Goal: Task Accomplishment & Management: Manage account settings

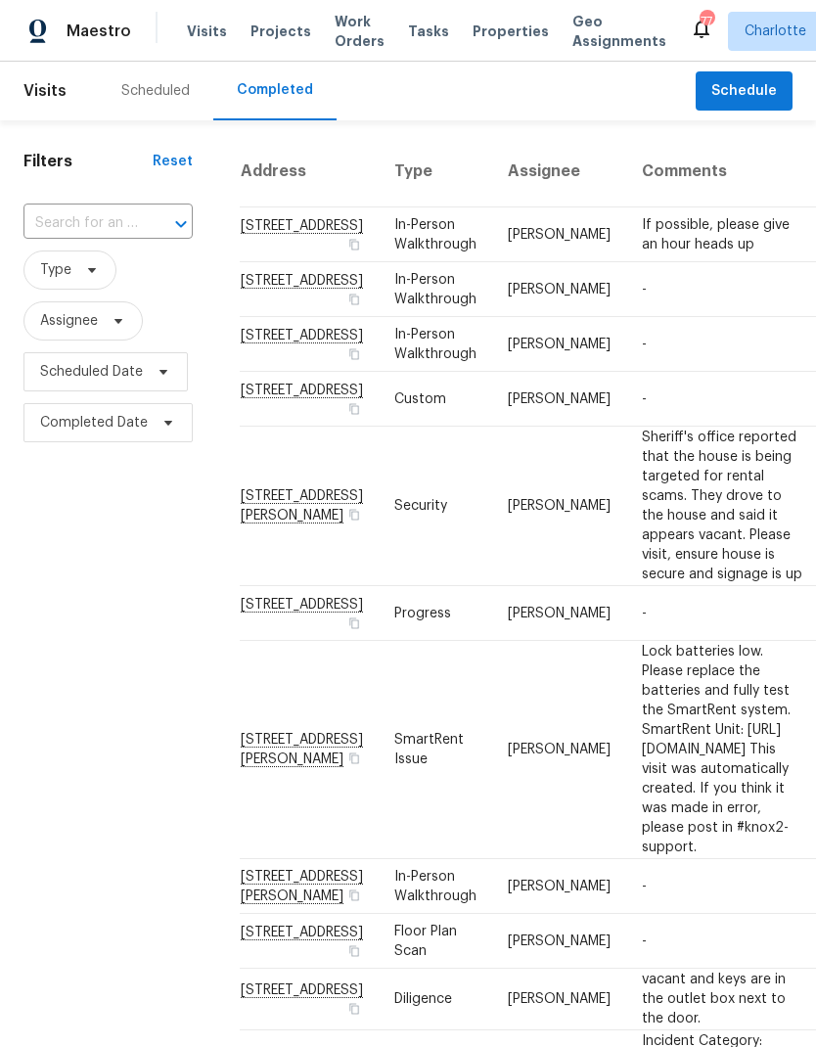
click at [357, 36] on span "Work Orders" at bounding box center [360, 31] width 50 height 39
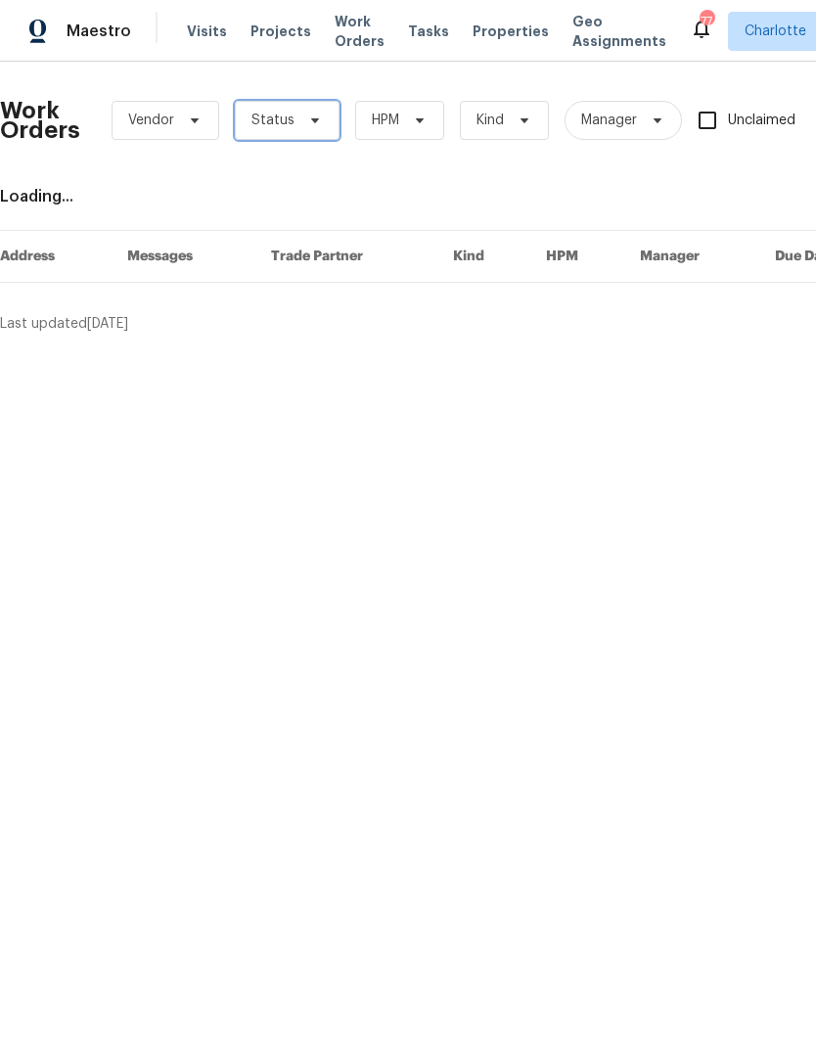
click at [294, 126] on span "Status" at bounding box center [287, 120] width 105 height 39
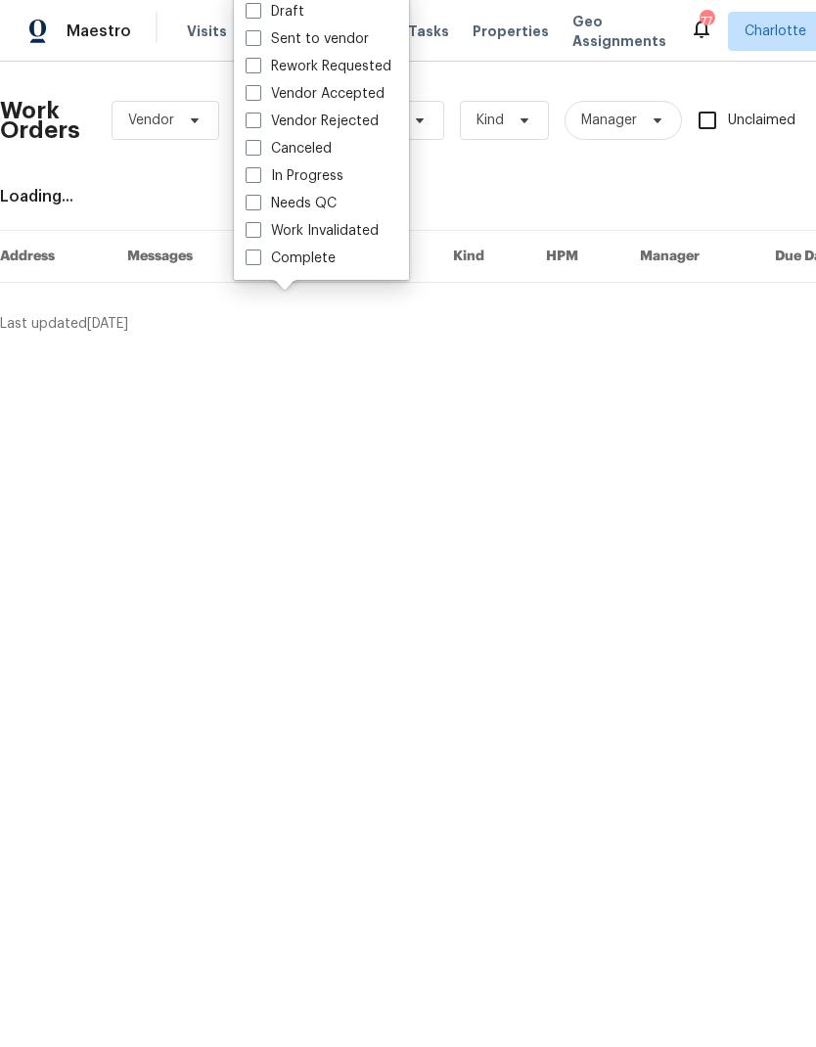
click at [328, 209] on label "Needs QC" at bounding box center [291, 204] width 91 height 20
click at [258, 206] on input "Needs QC" at bounding box center [252, 200] width 13 height 13
checkbox input "true"
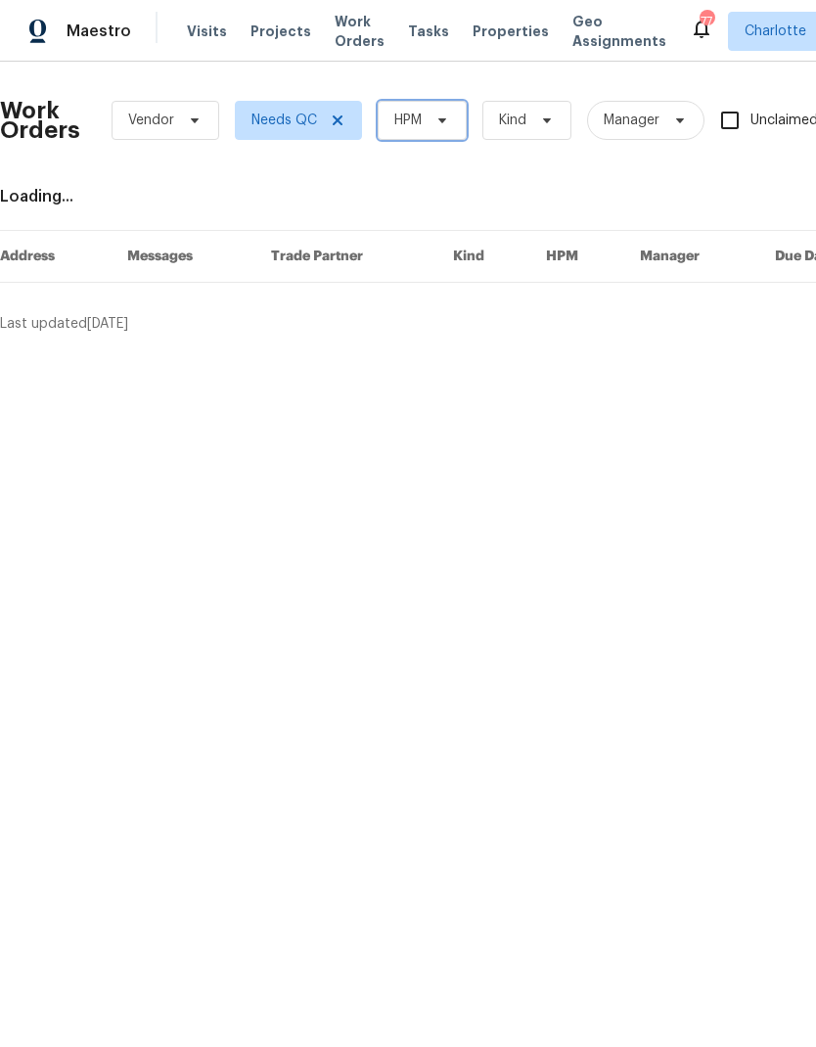
click at [431, 124] on span at bounding box center [439, 120] width 22 height 16
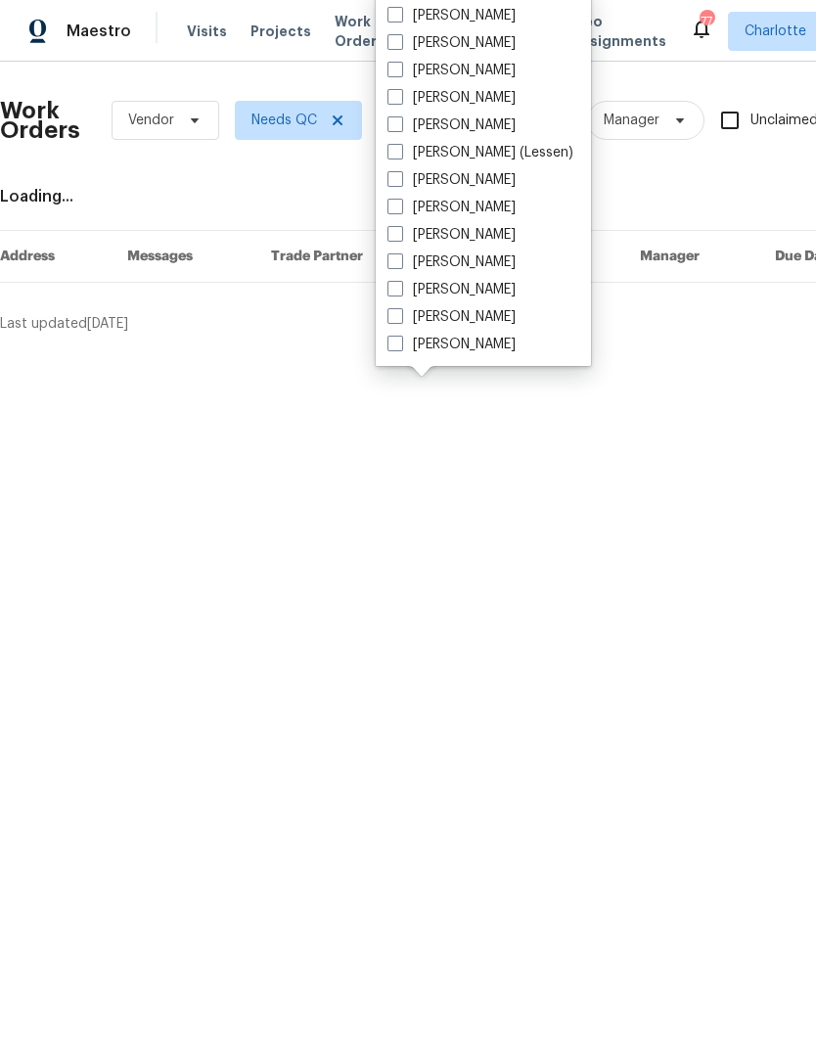
scroll to position [243, 0]
click at [468, 352] on label "[PERSON_NAME]" at bounding box center [451, 345] width 128 height 20
click at [400, 347] on input "[PERSON_NAME]" at bounding box center [393, 341] width 13 height 13
checkbox input "true"
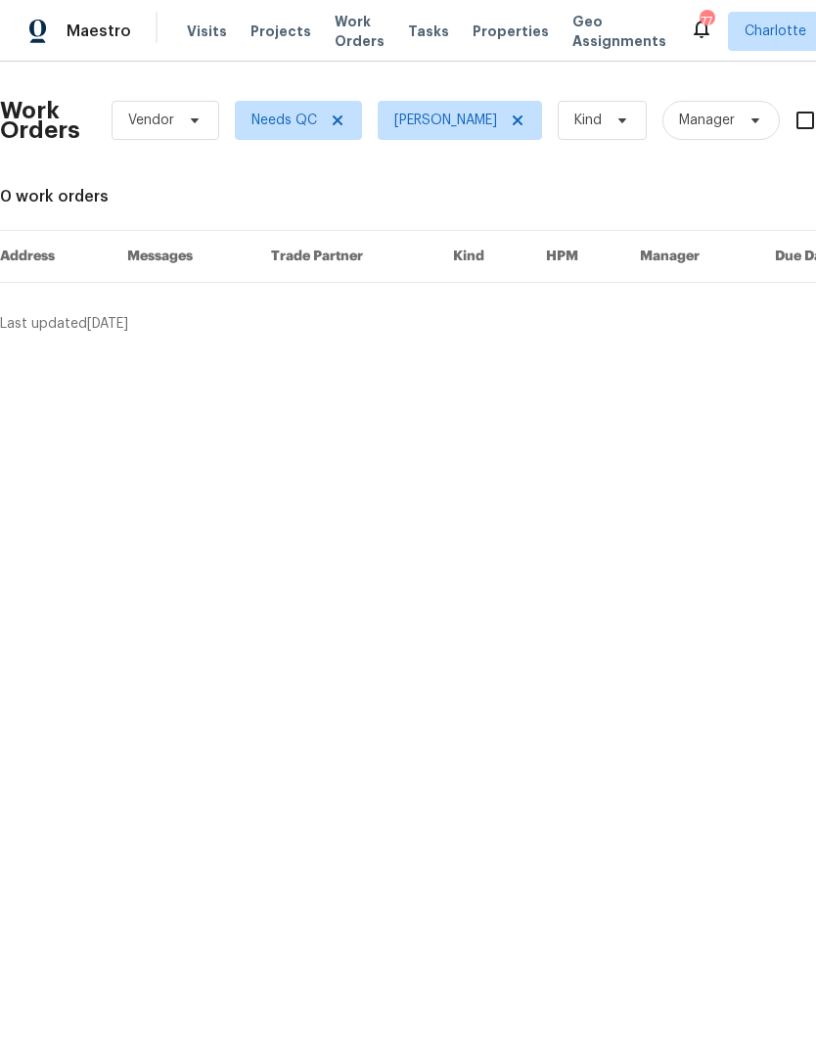
click at [123, 37] on span "Maestro" at bounding box center [99, 32] width 65 height 20
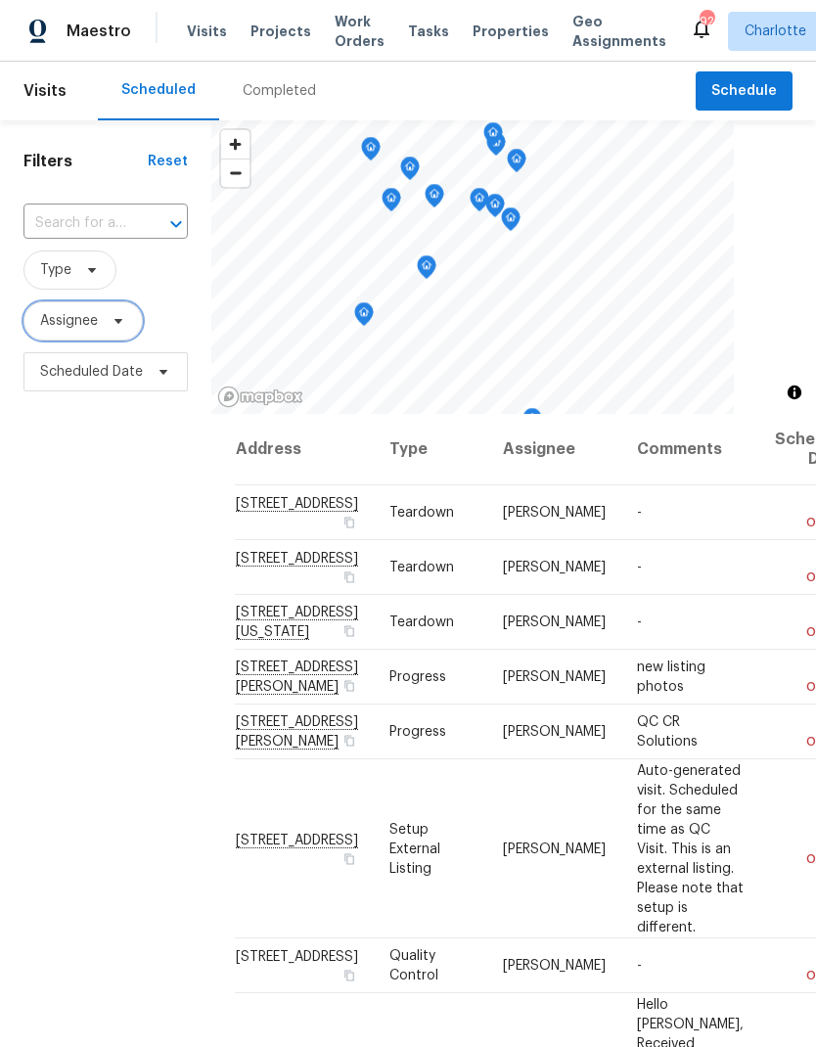
click at [127, 325] on span "Assignee" at bounding box center [82, 320] width 119 height 39
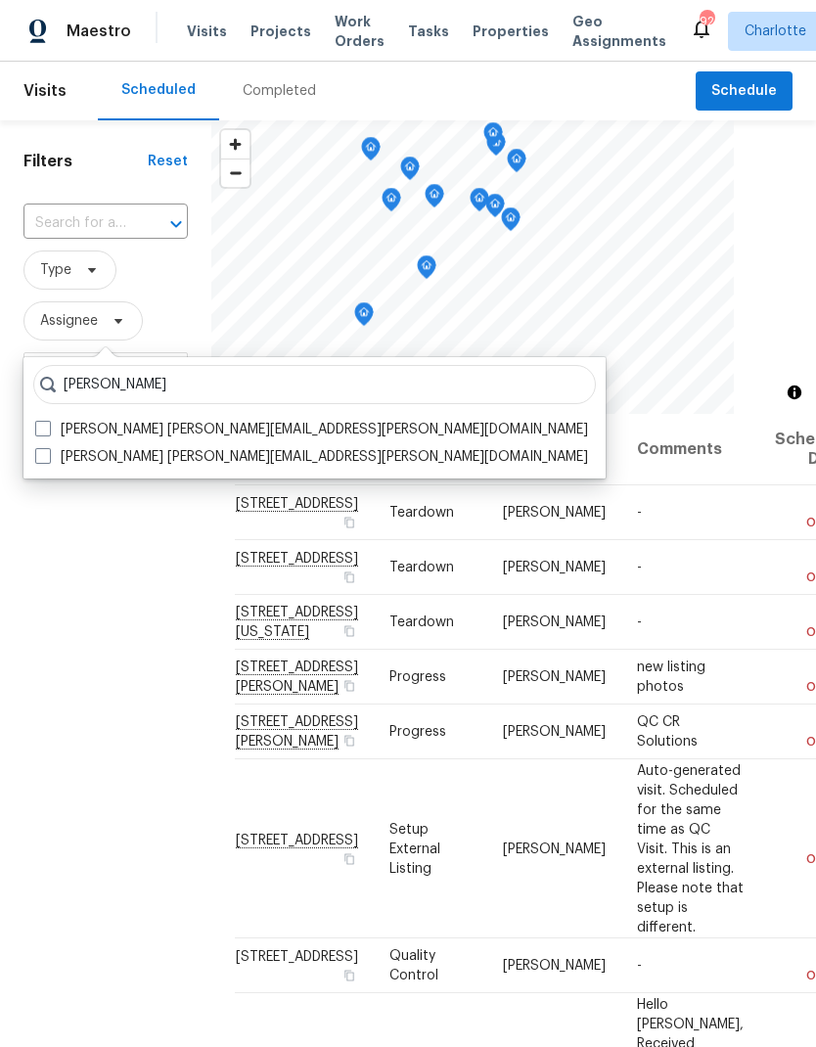
type input "Matthew barnhart"
click at [50, 424] on span at bounding box center [43, 429] width 16 height 16
click at [48, 424] on input "Matthew Barnhart matthew.barnhart@opendoor.com" at bounding box center [41, 426] width 13 height 13
checkbox input "true"
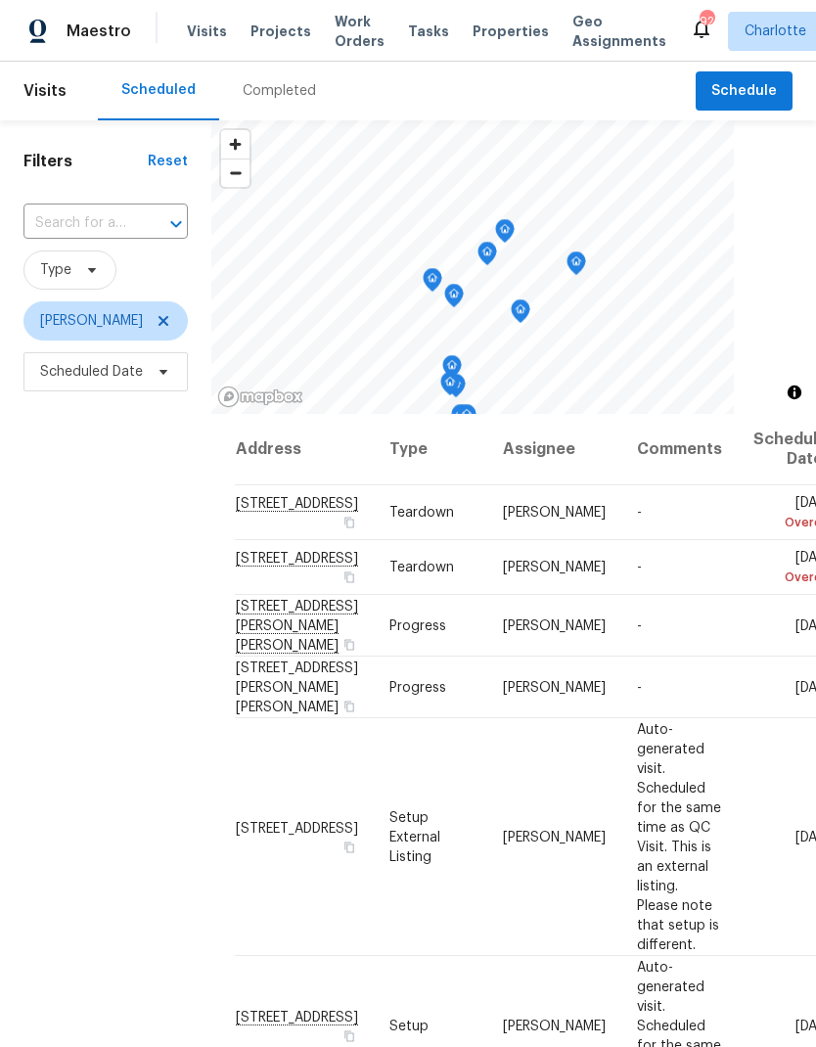
click at [77, 548] on div "Filters Reset ​ Type Matthew Barnhart Scheduled Date" at bounding box center [105, 685] width 211 height 1131
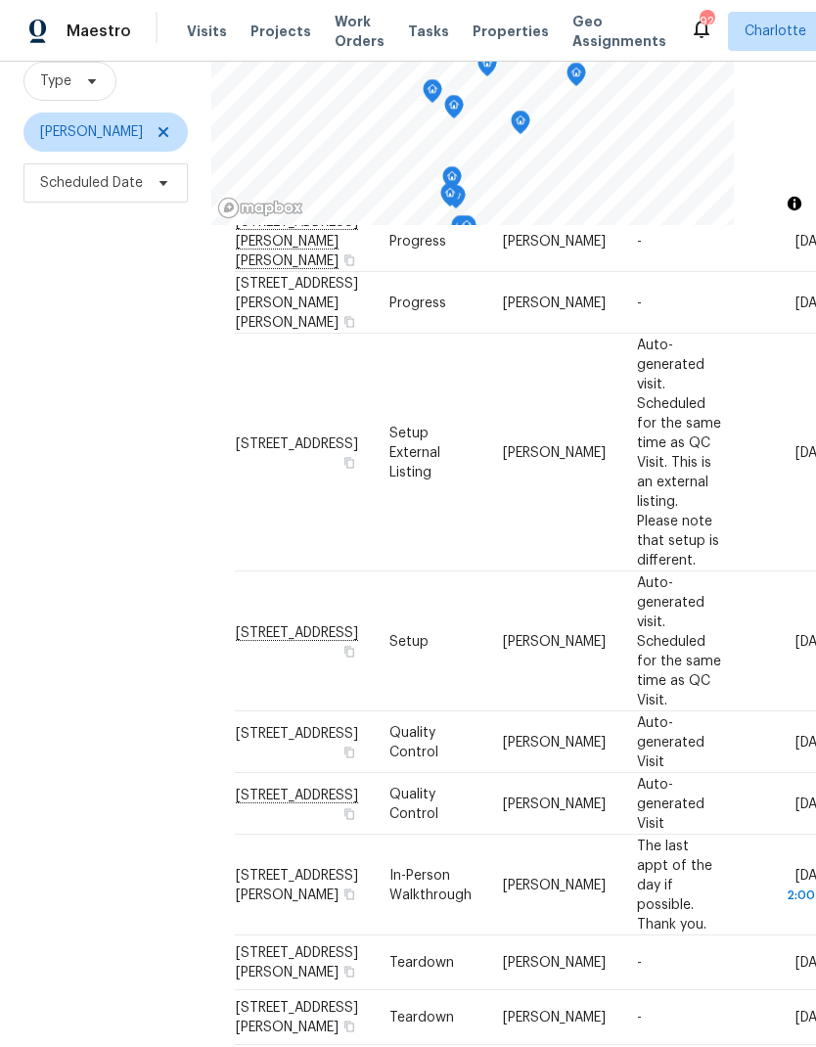
scroll to position [197, 0]
click at [69, 548] on div "Filters Reset ​ Type Matthew Barnhart Scheduled Date" at bounding box center [105, 497] width 211 height 1131
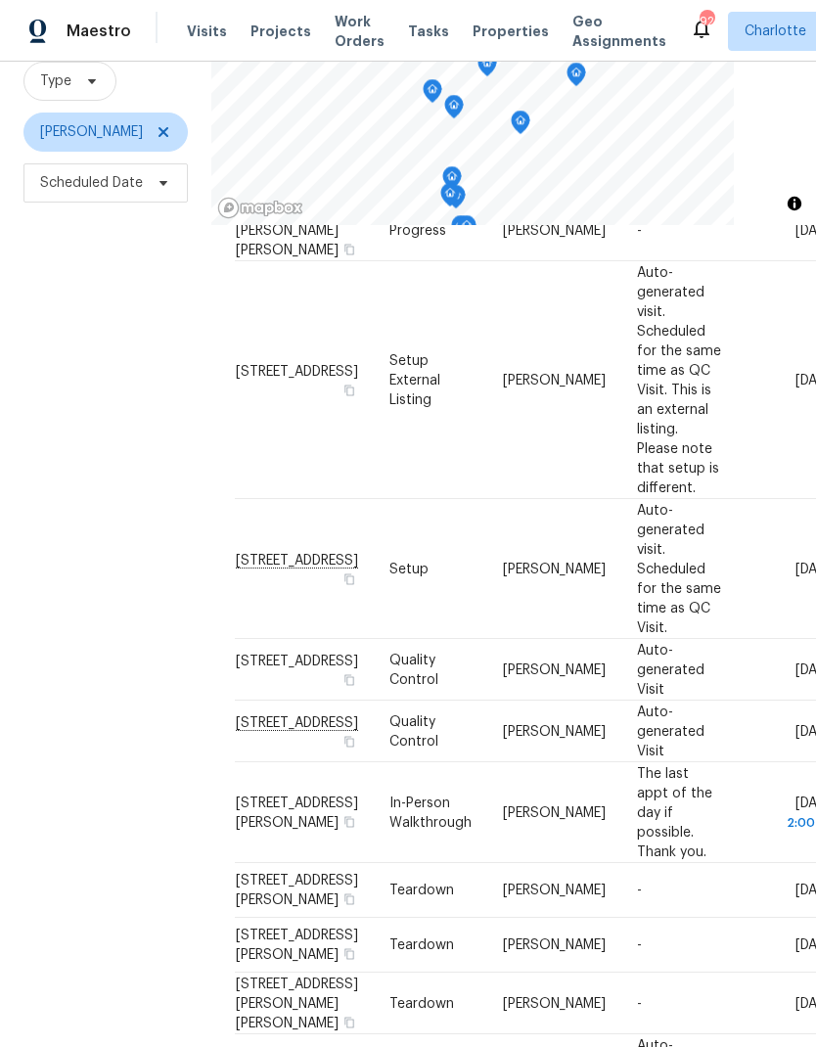
scroll to position [274, 0]
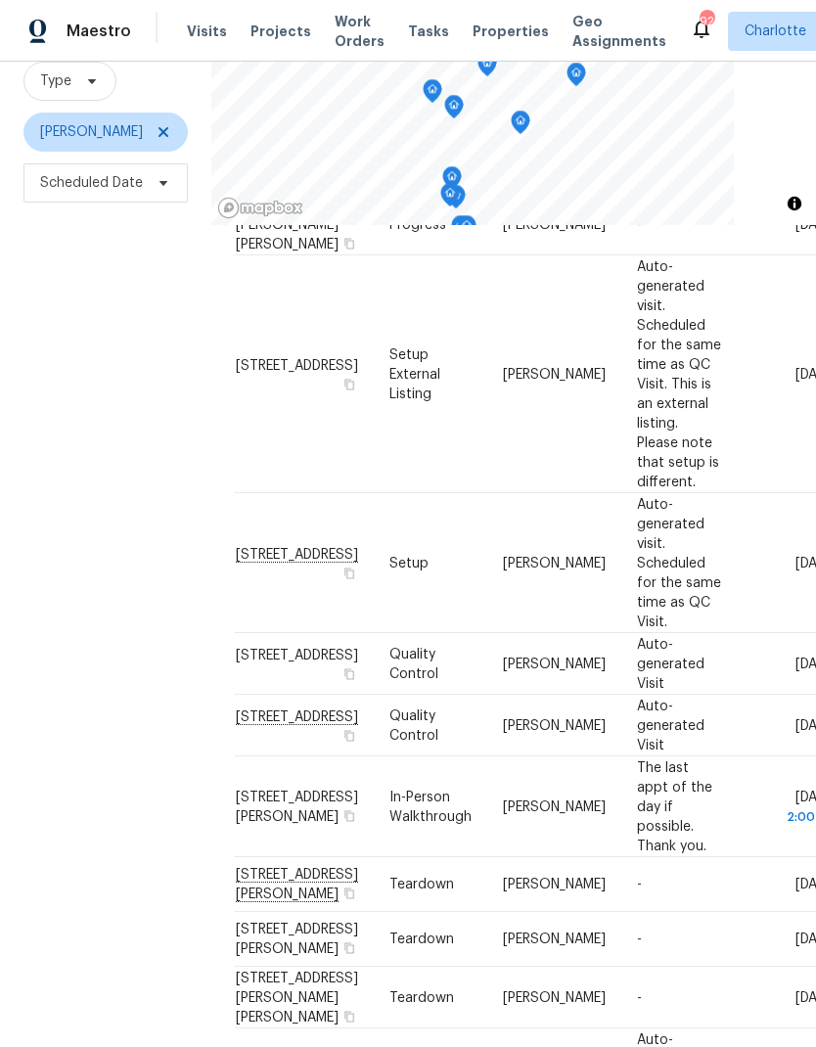
click at [59, 538] on div "Filters Reset ​ Type Matthew Barnhart Scheduled Date" at bounding box center [105, 497] width 211 height 1131
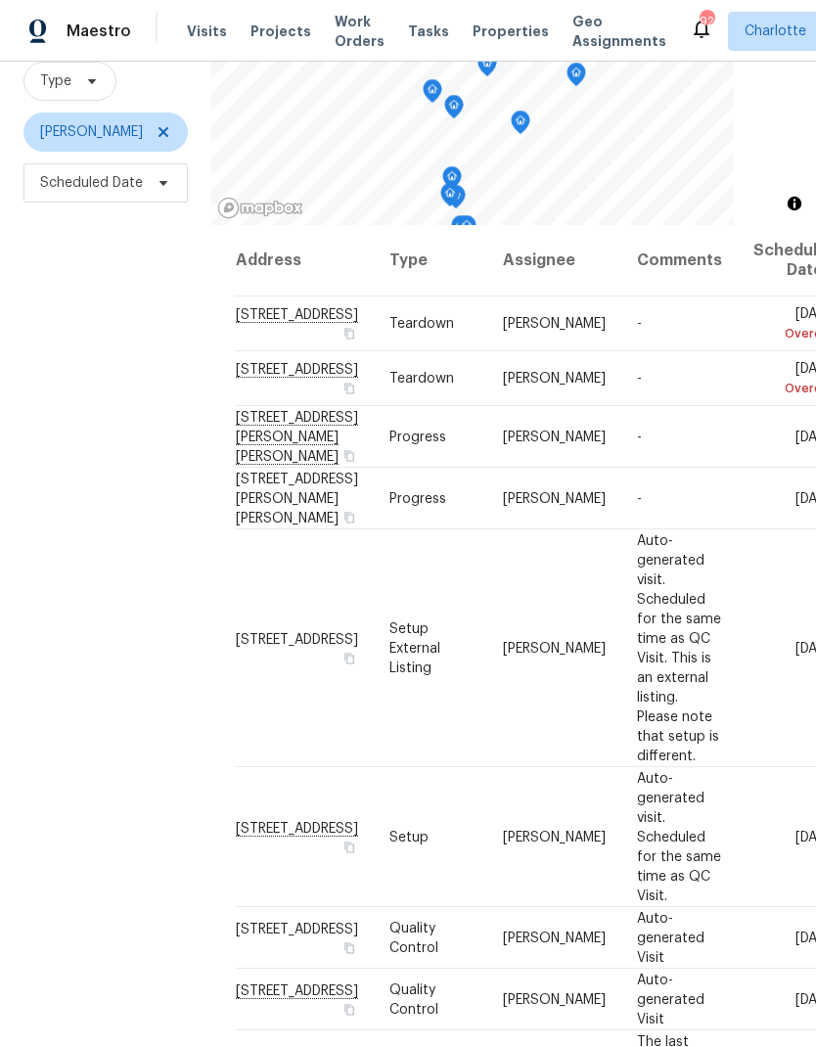
scroll to position [0, 0]
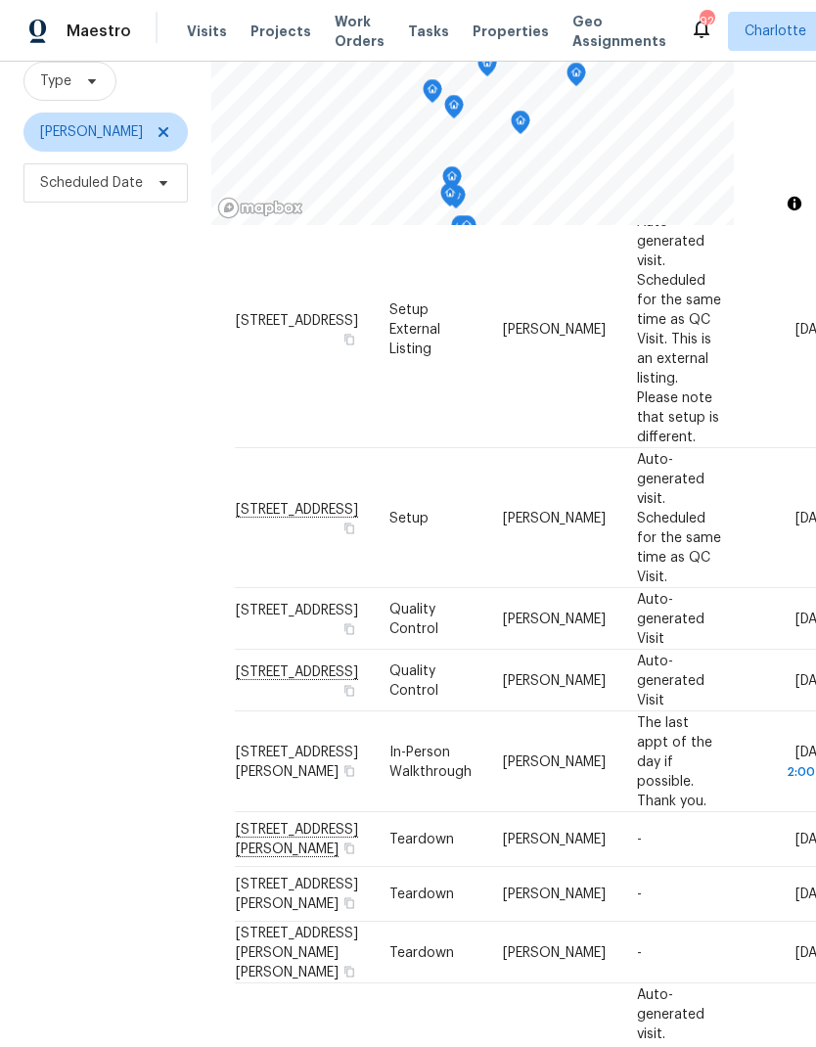
click at [50, 531] on div "Filters Reset ​ Type Matthew Barnhart Scheduled Date" at bounding box center [105, 497] width 211 height 1131
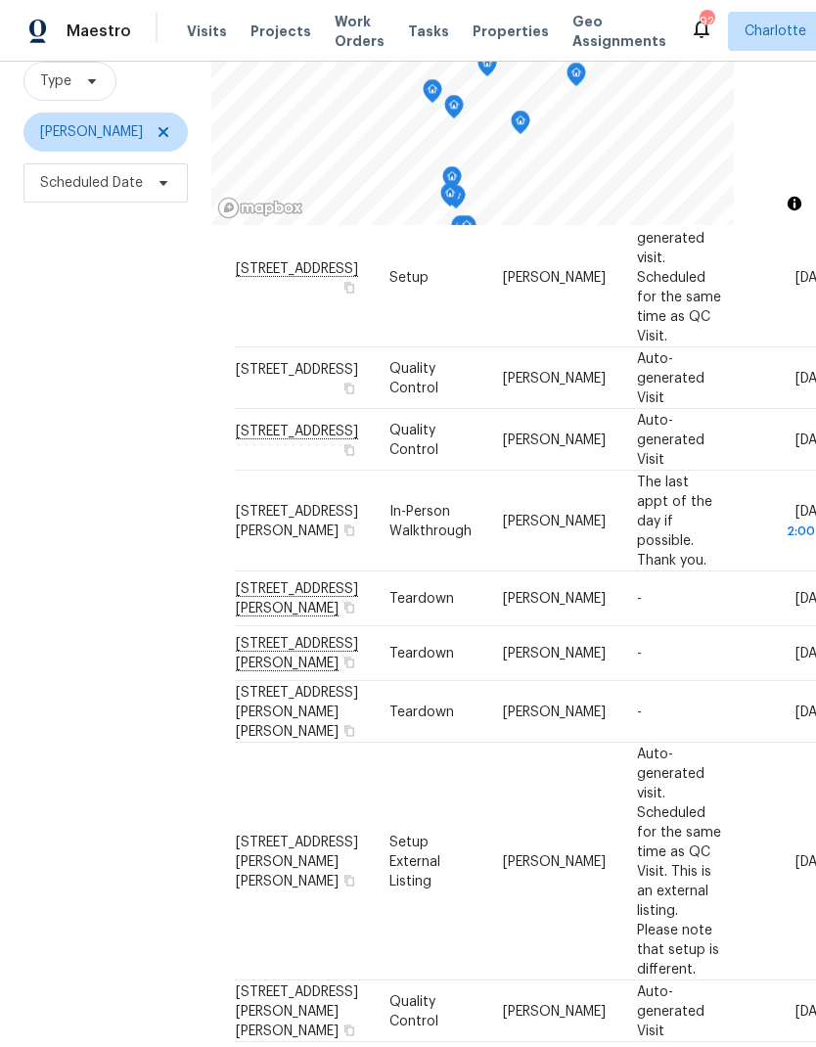
click at [50, 536] on div "Filters Reset ​ Type Matthew Barnhart Scheduled Date" at bounding box center [105, 497] width 211 height 1131
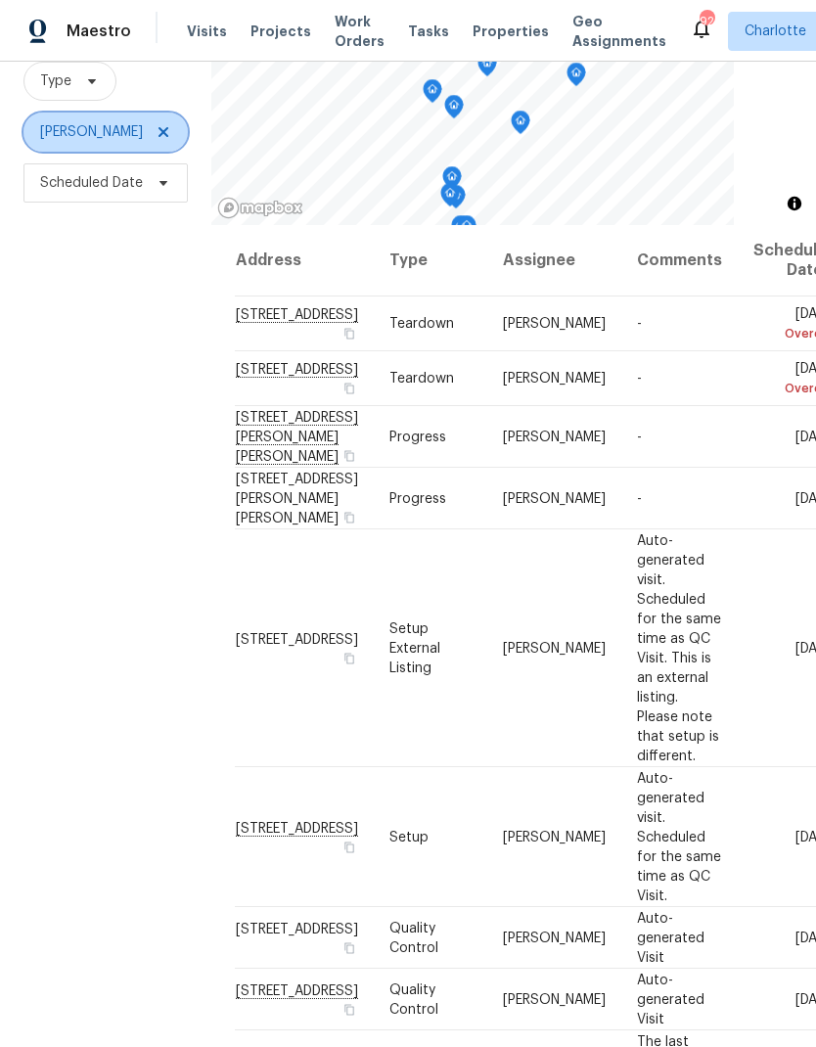
click at [171, 134] on icon at bounding box center [164, 132] width 16 height 16
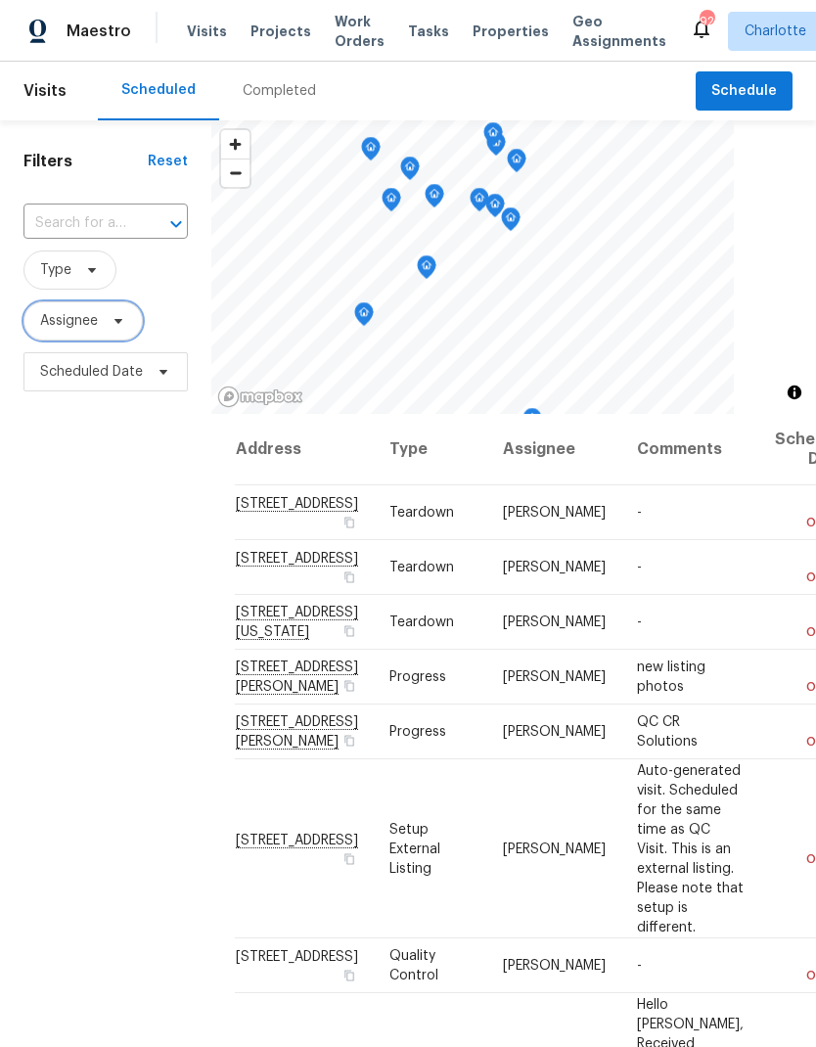
click at [119, 328] on icon at bounding box center [119, 321] width 16 height 16
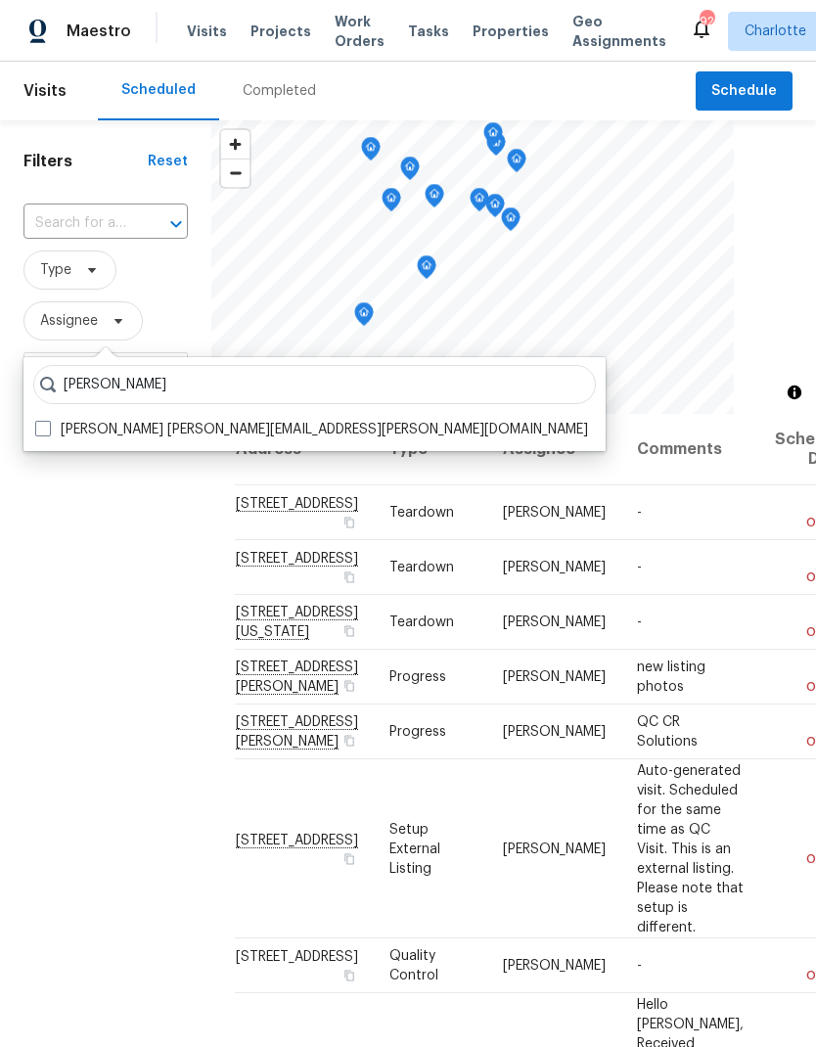
type input "Jason bouque"
click at [41, 431] on span at bounding box center [43, 429] width 16 height 16
click at [41, 431] on input "Jason Bouque jason.bouque@opendoor.com" at bounding box center [41, 426] width 13 height 13
checkbox input "true"
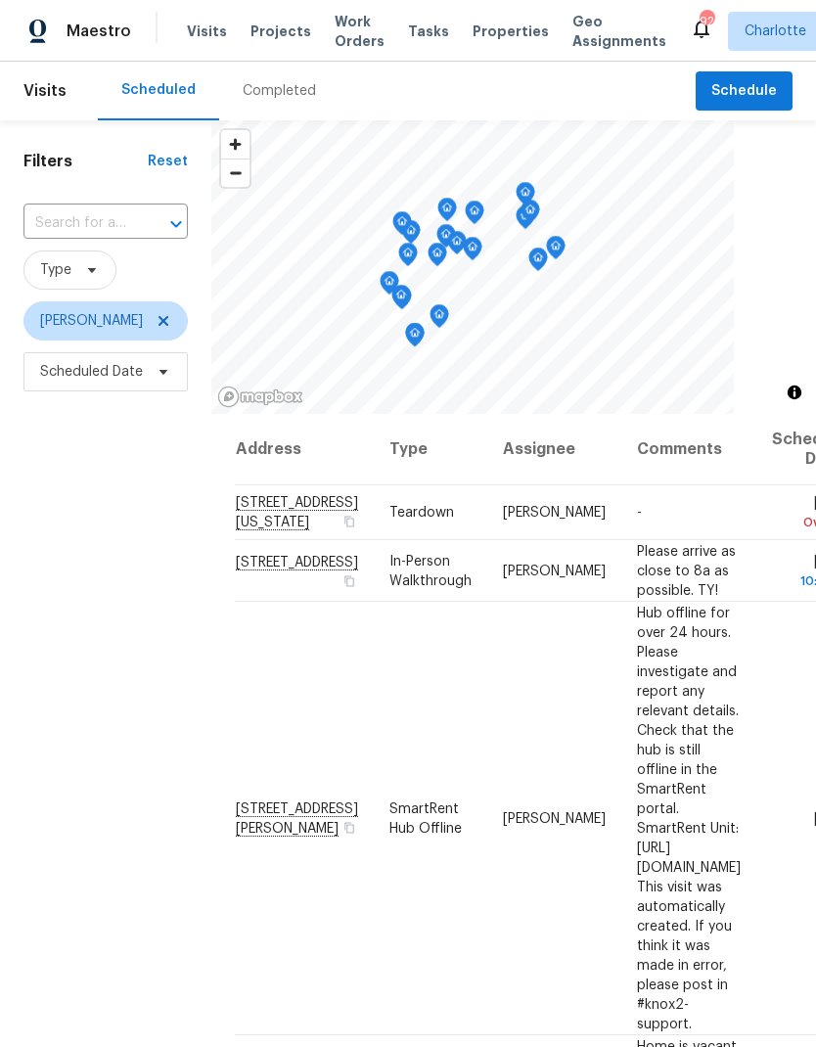
click at [76, 569] on div "Filters Reset ​ Type Jason Bouque Scheduled Date" at bounding box center [105, 685] width 211 height 1131
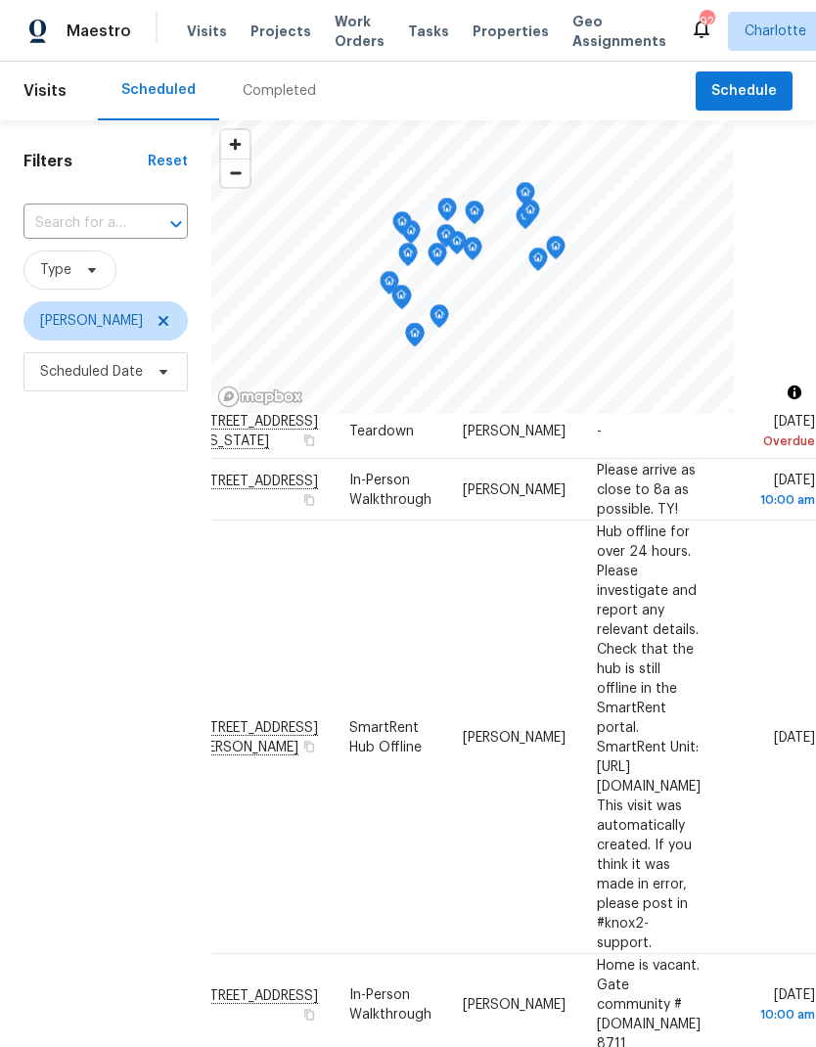
scroll to position [81, 152]
click at [48, 537] on div "Filters Reset ​ Type Jason Bouque Scheduled Date" at bounding box center [105, 685] width 211 height 1131
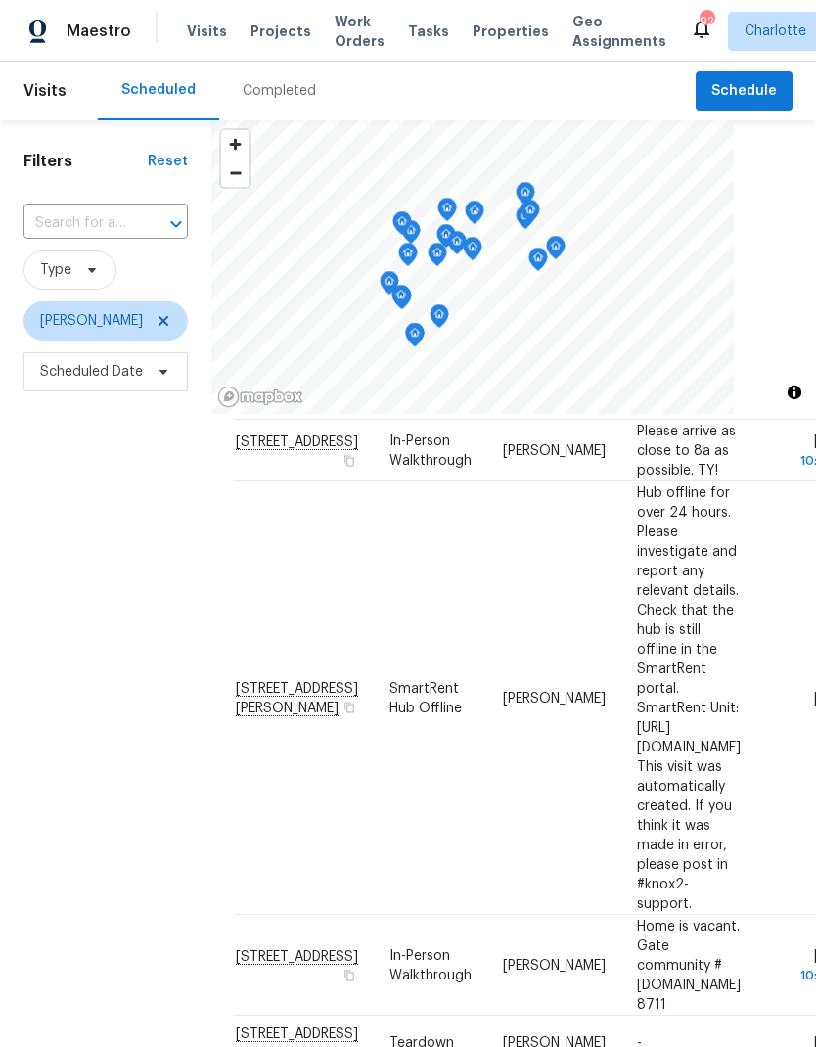
scroll to position [122, -1]
click at [60, 562] on div "Filters Reset ​ Type Jason Bouque Scheduled Date" at bounding box center [105, 685] width 211 height 1131
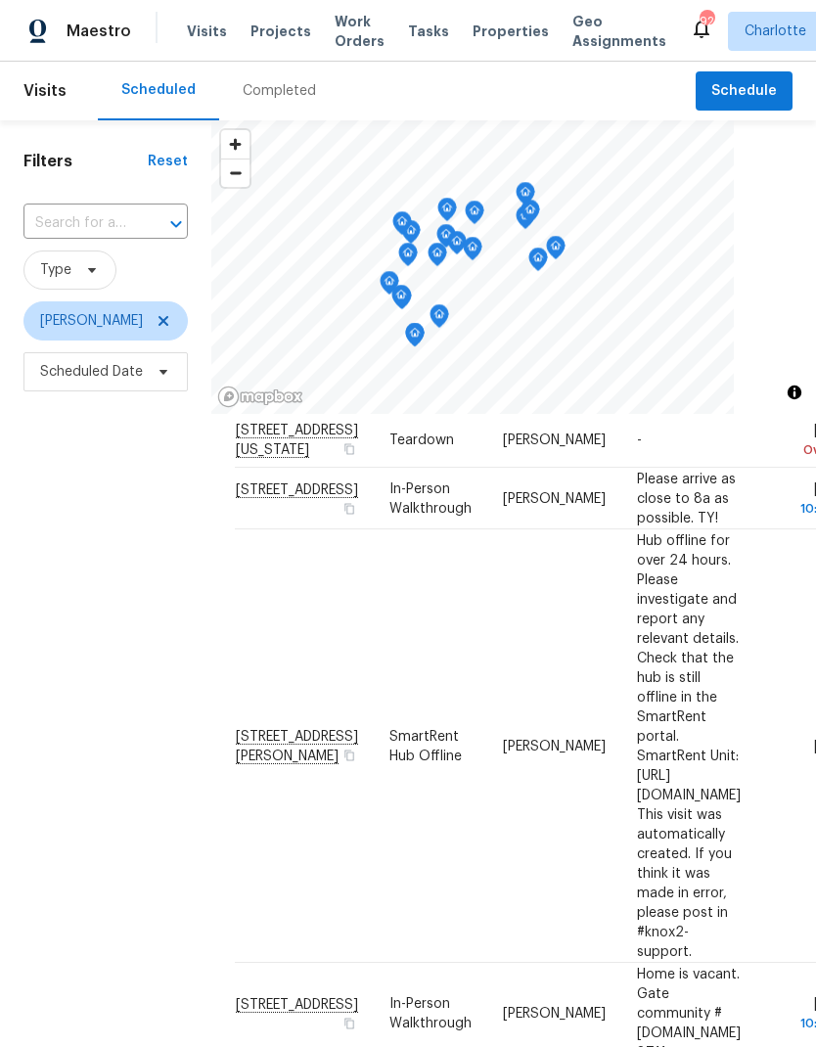
scroll to position [67, -1]
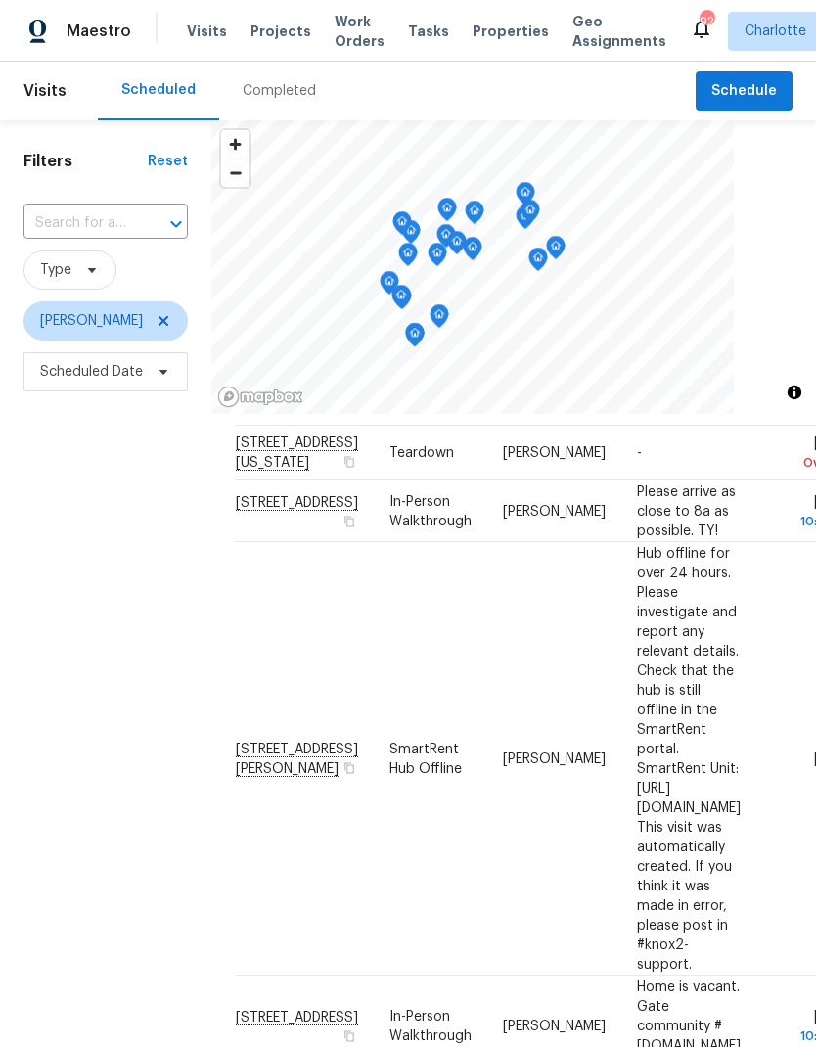
click at [71, 577] on div "Filters Reset ​ Type Jason Bouque Scheduled Date" at bounding box center [105, 685] width 211 height 1131
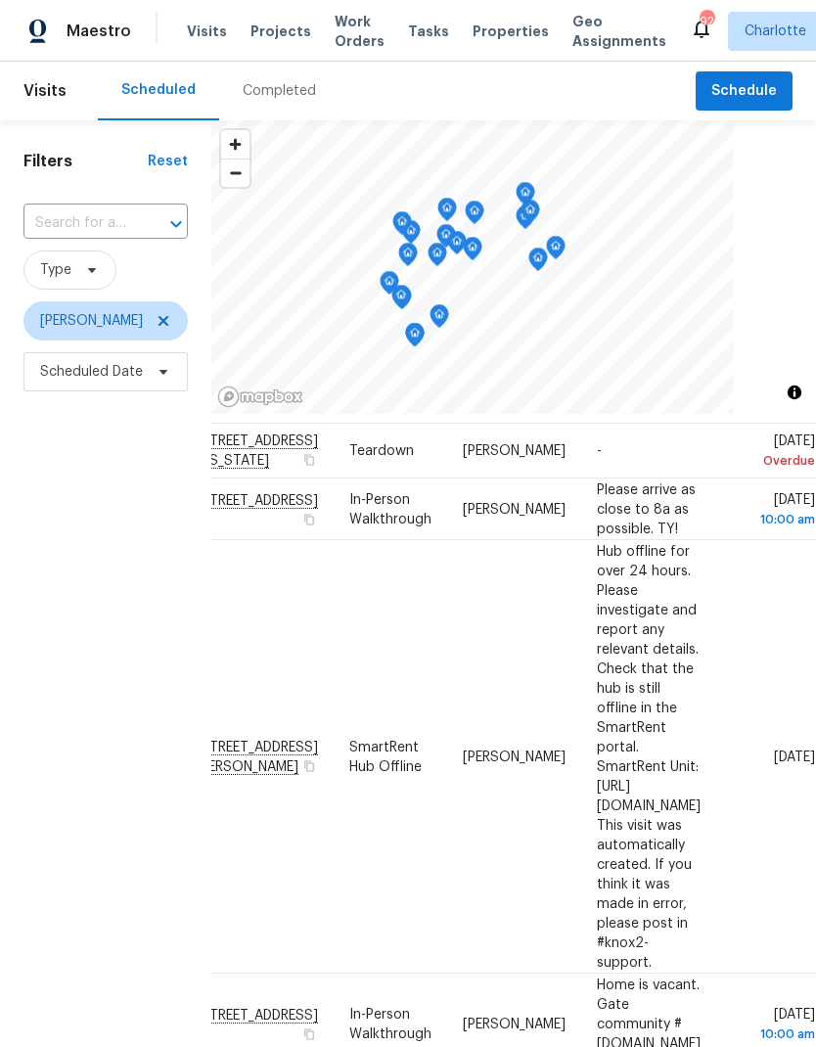
click at [42, 544] on div "Filters Reset ​ Type Jason Bouque Scheduled Date" at bounding box center [105, 685] width 211 height 1131
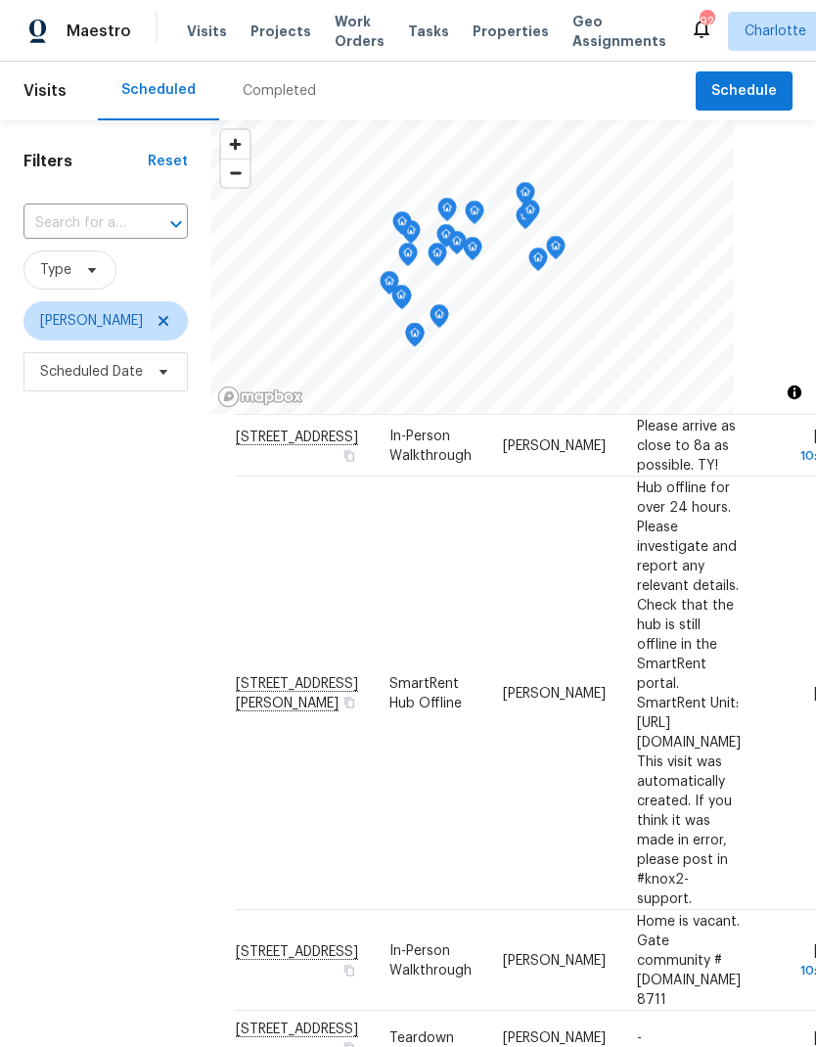
scroll to position [128, -1]
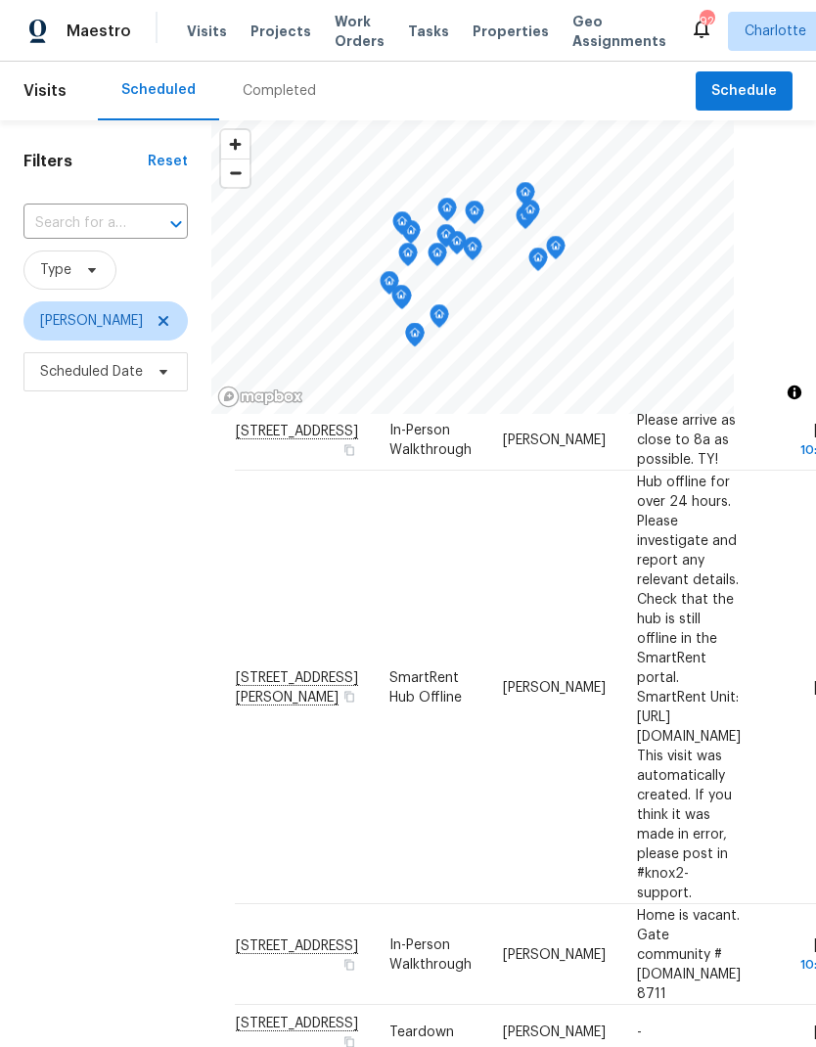
click at [58, 559] on div "Filters Reset ​ Type Jason Bouque Scheduled Date" at bounding box center [105, 685] width 211 height 1131
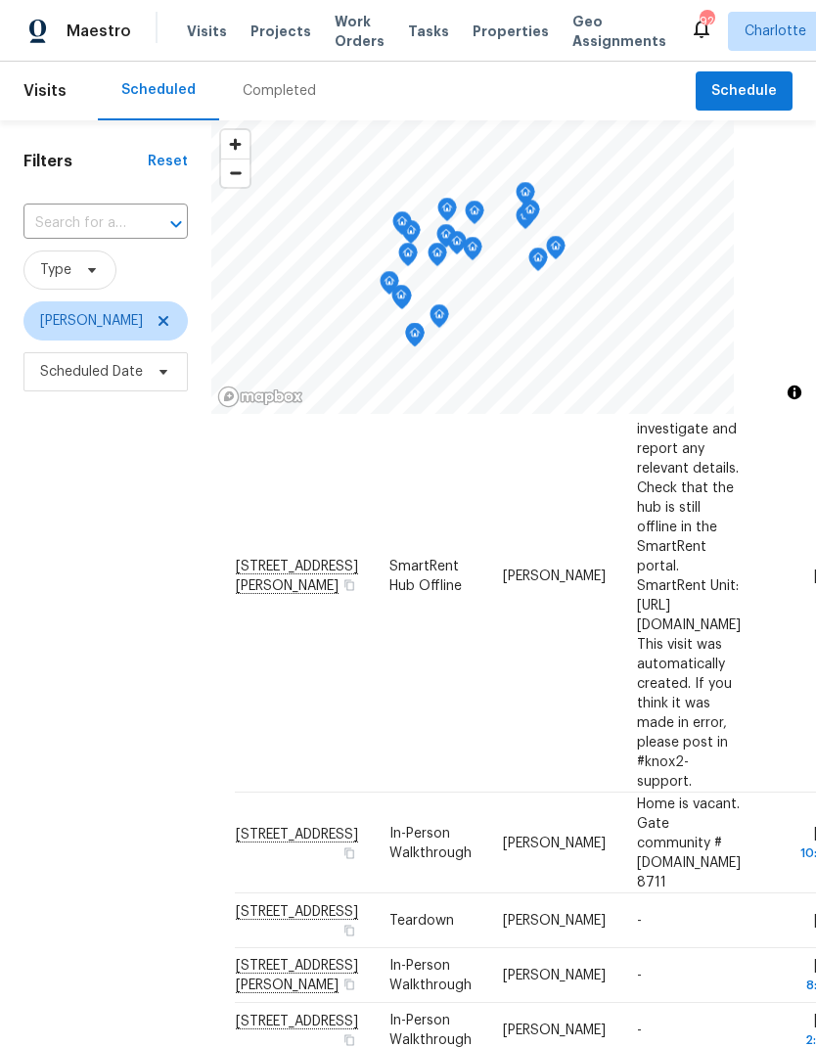
scroll to position [290, -1]
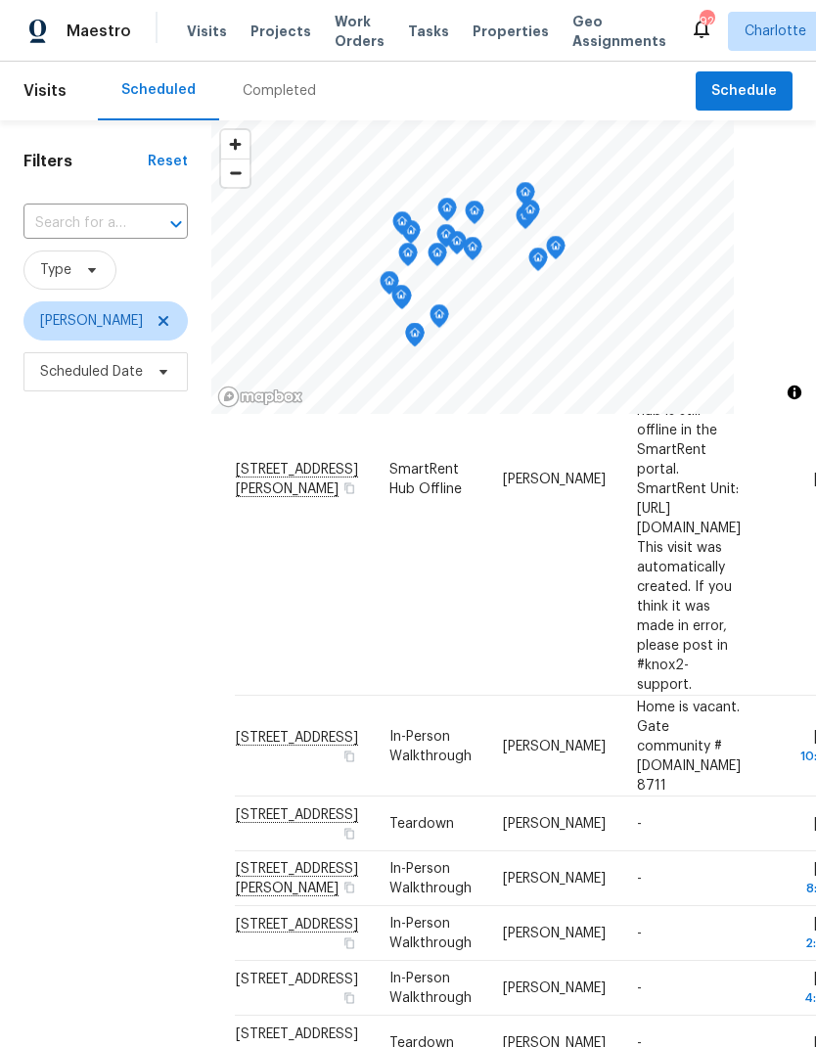
click at [63, 572] on div "Filters Reset ​ Type Jason Bouque Scheduled Date" at bounding box center [105, 685] width 211 height 1131
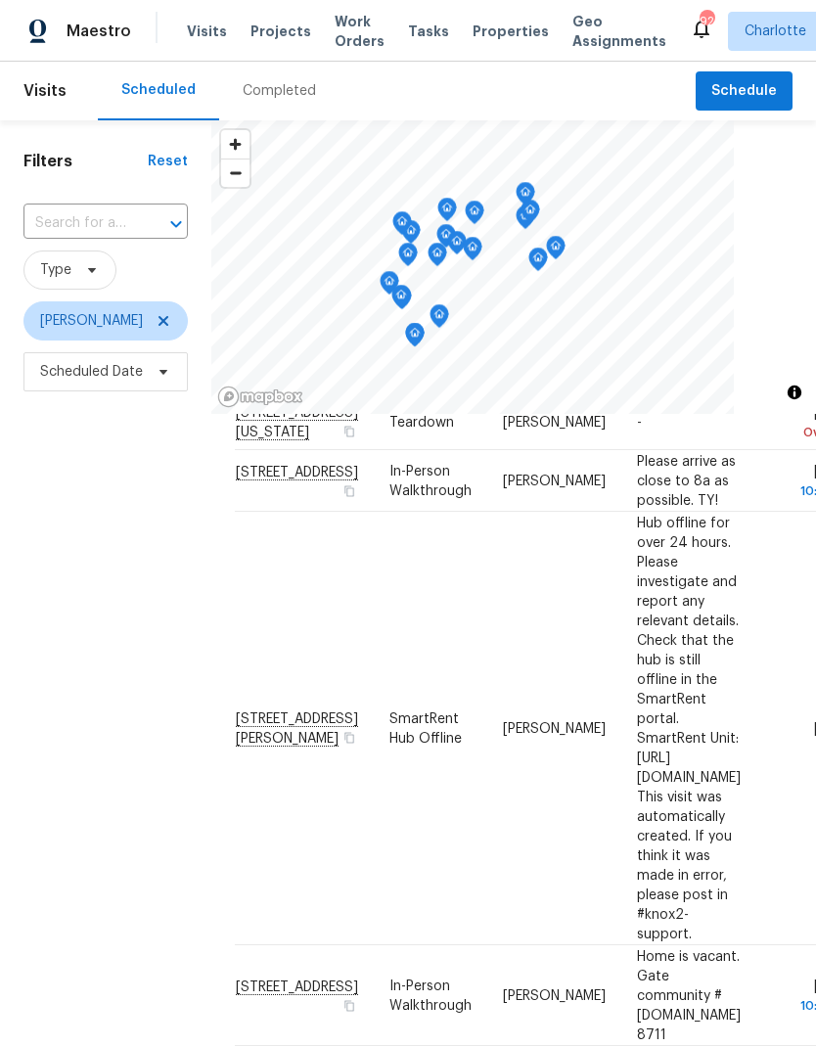
scroll to position [86, -1]
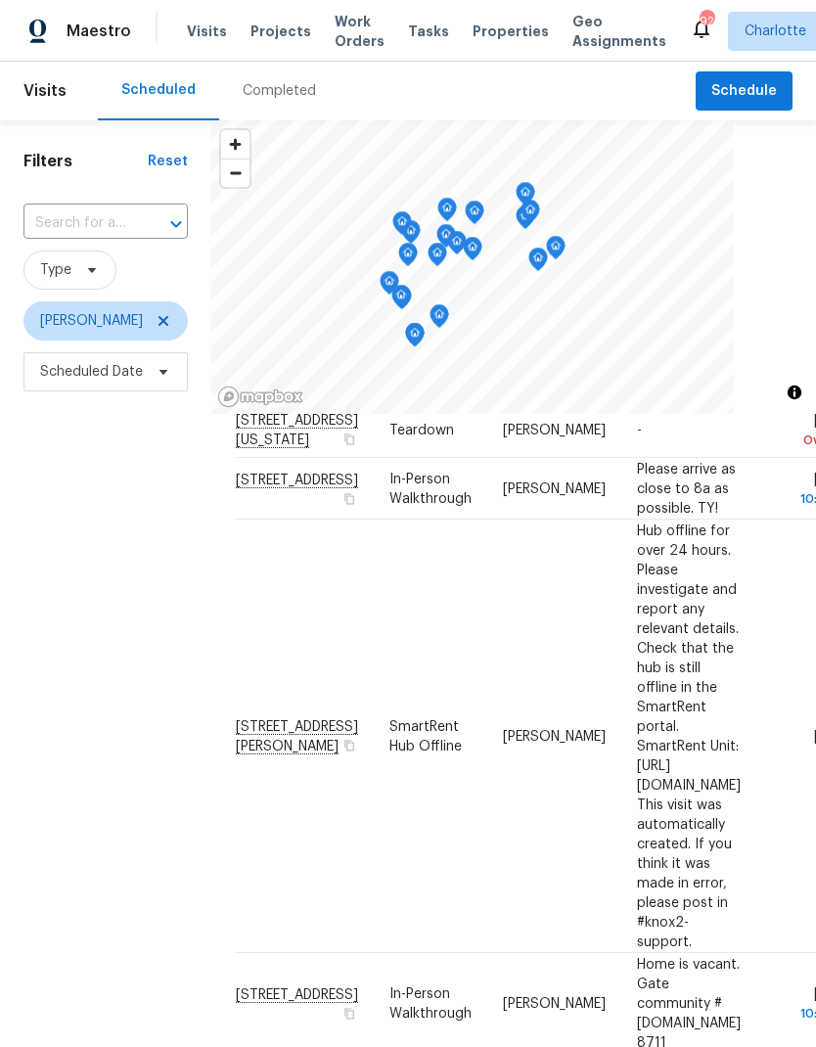
click at [60, 584] on div "Filters Reset ​ Type Jason Bouque Scheduled Date" at bounding box center [105, 685] width 211 height 1131
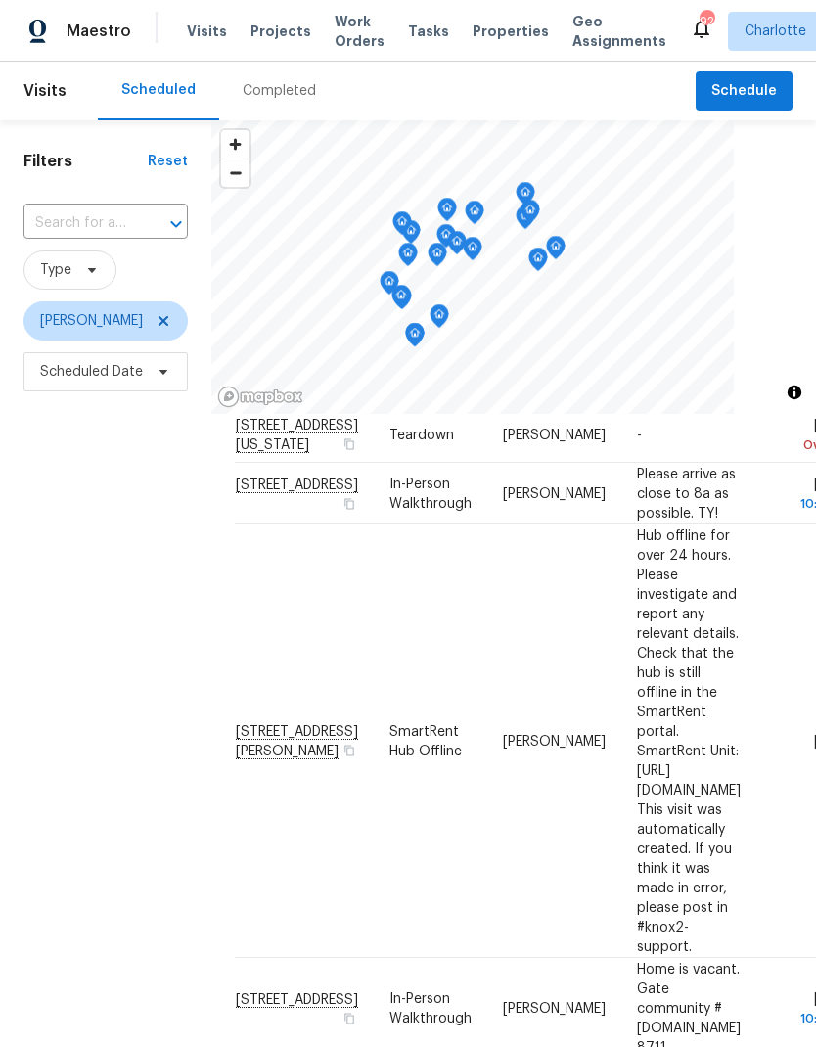
scroll to position [76, 0]
click at [157, 325] on icon at bounding box center [164, 321] width 16 height 16
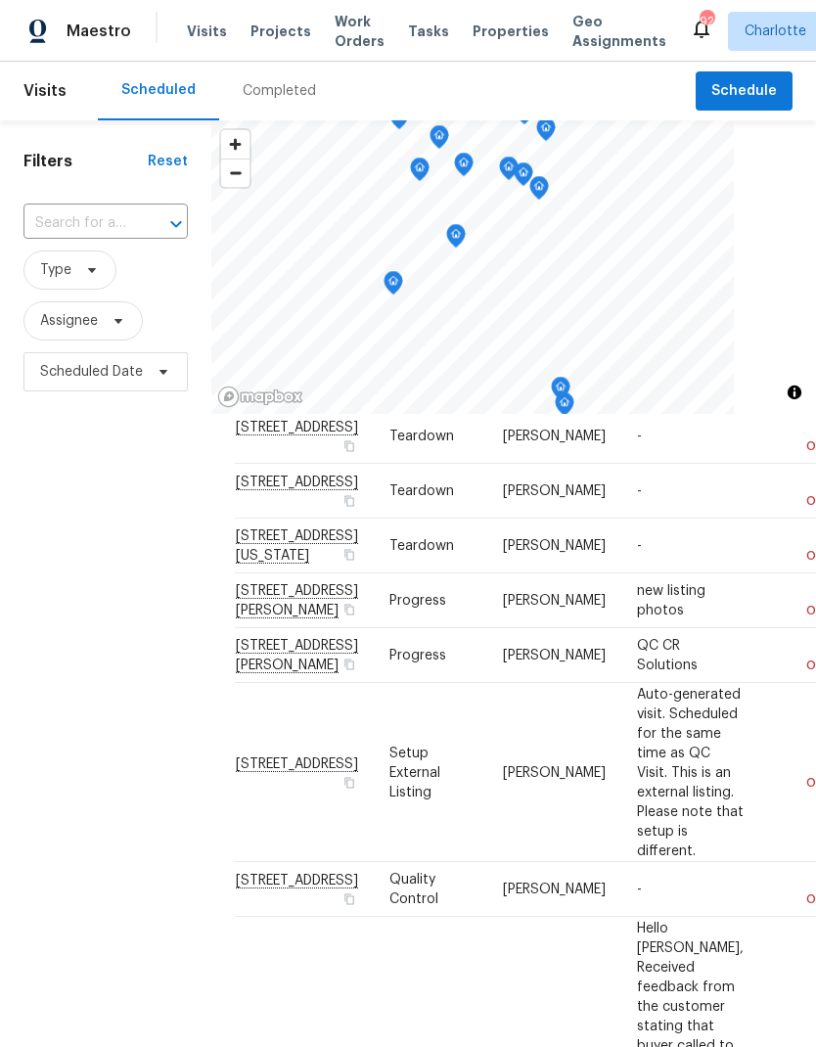
click at [281, 91] on div "Completed" at bounding box center [279, 91] width 73 height 20
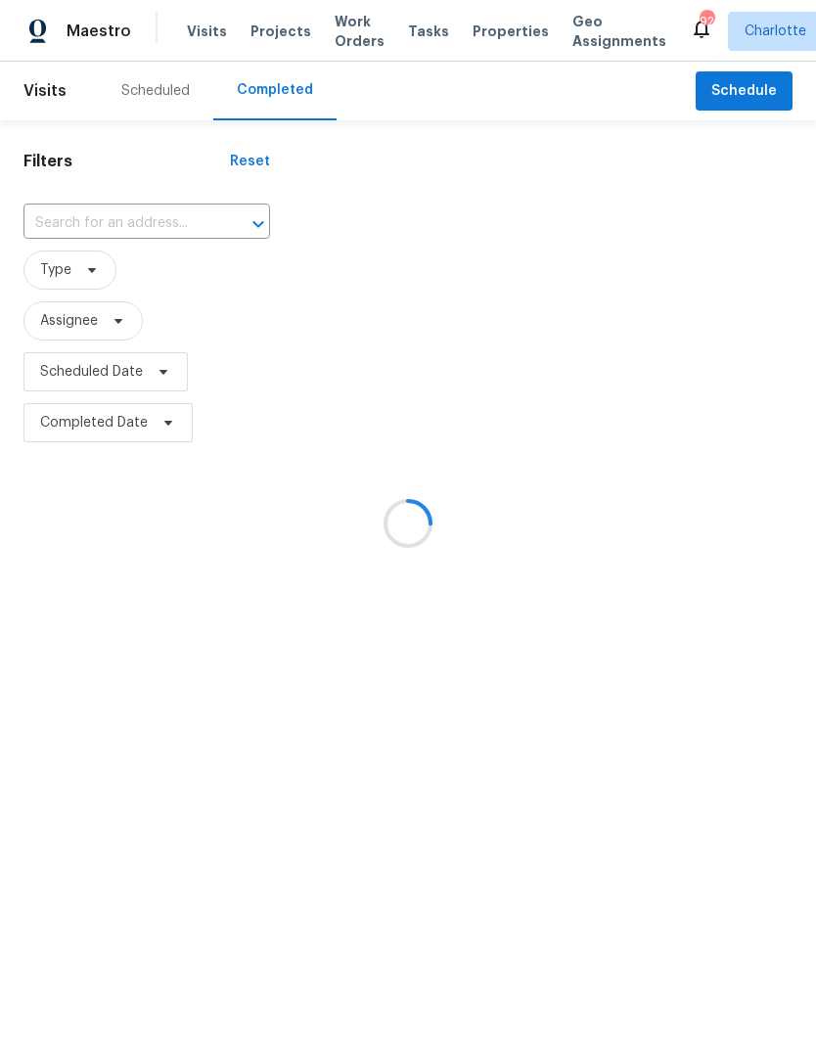
click at [100, 272] on div at bounding box center [408, 523] width 816 height 1047
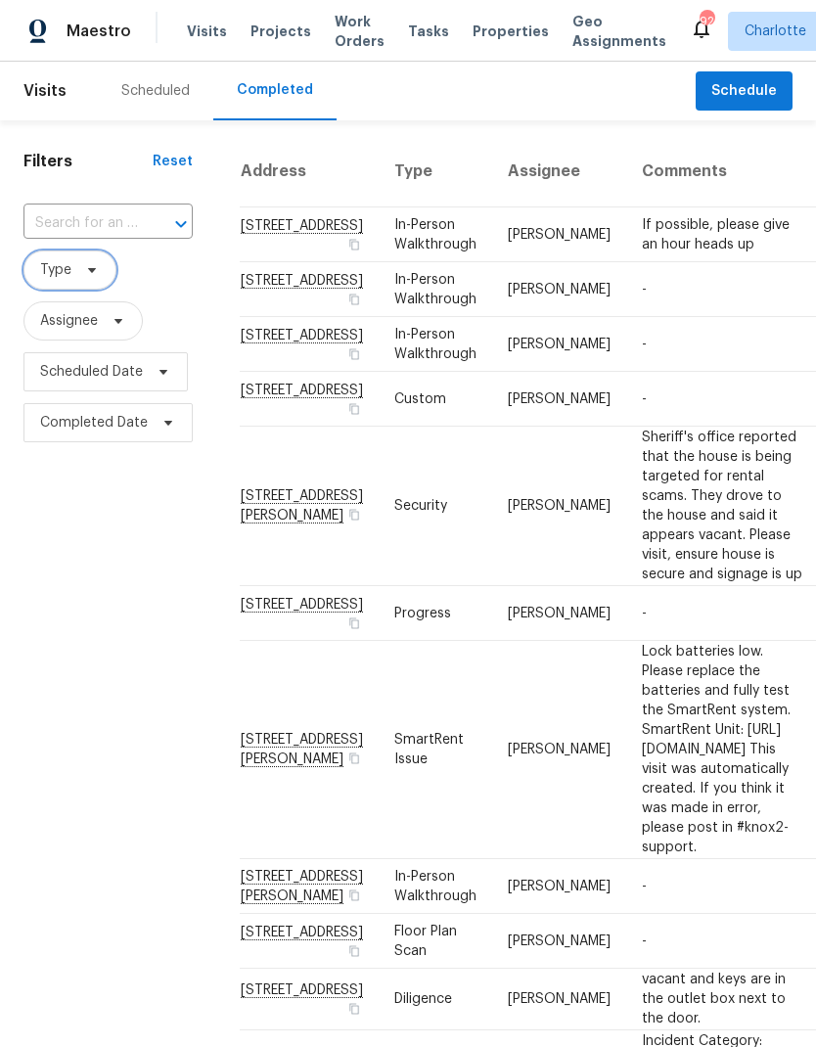
click at [95, 283] on span "Type" at bounding box center [69, 269] width 93 height 39
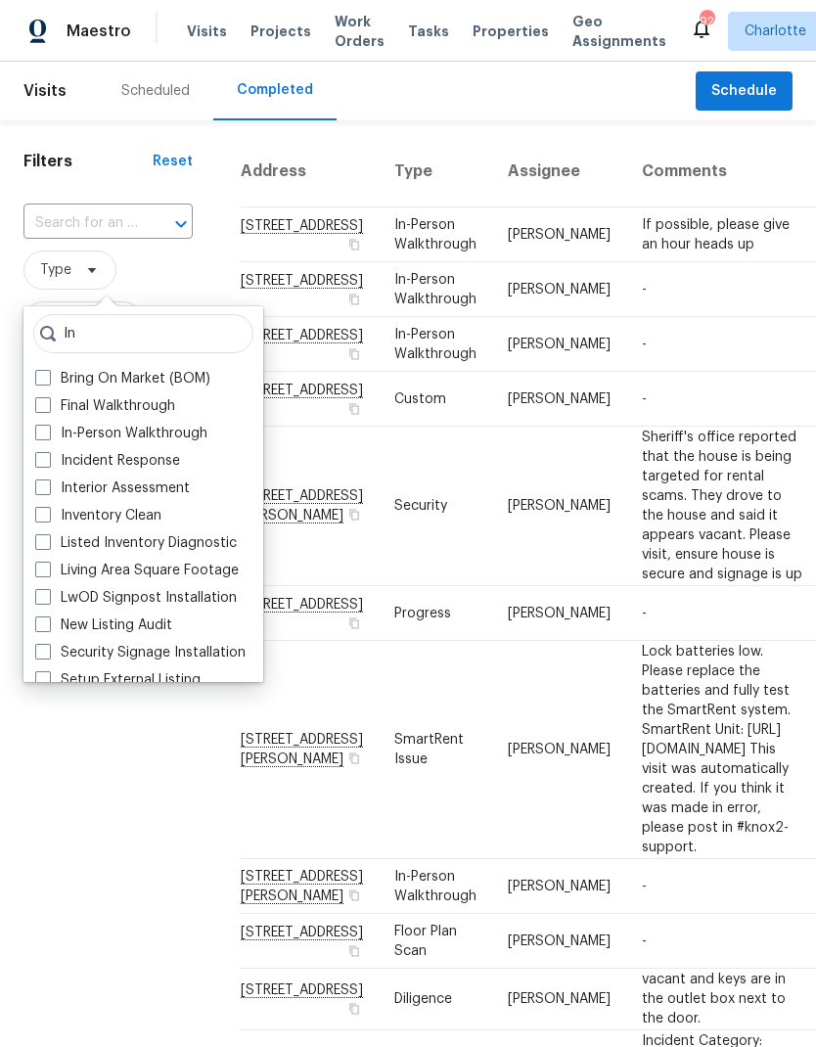
type input "In"
click at [47, 428] on span at bounding box center [43, 432] width 16 height 16
click at [47, 428] on input "In-Person Walkthrough" at bounding box center [41, 430] width 13 height 13
checkbox input "true"
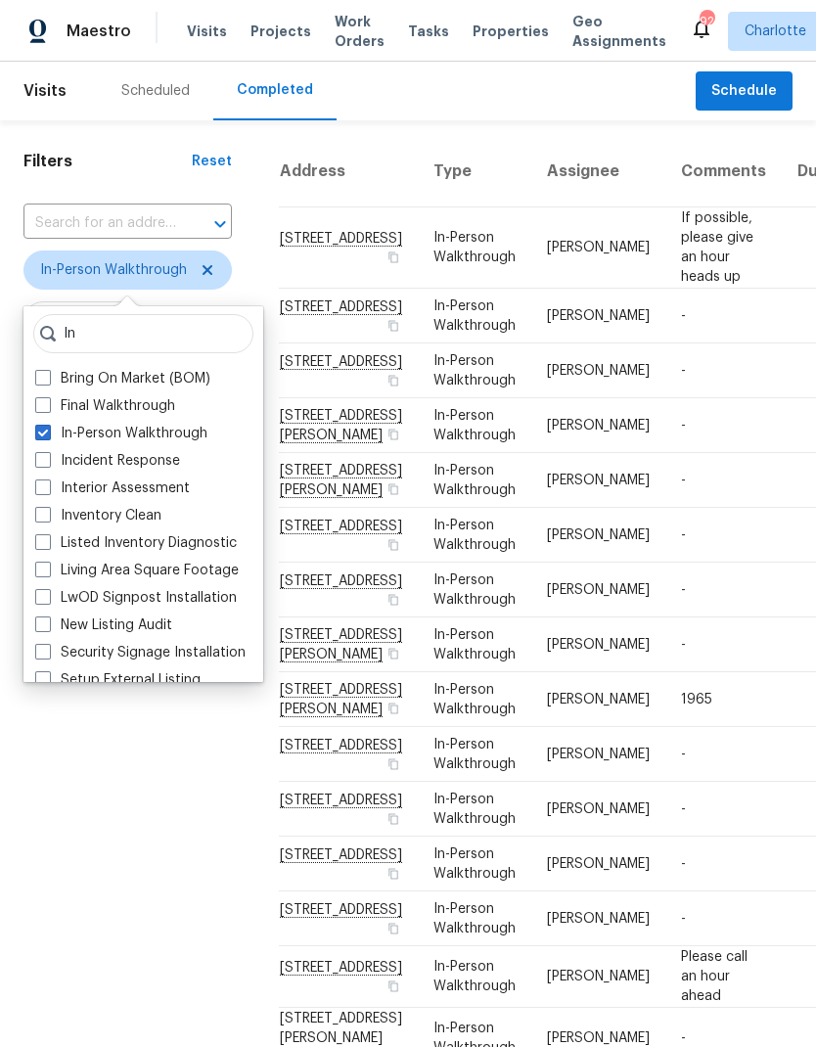
click at [83, 741] on div "Filters Reset ​ In-Person Walkthrough Assignee Scheduled Date Completed Date" at bounding box center [127, 800] width 255 height 1360
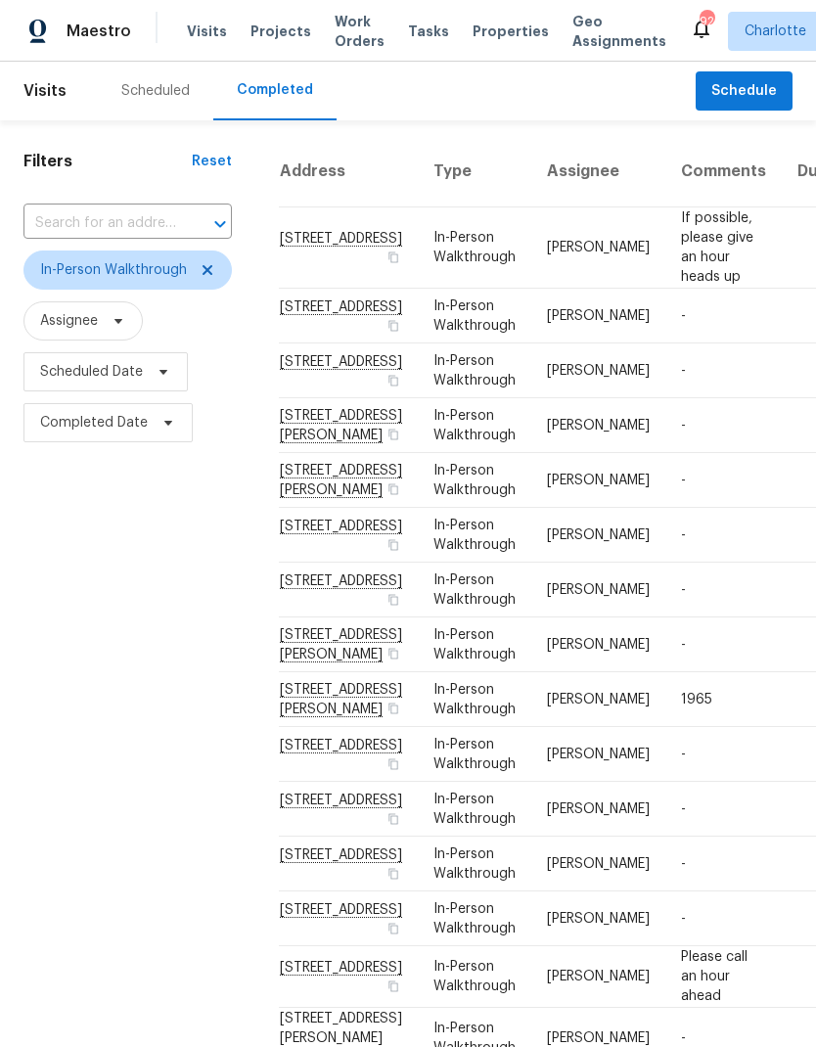
scroll to position [58, 1]
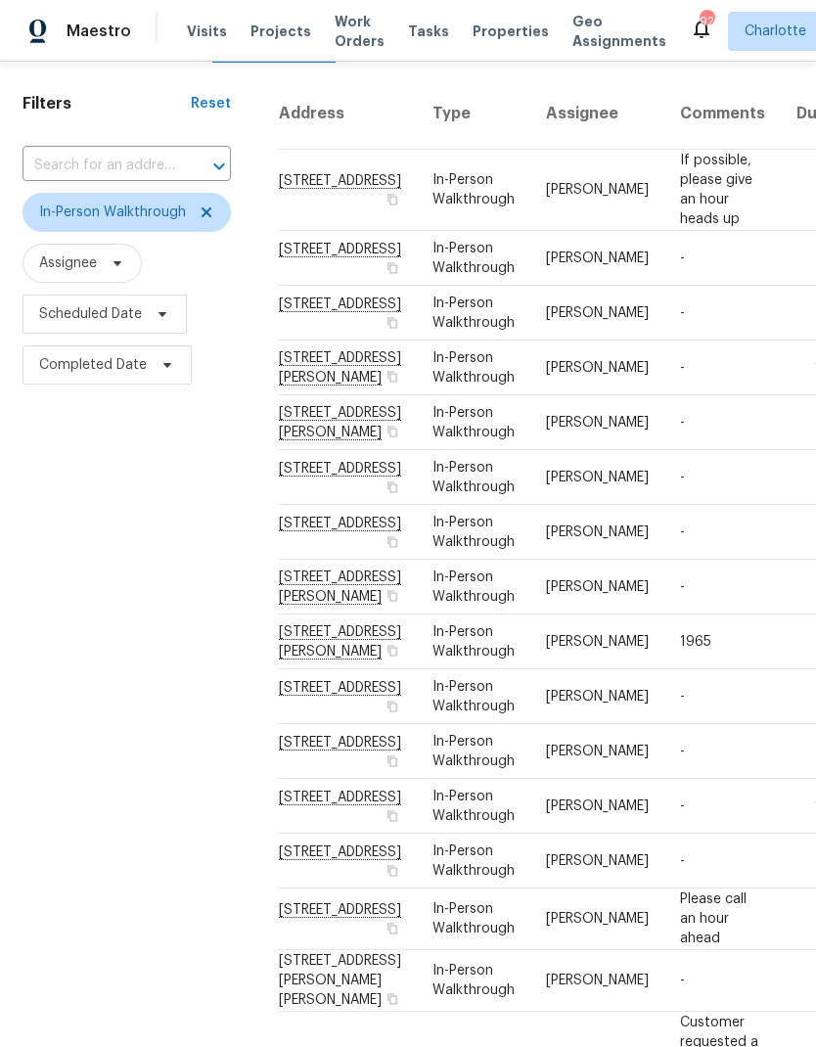
click at [73, 593] on div "Filters Reset ​ In-Person Walkthrough Assignee Scheduled Date Completed Date" at bounding box center [126, 743] width 255 height 1360
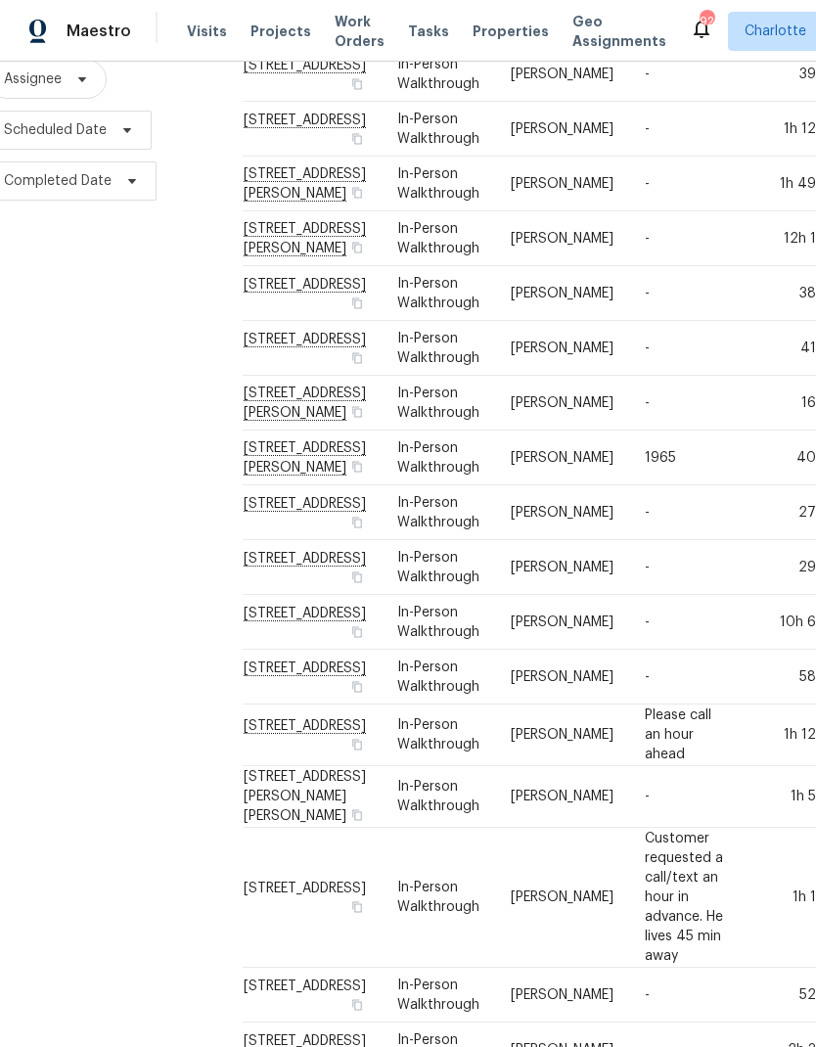
scroll to position [241, 43]
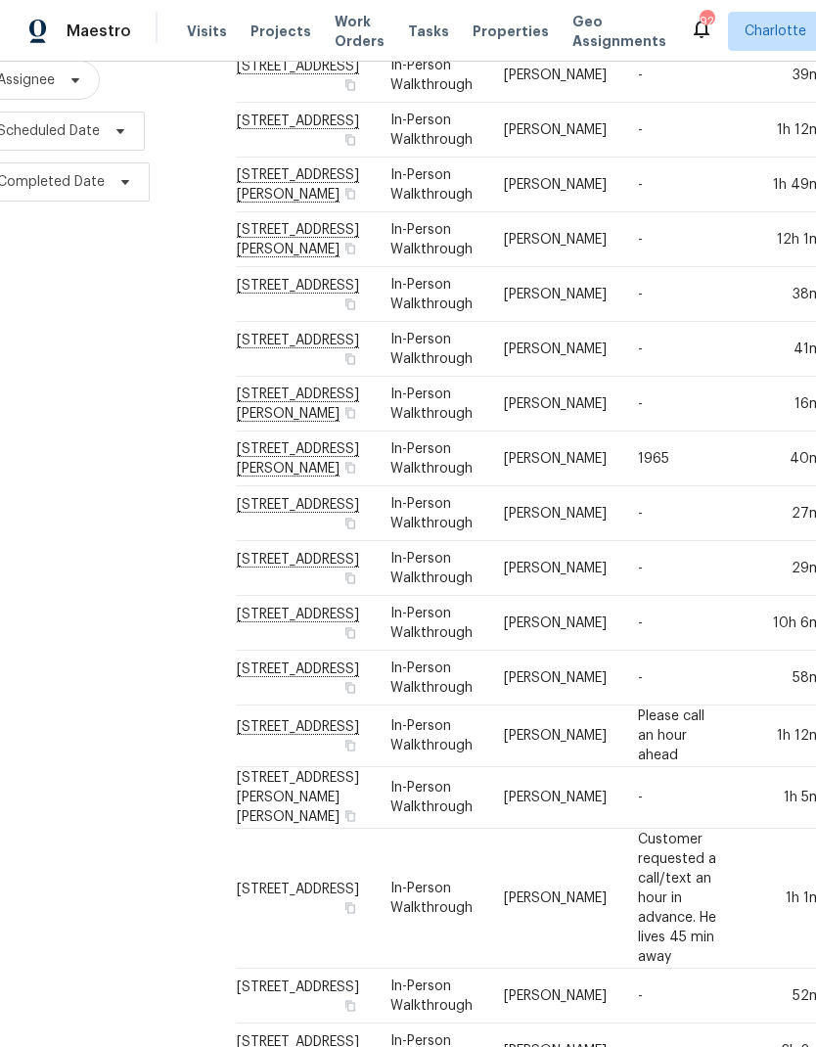
click at [72, 579] on div "Filters Reset ​ In-Person Walkthrough Assignee Scheduled Date Completed Date" at bounding box center [84, 560] width 255 height 1360
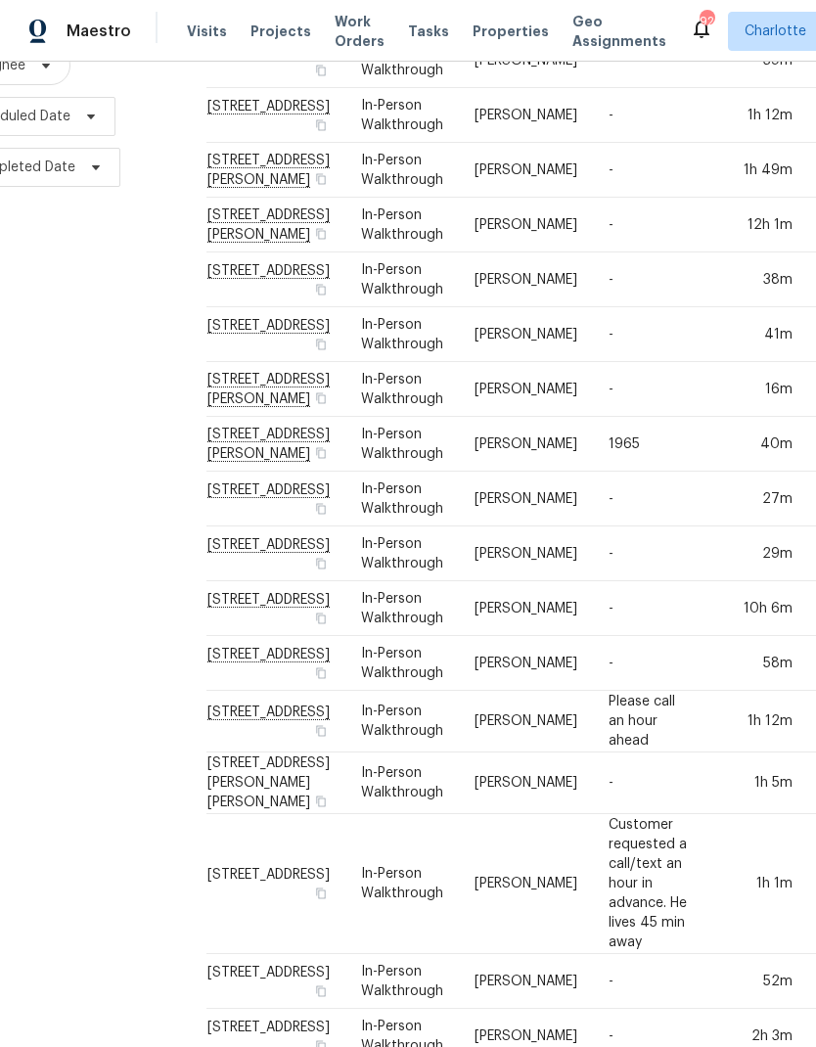
scroll to position [258, 76]
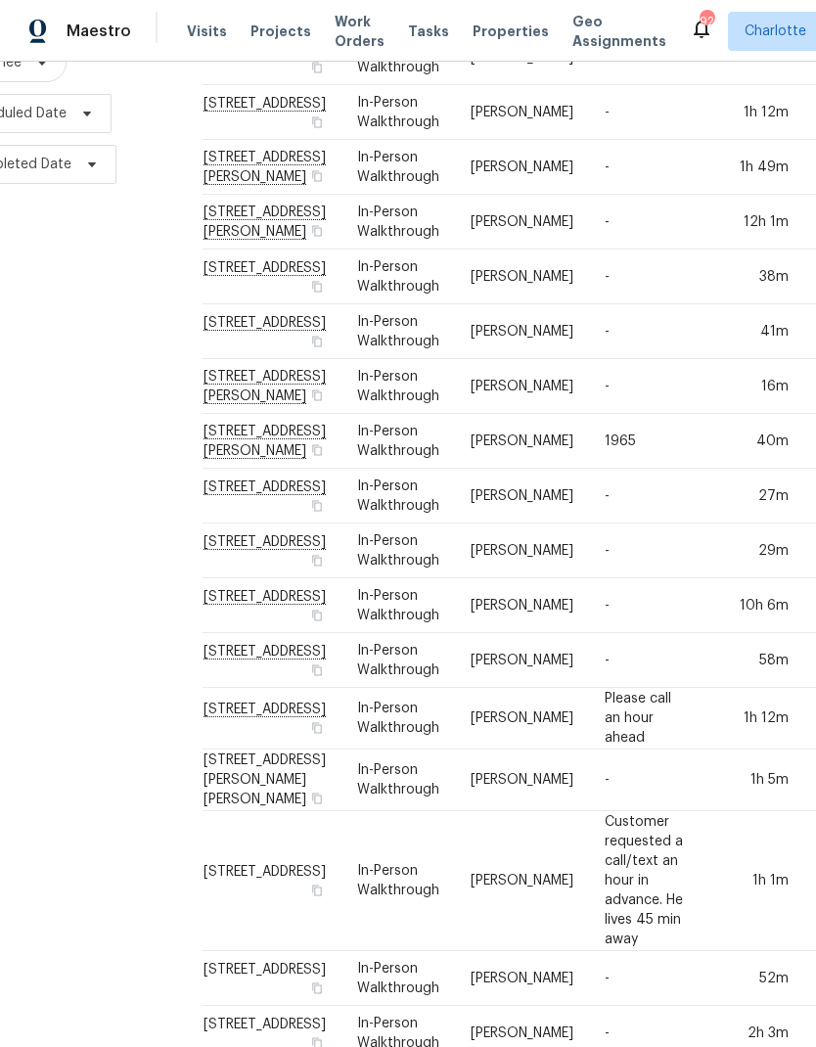
click at [65, 570] on div "Filters Reset ​ In-Person Walkthrough Assignee Scheduled Date Completed Date" at bounding box center [51, 542] width 255 height 1360
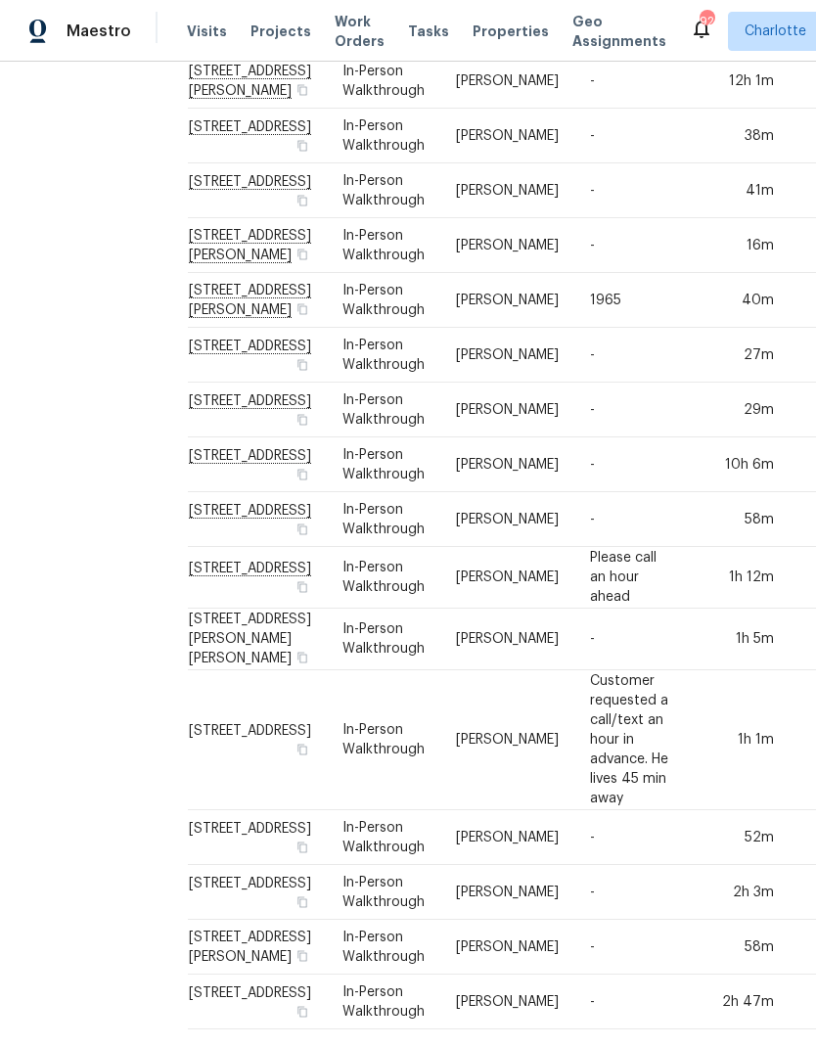
scroll to position [432, 90]
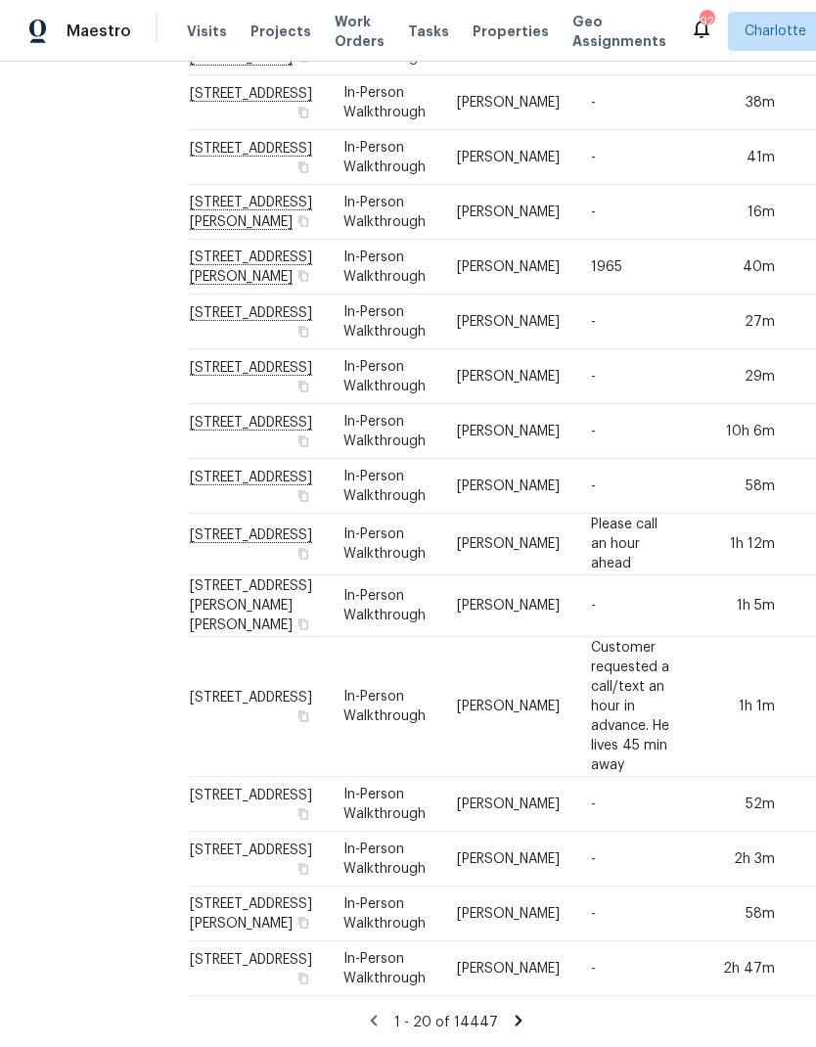
click at [60, 558] on div "Filters Reset ​ In-Person Walkthrough Assignee Scheduled Date Completed Date" at bounding box center [37, 368] width 255 height 1360
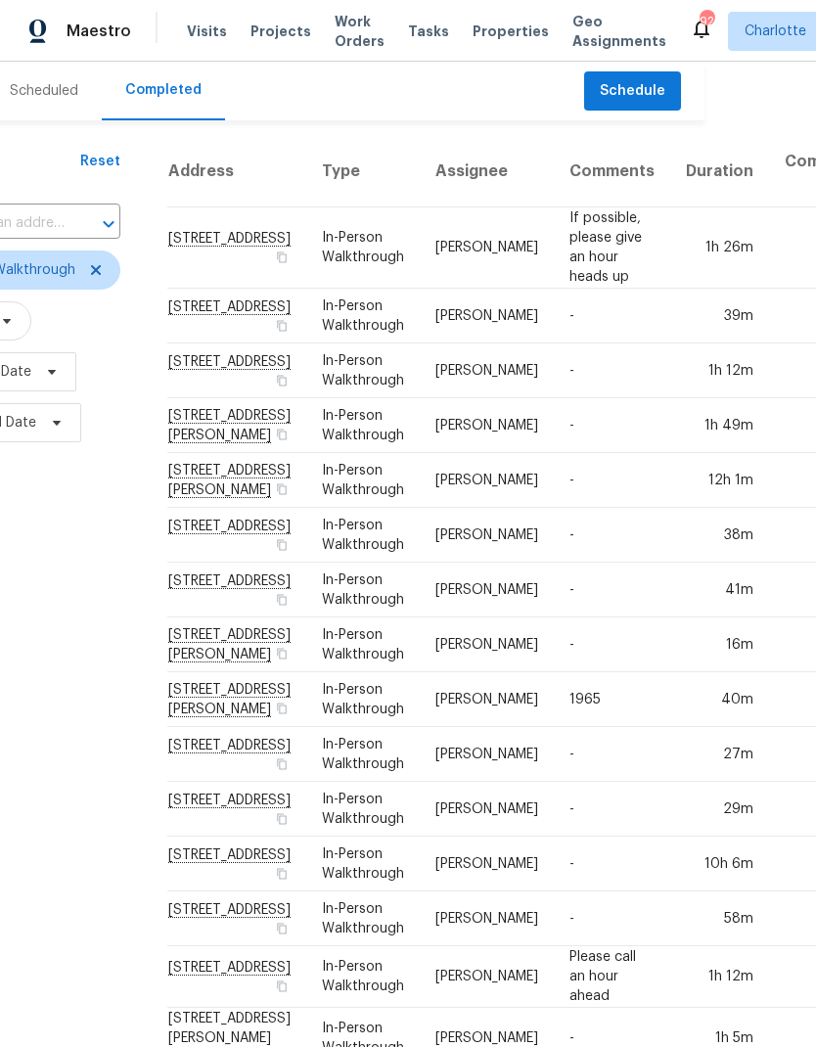
scroll to position [0, 111]
click at [63, 575] on div "Filters Reset ​ In-Person Walkthrough Assignee Scheduled Date Completed Date" at bounding box center [16, 800] width 255 height 1360
click at [353, 384] on td "In-Person Walkthrough" at bounding box center [363, 370] width 113 height 55
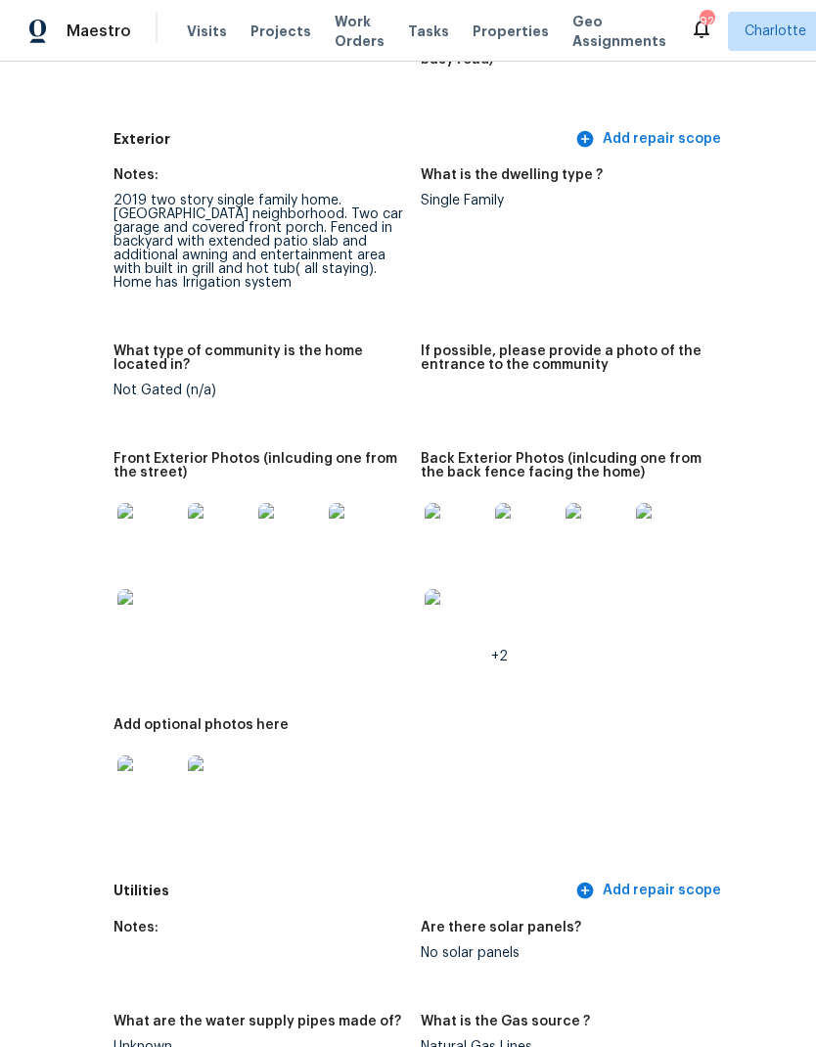
scroll to position [797, 125]
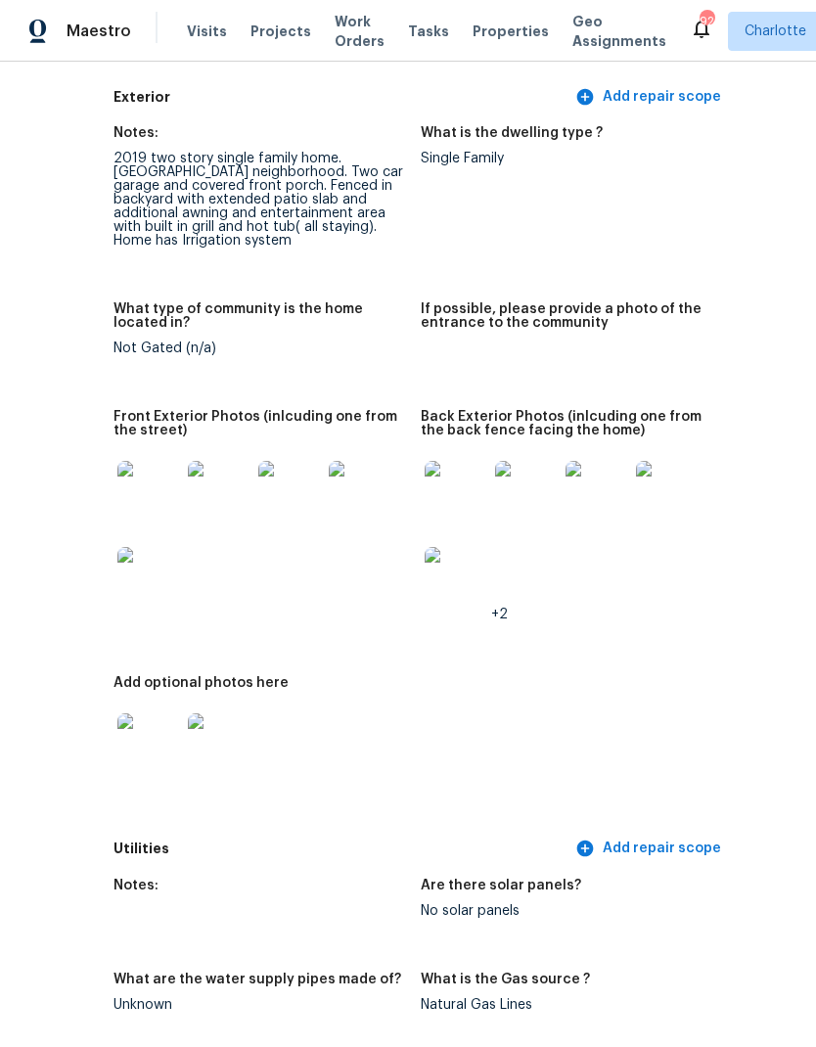
click at [647, 461] on img at bounding box center [667, 492] width 63 height 63
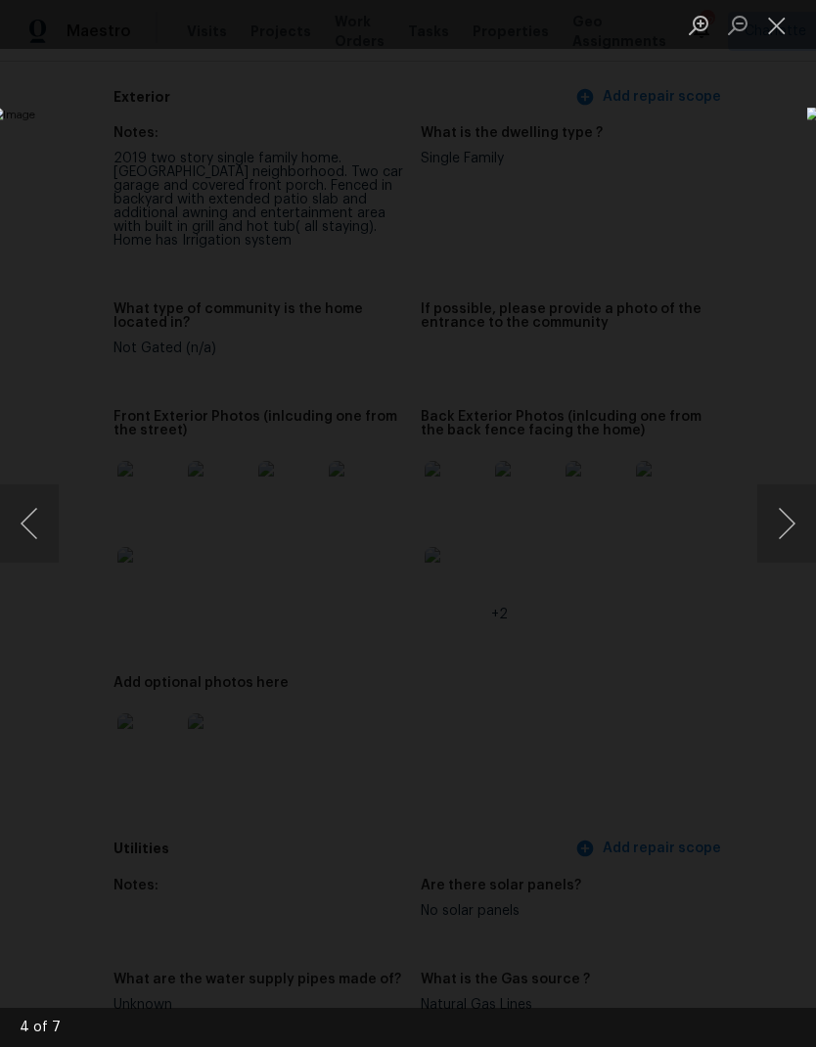
click at [787, 518] on button "Next image" at bounding box center [786, 523] width 59 height 78
click at [788, 518] on button "Next image" at bounding box center [786, 523] width 59 height 78
click at [788, 531] on button "Next image" at bounding box center [786, 523] width 59 height 78
click at [786, 531] on button "Next image" at bounding box center [786, 523] width 59 height 78
click at [781, 527] on button "Next image" at bounding box center [786, 523] width 59 height 78
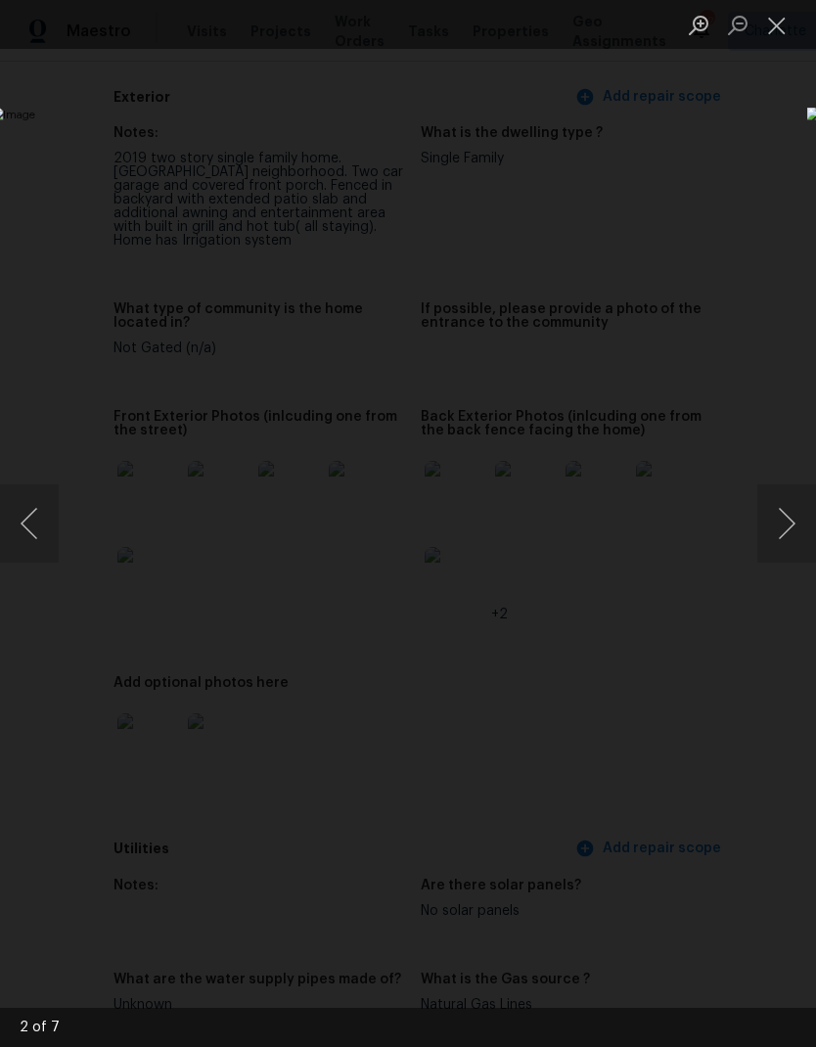
click at [777, 531] on button "Next image" at bounding box center [786, 523] width 59 height 78
click at [782, 538] on button "Next image" at bounding box center [786, 523] width 59 height 78
click at [785, 40] on button "Close lightbox" at bounding box center [776, 25] width 39 height 34
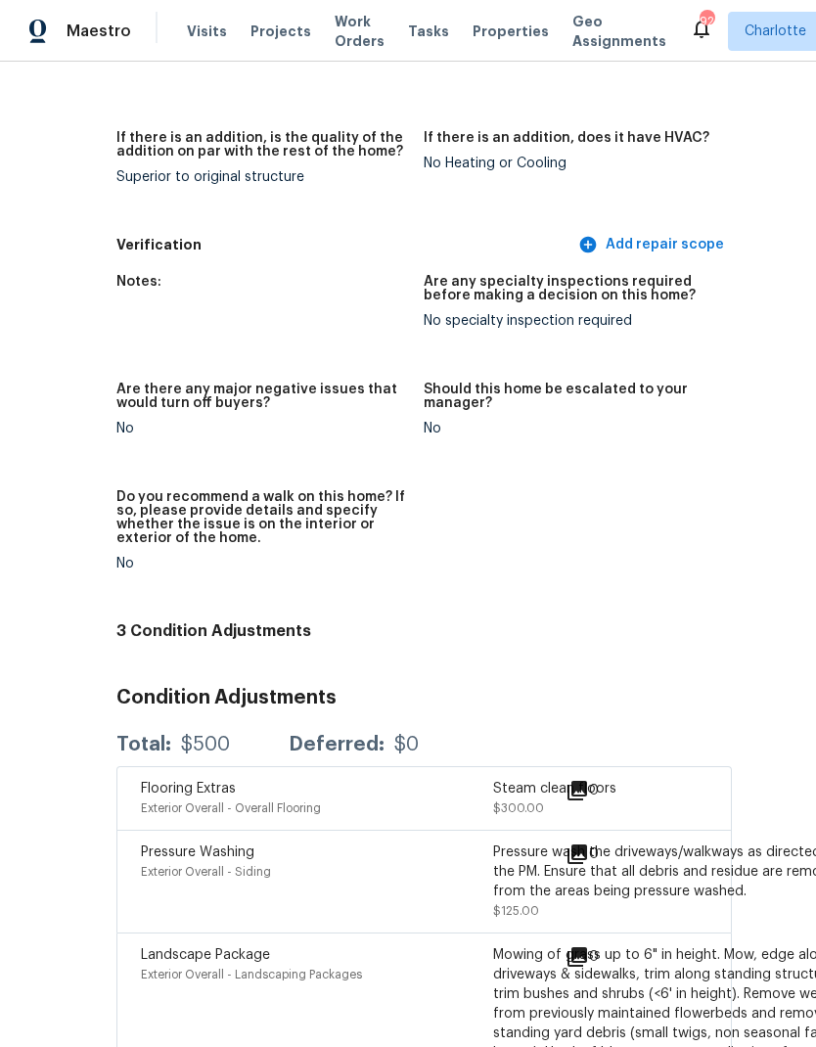
scroll to position [5163, 122]
click at [628, 780] on div "0" at bounding box center [613, 791] width 96 height 23
click at [535, 780] on div "Steam clean floors" at bounding box center [669, 790] width 352 height 20
click at [565, 780] on icon at bounding box center [576, 791] width 23 height 23
click at [567, 781] on icon at bounding box center [577, 791] width 20 height 20
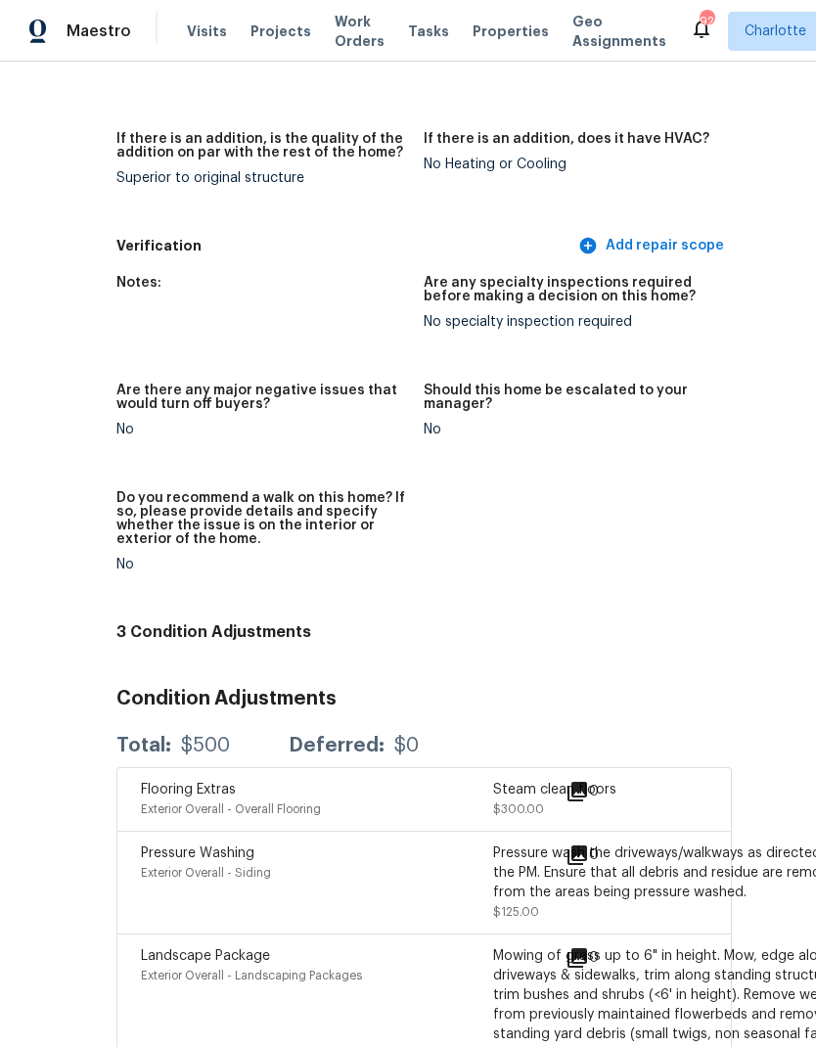
click at [567, 781] on icon at bounding box center [577, 791] width 20 height 20
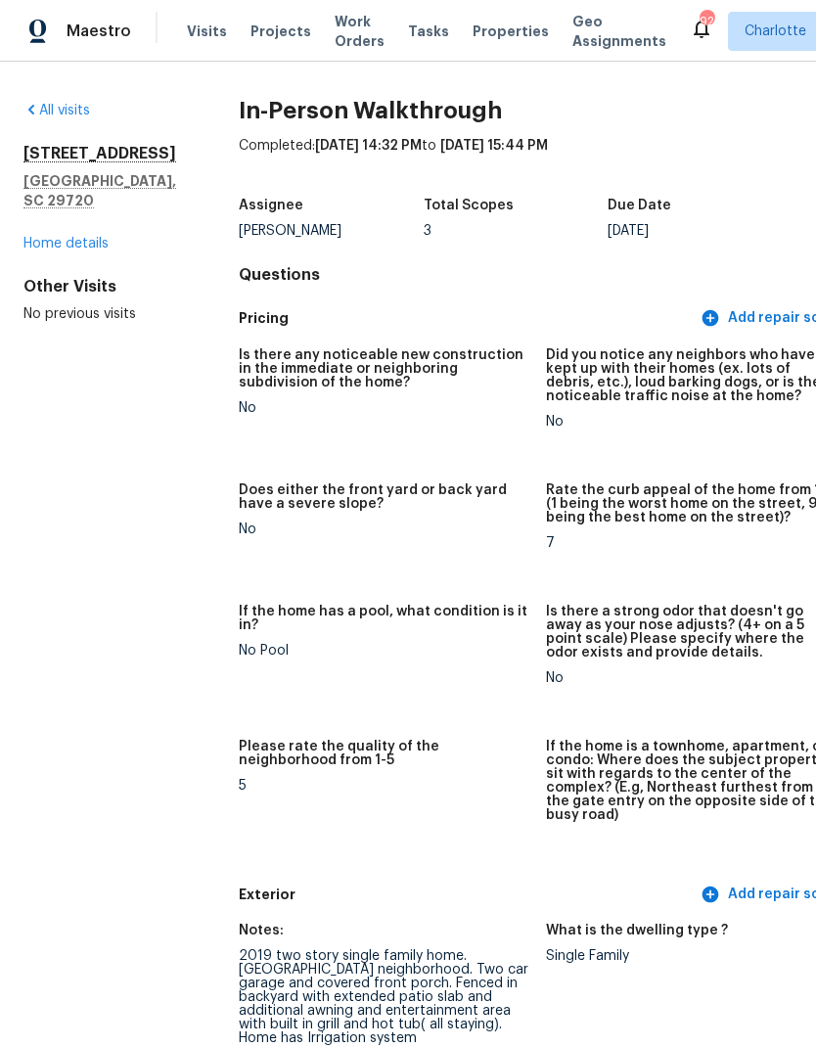
scroll to position [0, 0]
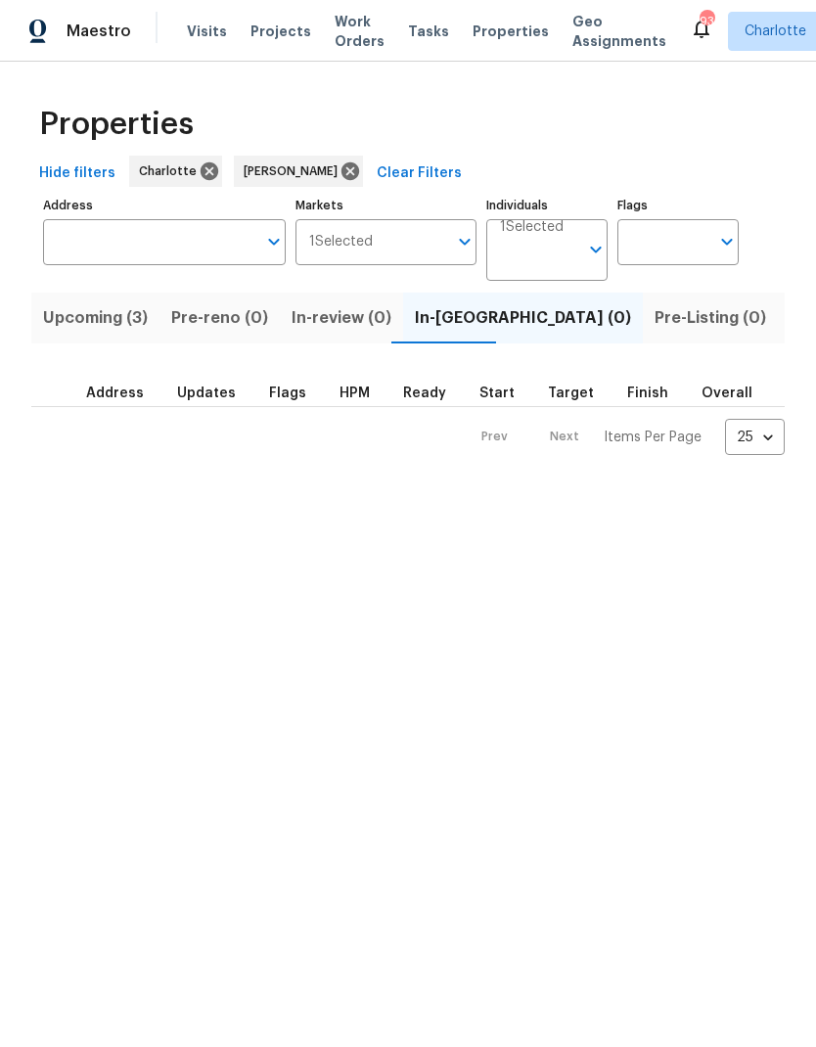
click at [72, 329] on span "Upcoming (3)" at bounding box center [95, 317] width 105 height 27
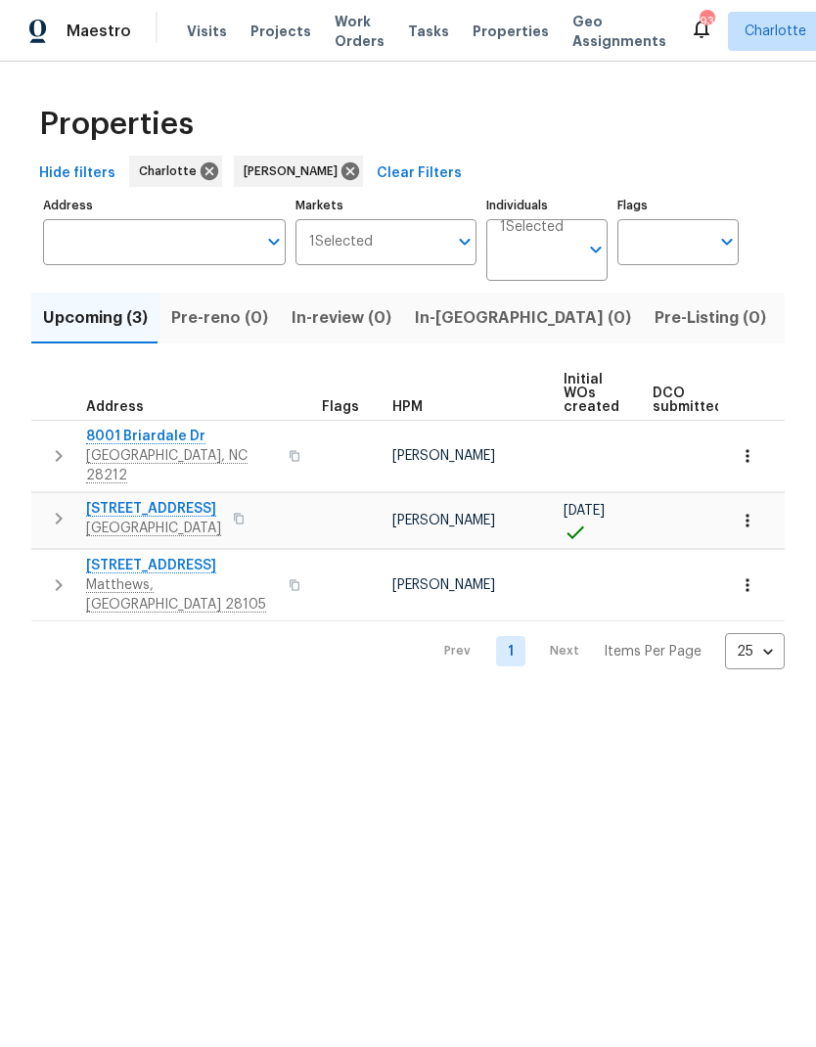
click at [50, 451] on icon "button" at bounding box center [58, 455] width 23 height 23
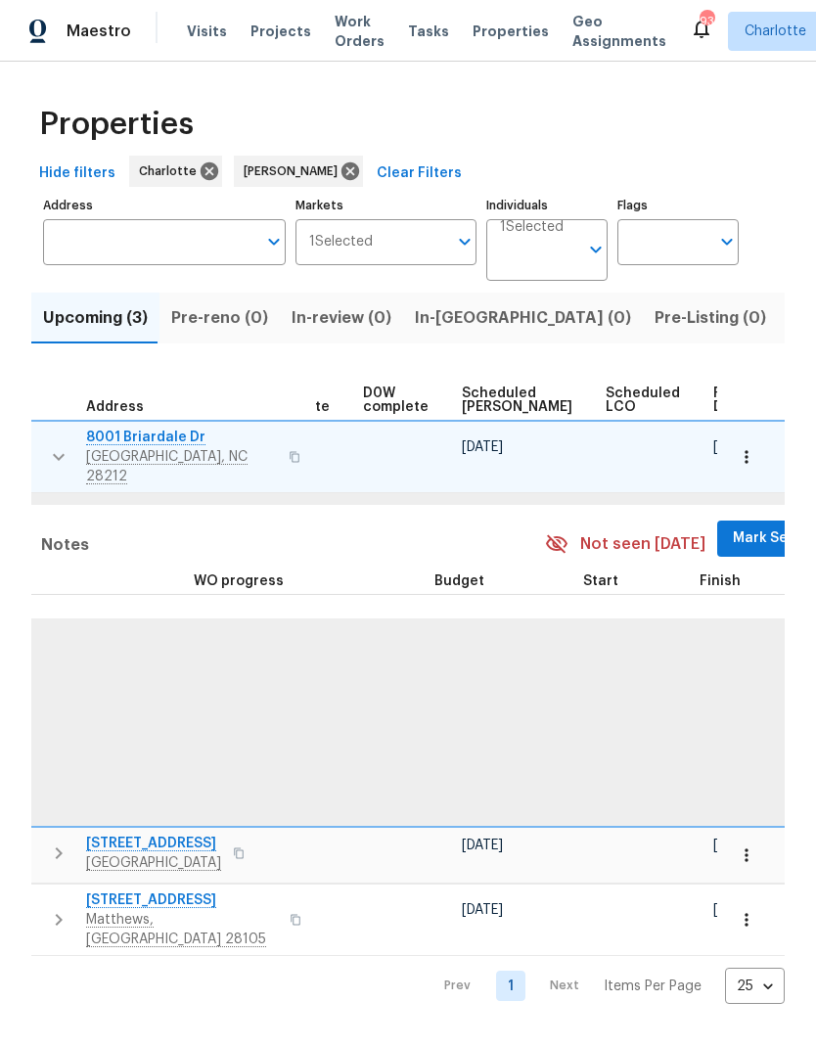
click at [733, 526] on span "Mark Seen" at bounding box center [769, 538] width 72 height 24
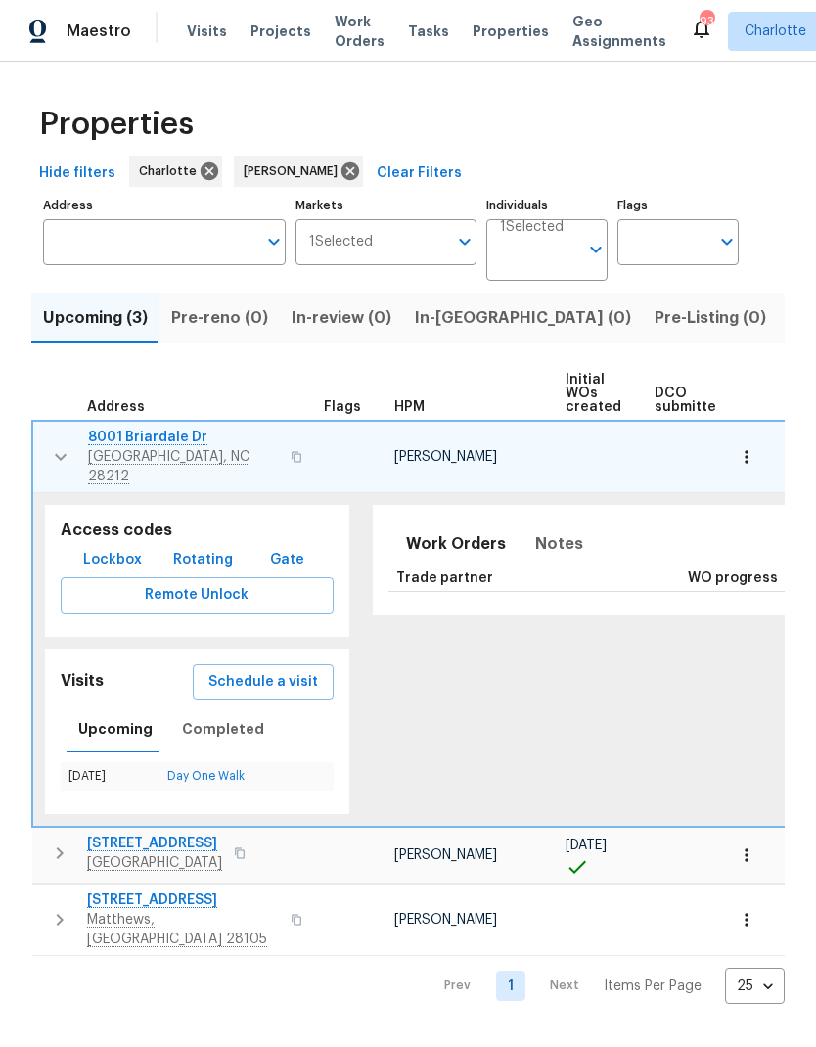
click at [46, 438] on button "button" at bounding box center [60, 456] width 39 height 59
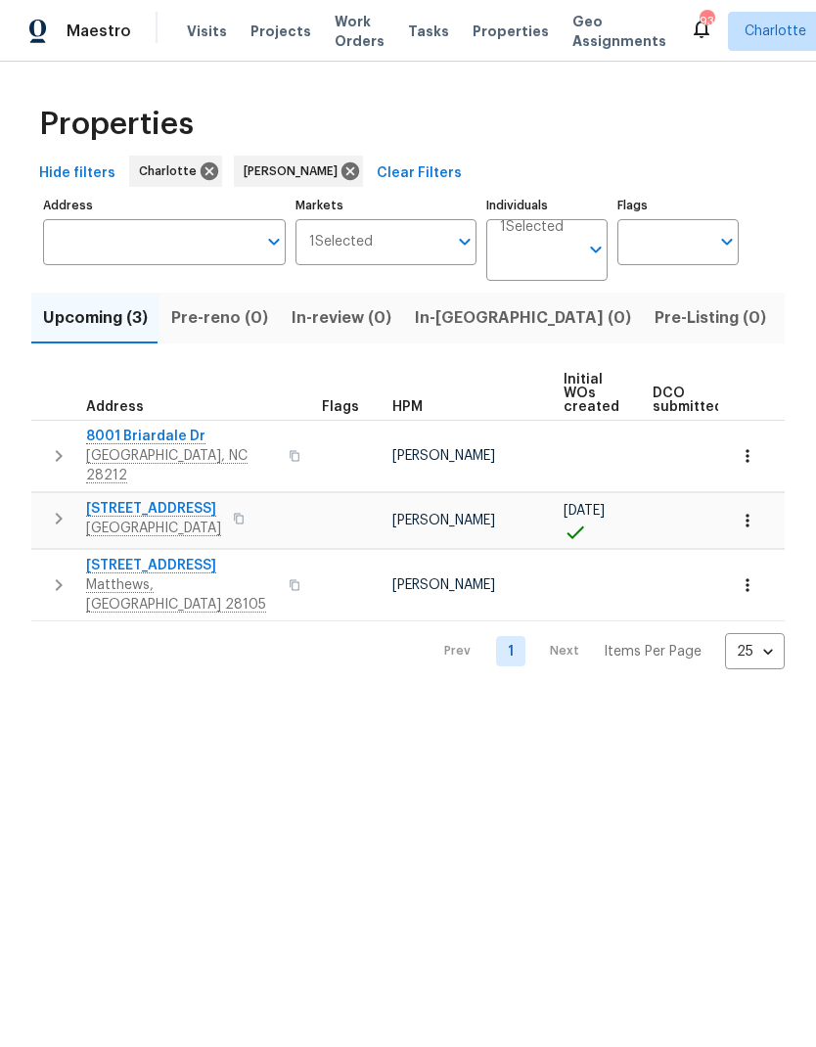
click at [56, 513] on icon "button" at bounding box center [59, 519] width 7 height 12
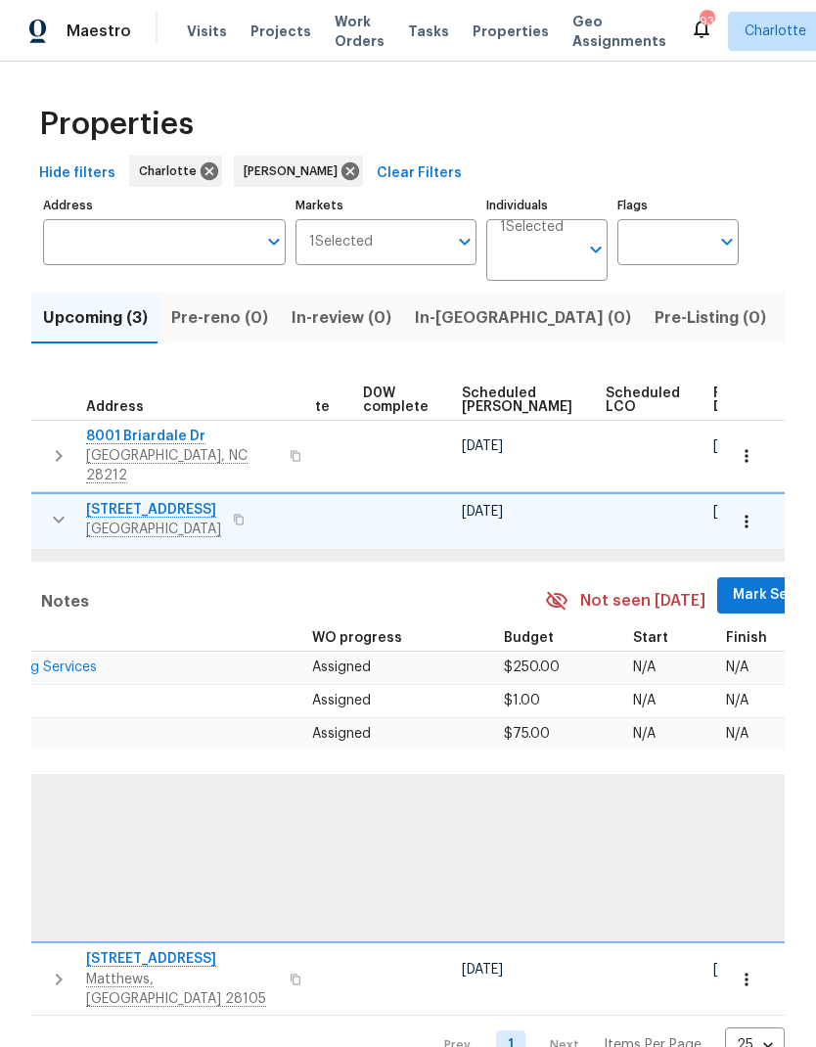
click at [733, 591] on span "Mark Seen" at bounding box center [769, 595] width 72 height 24
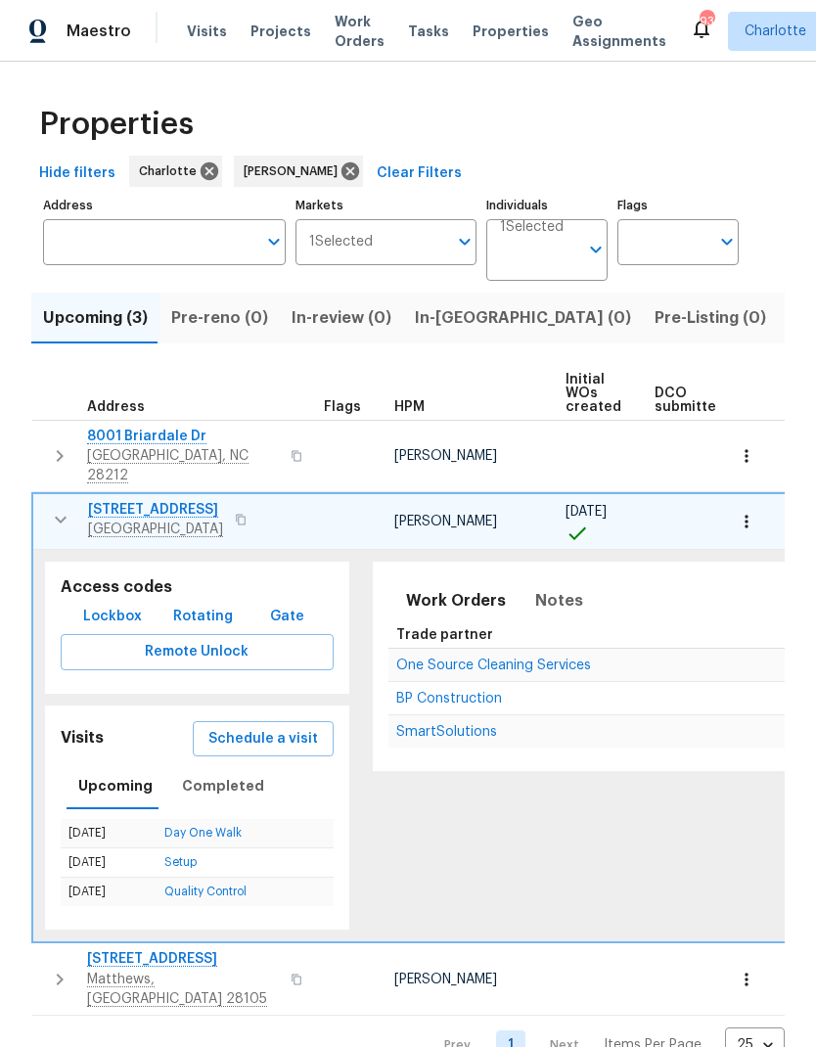
click at [60, 508] on icon "button" at bounding box center [60, 519] width 23 height 23
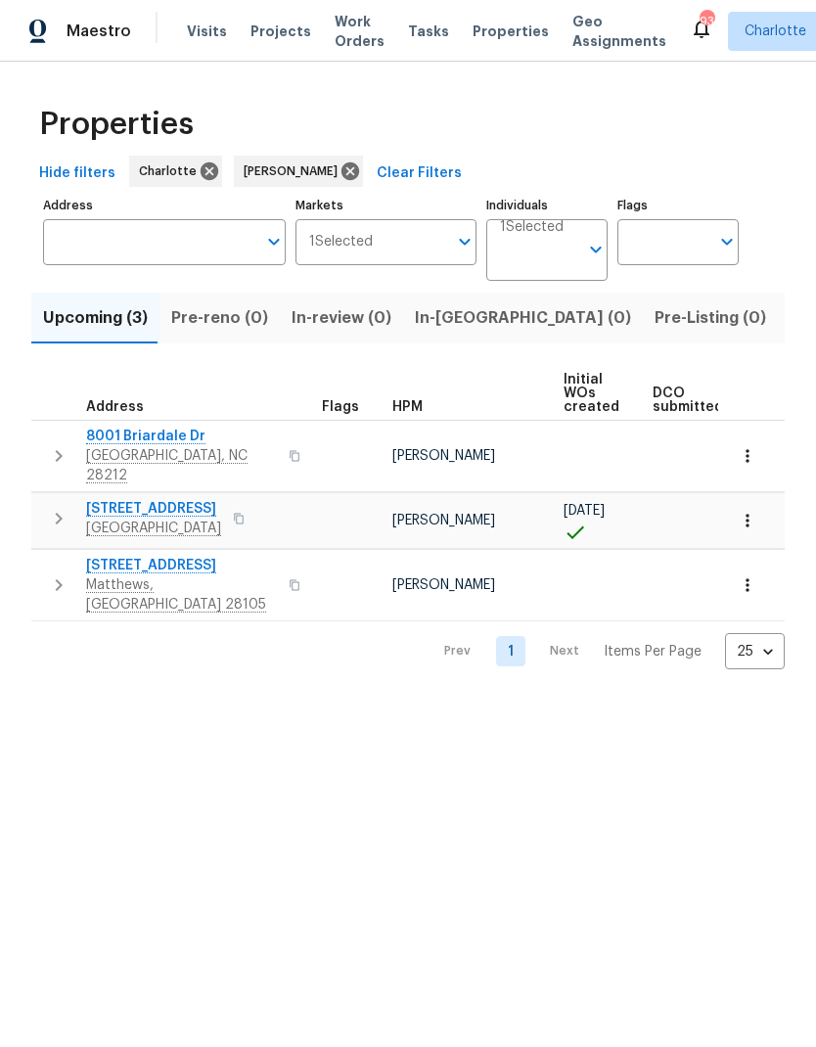
click at [59, 556] on button "button" at bounding box center [58, 585] width 39 height 59
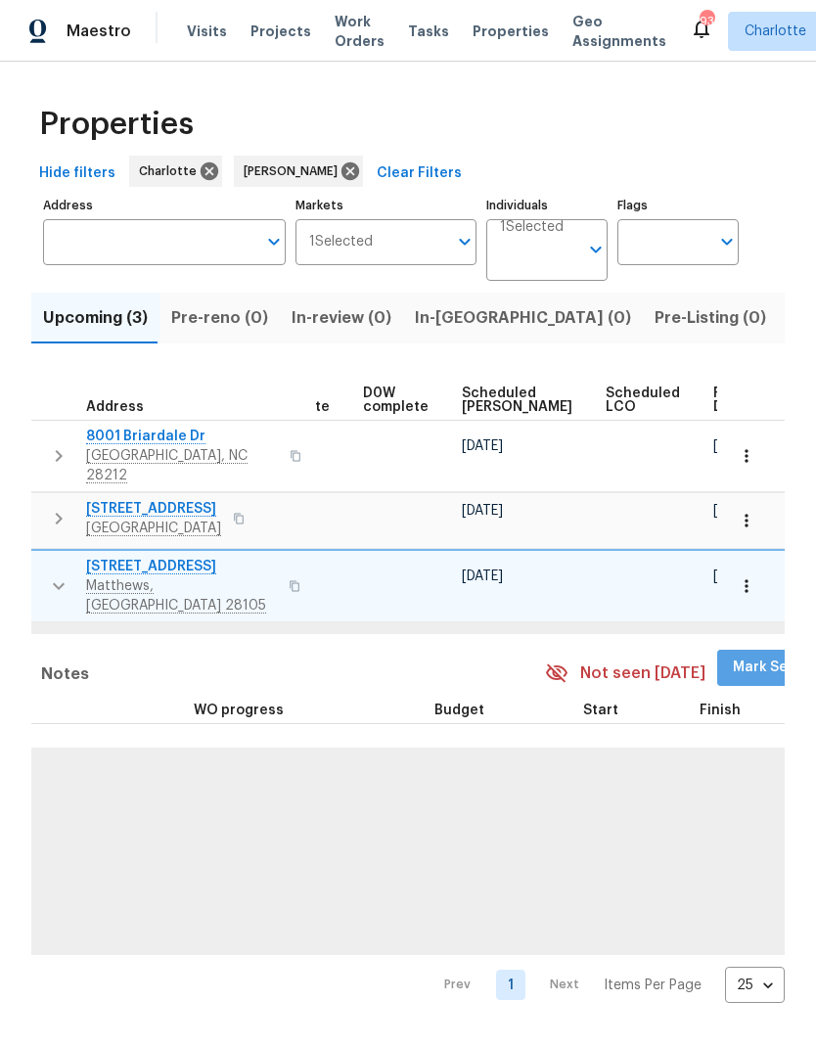
click at [733, 655] on span "Mark Seen" at bounding box center [769, 667] width 72 height 24
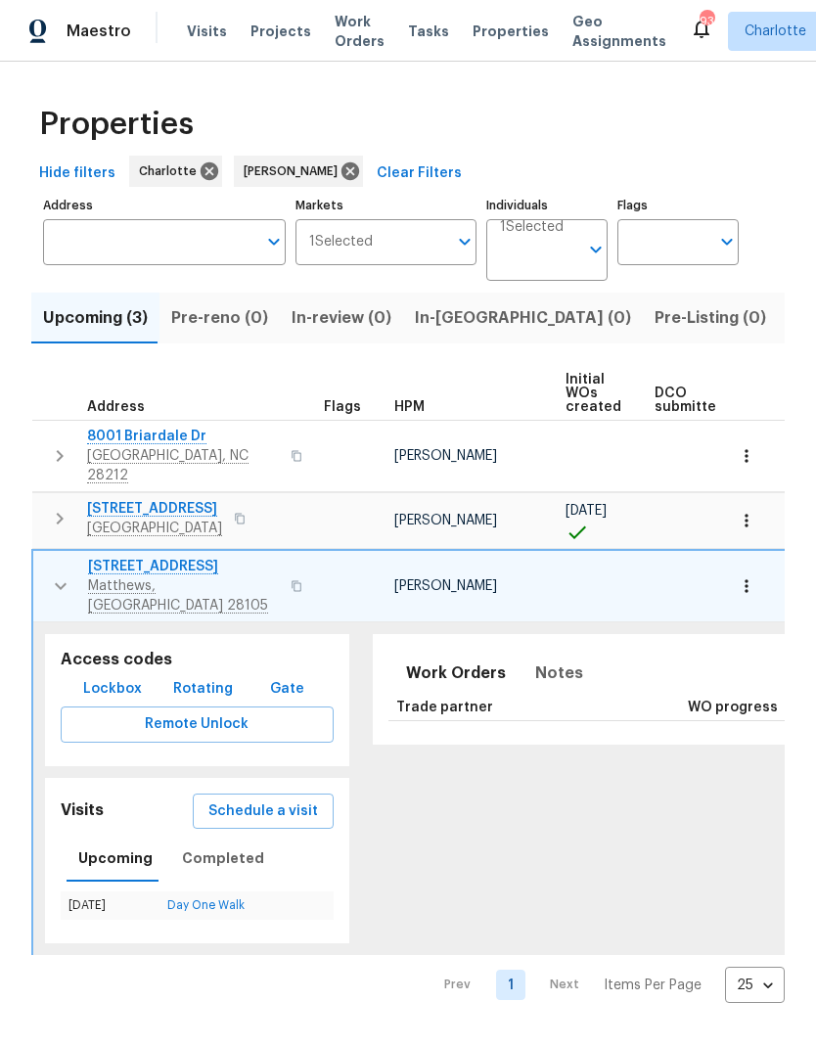
click at [51, 574] on icon "button" at bounding box center [60, 585] width 23 height 23
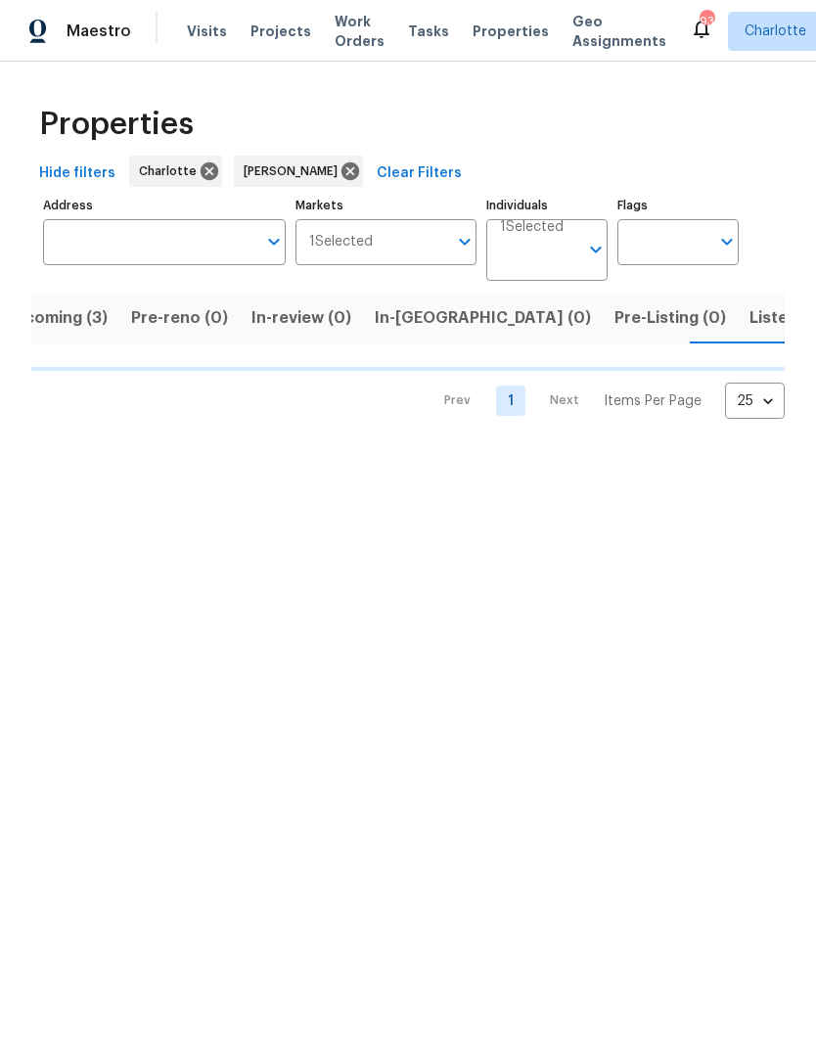
scroll to position [0, 42]
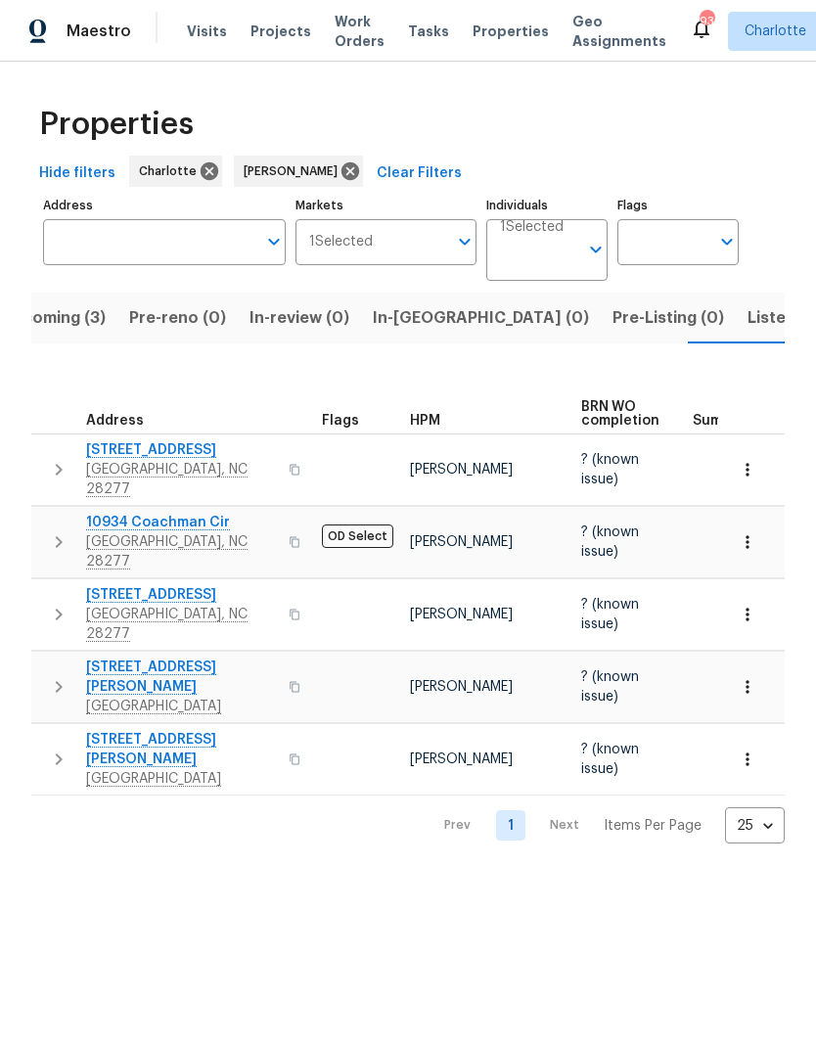
click at [48, 458] on icon "button" at bounding box center [58, 469] width 23 height 23
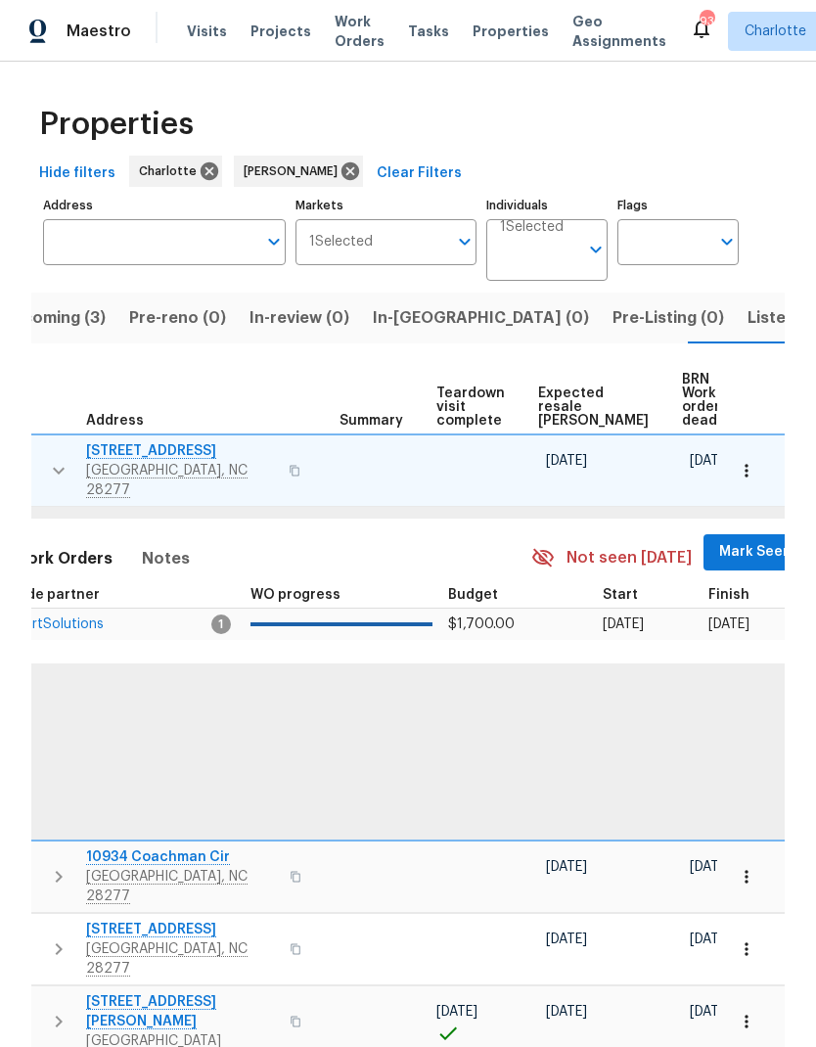
click at [719, 540] on span "Mark Seen" at bounding box center [755, 552] width 72 height 24
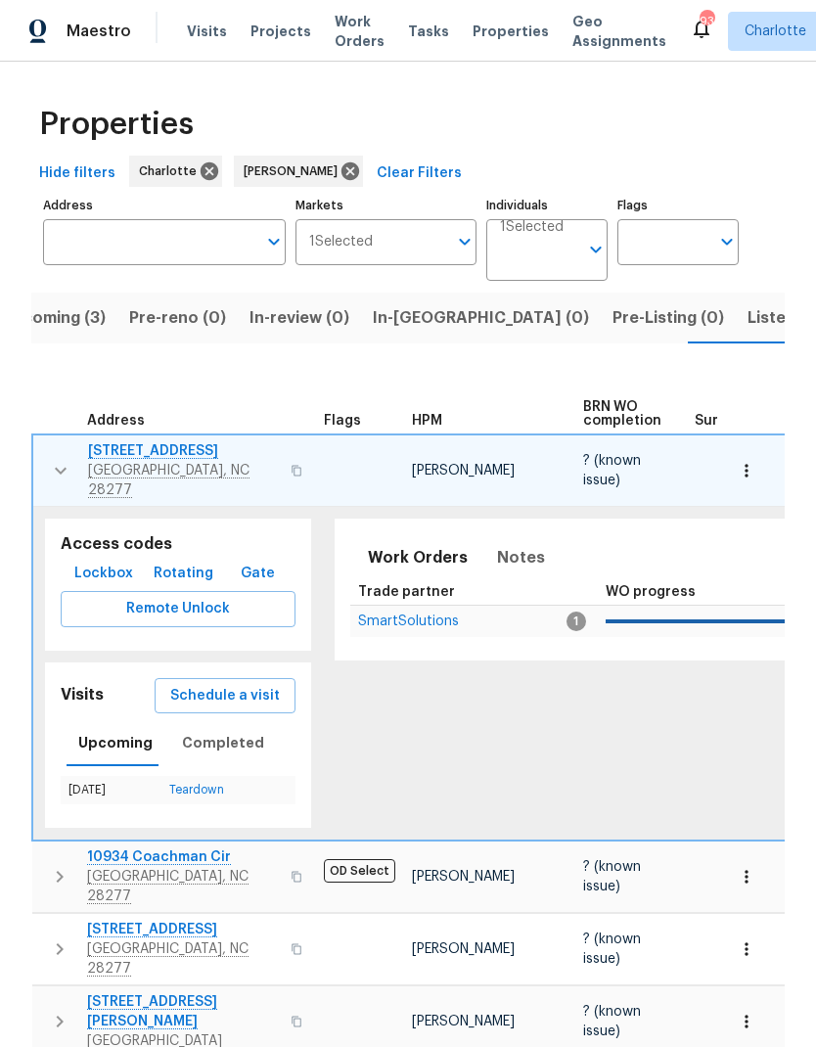
scroll to position [0, 0]
click at [44, 457] on button "button" at bounding box center [60, 470] width 39 height 59
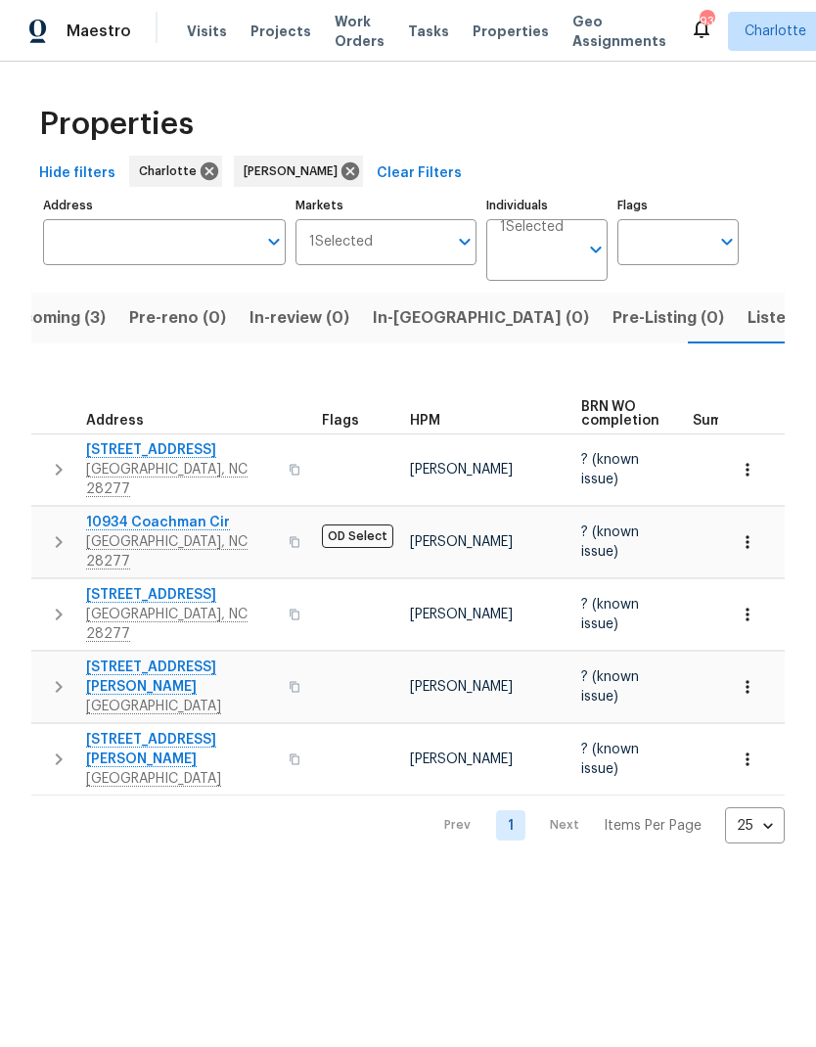
click at [48, 530] on icon "button" at bounding box center [58, 541] width 23 height 23
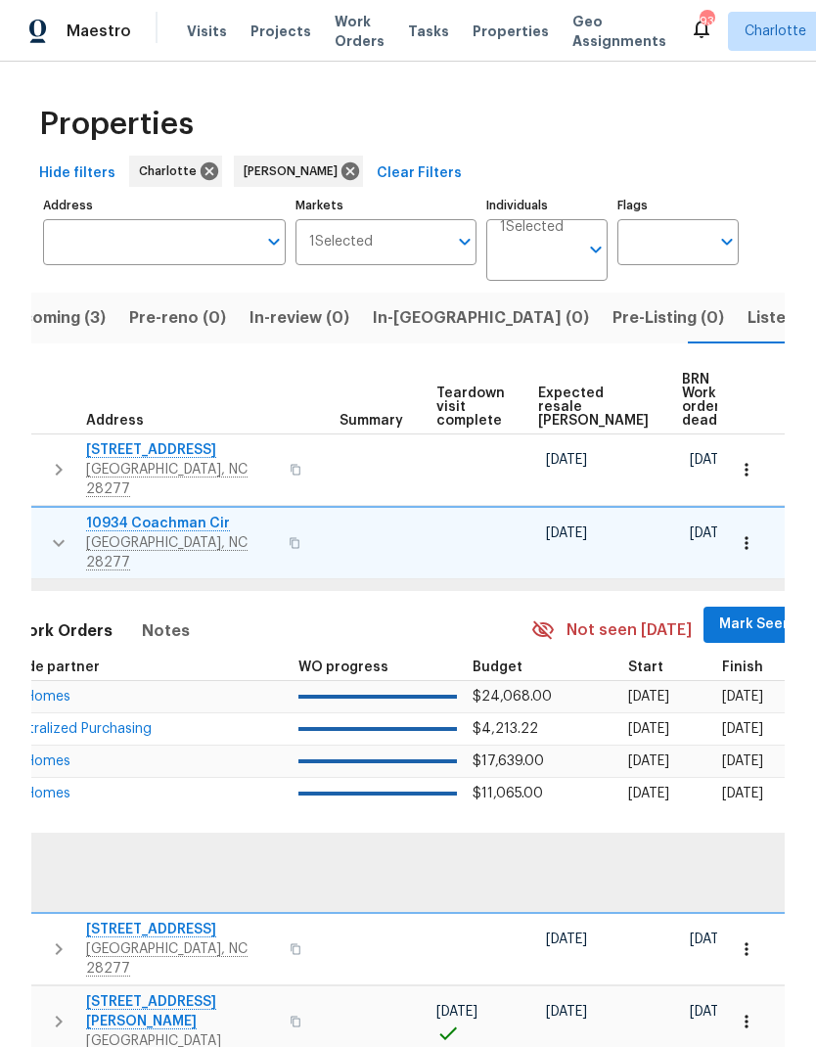
click at [719, 612] on span "Mark Seen" at bounding box center [755, 624] width 72 height 24
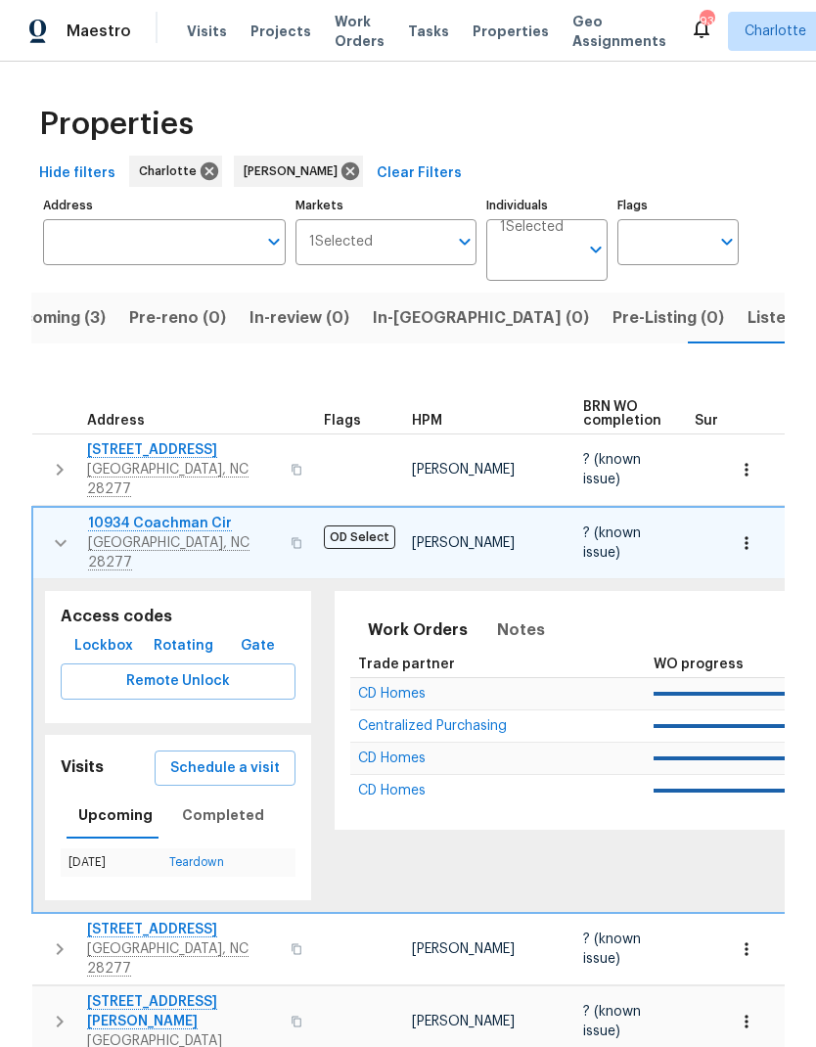
click at [47, 513] on button "button" at bounding box center [60, 542] width 39 height 59
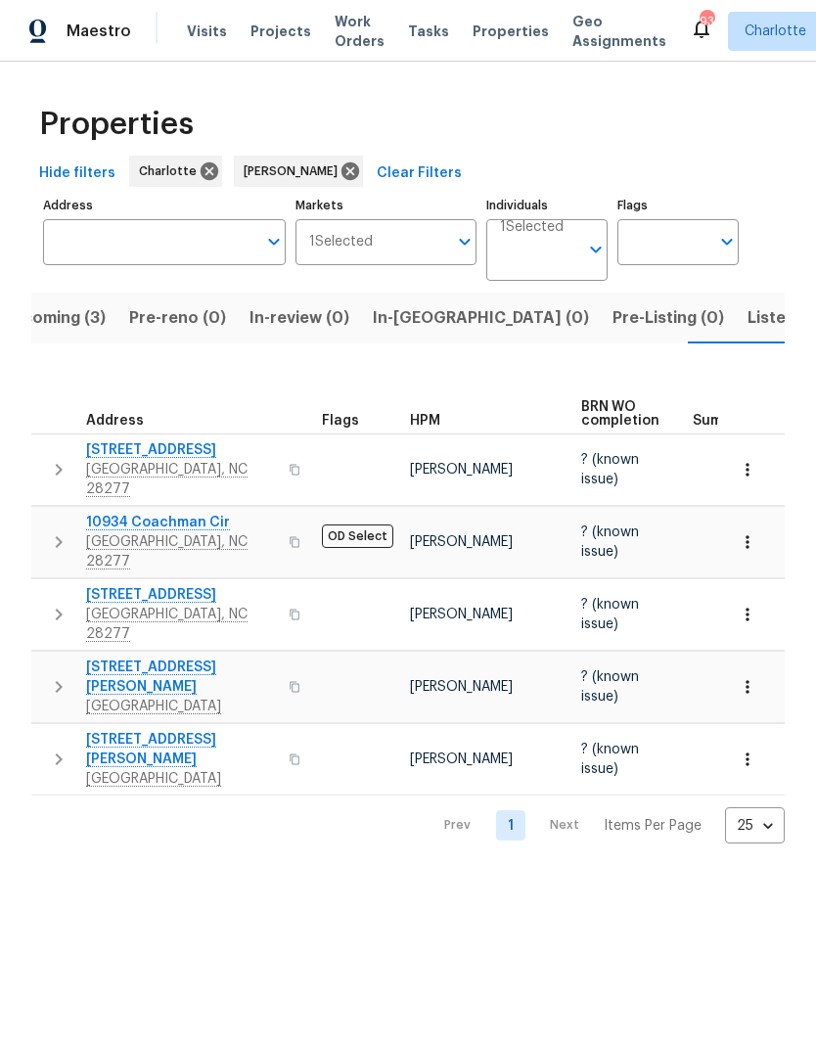
click at [58, 603] on icon "button" at bounding box center [58, 614] width 23 height 23
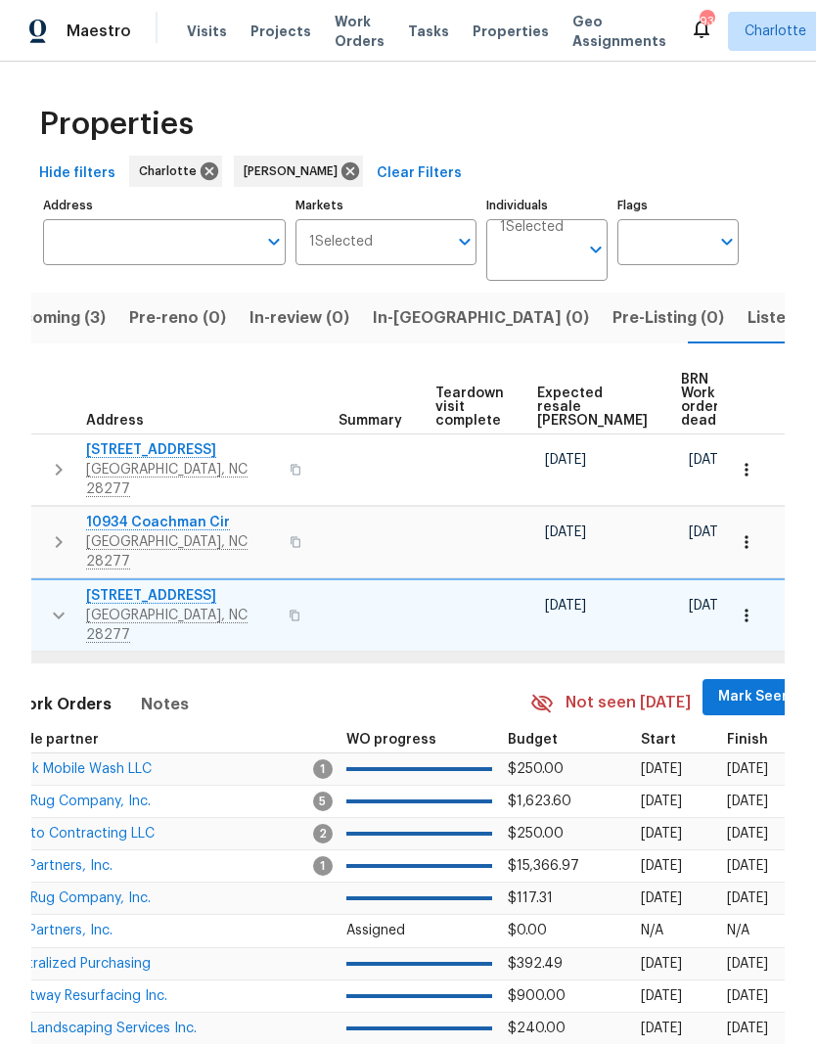
click at [721, 685] on span "Mark Seen" at bounding box center [754, 697] width 72 height 24
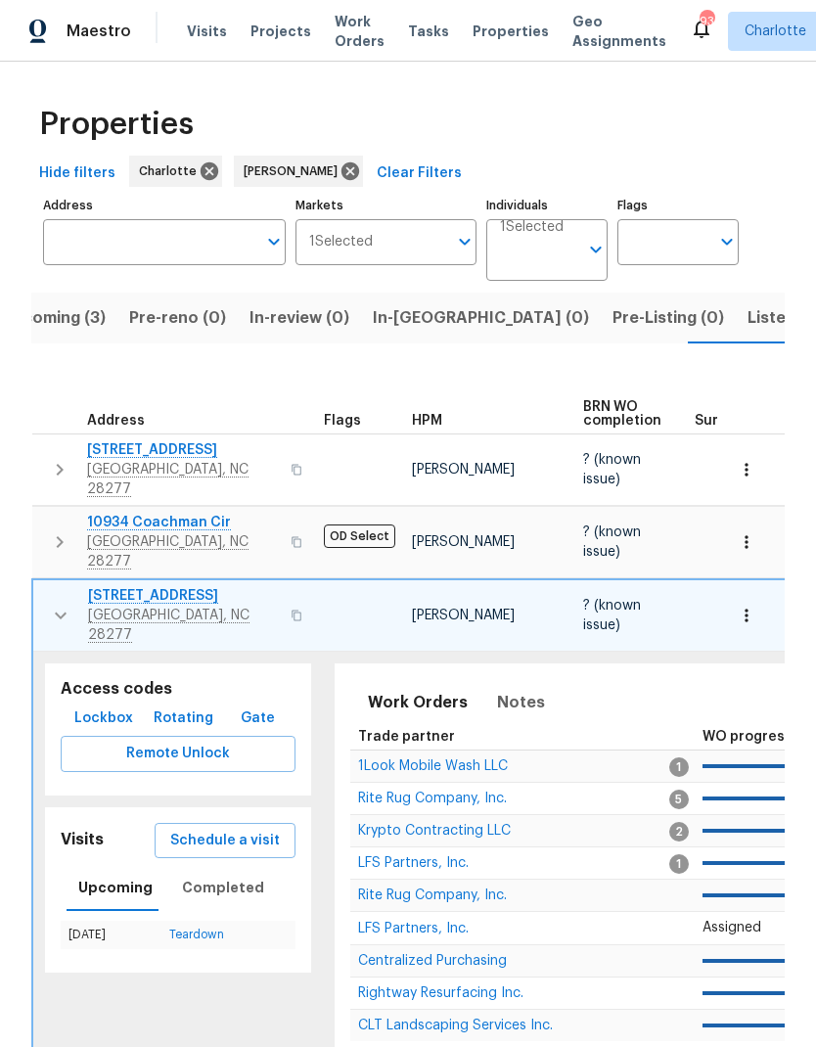
click at [50, 603] on icon "button" at bounding box center [60, 614] width 23 height 23
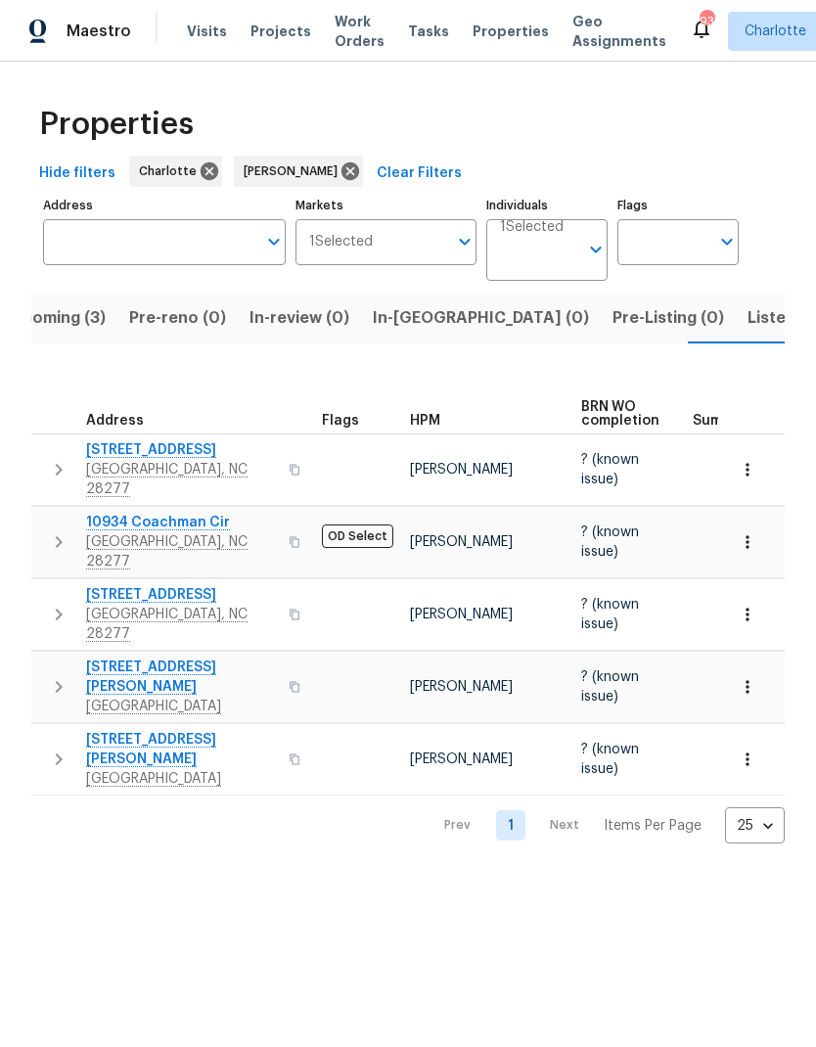
click at [52, 675] on icon "button" at bounding box center [58, 686] width 23 height 23
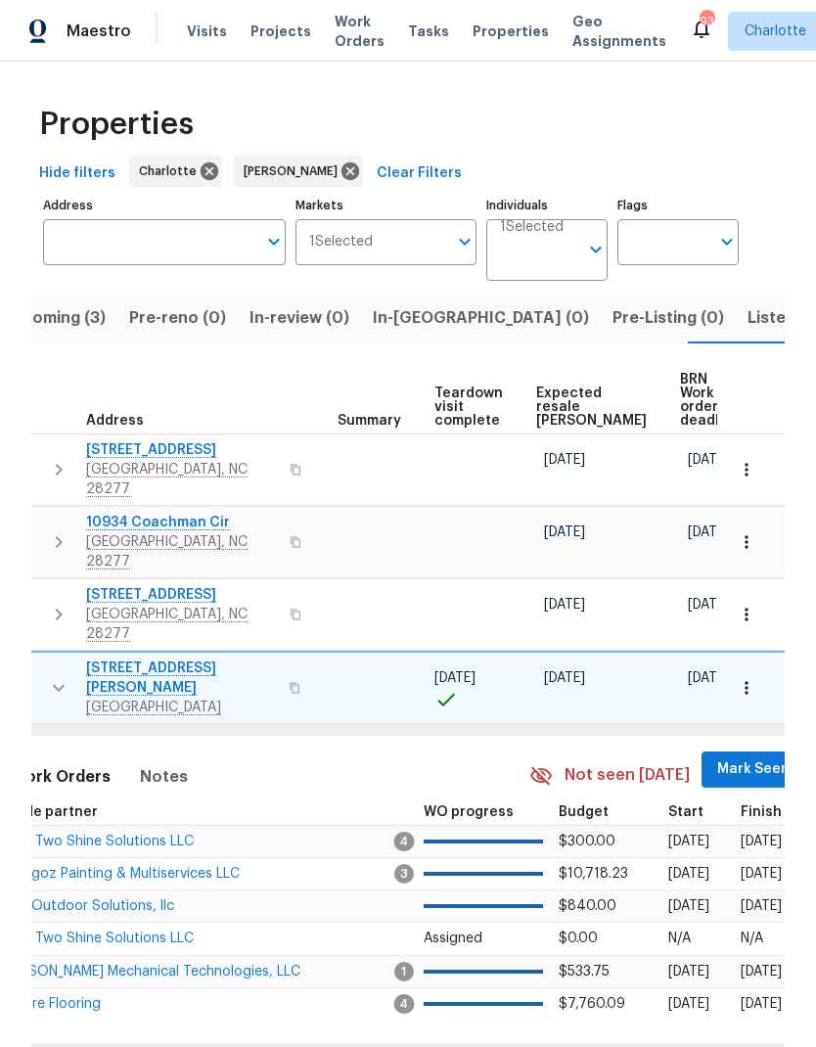
scroll to position [0, 355]
click at [729, 757] on span "Mark Seen" at bounding box center [755, 769] width 72 height 24
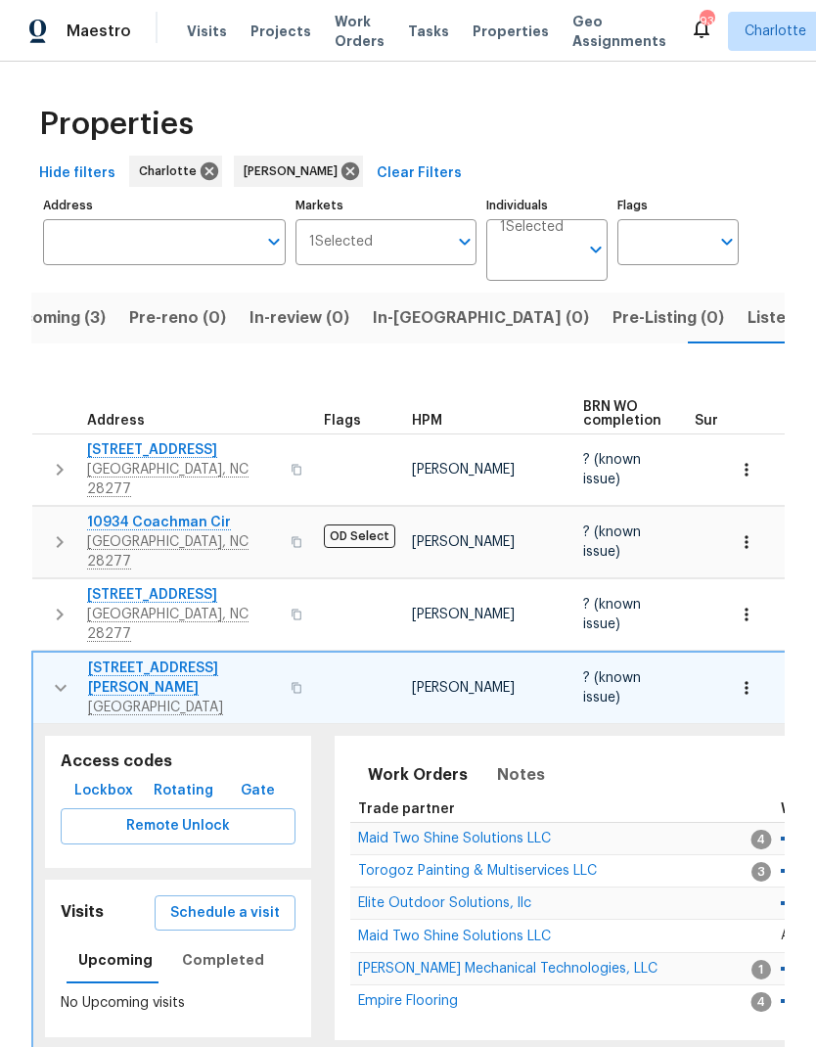
scroll to position [0, 0]
click at [40, 652] on td "3309 Paxton Ridge Dr Indian Trail, NC 28079" at bounding box center [174, 687] width 283 height 70
click at [40, 659] on td "3309 Paxton Ridge Dr Indian Trail, NC 28079" at bounding box center [174, 687] width 283 height 70
click at [47, 658] on button "button" at bounding box center [60, 687] width 39 height 59
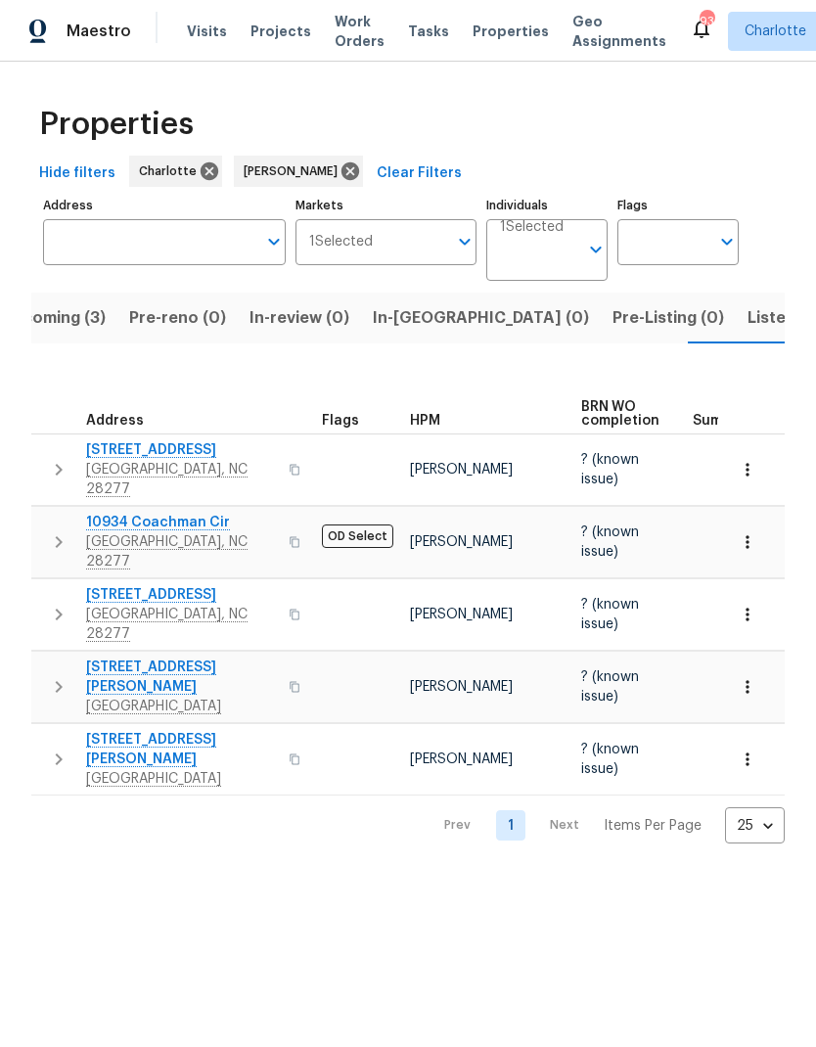
click at [47, 747] on icon "button" at bounding box center [58, 758] width 23 height 23
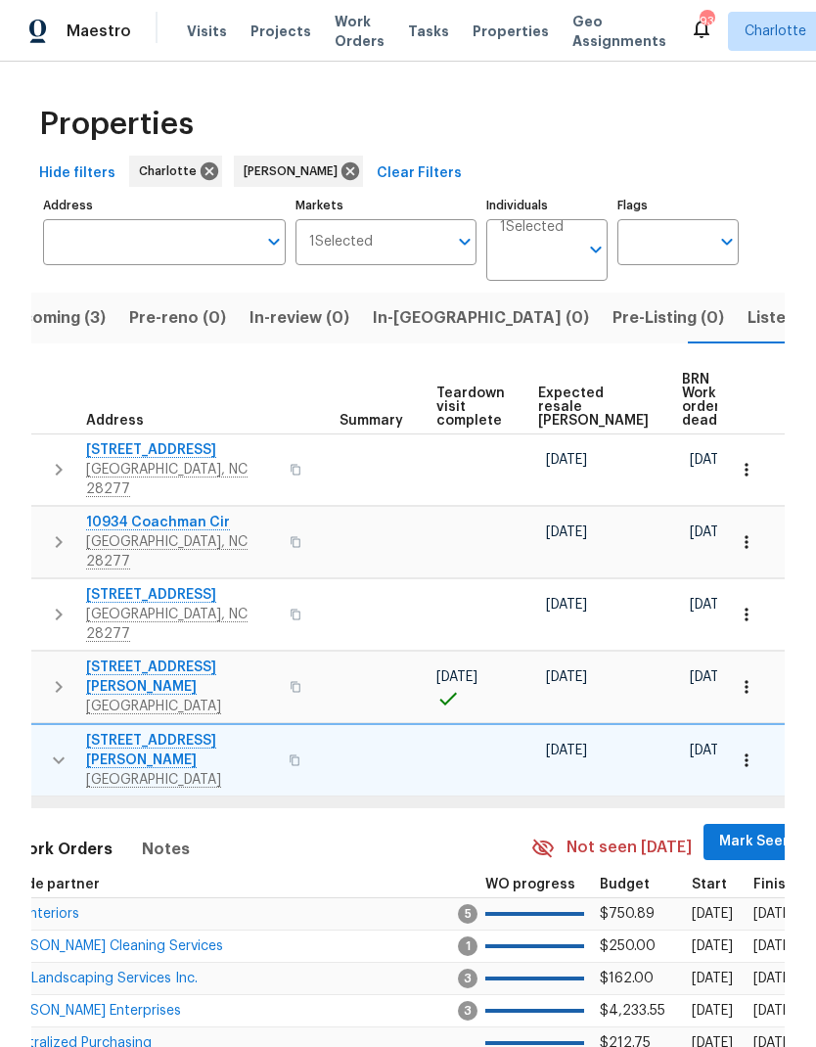
click at [719, 829] on span "Mark Seen" at bounding box center [755, 841] width 72 height 24
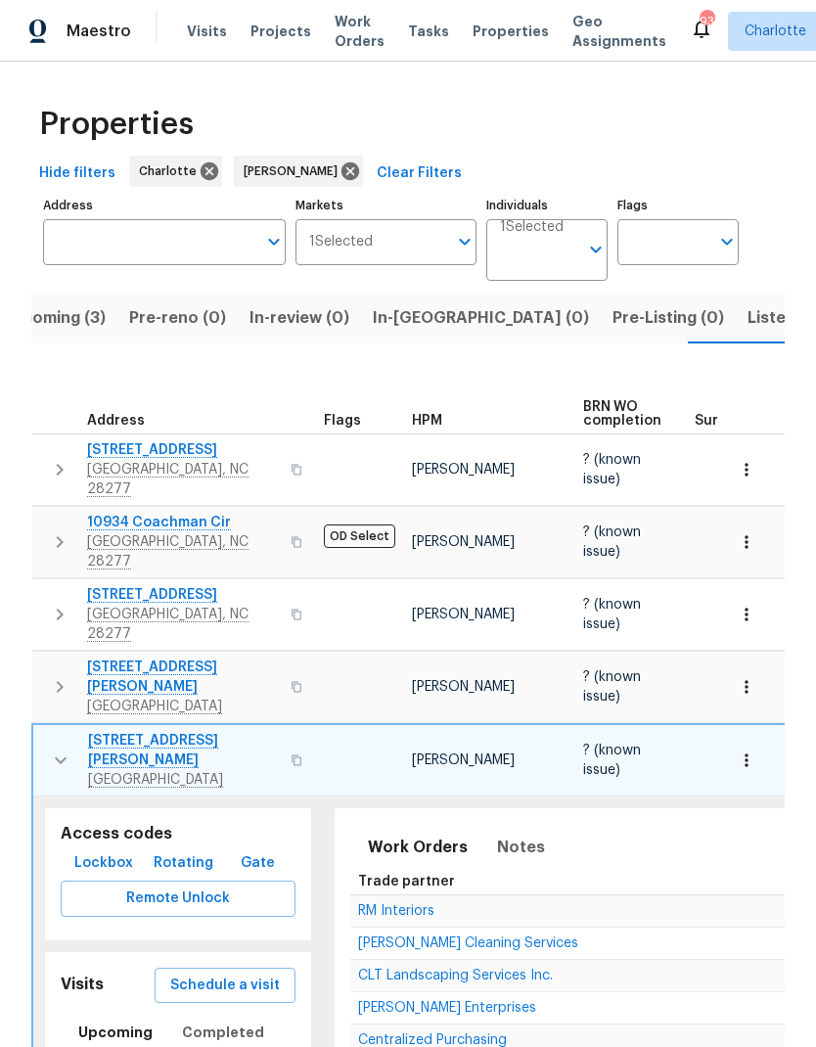
click at [55, 748] on icon "button" at bounding box center [60, 759] width 23 height 23
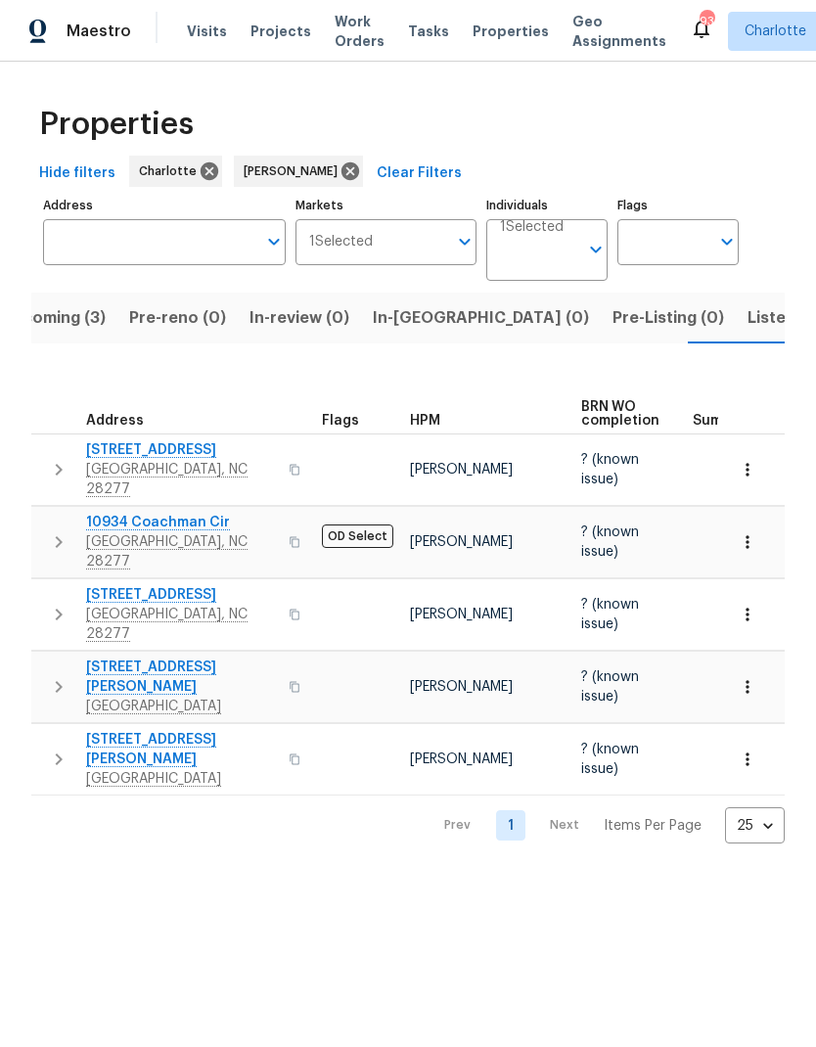
click at [747, 316] on span "Listed (29)" at bounding box center [789, 317] width 84 height 27
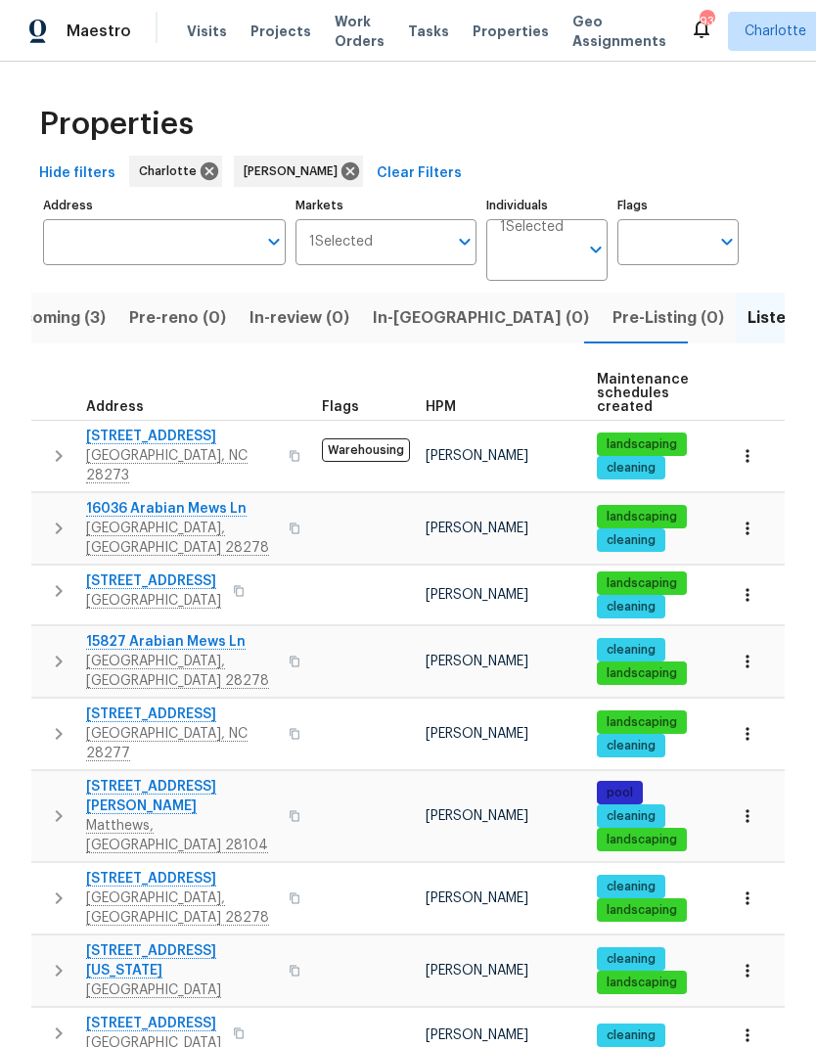
click at [45, 448] on button "button" at bounding box center [58, 455] width 39 height 59
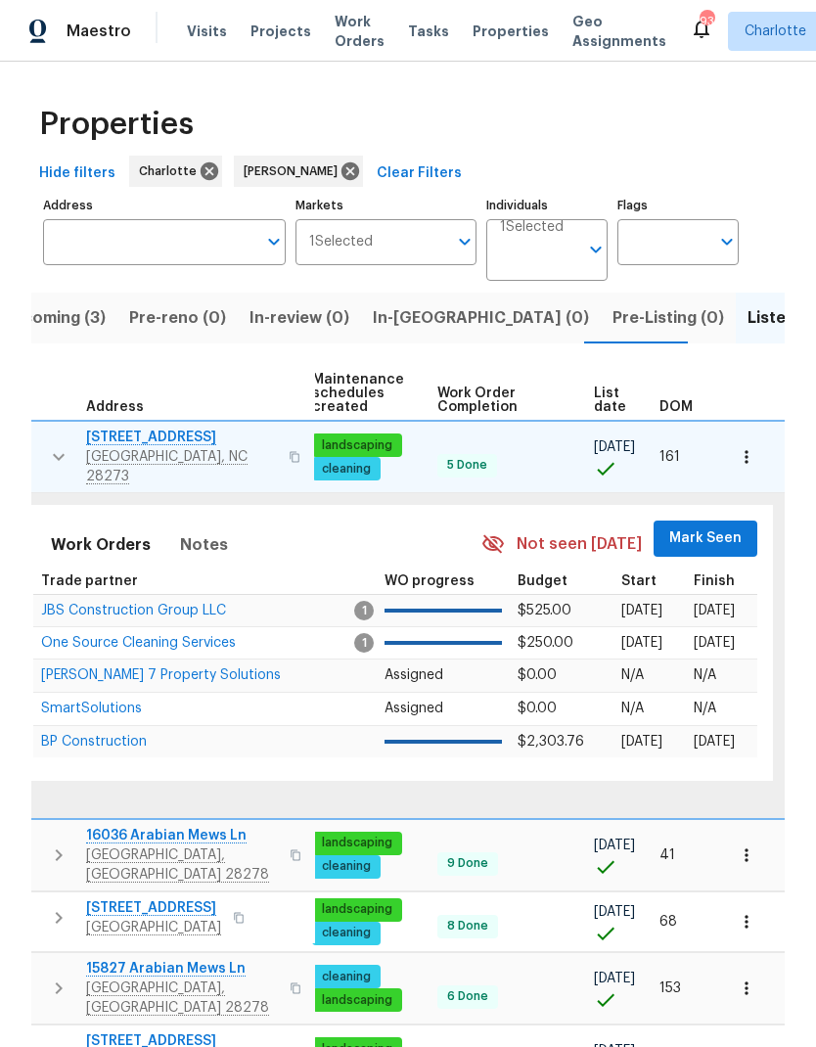
click at [715, 535] on span "Mark Seen" at bounding box center [705, 538] width 72 height 24
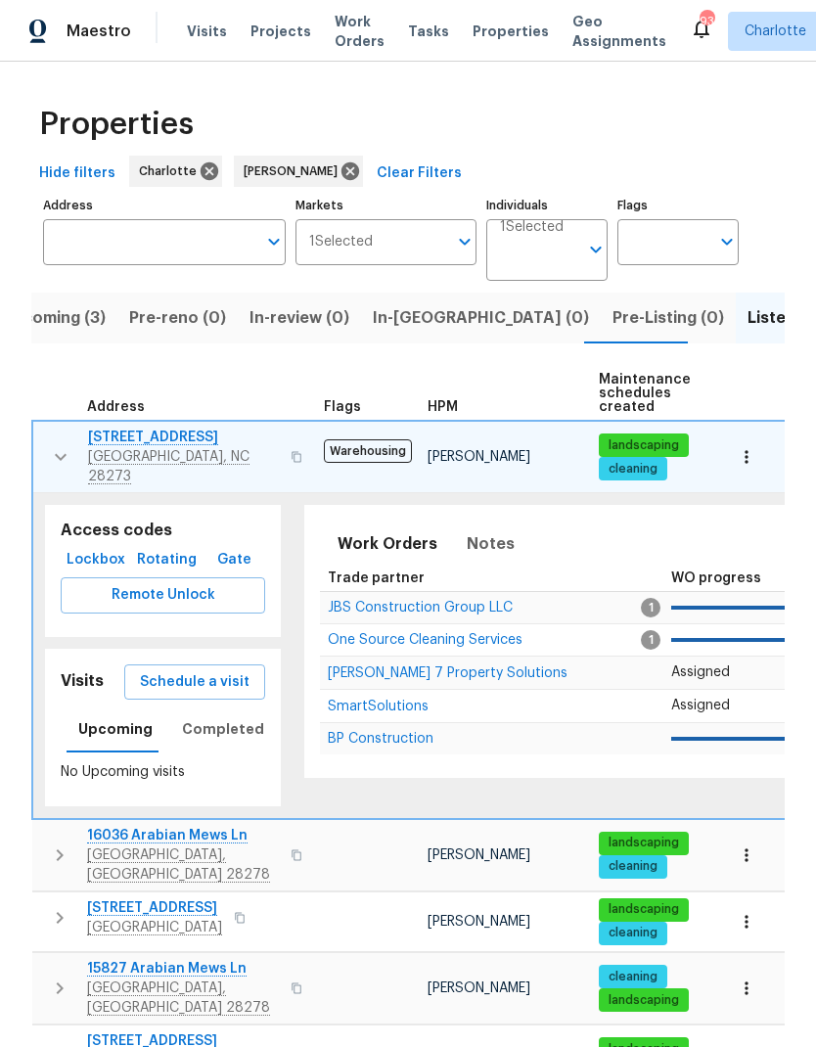
click at [52, 451] on icon "button" at bounding box center [60, 456] width 23 height 23
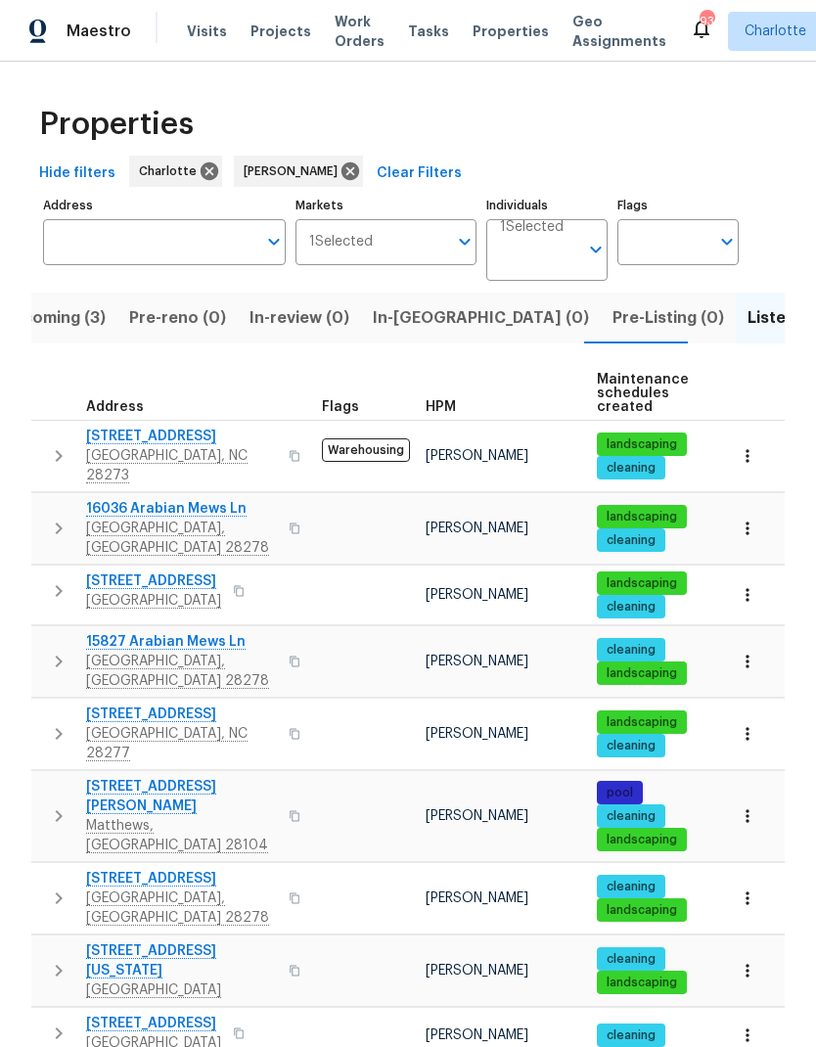
click at [54, 516] on icon "button" at bounding box center [58, 527] width 23 height 23
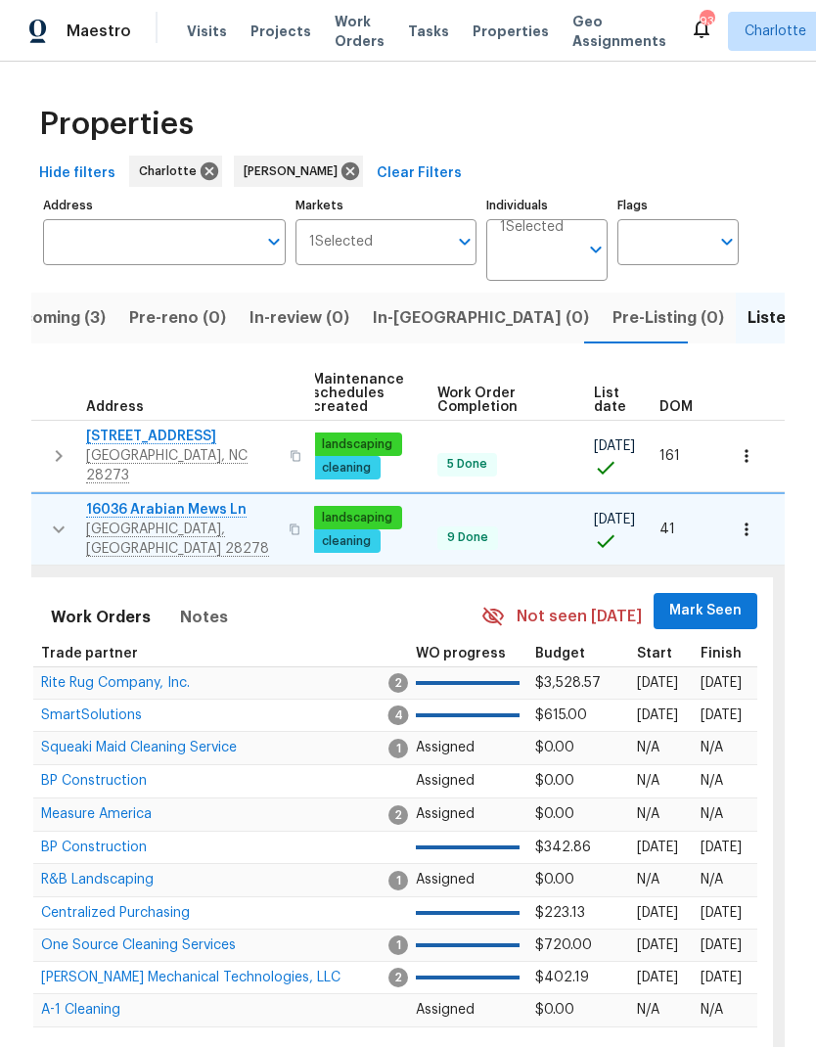
click at [698, 599] on span "Mark Seen" at bounding box center [705, 611] width 72 height 24
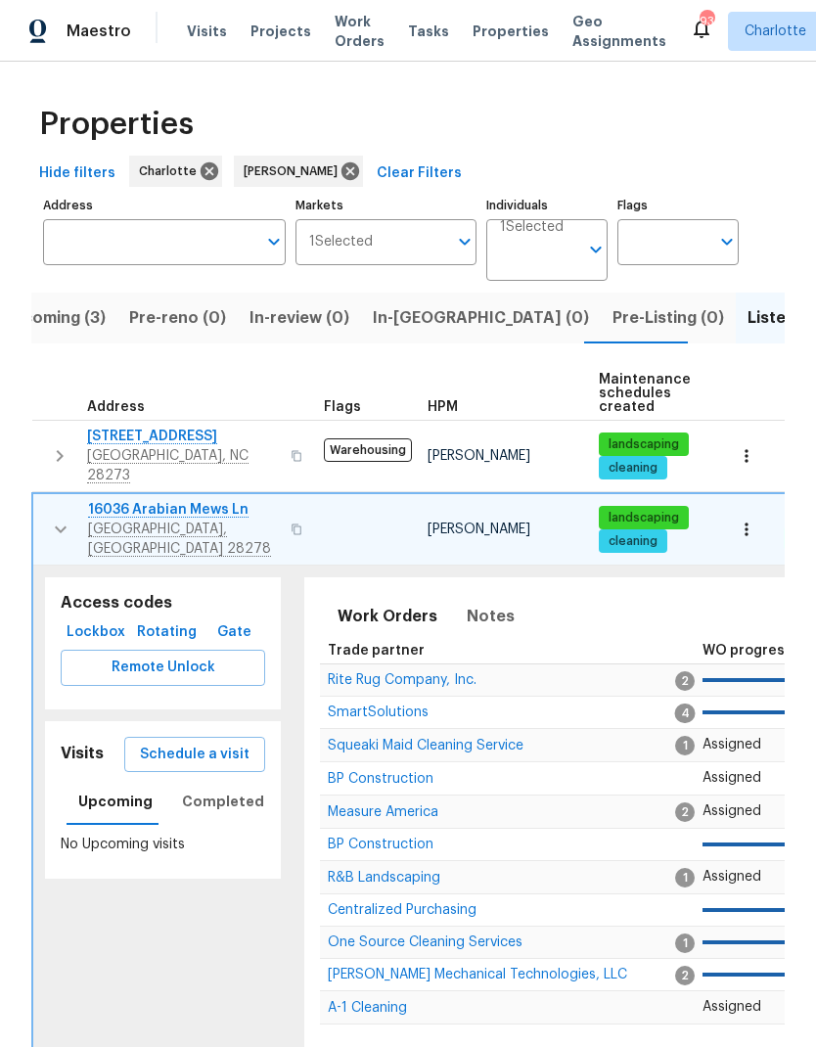
click at [60, 517] on icon "button" at bounding box center [60, 528] width 23 height 23
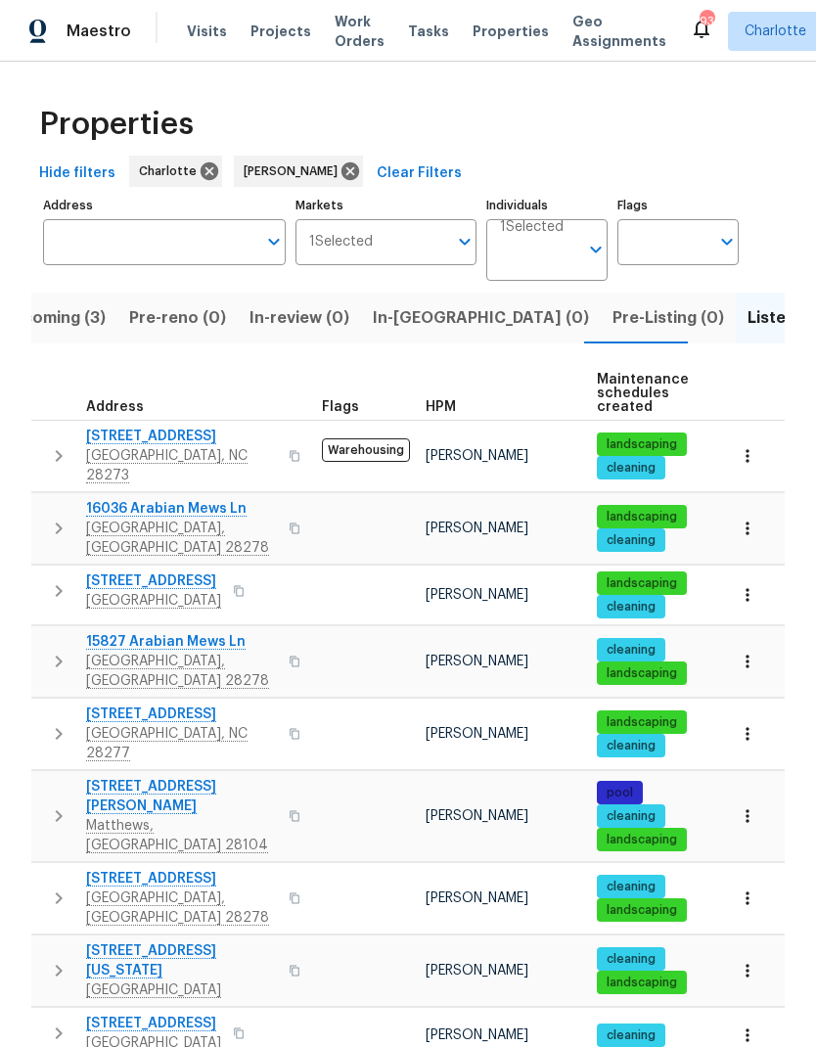
click at [60, 585] on icon "button" at bounding box center [59, 591] width 7 height 12
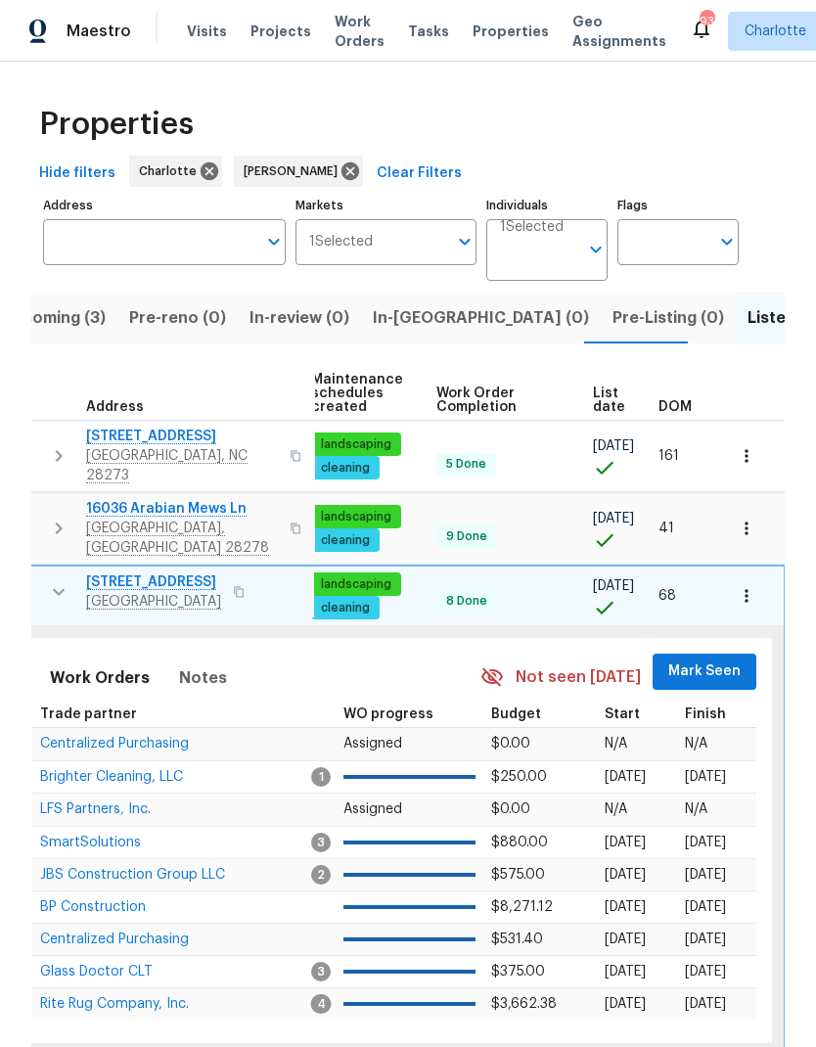
click at [702, 659] on span "Mark Seen" at bounding box center [704, 671] width 72 height 24
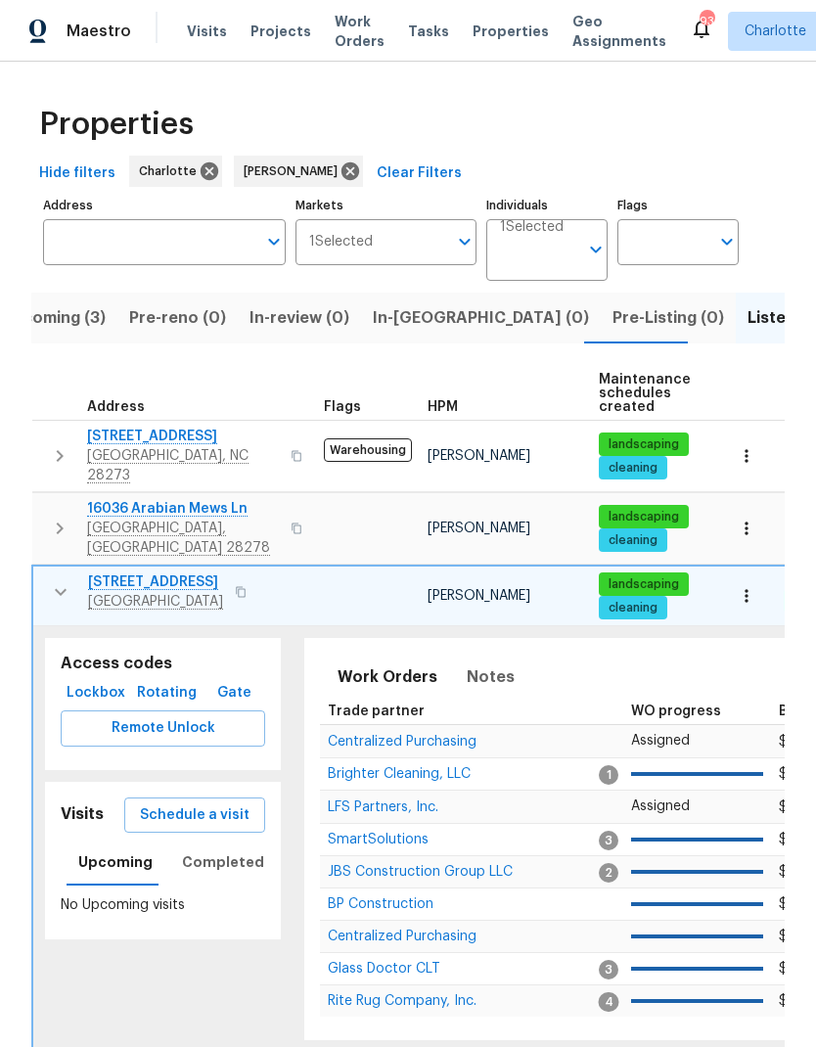
click at [53, 580] on icon "button" at bounding box center [60, 591] width 23 height 23
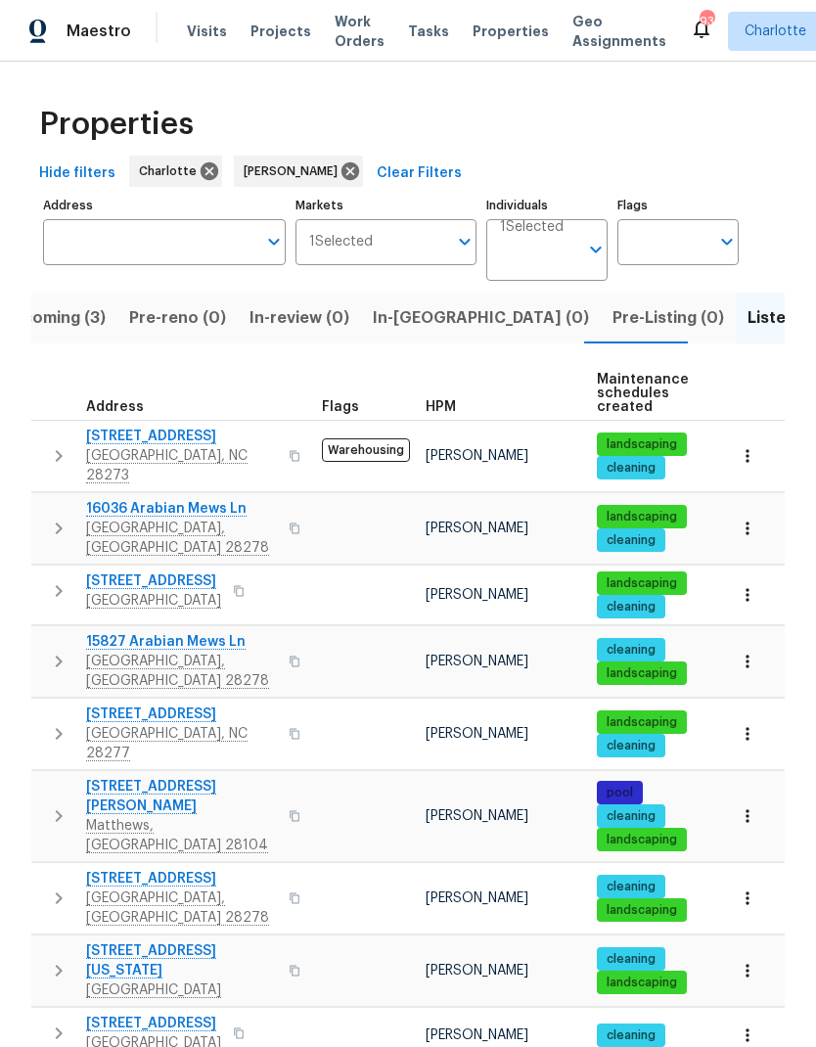
click at [50, 649] on icon "button" at bounding box center [58, 660] width 23 height 23
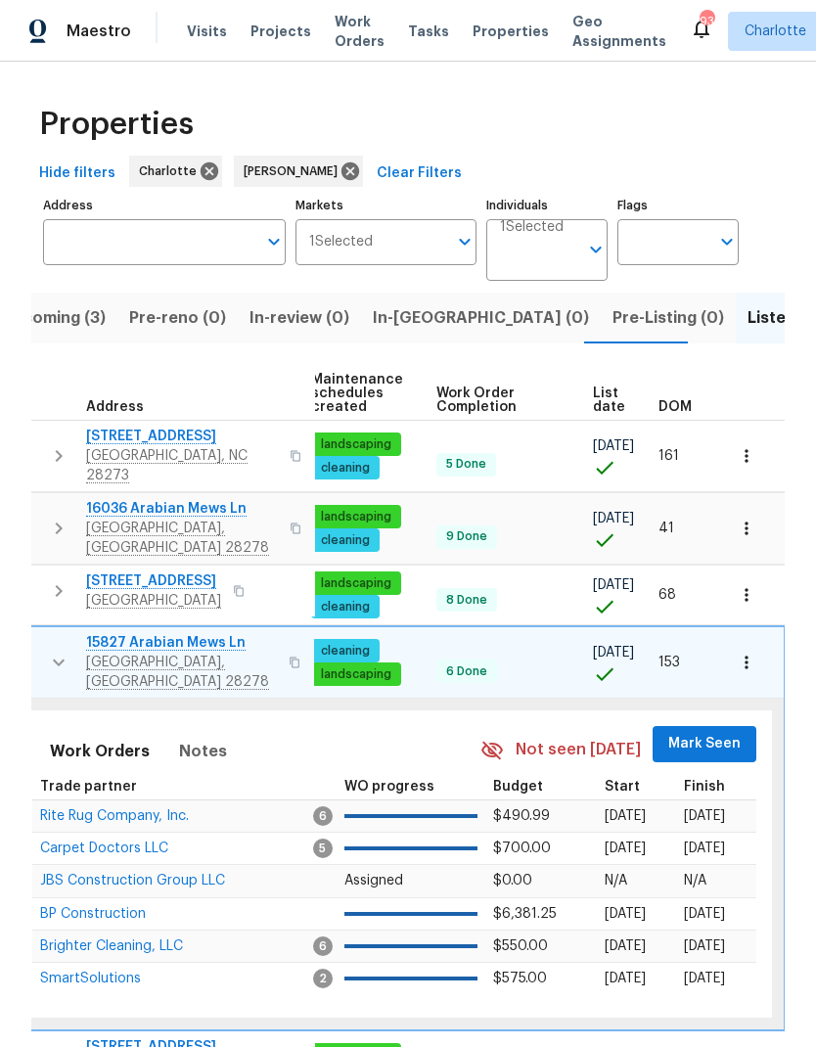
click at [714, 732] on span "Mark Seen" at bounding box center [704, 744] width 72 height 24
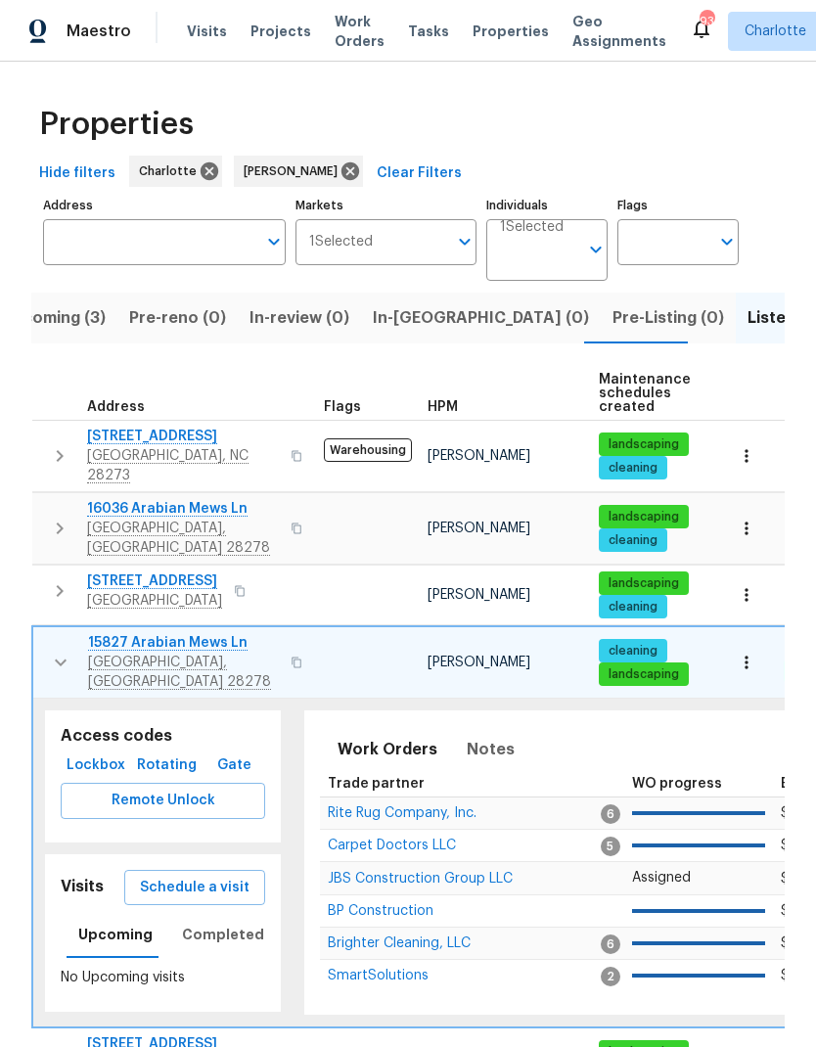
click at [55, 650] on icon "button" at bounding box center [60, 661] width 23 height 23
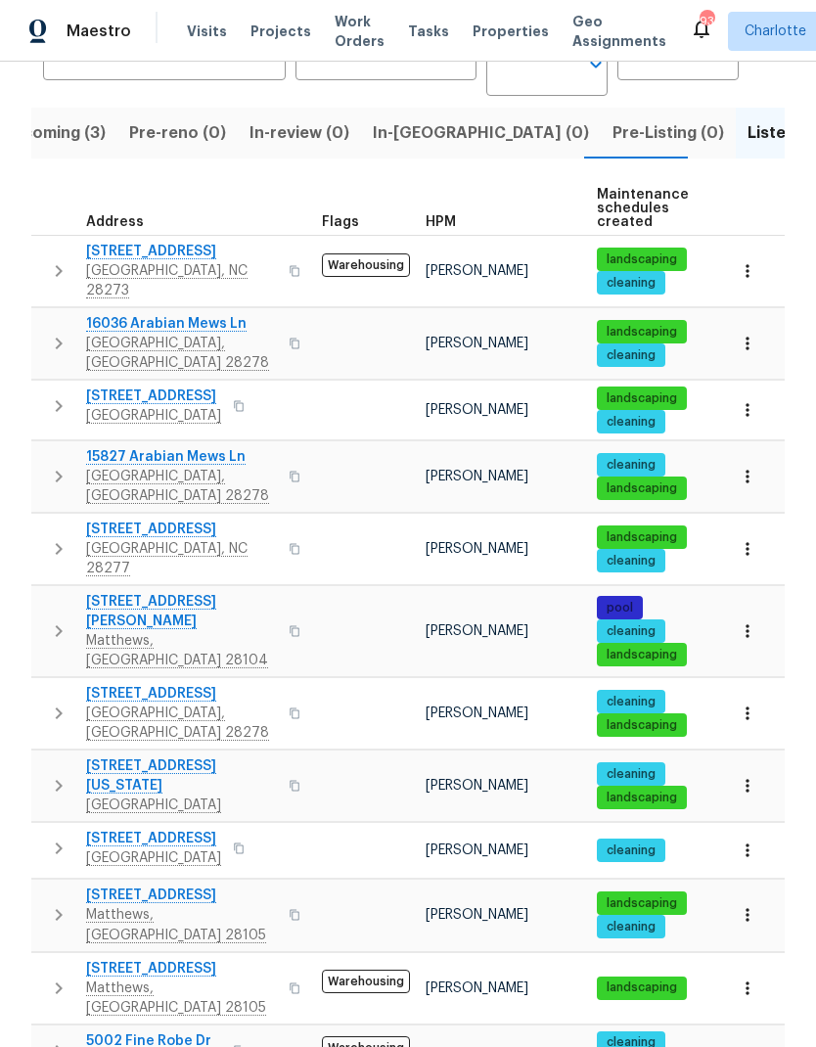
scroll to position [191, 0]
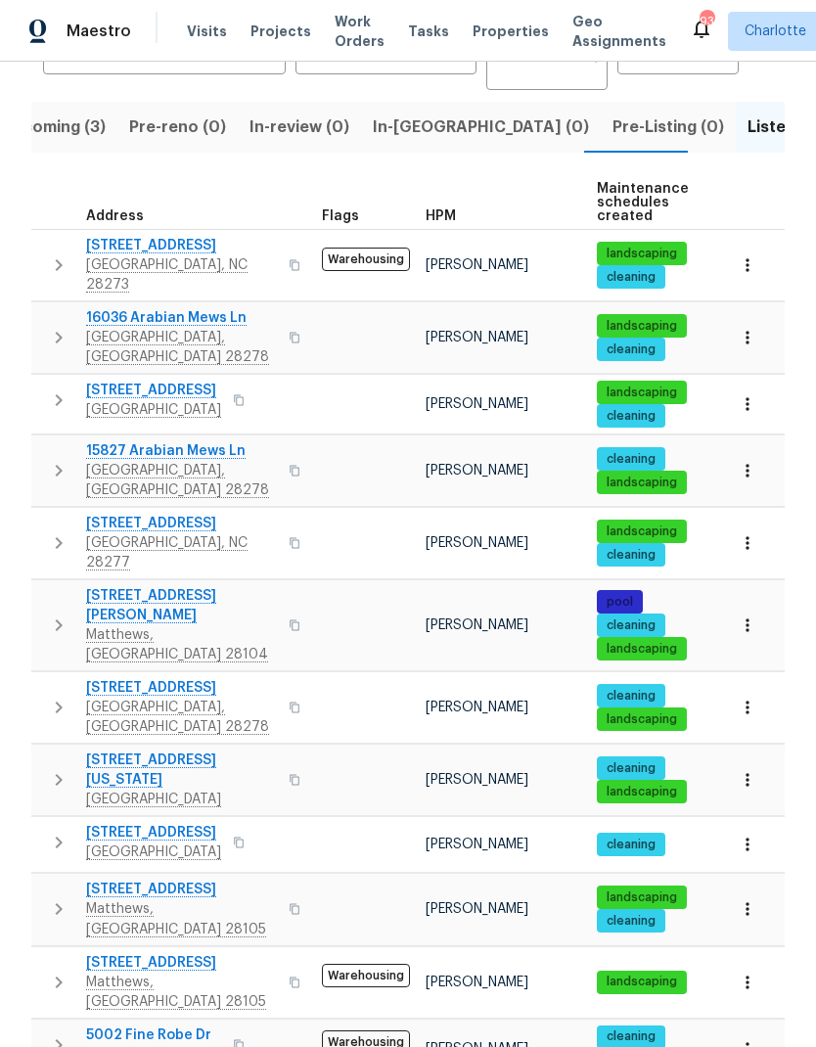
click at [55, 531] on icon "button" at bounding box center [58, 542] width 23 height 23
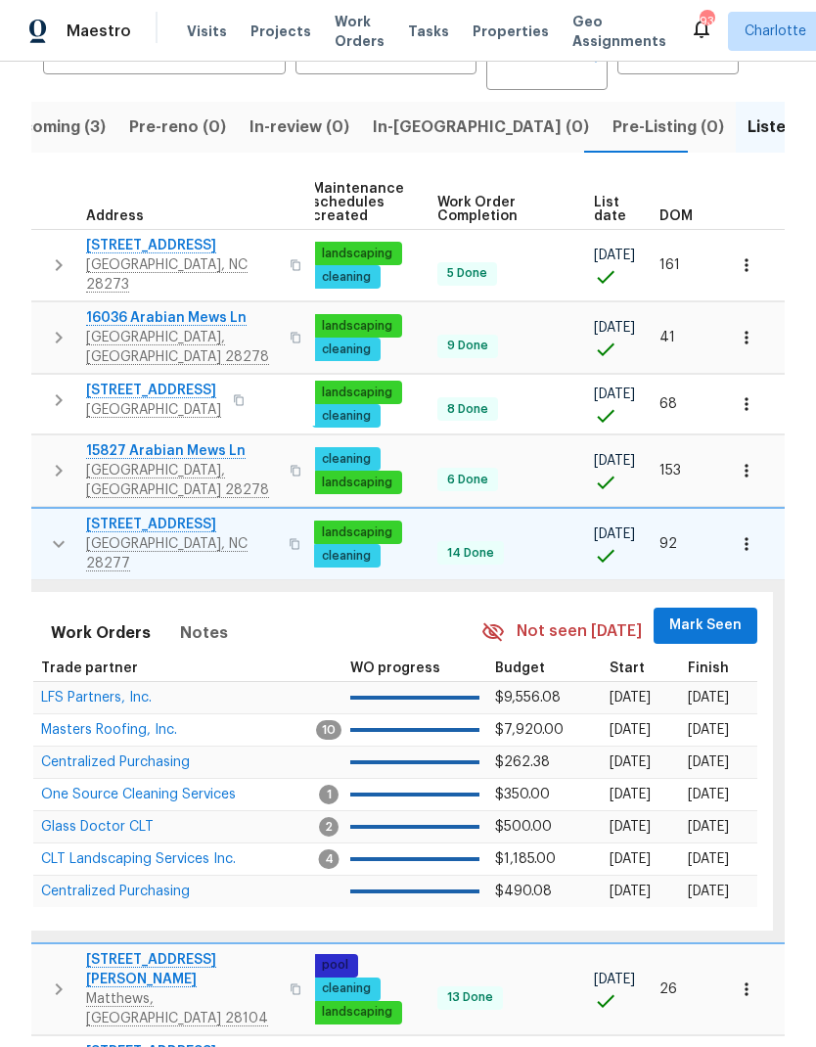
click at [719, 607] on button "Mark Seen" at bounding box center [705, 625] width 104 height 36
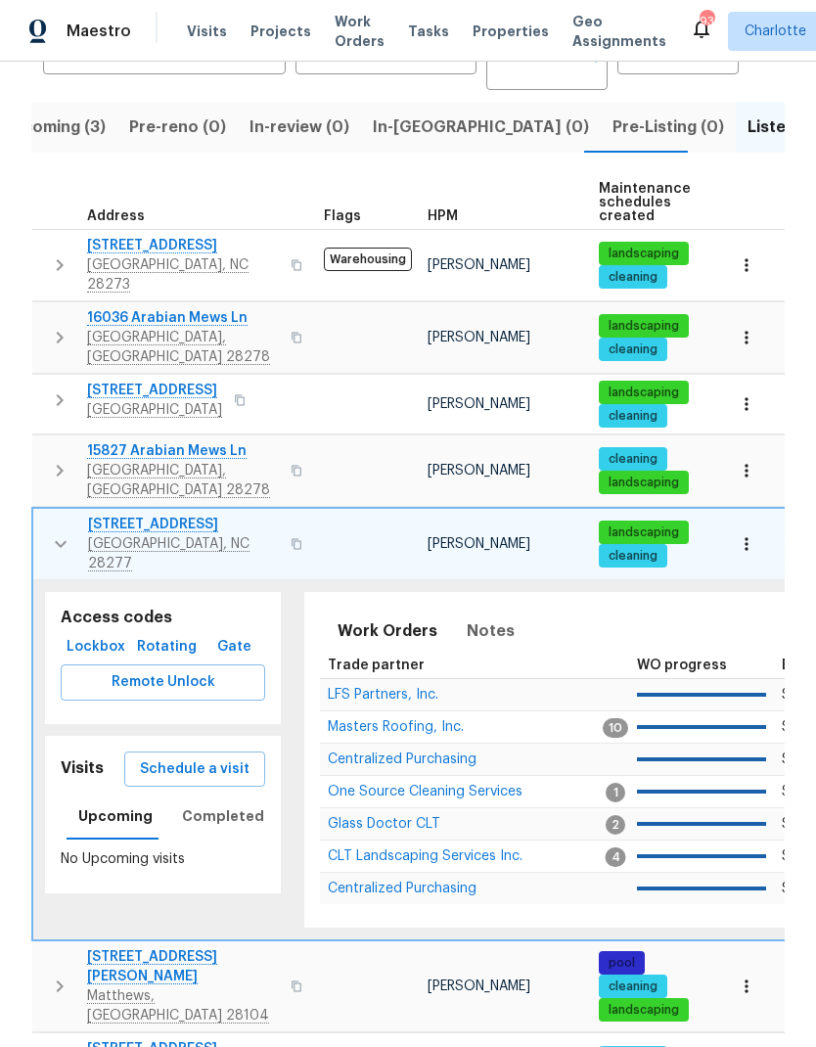
scroll to position [0, 0]
click at [41, 514] on button "button" at bounding box center [60, 543] width 39 height 59
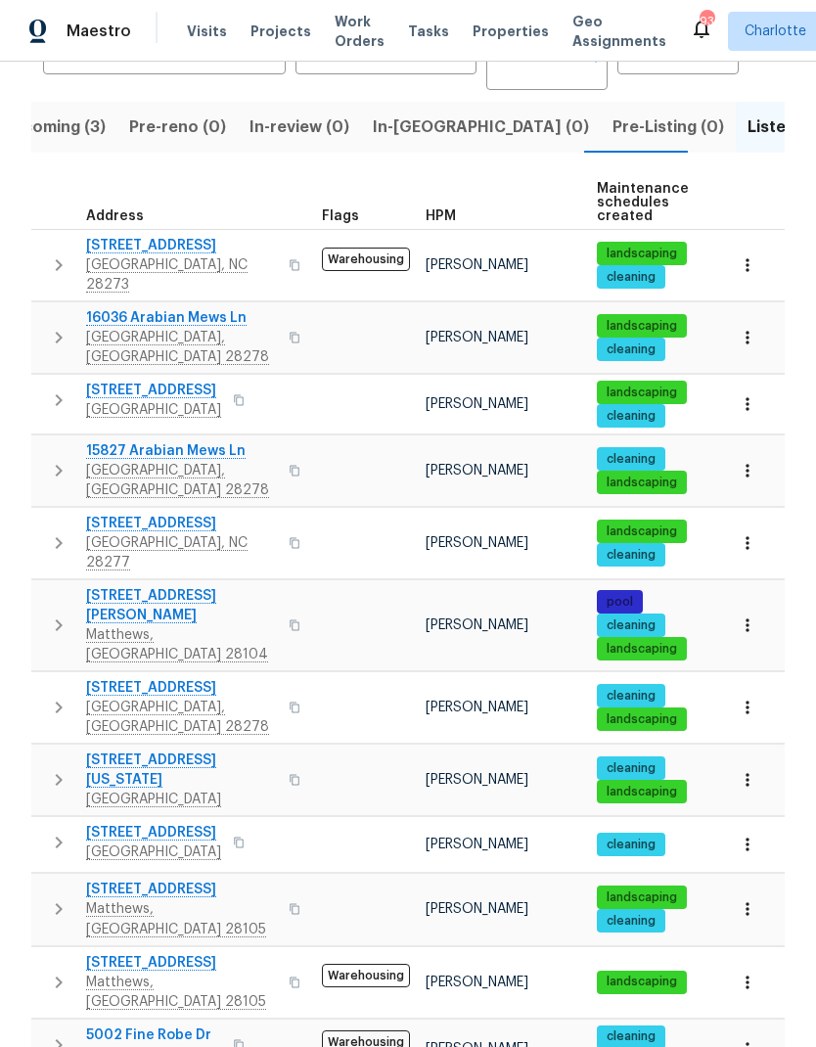
click at [48, 613] on icon "button" at bounding box center [58, 624] width 23 height 23
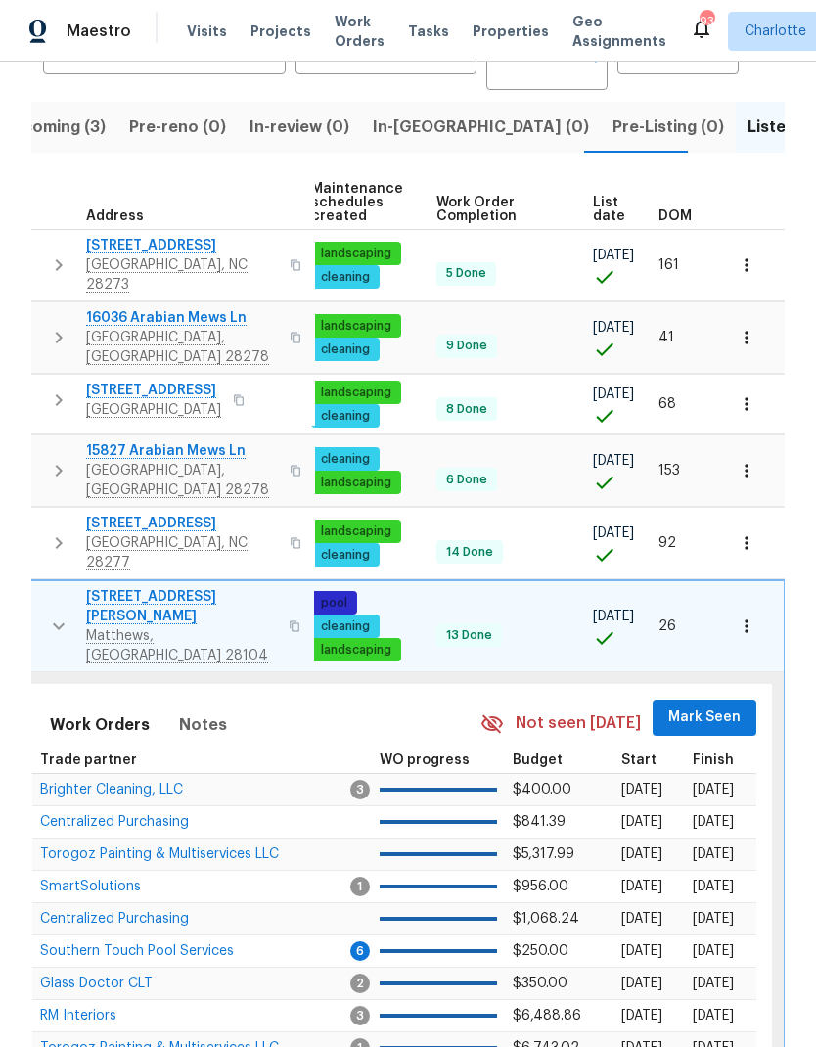
click at [707, 705] on span "Mark Seen" at bounding box center [704, 717] width 72 height 24
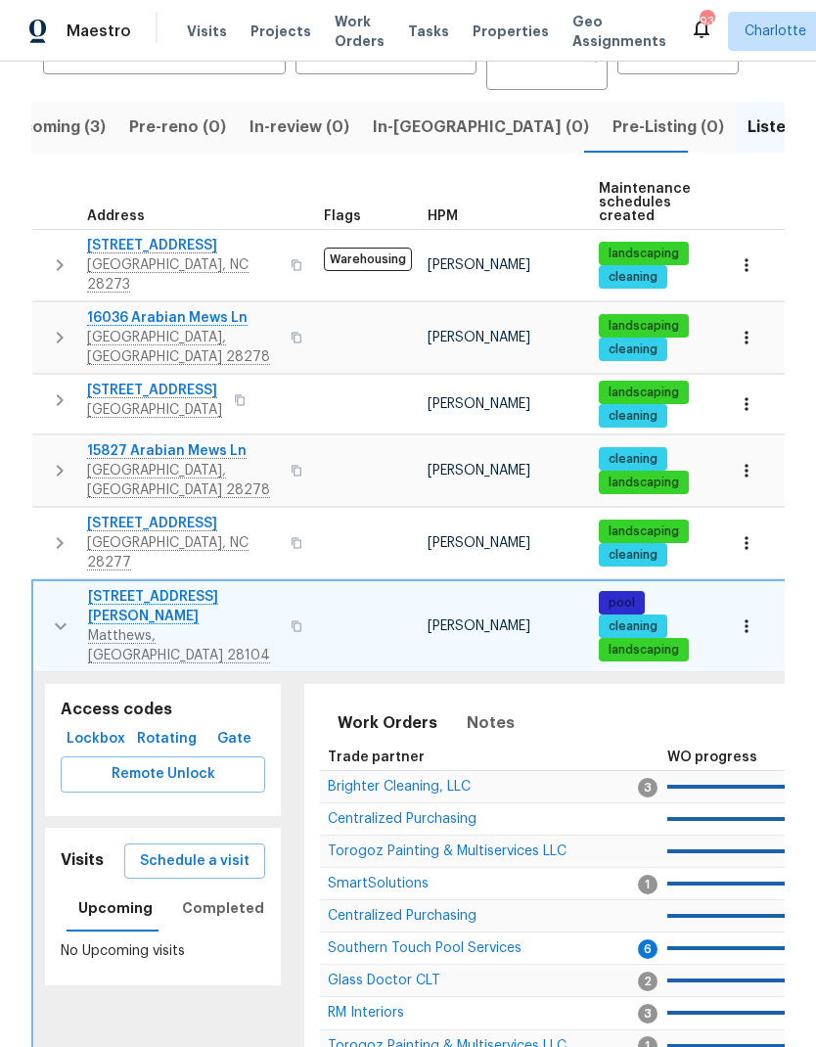
click at [51, 614] on icon "button" at bounding box center [60, 625] width 23 height 23
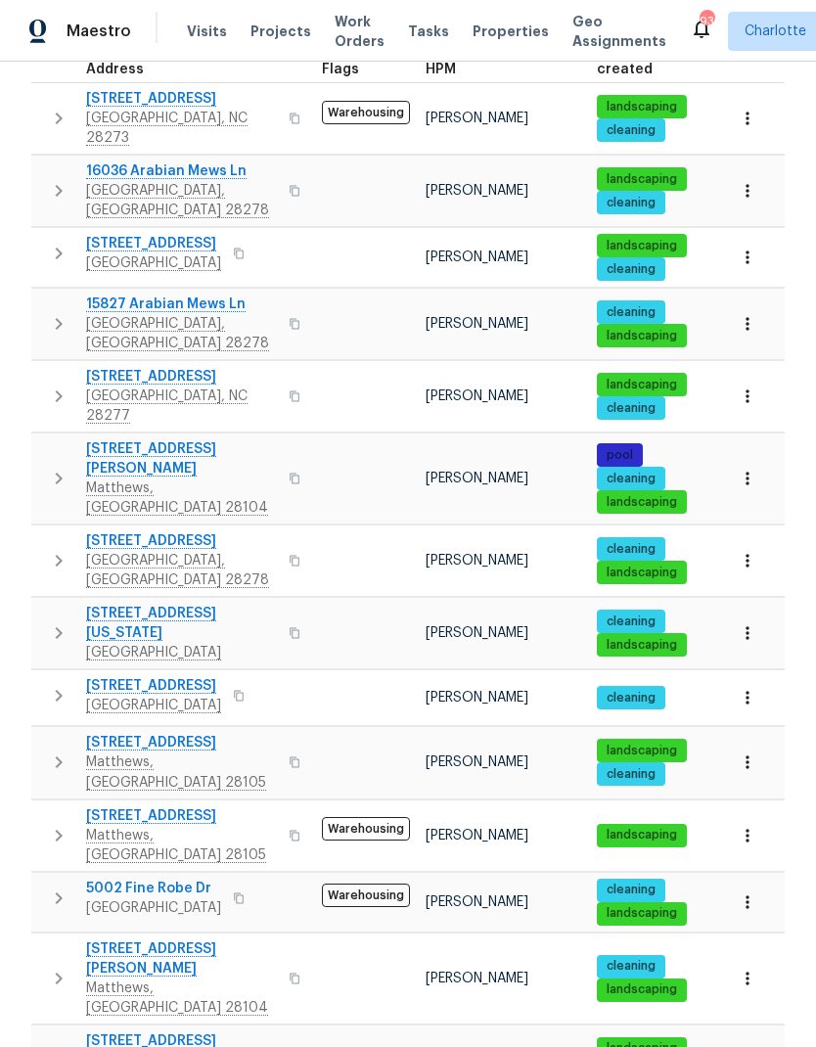
scroll to position [344, 0]
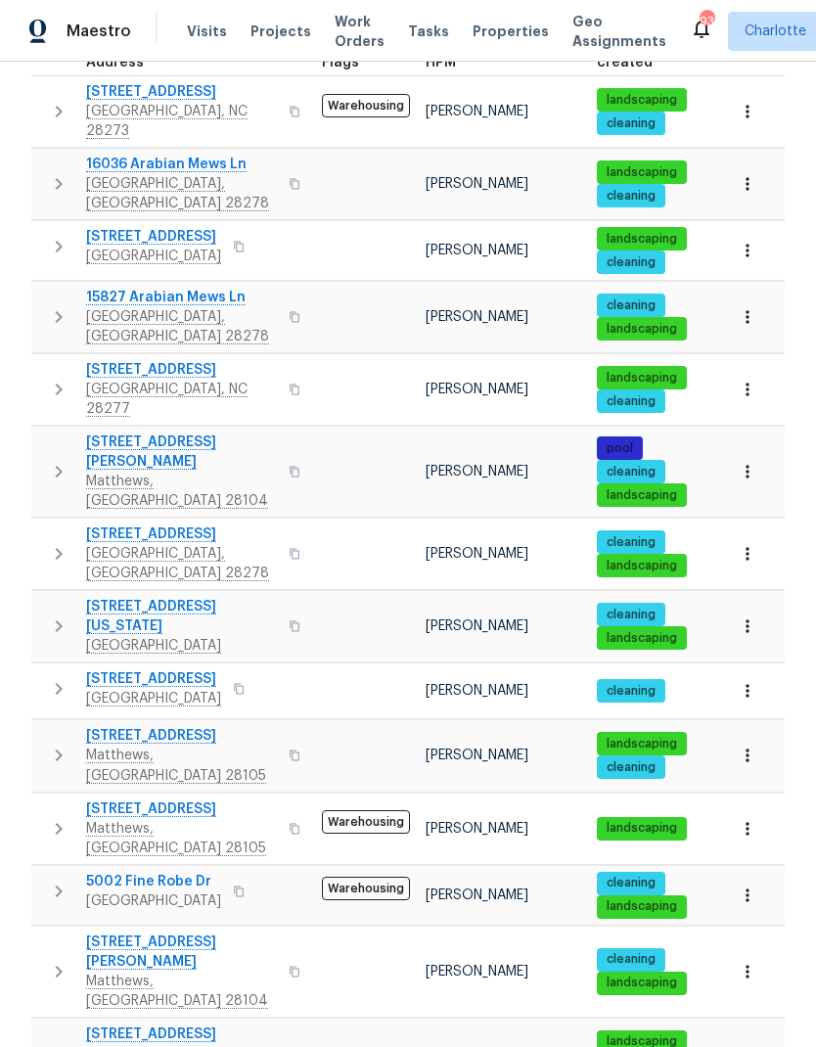
click at [42, 524] on button "button" at bounding box center [58, 553] width 39 height 59
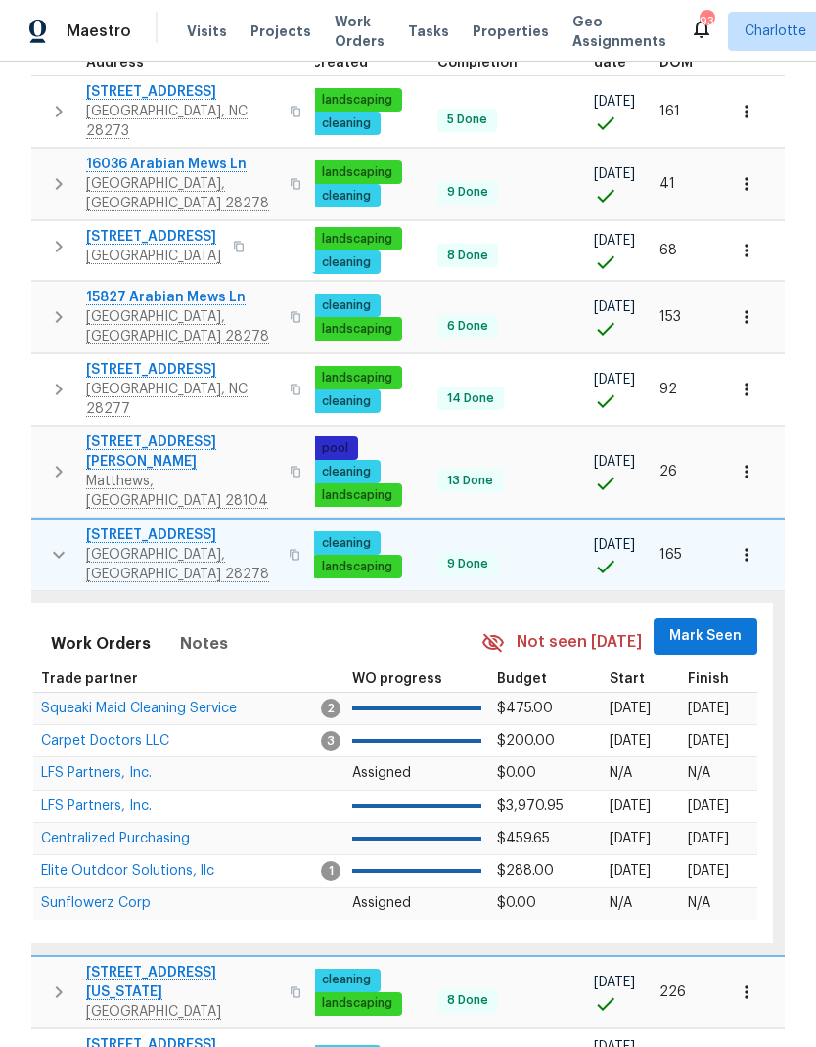
click at [707, 624] on span "Mark Seen" at bounding box center [705, 636] width 72 height 24
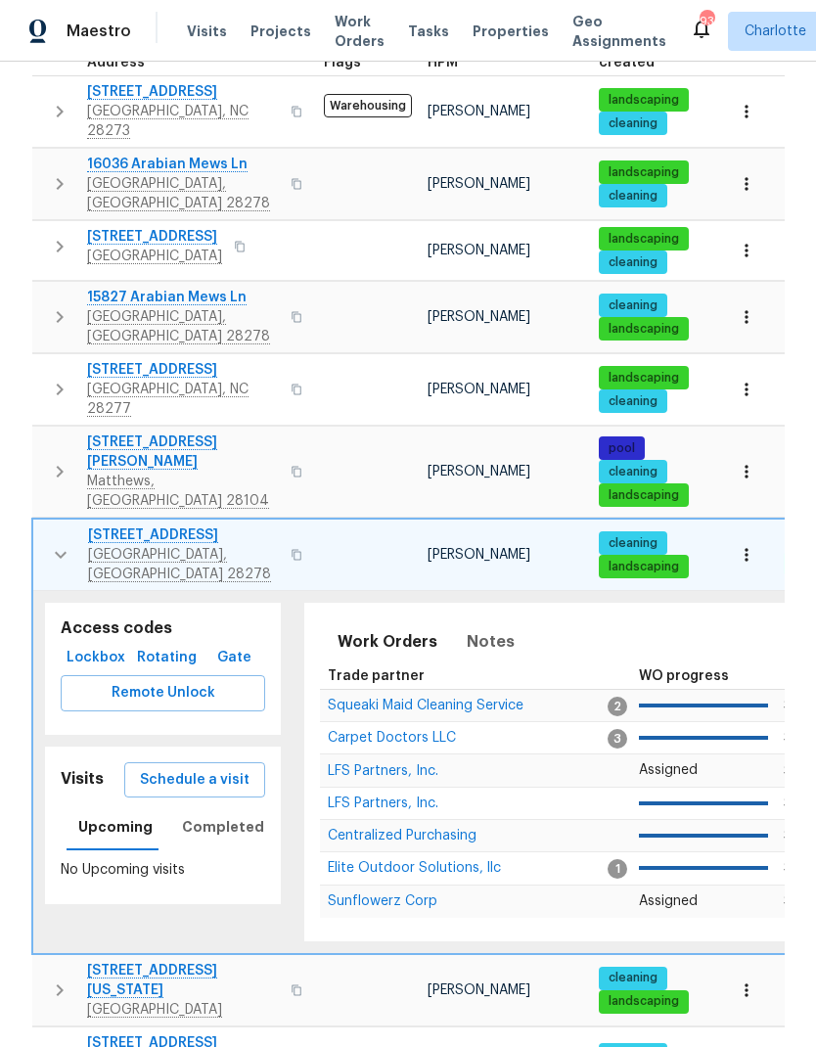
scroll to position [0, 0]
click at [41, 525] on button "button" at bounding box center [60, 554] width 39 height 59
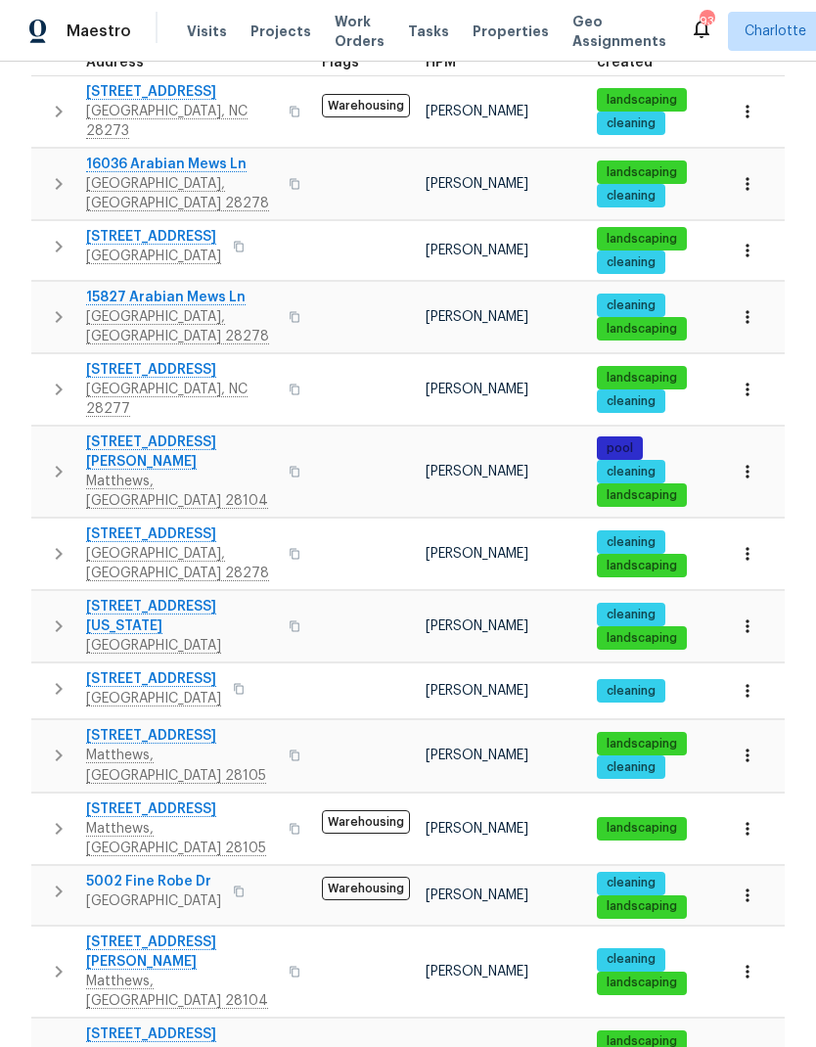
click at [51, 614] on icon "button" at bounding box center [58, 625] width 23 height 23
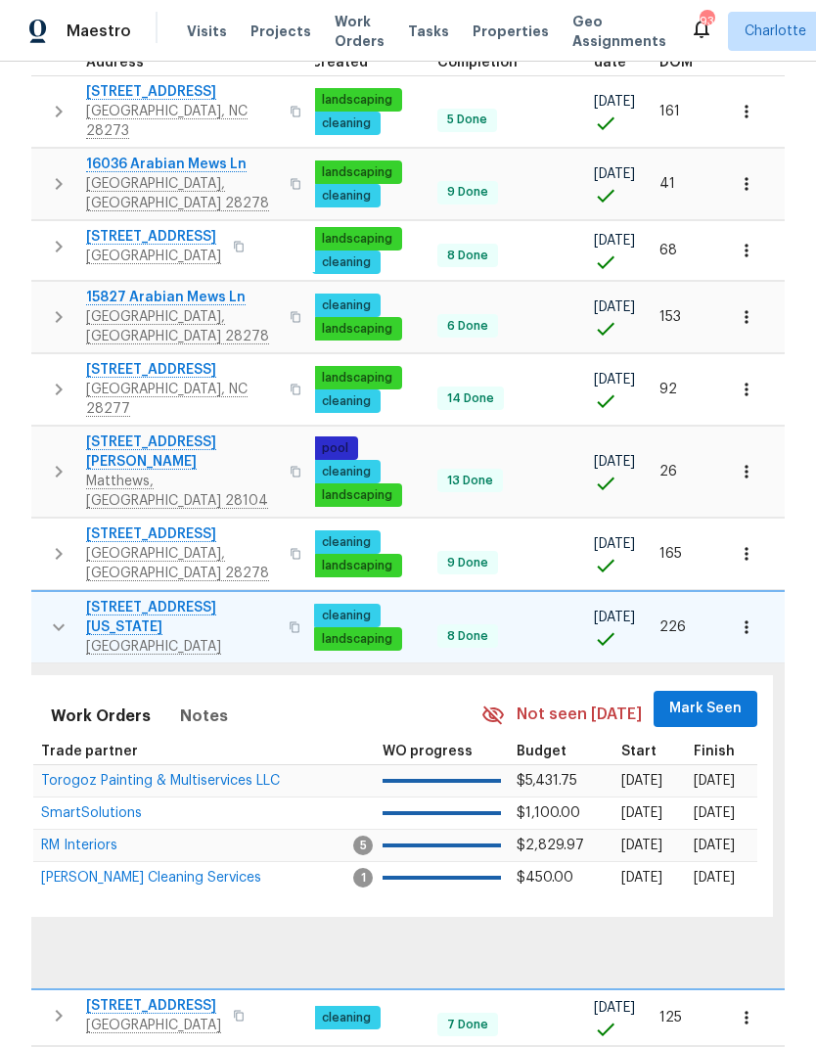
click at [705, 696] on span "Mark Seen" at bounding box center [705, 708] width 72 height 24
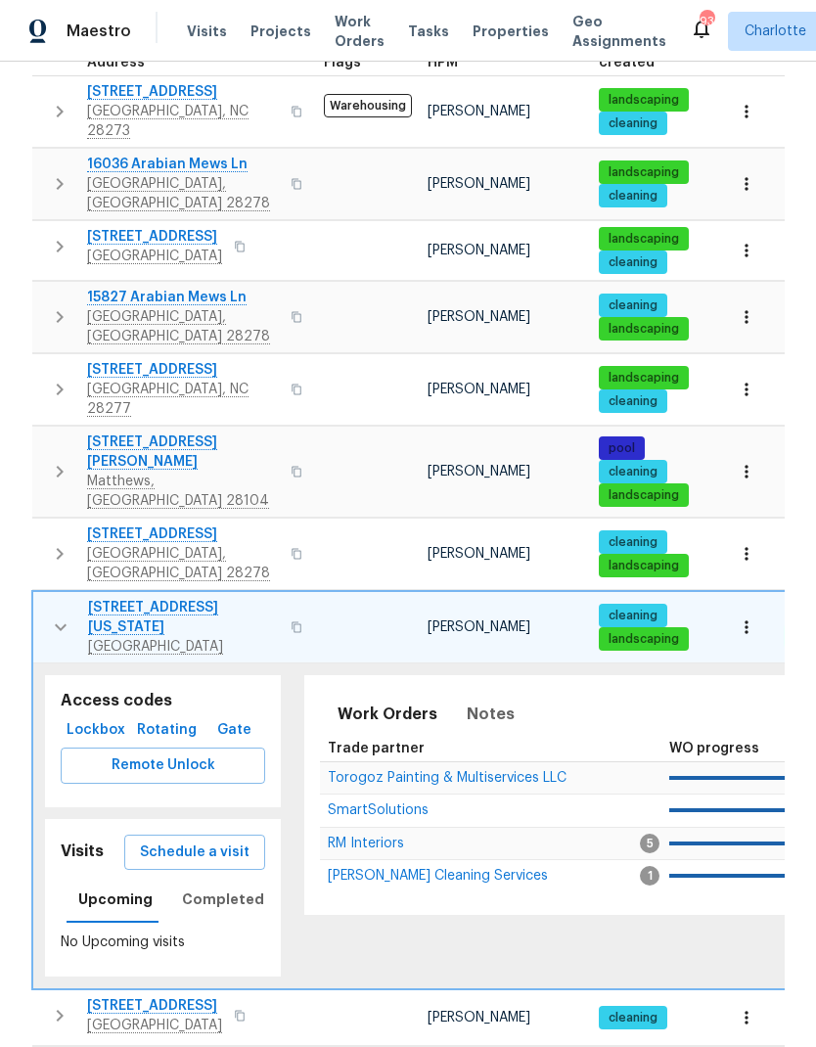
click at [44, 598] on button "button" at bounding box center [60, 627] width 39 height 59
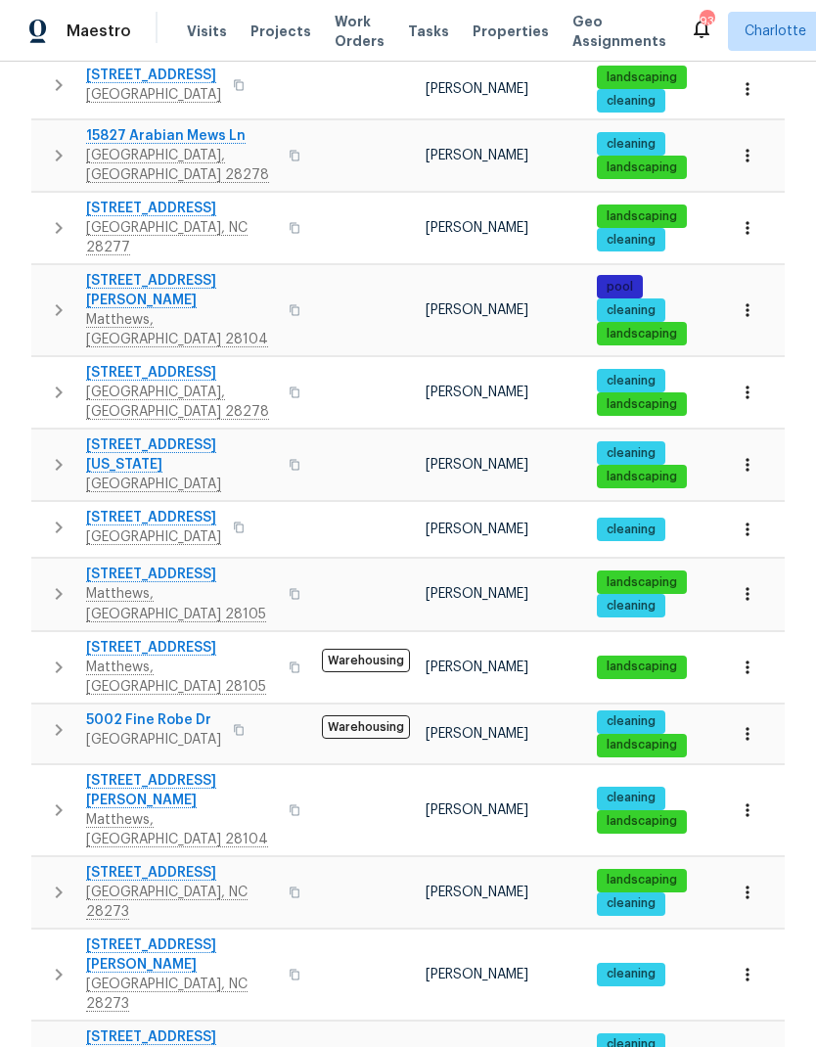
scroll to position [513, 0]
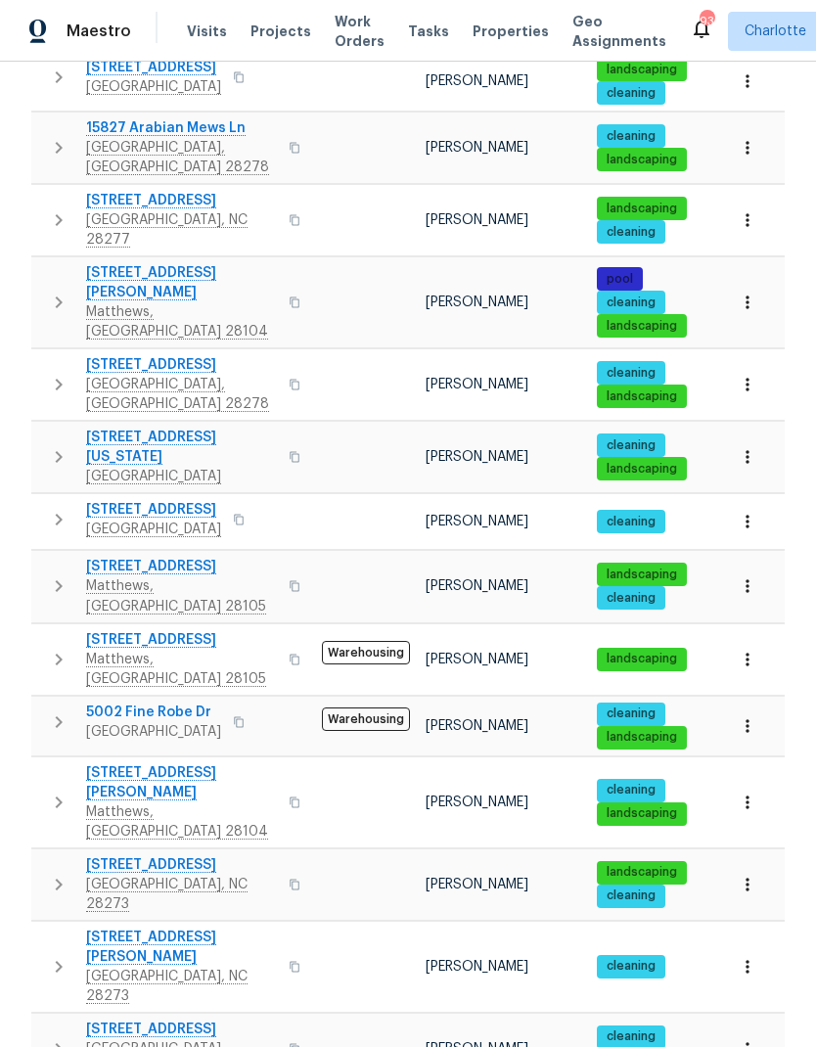
click at [45, 500] on button "button" at bounding box center [58, 519] width 39 height 39
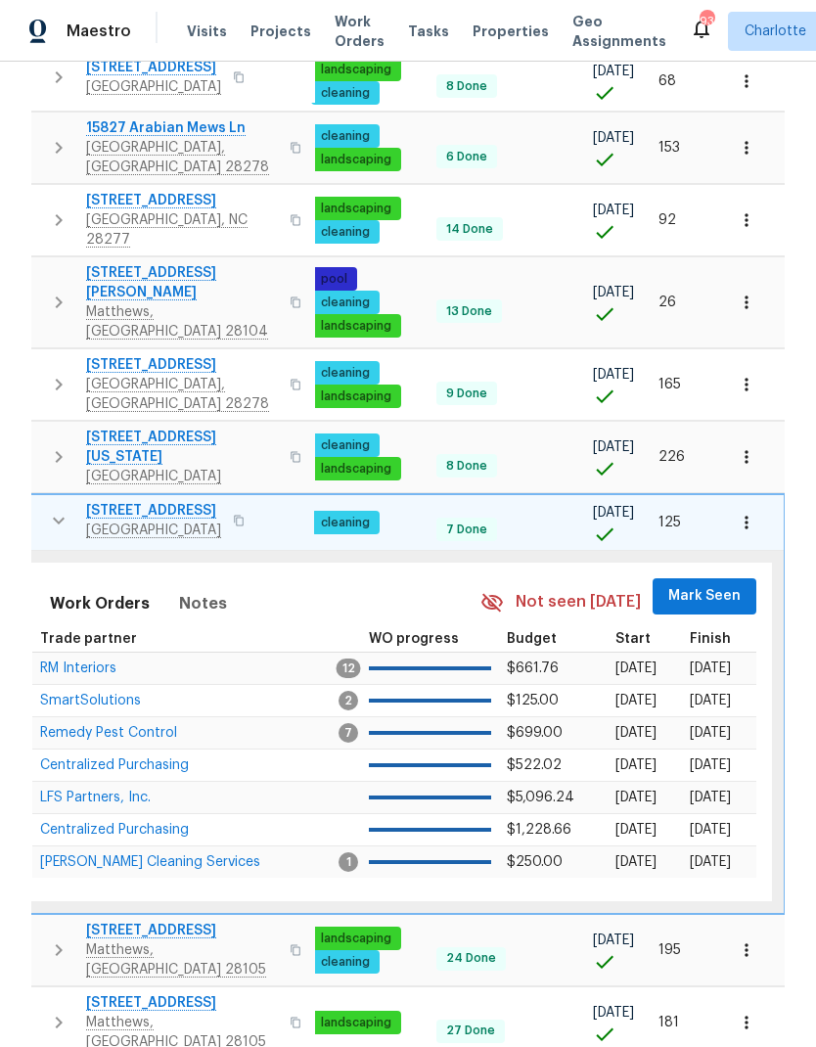
click at [710, 584] on span "Mark Seen" at bounding box center [704, 596] width 72 height 24
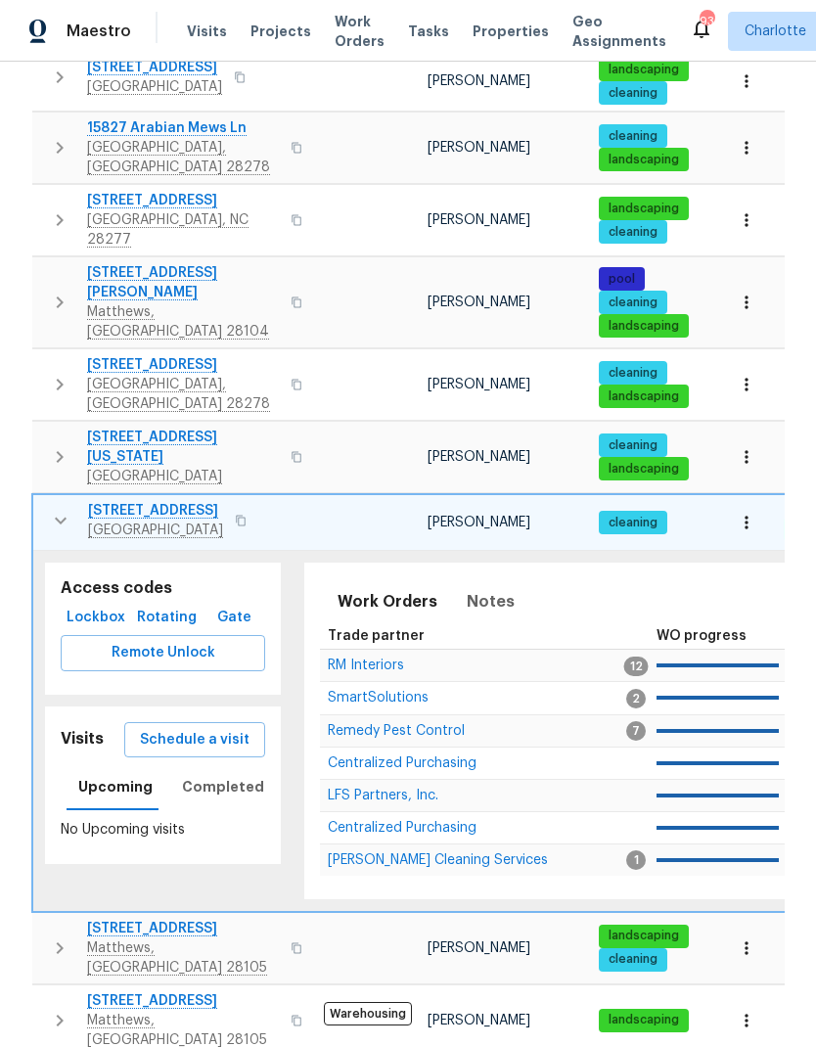
scroll to position [0, 0]
click at [49, 509] on icon "button" at bounding box center [60, 520] width 23 height 23
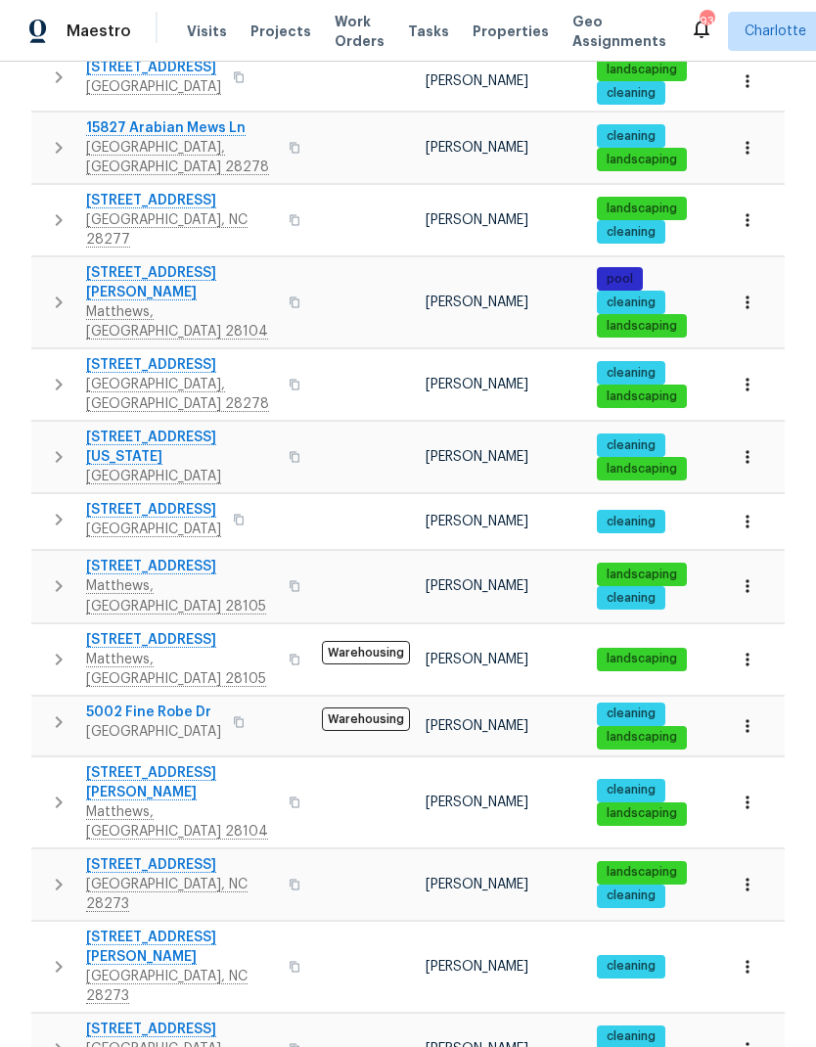
click at [48, 574] on icon "button" at bounding box center [58, 585] width 23 height 23
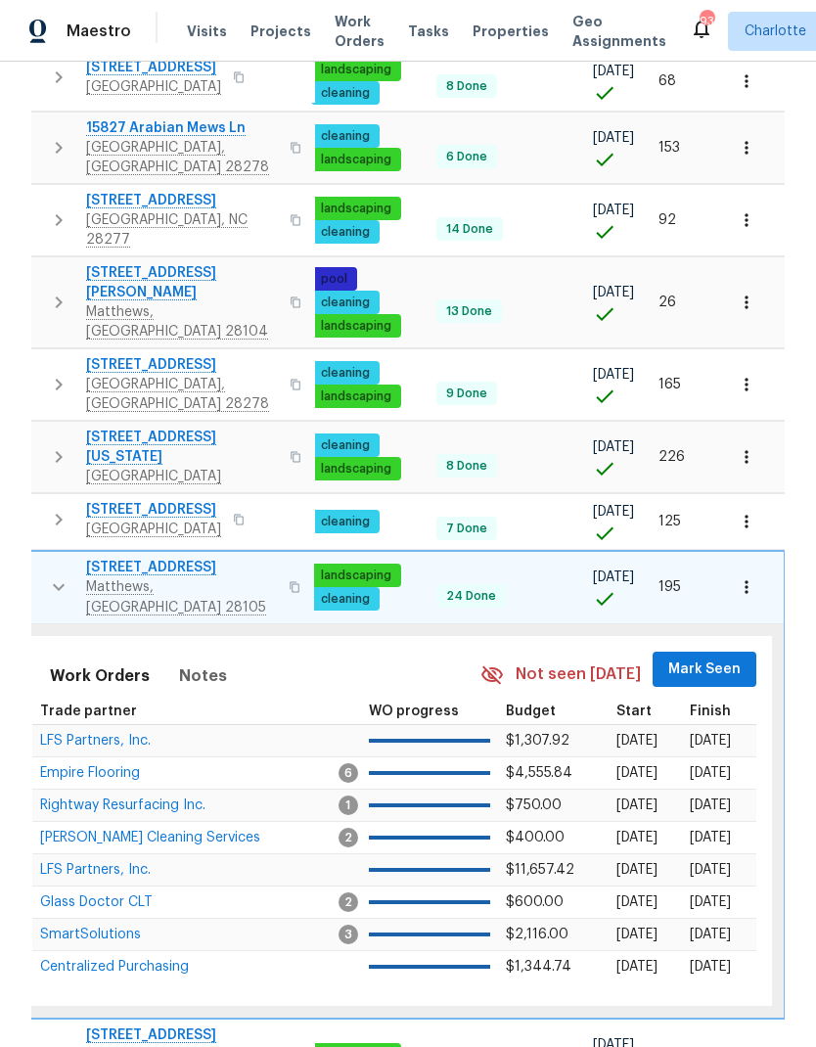
scroll to position [0, 287]
click at [708, 657] on span "Mark Seen" at bounding box center [705, 669] width 72 height 24
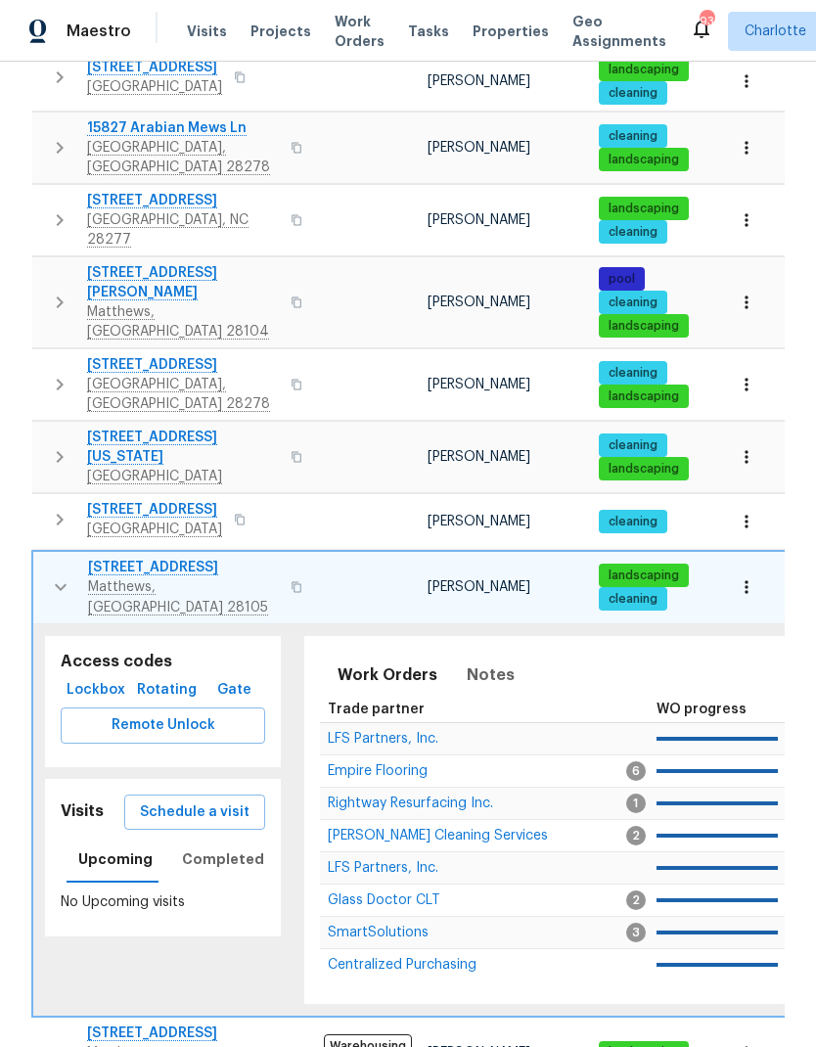
scroll to position [0, 0]
click at [46, 558] on button "button" at bounding box center [60, 587] width 39 height 59
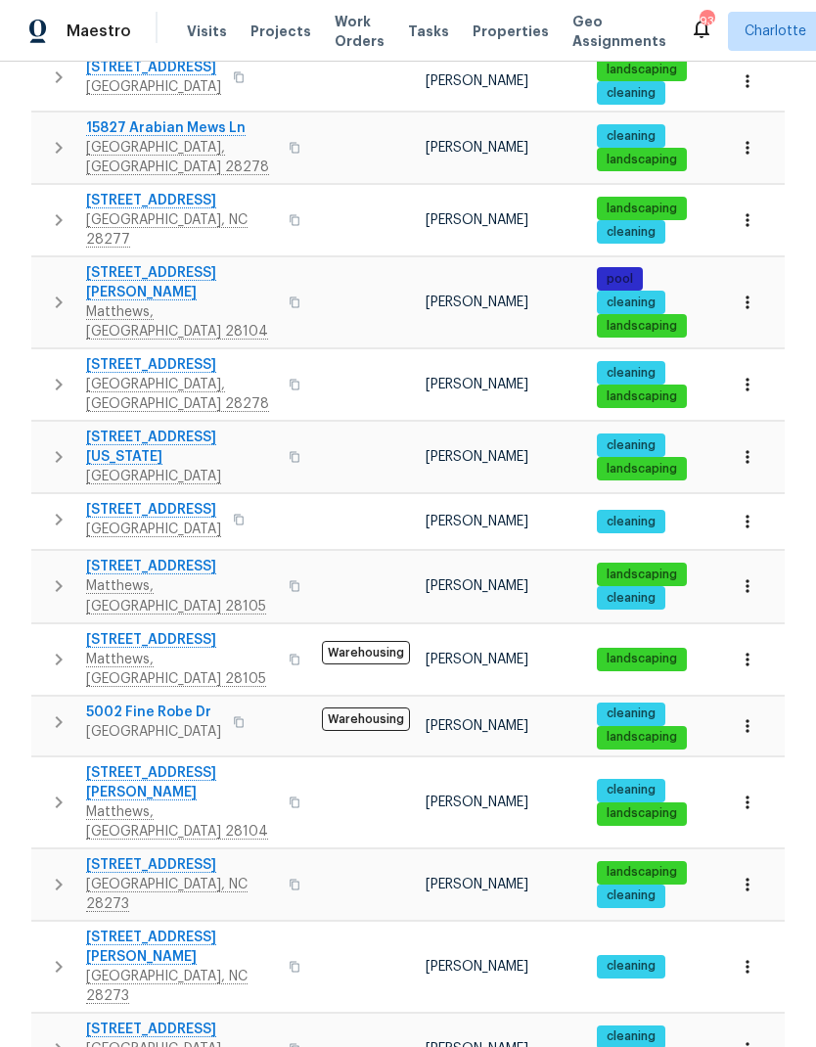
click at [51, 647] on icon "button" at bounding box center [58, 658] width 23 height 23
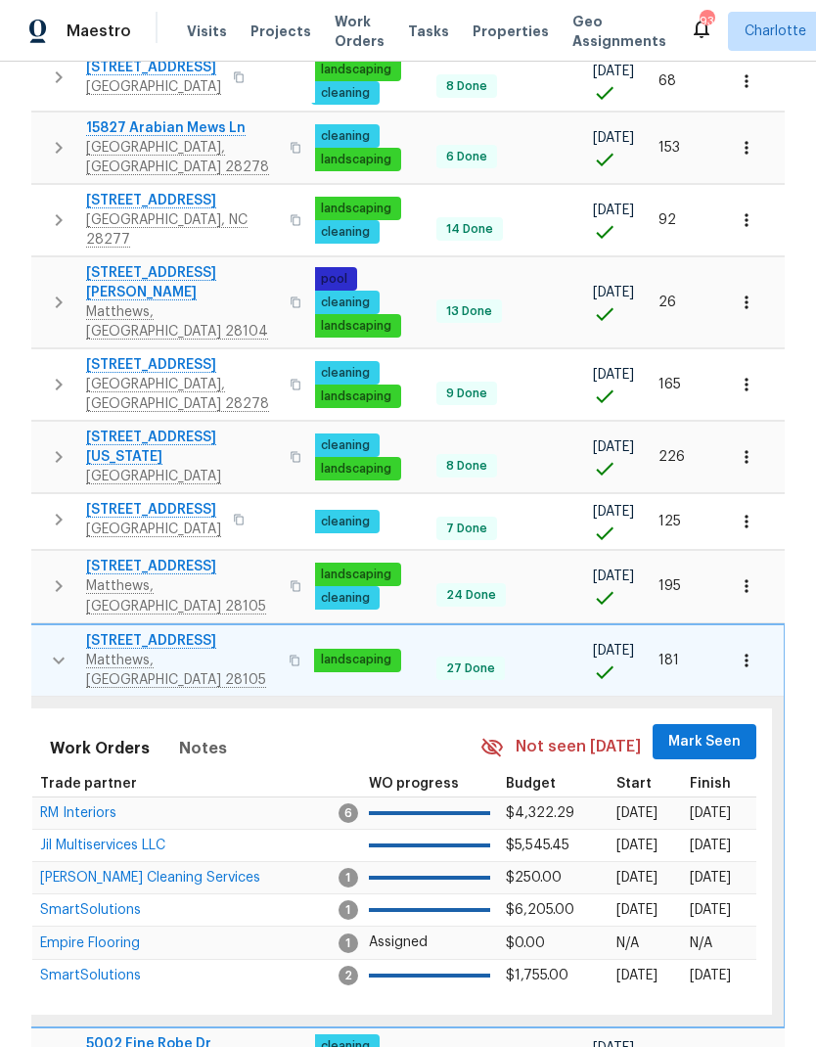
click at [705, 730] on span "Mark Seen" at bounding box center [704, 742] width 72 height 24
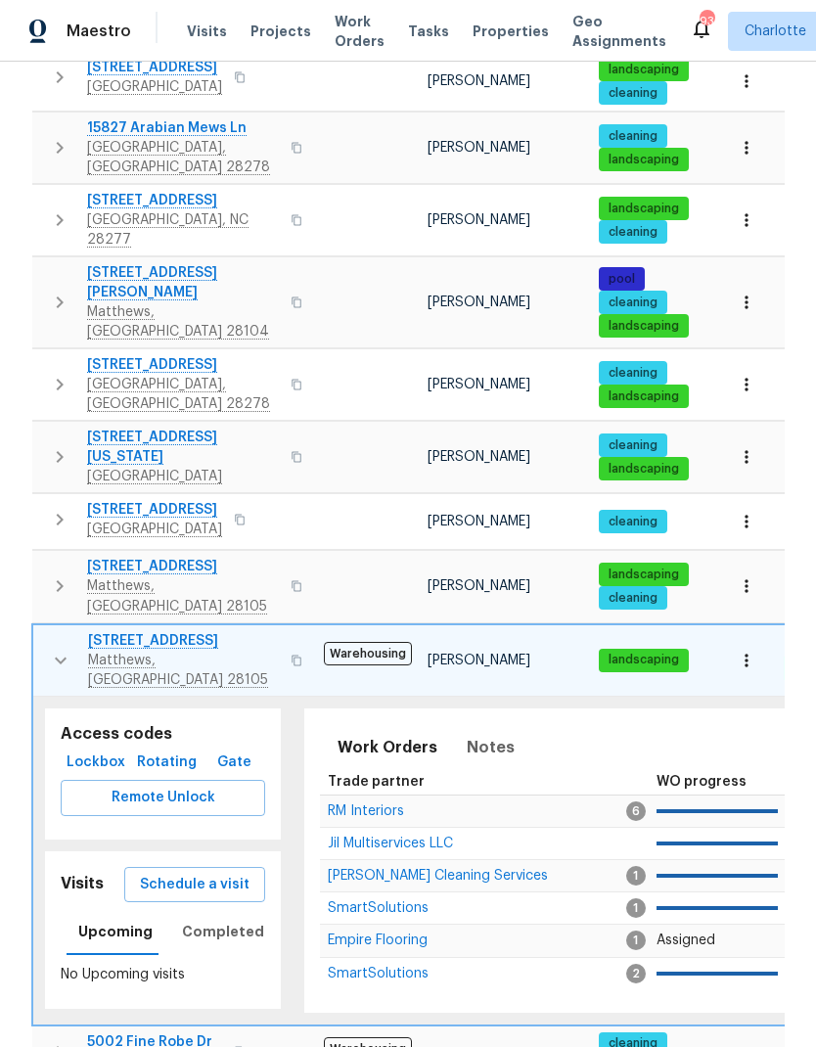
click at [50, 648] on icon "button" at bounding box center [60, 659] width 23 height 23
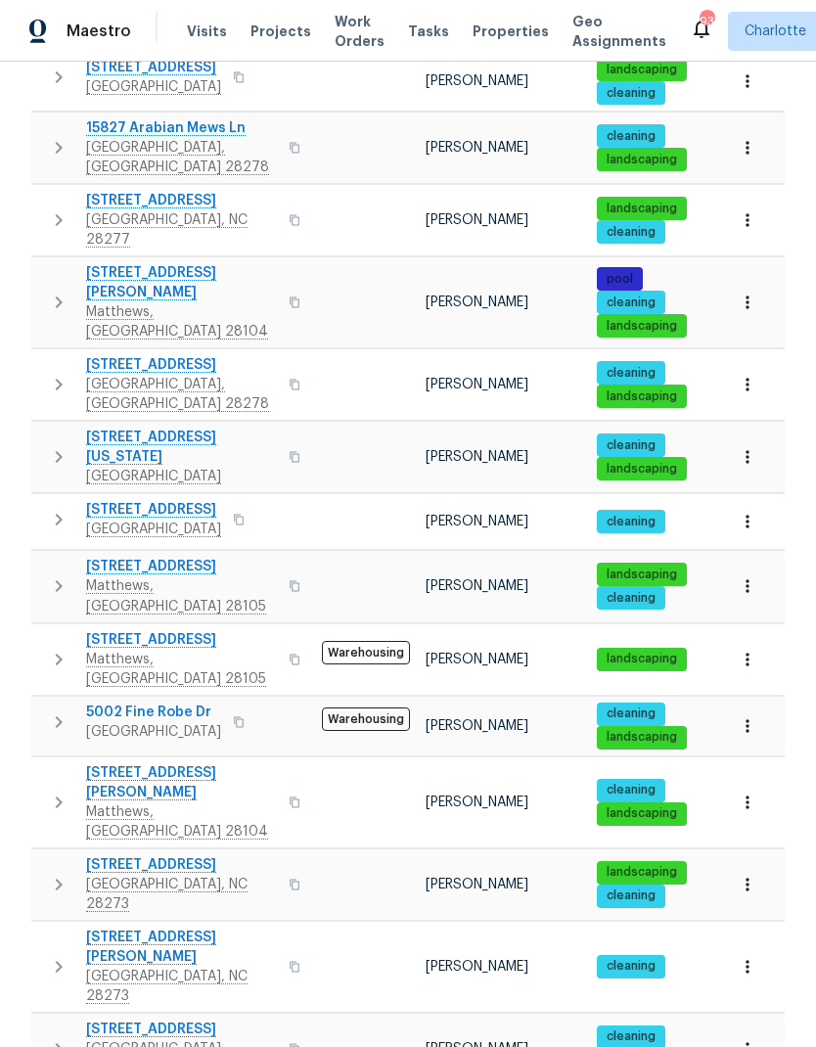
click at [41, 702] on button "button" at bounding box center [58, 721] width 39 height 39
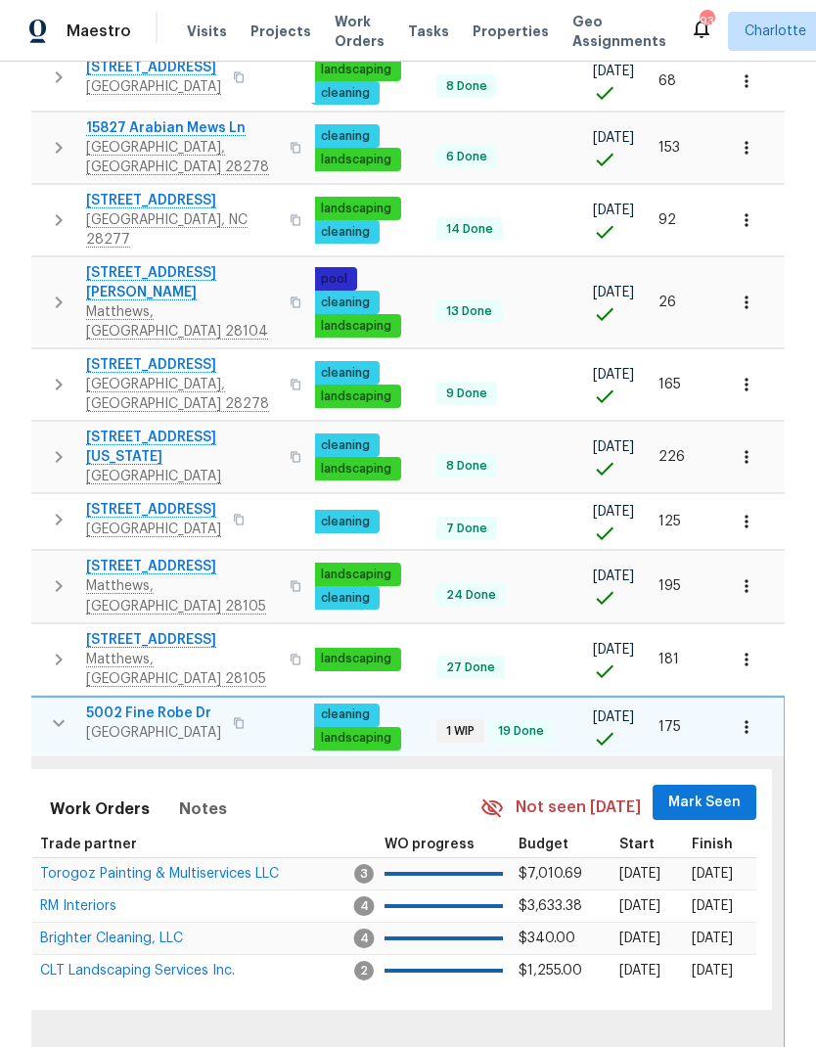
scroll to position [0, 287]
click at [721, 784] on button "Mark Seen" at bounding box center [705, 802] width 104 height 36
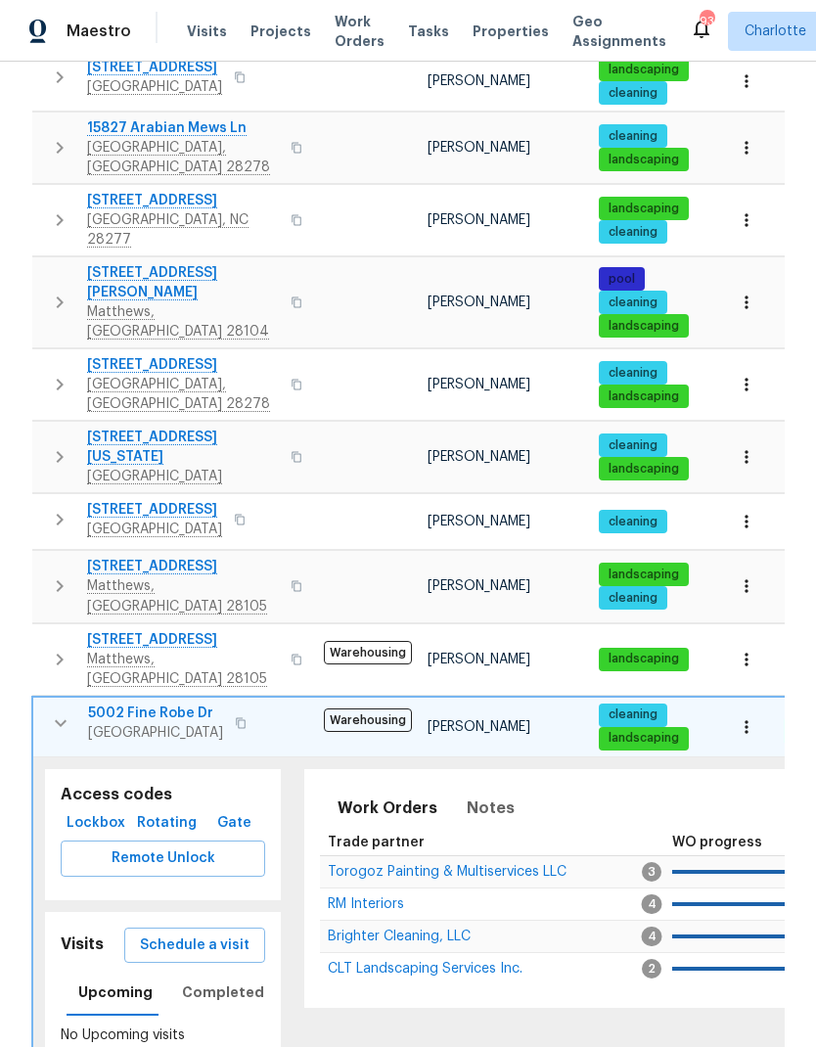
scroll to position [0, -1]
click at [49, 711] on icon "button" at bounding box center [60, 722] width 23 height 23
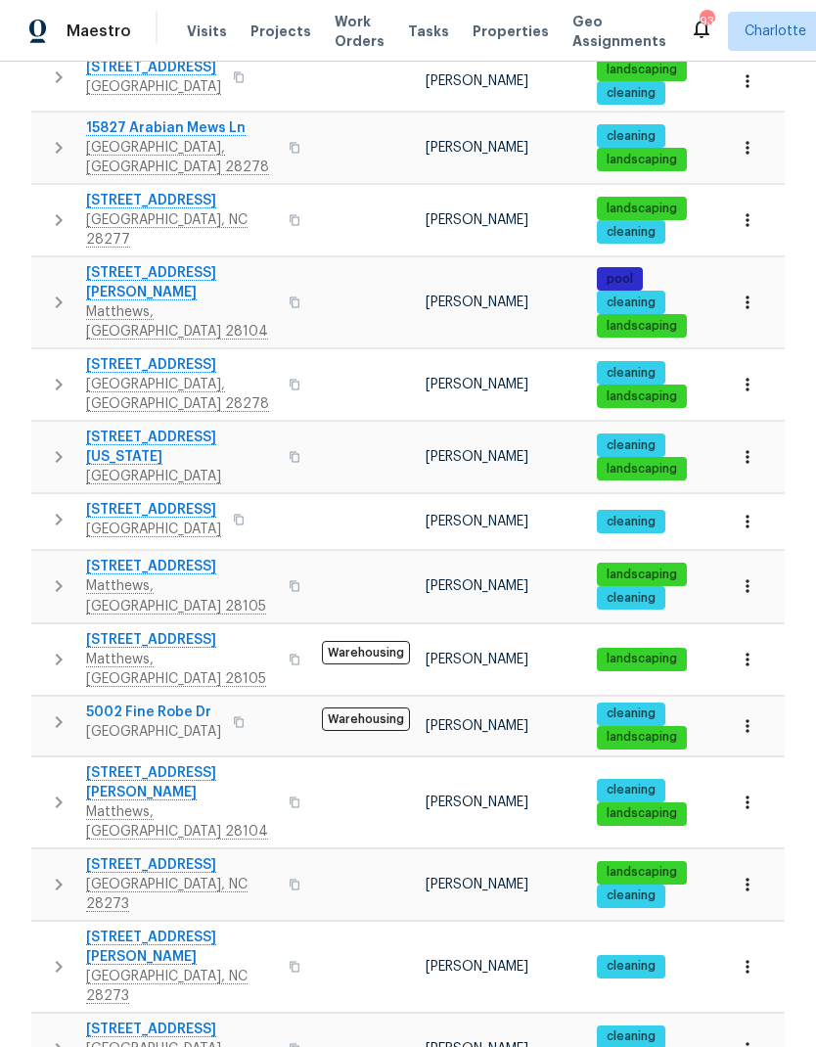
click at [43, 763] on button "button" at bounding box center [58, 802] width 39 height 78
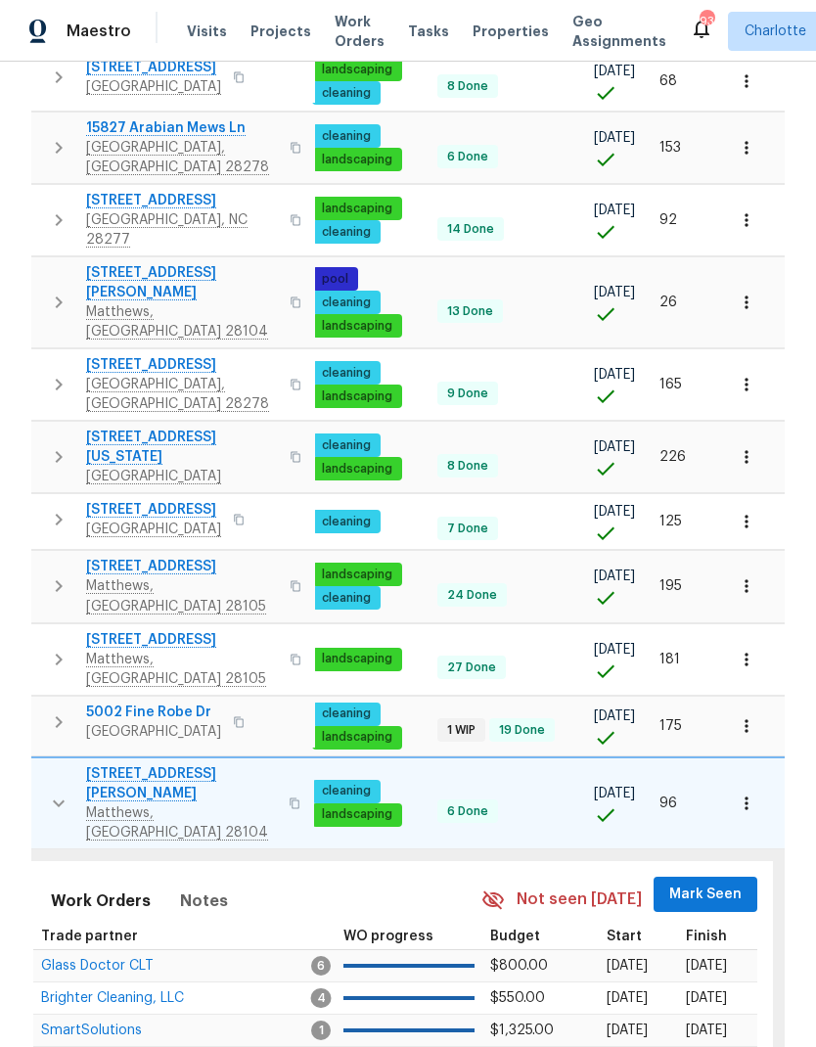
click at [732, 882] on span "Mark Seen" at bounding box center [705, 894] width 72 height 24
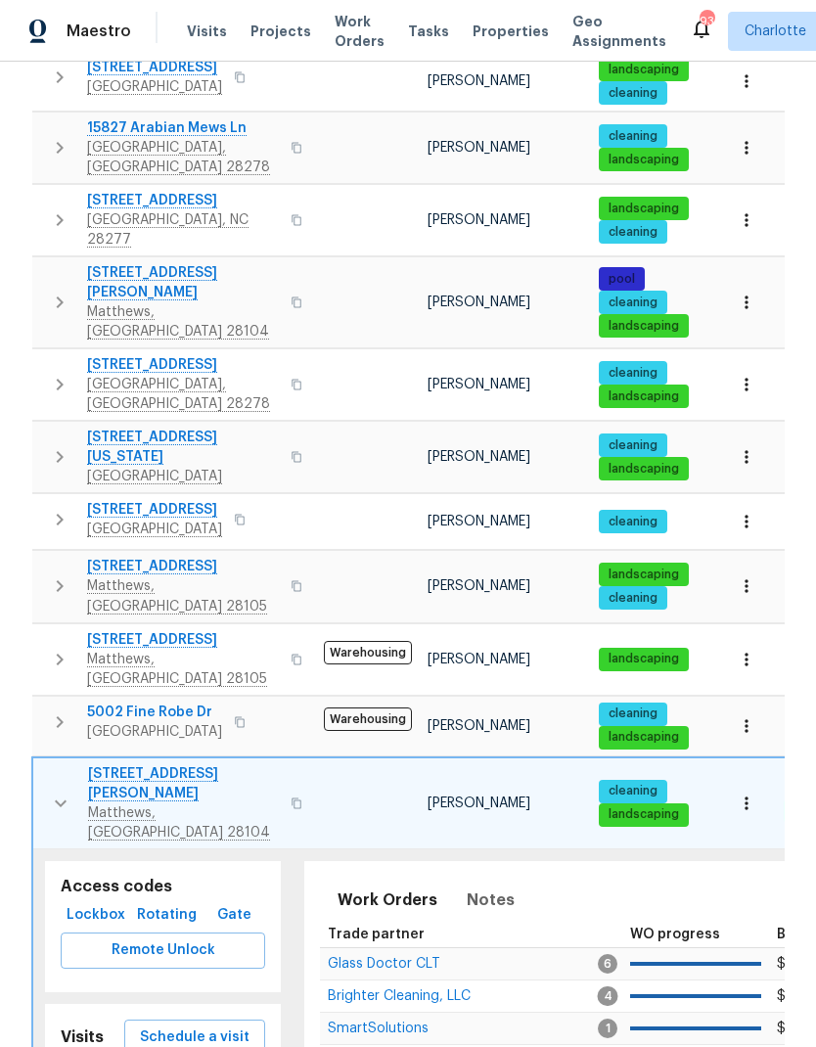
scroll to position [0, -1]
click at [61, 791] on icon "button" at bounding box center [60, 802] width 23 height 23
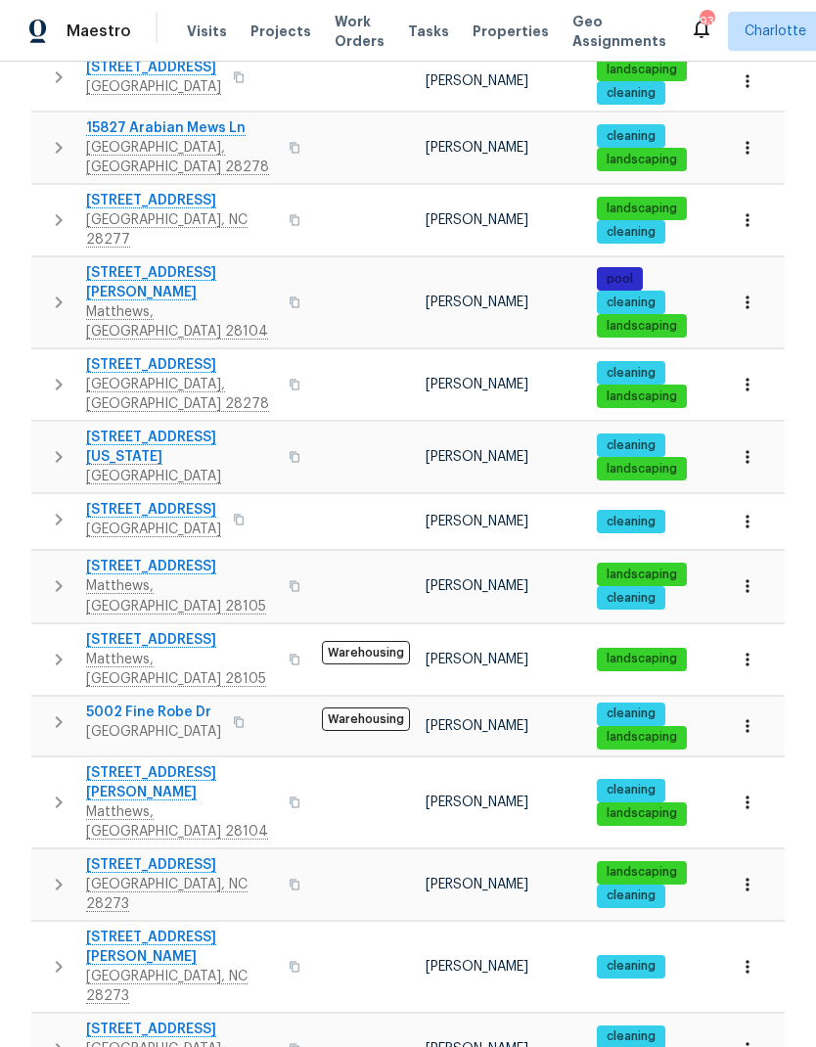
click at [66, 872] on icon "button" at bounding box center [58, 883] width 23 height 23
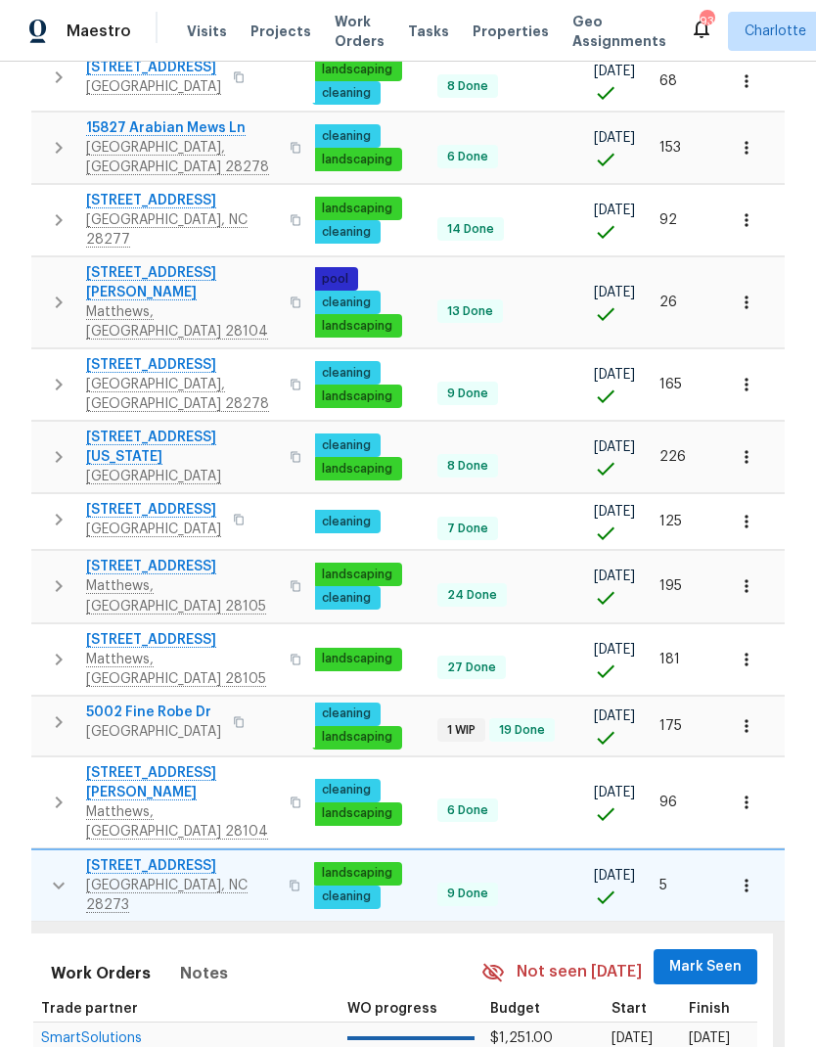
click at [723, 955] on span "Mark Seen" at bounding box center [705, 967] width 72 height 24
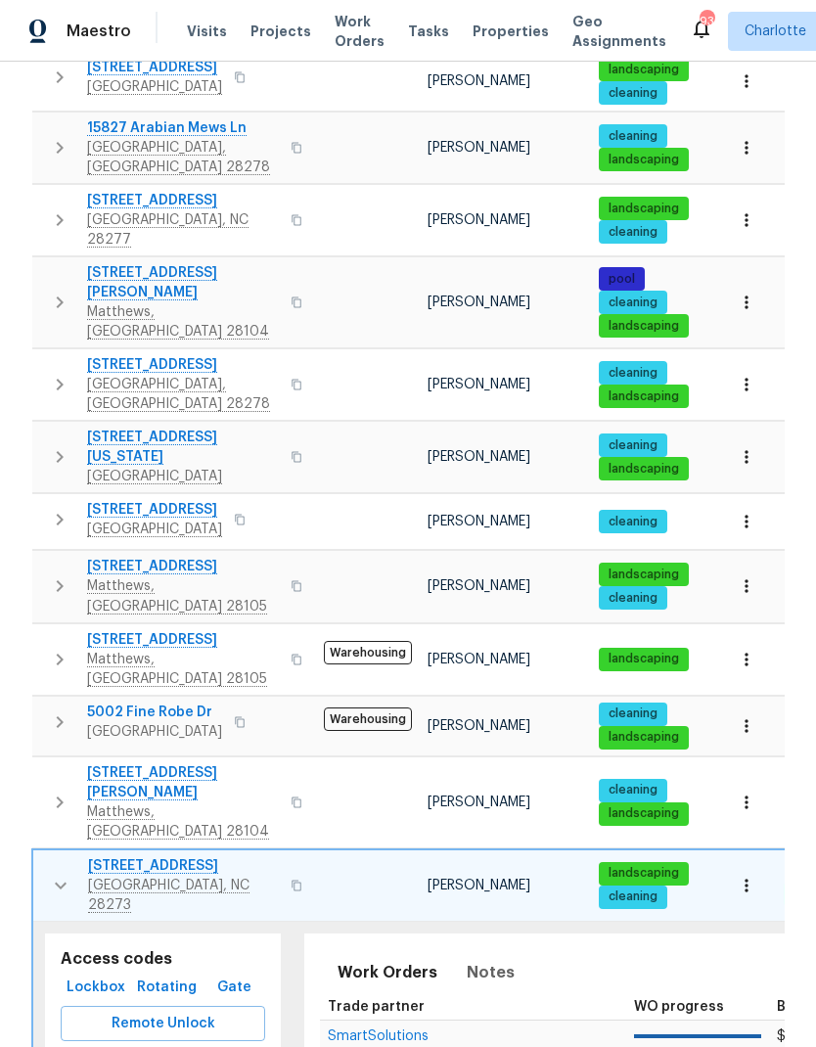
click at [59, 873] on icon "button" at bounding box center [60, 884] width 23 height 23
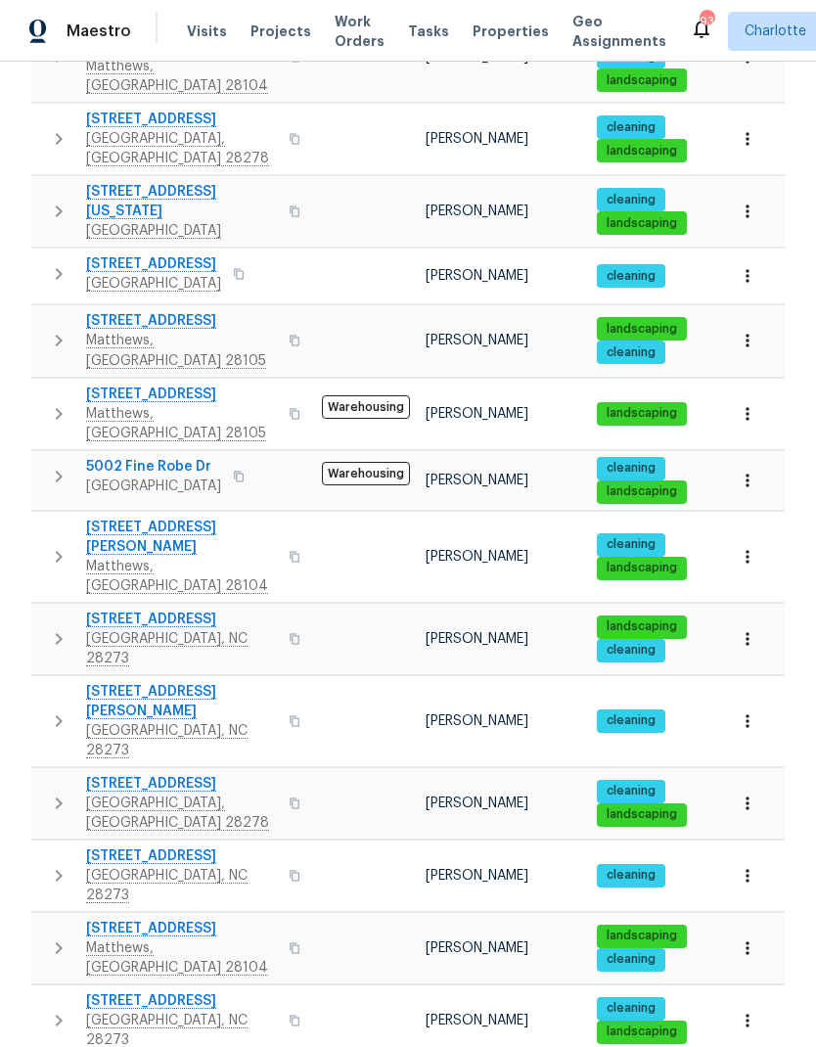
click at [48, 709] on icon "button" at bounding box center [58, 720] width 23 height 23
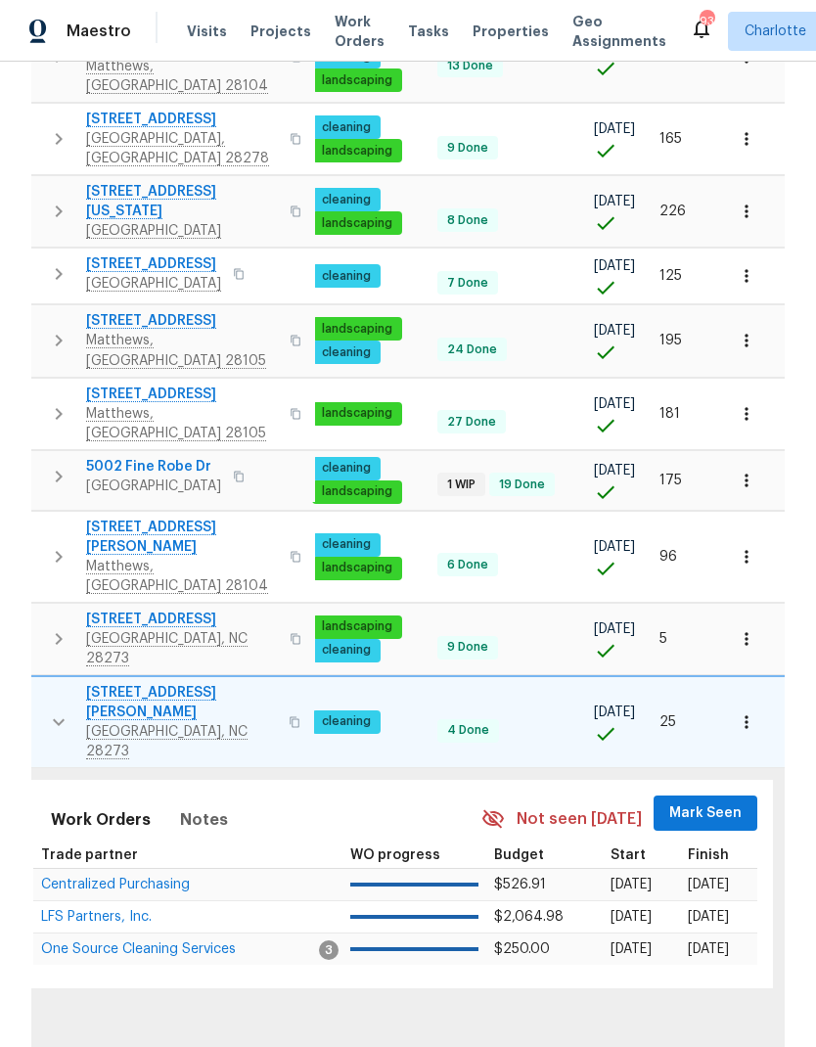
click at [725, 801] on span "Mark Seen" at bounding box center [705, 813] width 72 height 24
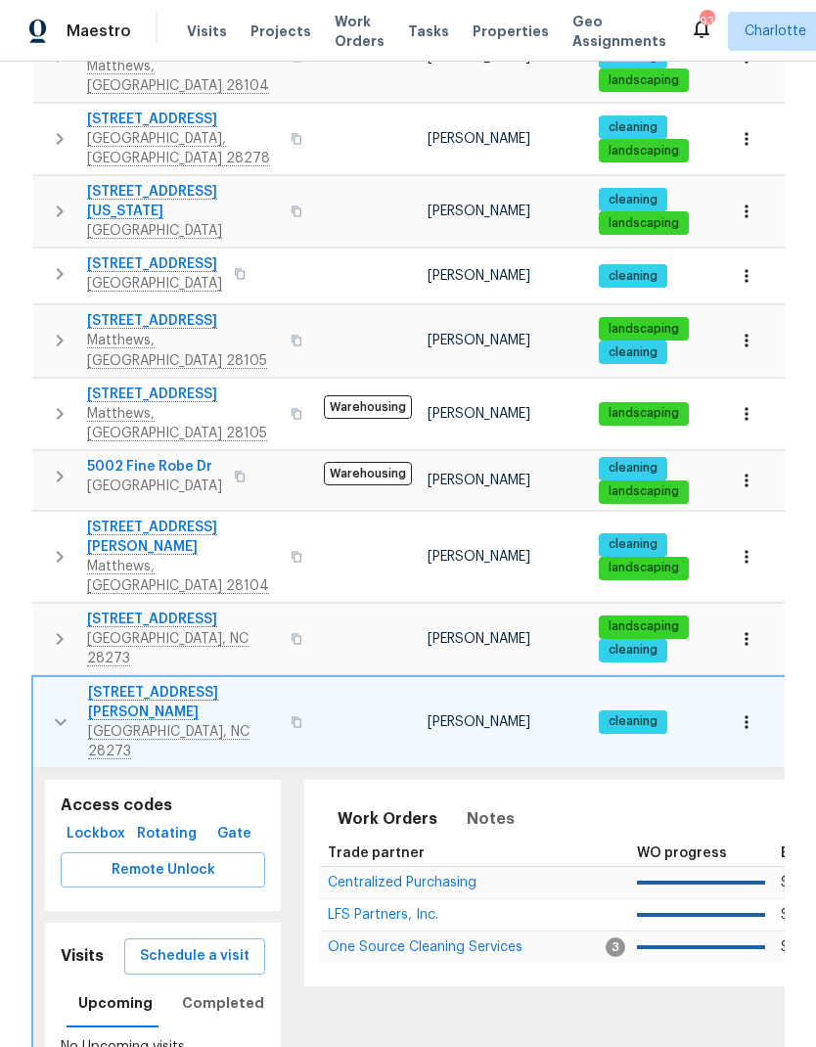
click at [49, 710] on icon "button" at bounding box center [60, 721] width 23 height 23
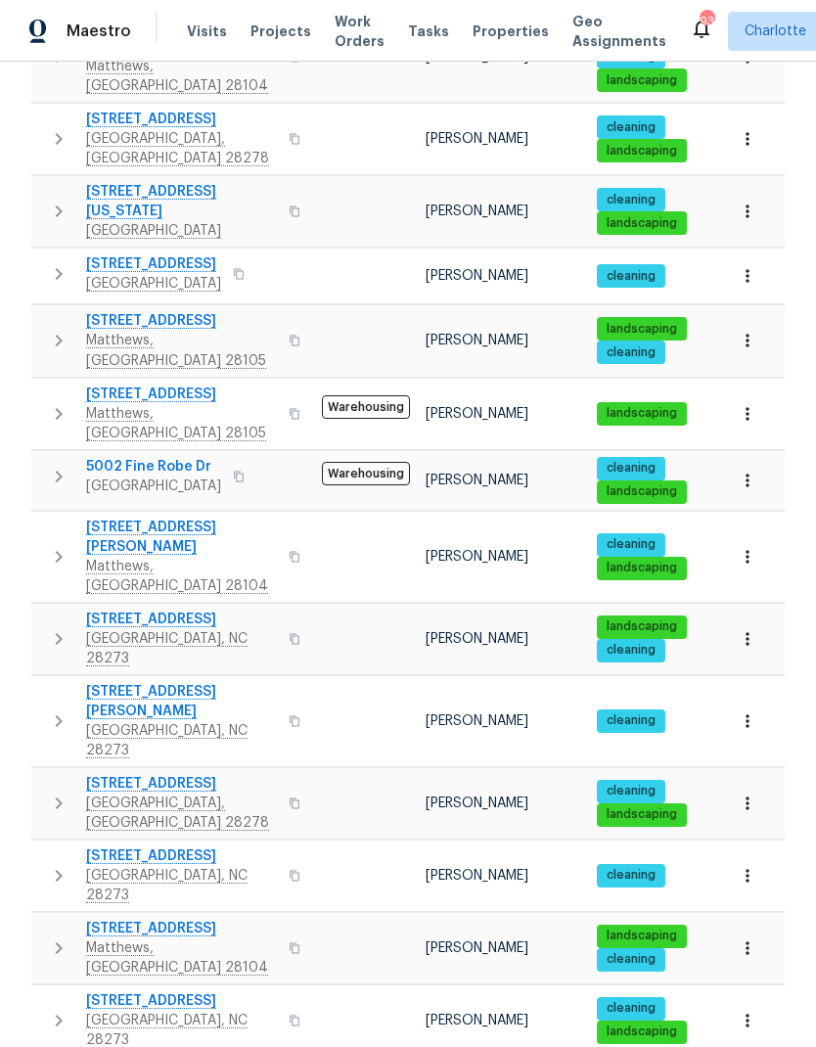
click at [56, 791] on icon "button" at bounding box center [58, 802] width 23 height 23
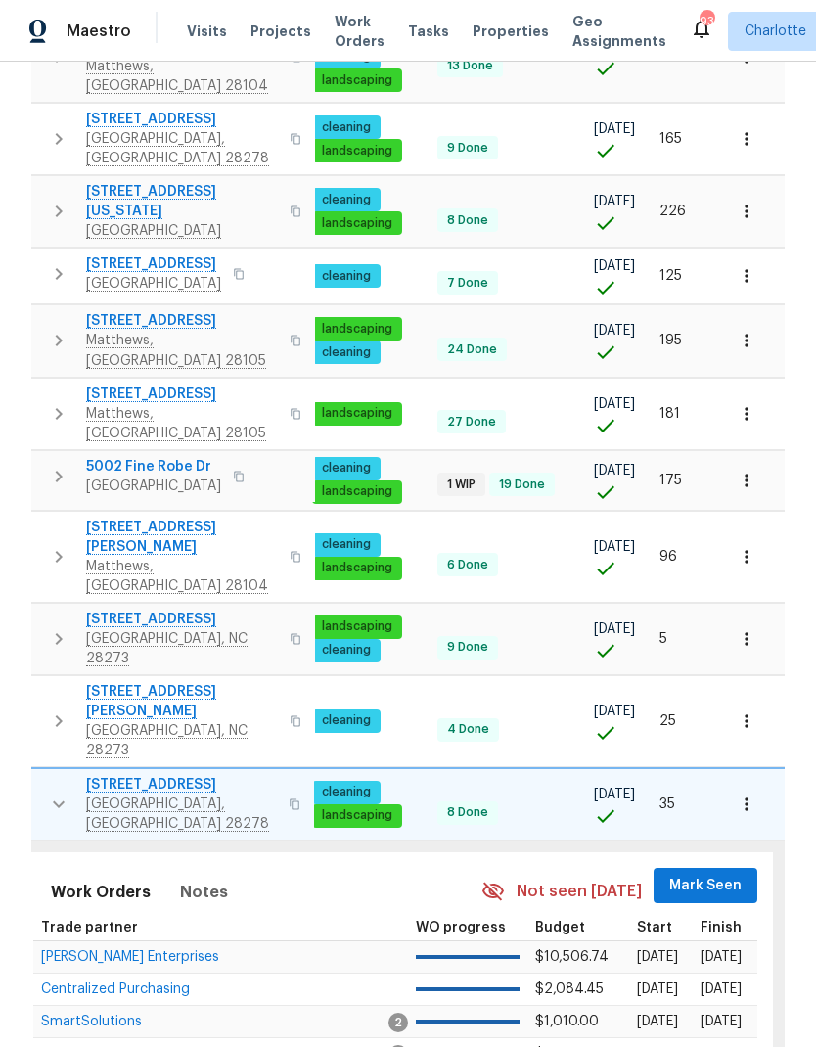
click at [712, 873] on span "Mark Seen" at bounding box center [705, 885] width 72 height 24
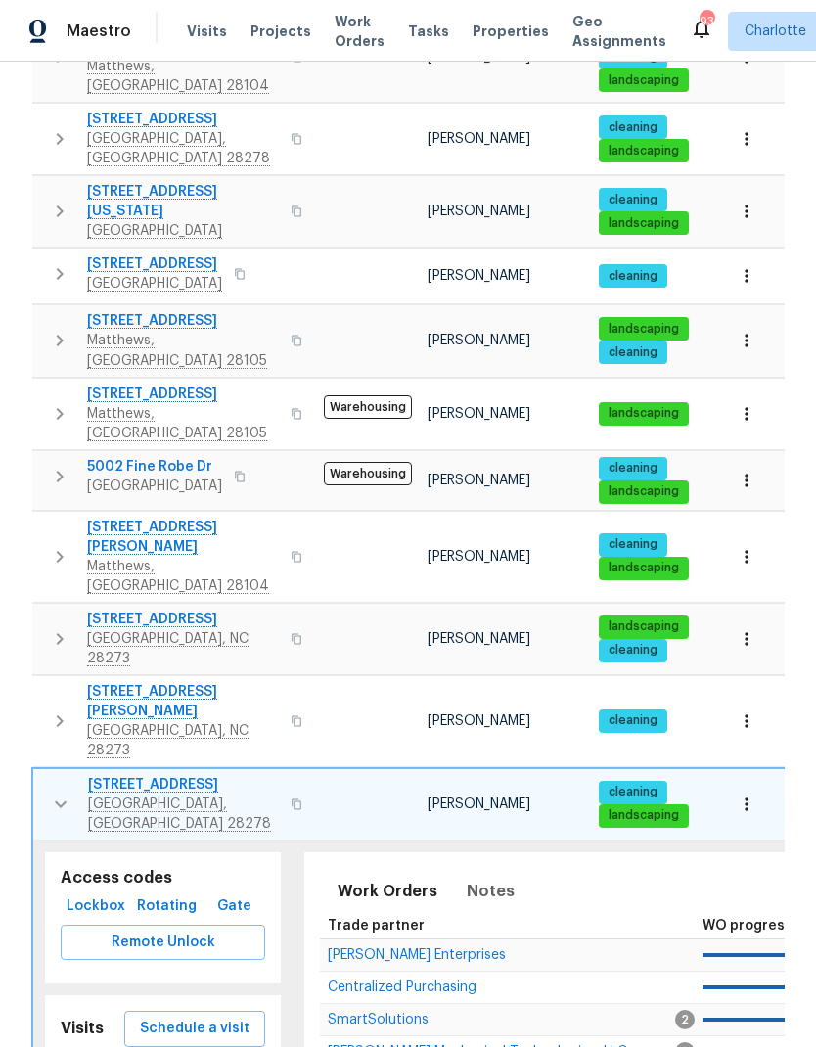
click at [58, 792] on icon "button" at bounding box center [60, 803] width 23 height 23
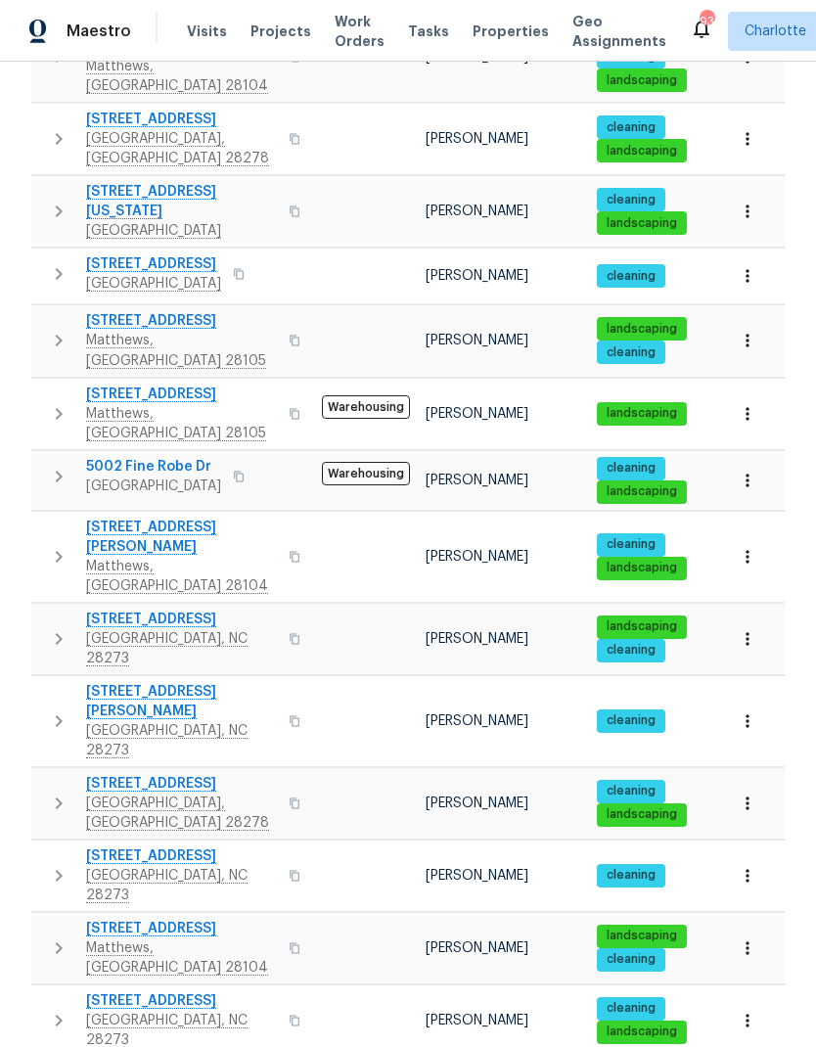
click at [62, 864] on icon "button" at bounding box center [58, 875] width 23 height 23
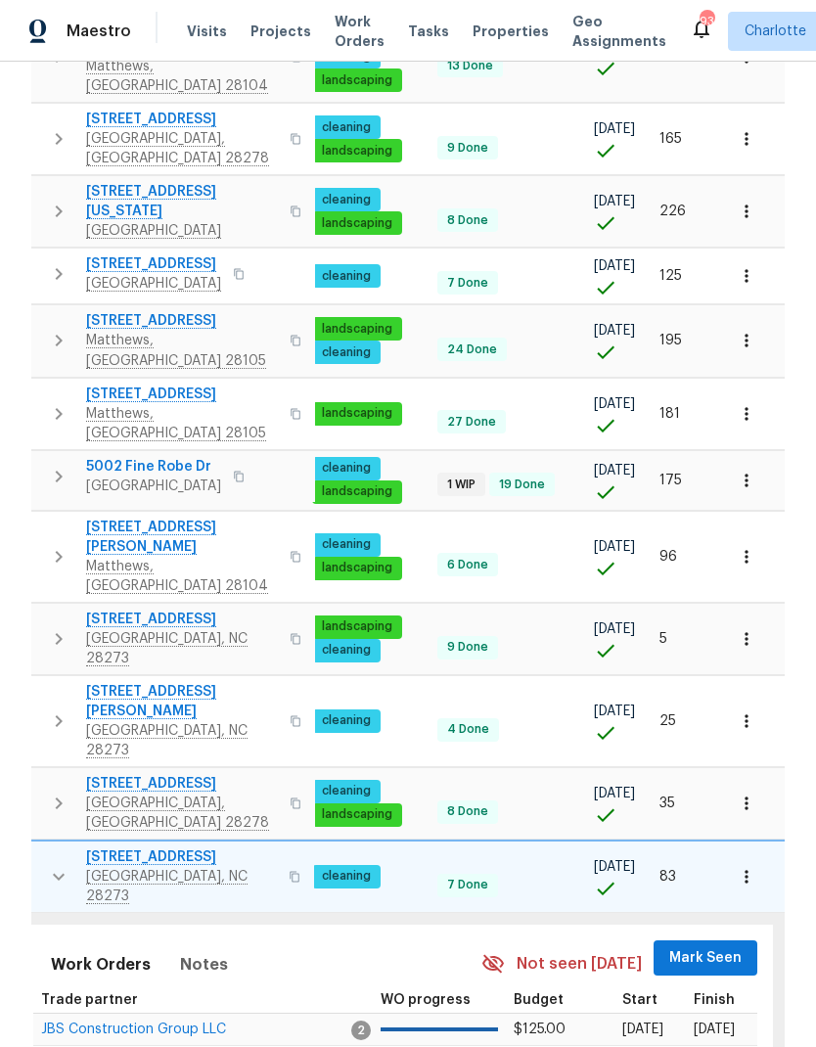
click at [706, 946] on span "Mark Seen" at bounding box center [705, 958] width 72 height 24
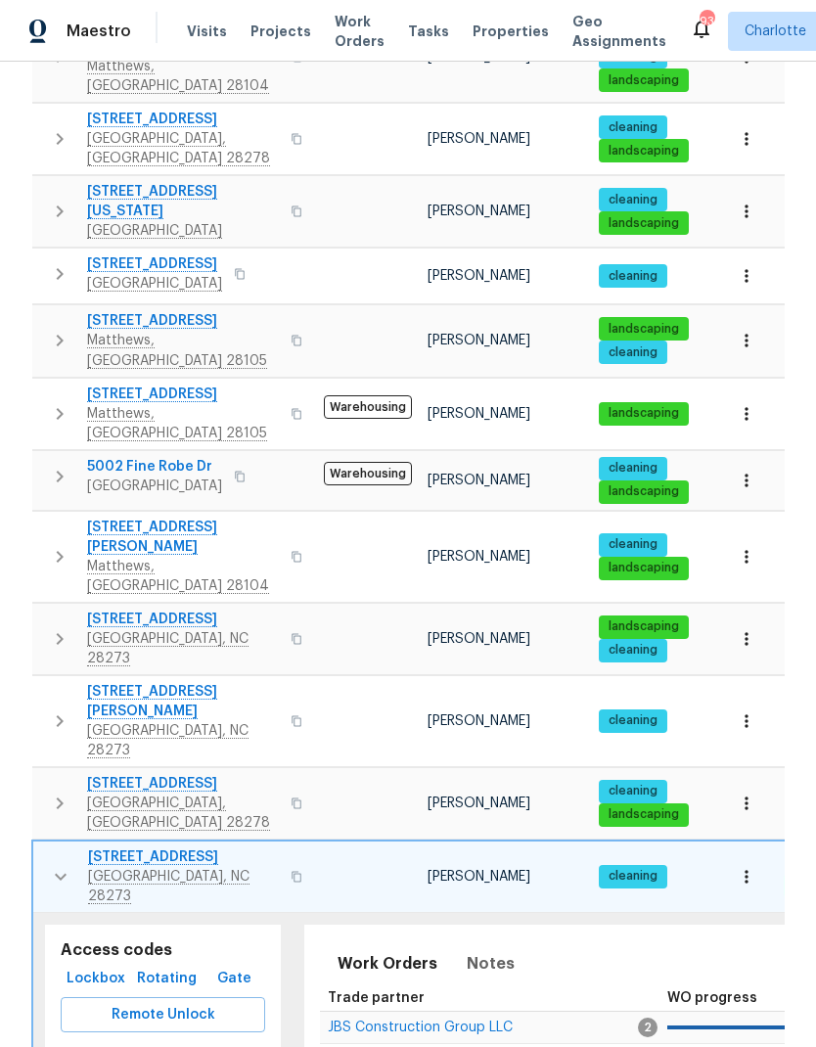
click at [57, 847] on button "button" at bounding box center [60, 876] width 39 height 59
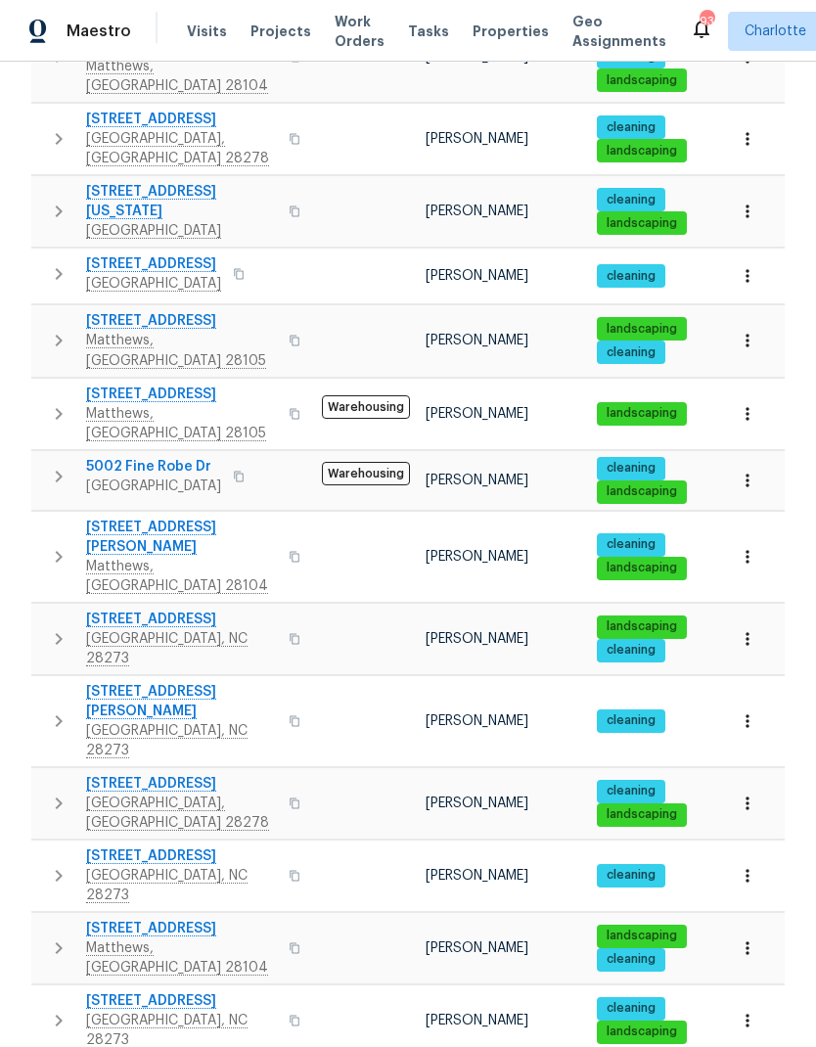
click at [68, 936] on icon "button" at bounding box center [58, 947] width 23 height 23
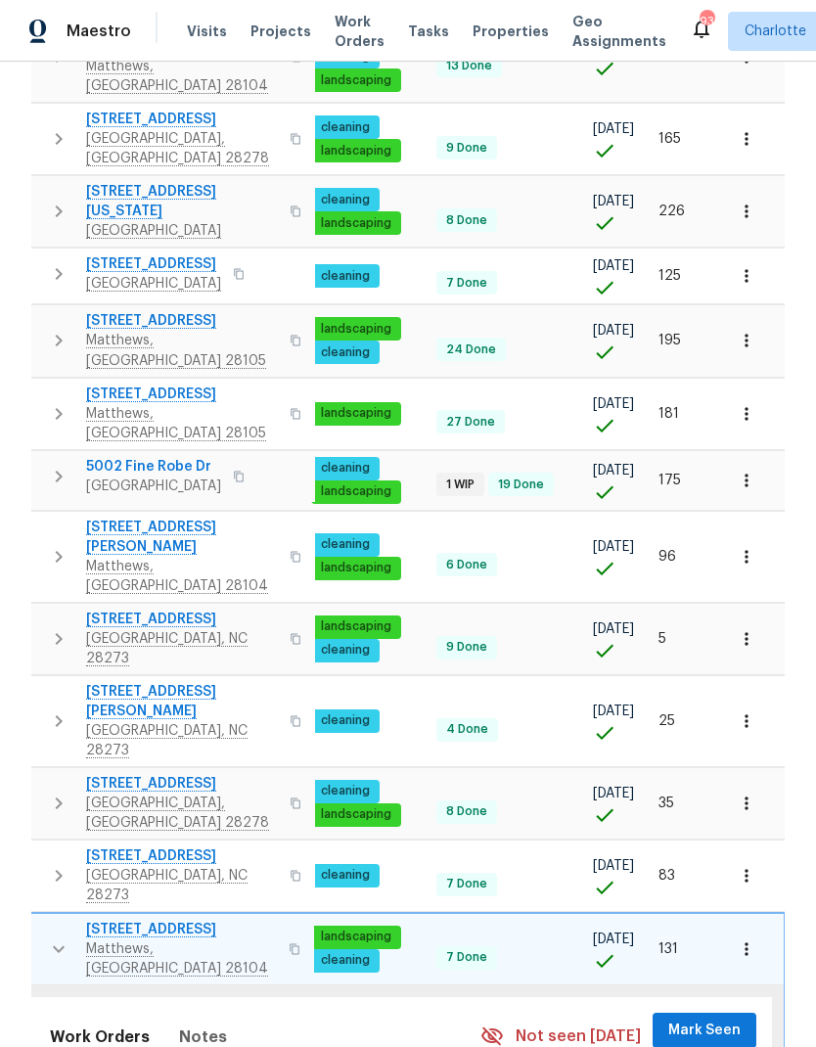
click at [719, 1018] on span "Mark Seen" at bounding box center [704, 1030] width 72 height 24
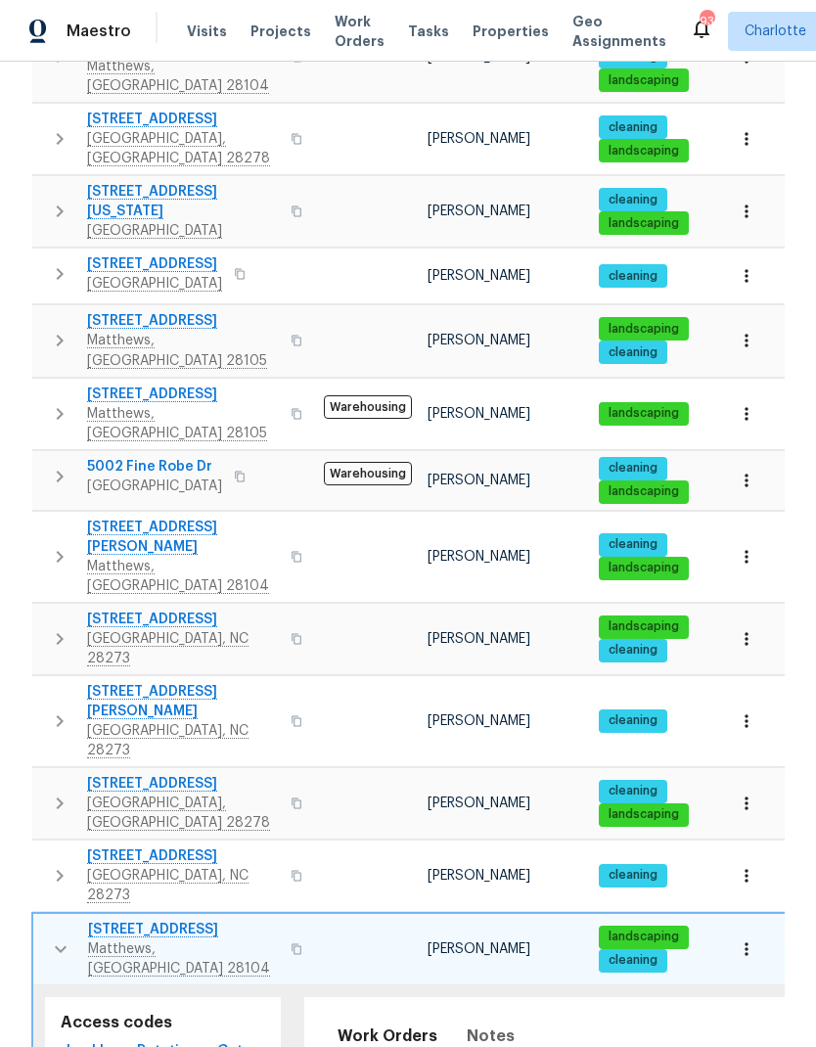
click at [63, 937] on icon "button" at bounding box center [60, 948] width 23 height 23
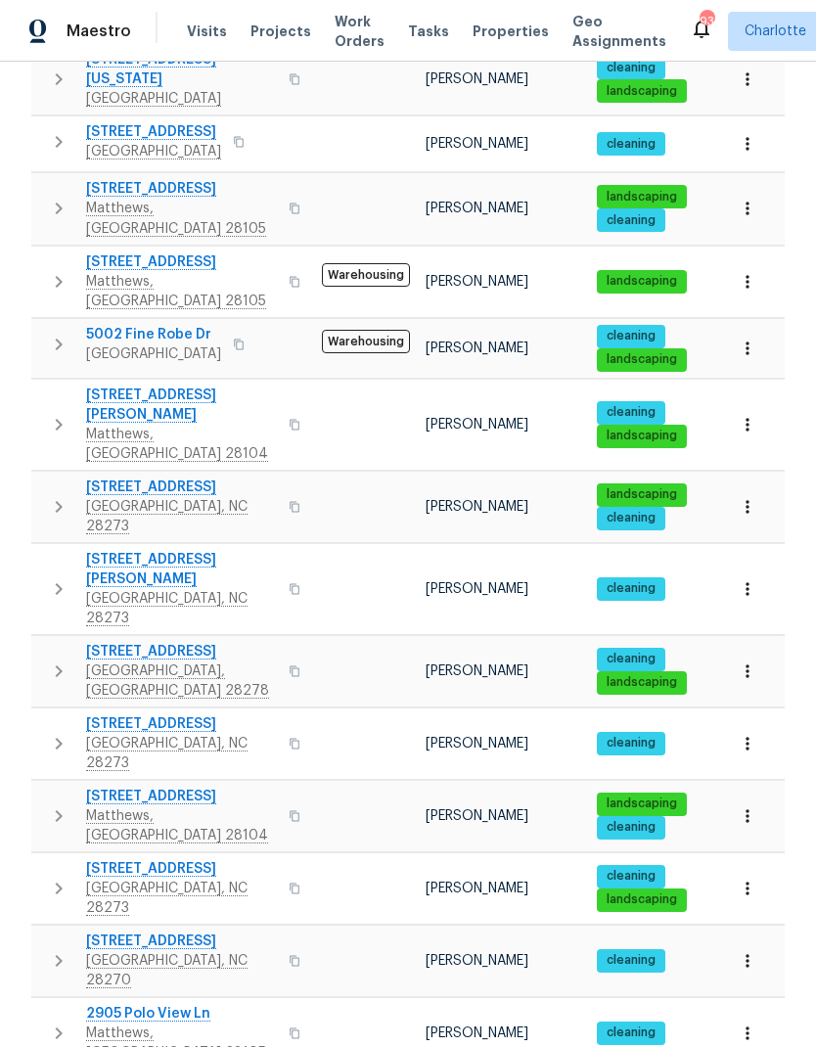
click at [49, 876] on icon "button" at bounding box center [58, 887] width 23 height 23
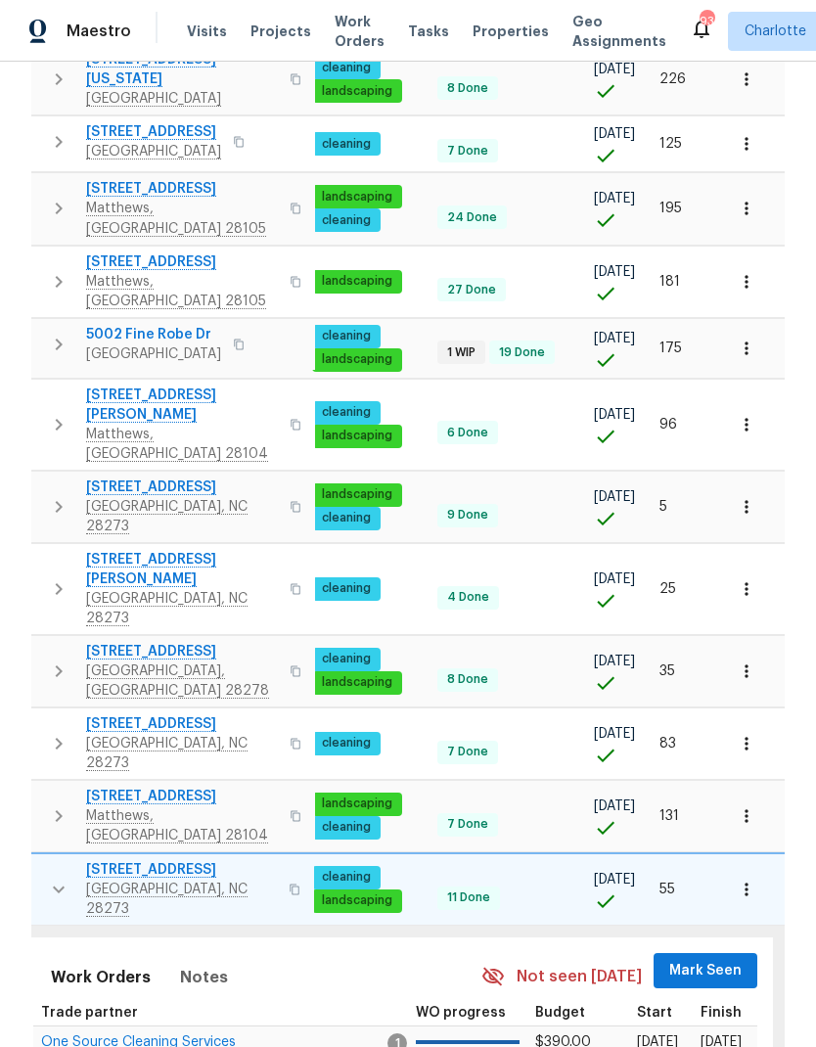
click at [726, 959] on span "Mark Seen" at bounding box center [705, 971] width 72 height 24
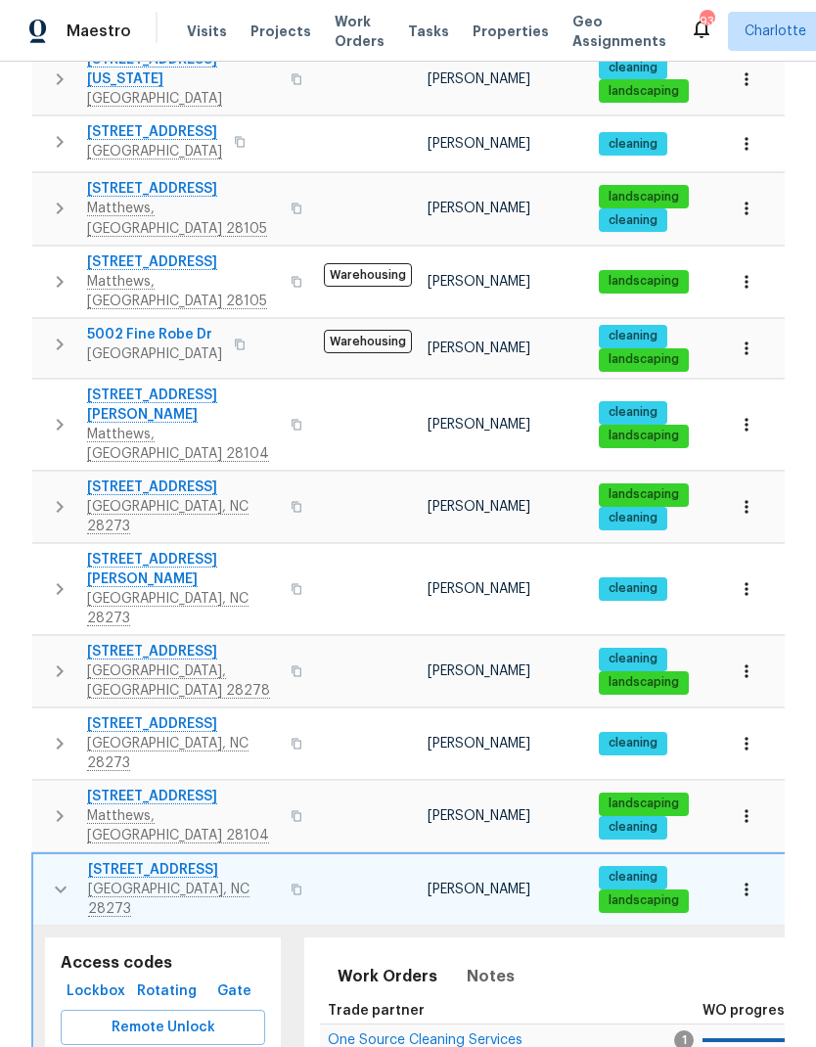
click at [49, 877] on icon "button" at bounding box center [60, 888] width 23 height 23
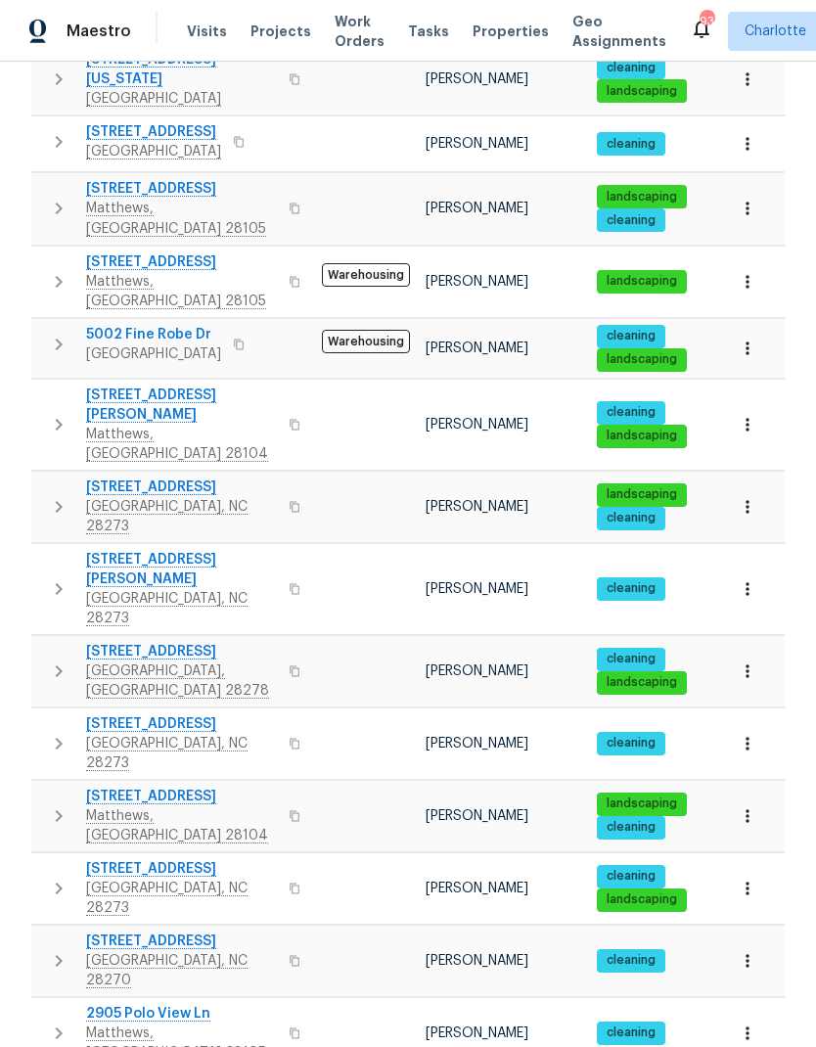
click at [51, 931] on button "button" at bounding box center [58, 960] width 39 height 59
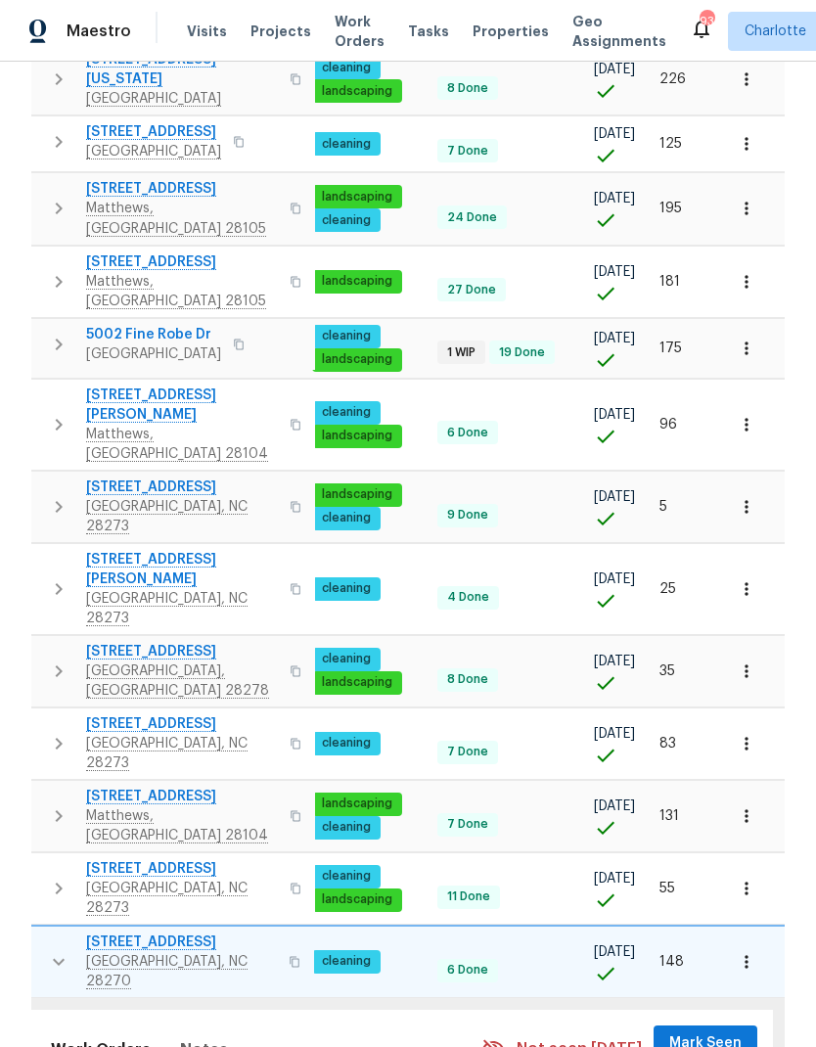
click at [714, 1031] on span "Mark Seen" at bounding box center [705, 1043] width 72 height 24
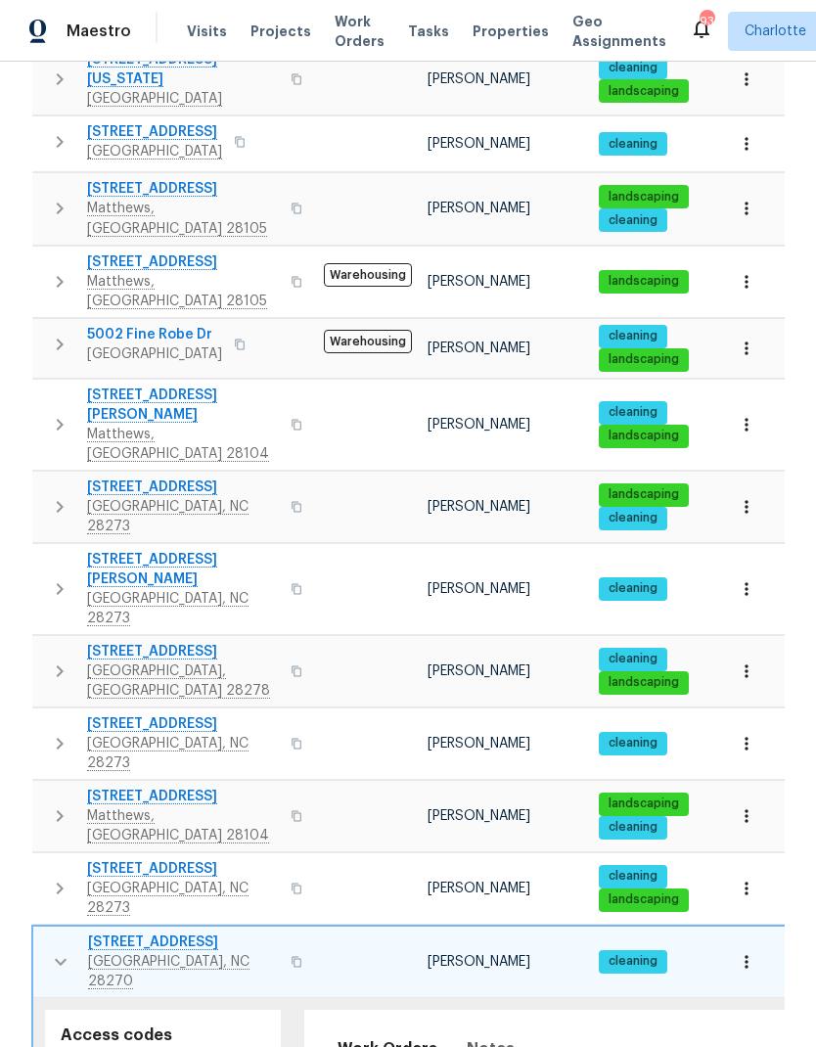
click at [50, 932] on button "button" at bounding box center [60, 961] width 39 height 59
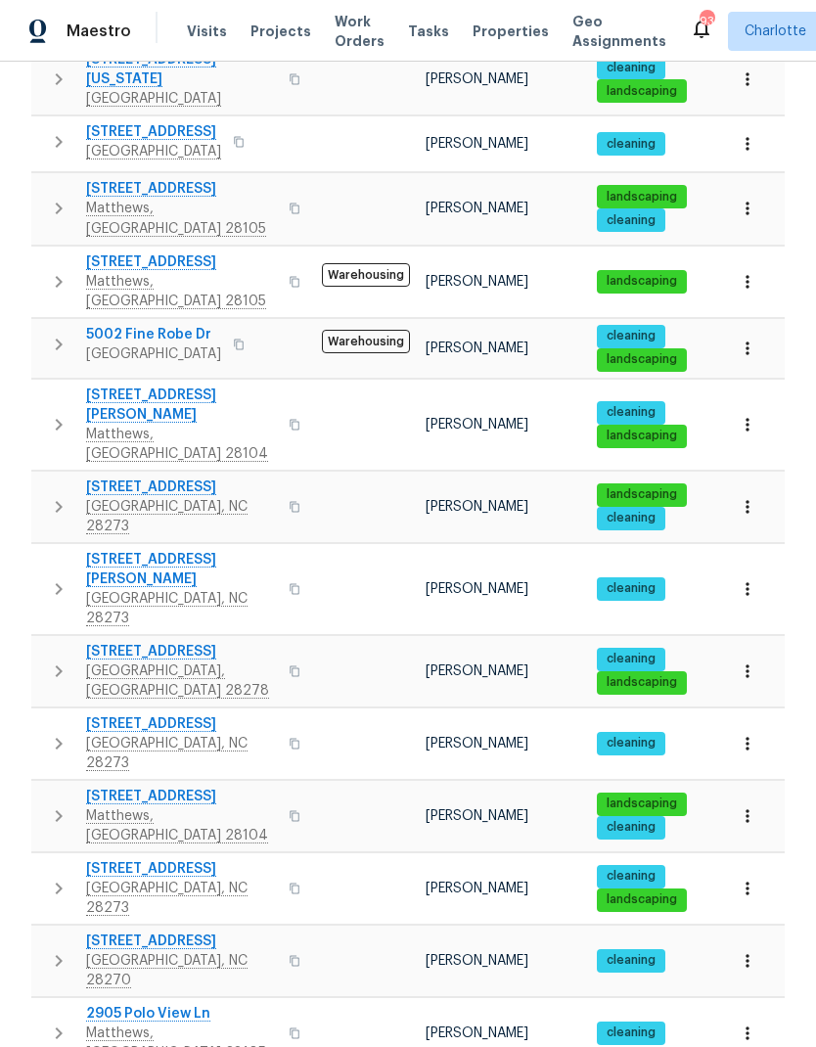
click at [51, 1021] on icon "button" at bounding box center [58, 1032] width 23 height 23
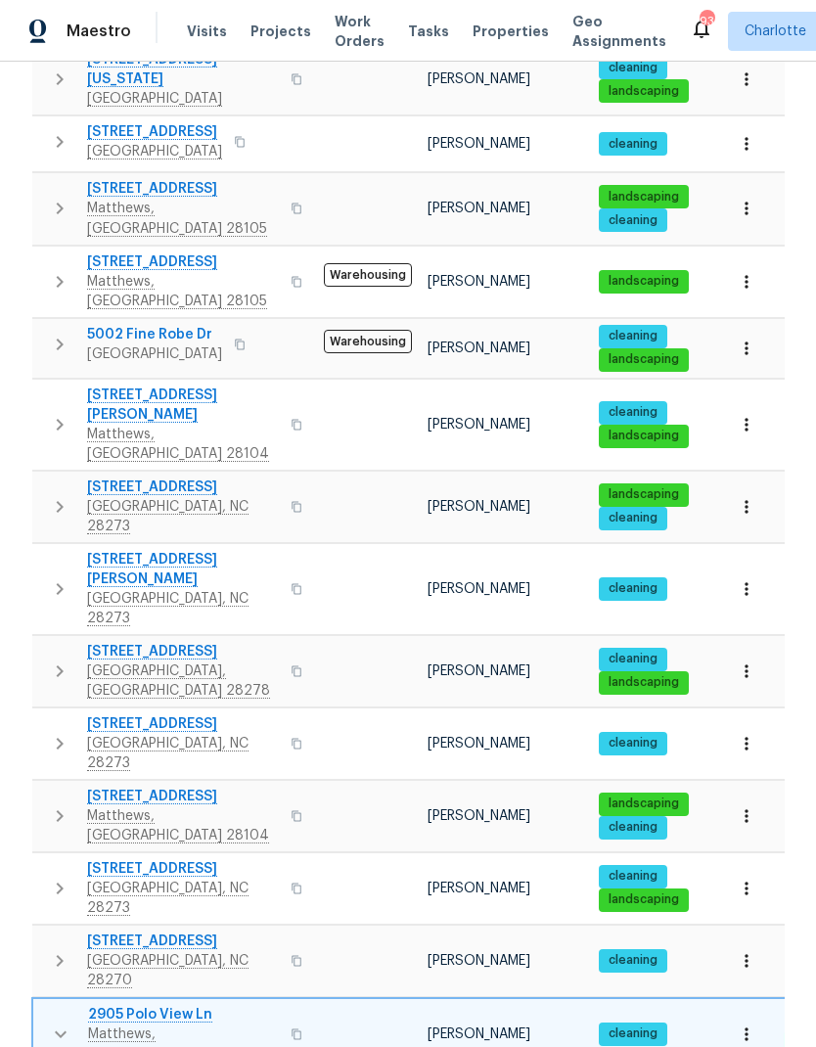
click at [56, 1031] on icon "button" at bounding box center [61, 1034] width 12 height 7
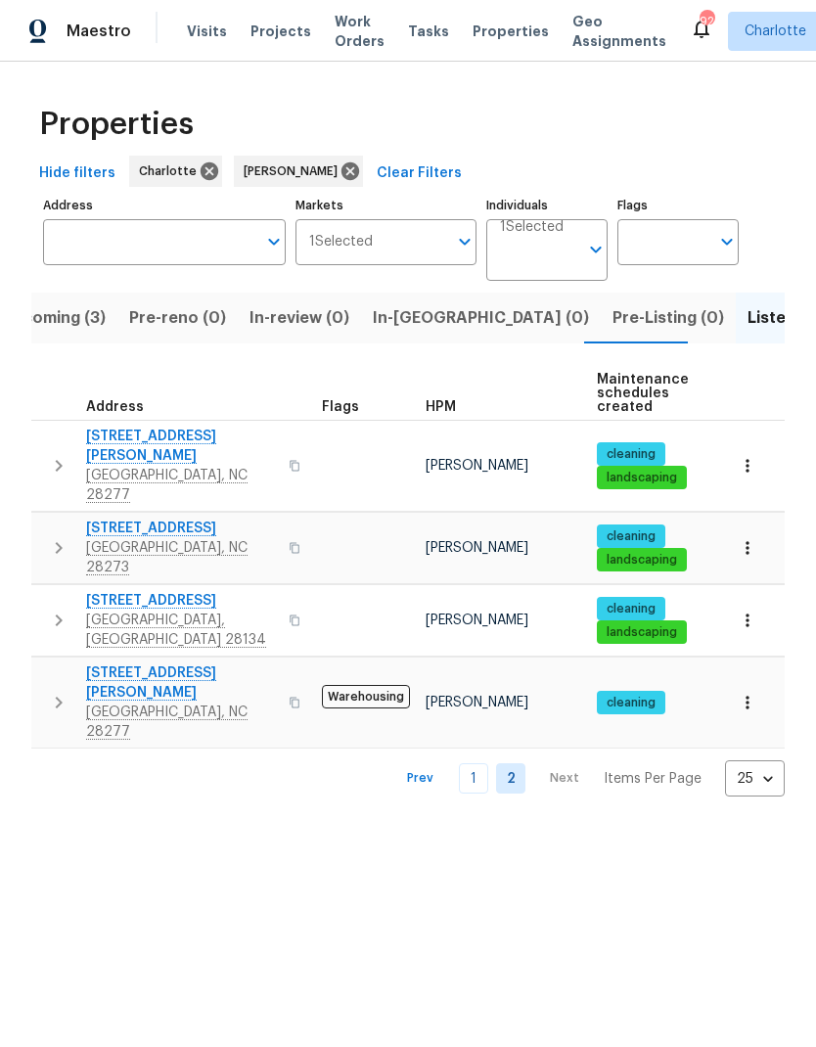
click at [44, 436] on button "button" at bounding box center [58, 465] width 39 height 78
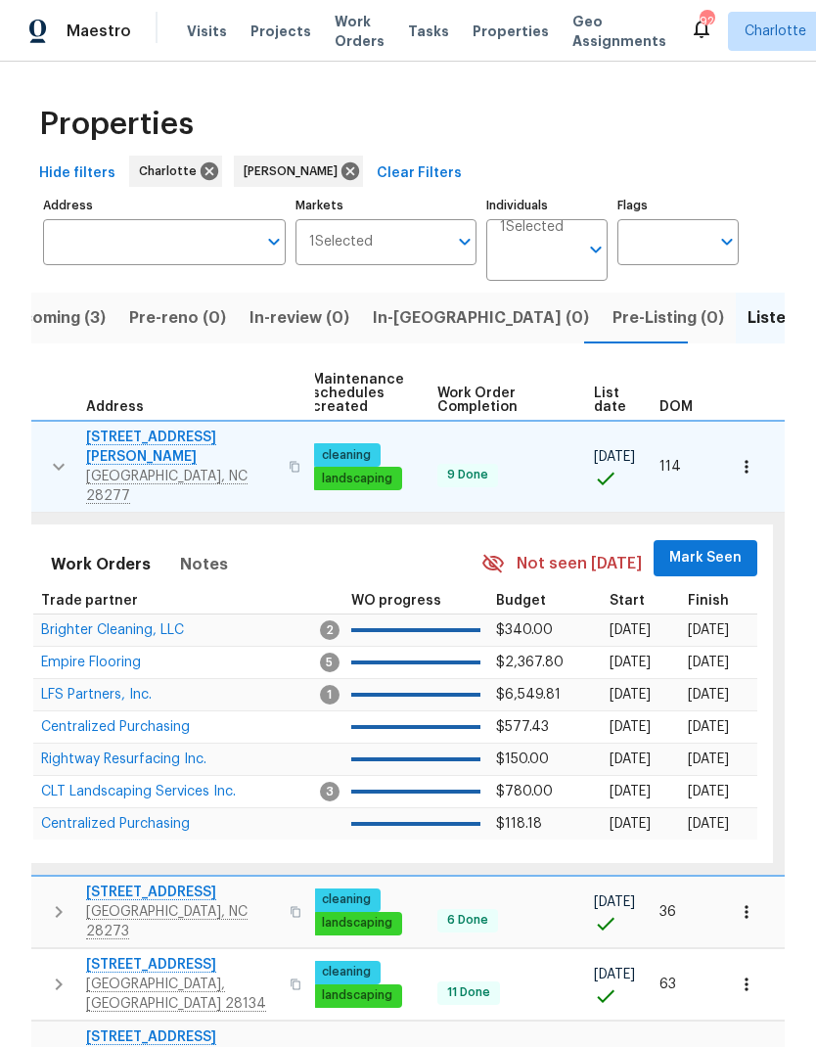
click at [715, 546] on span "Mark Seen" at bounding box center [705, 558] width 72 height 24
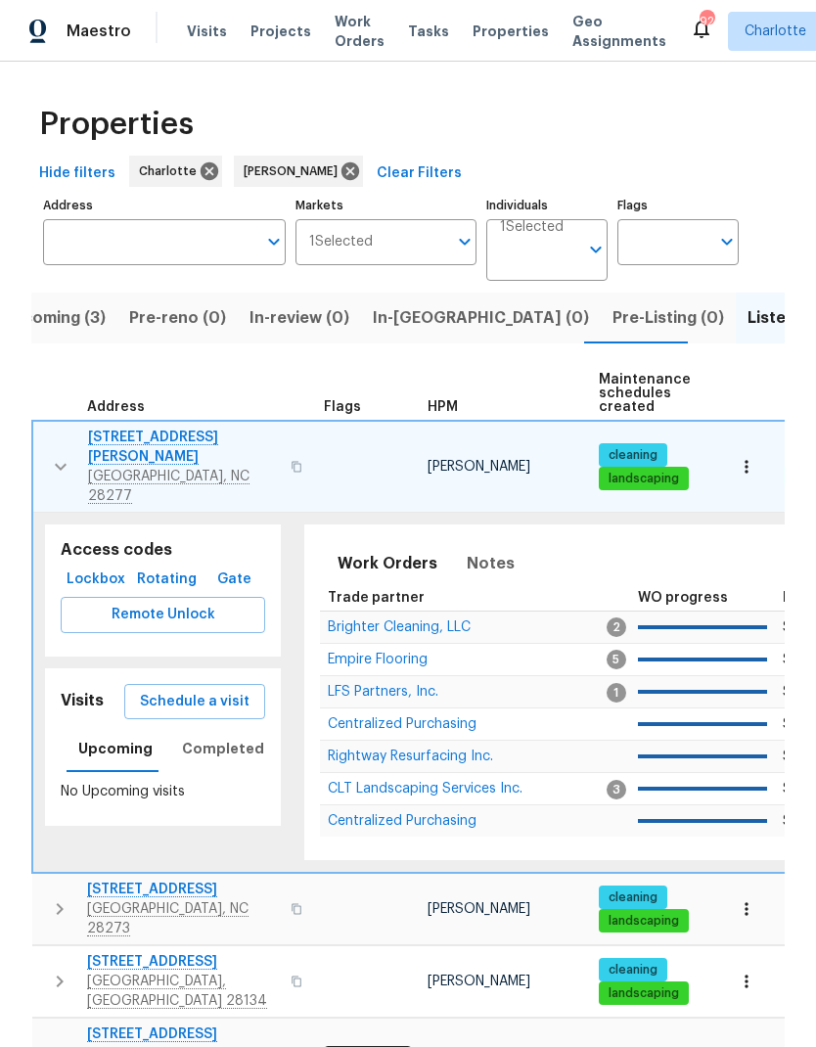
click at [45, 445] on button "button" at bounding box center [60, 466] width 39 height 78
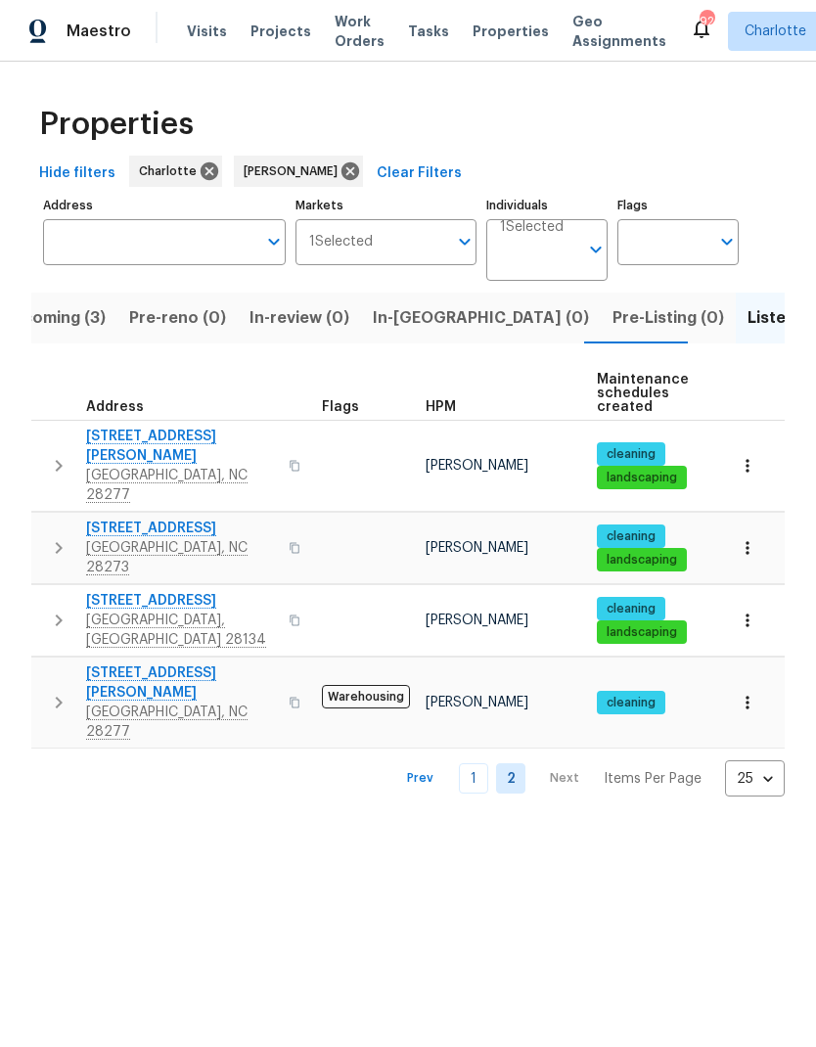
click at [53, 518] on button "button" at bounding box center [58, 547] width 39 height 59
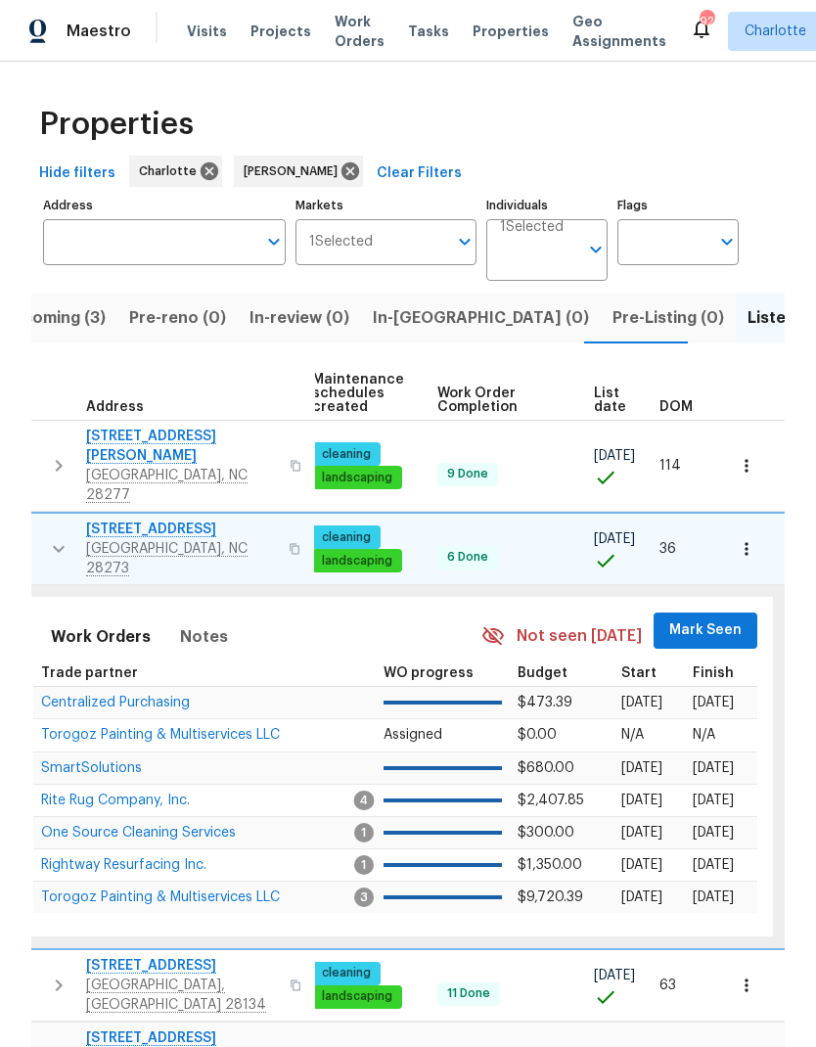
click at [710, 618] on span "Mark Seen" at bounding box center [705, 630] width 72 height 24
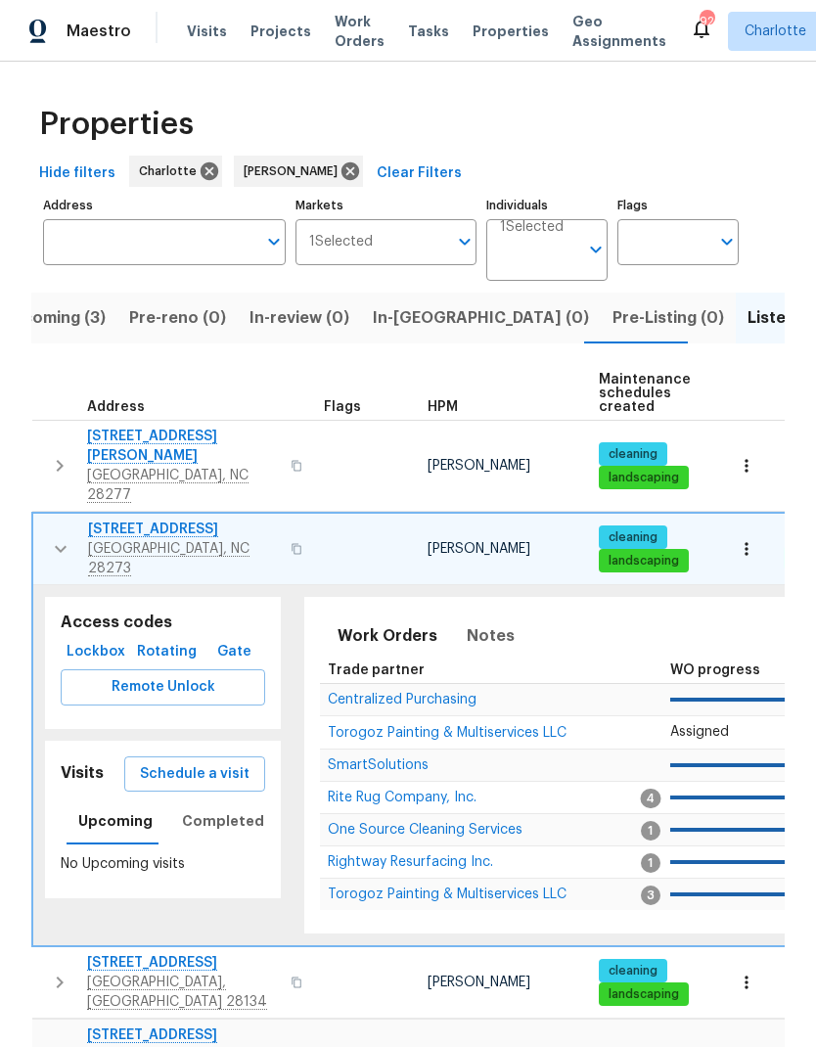
click at [53, 537] on icon "button" at bounding box center [60, 548] width 23 height 23
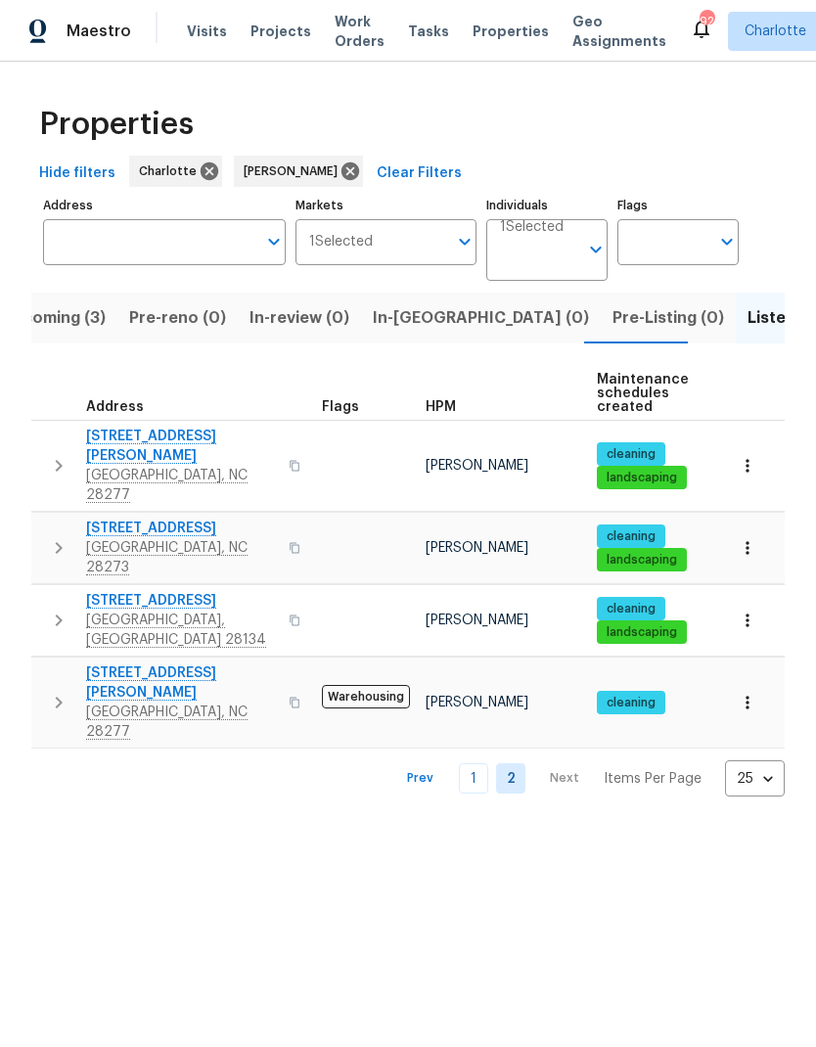
click at [60, 608] on icon "button" at bounding box center [58, 619] width 23 height 23
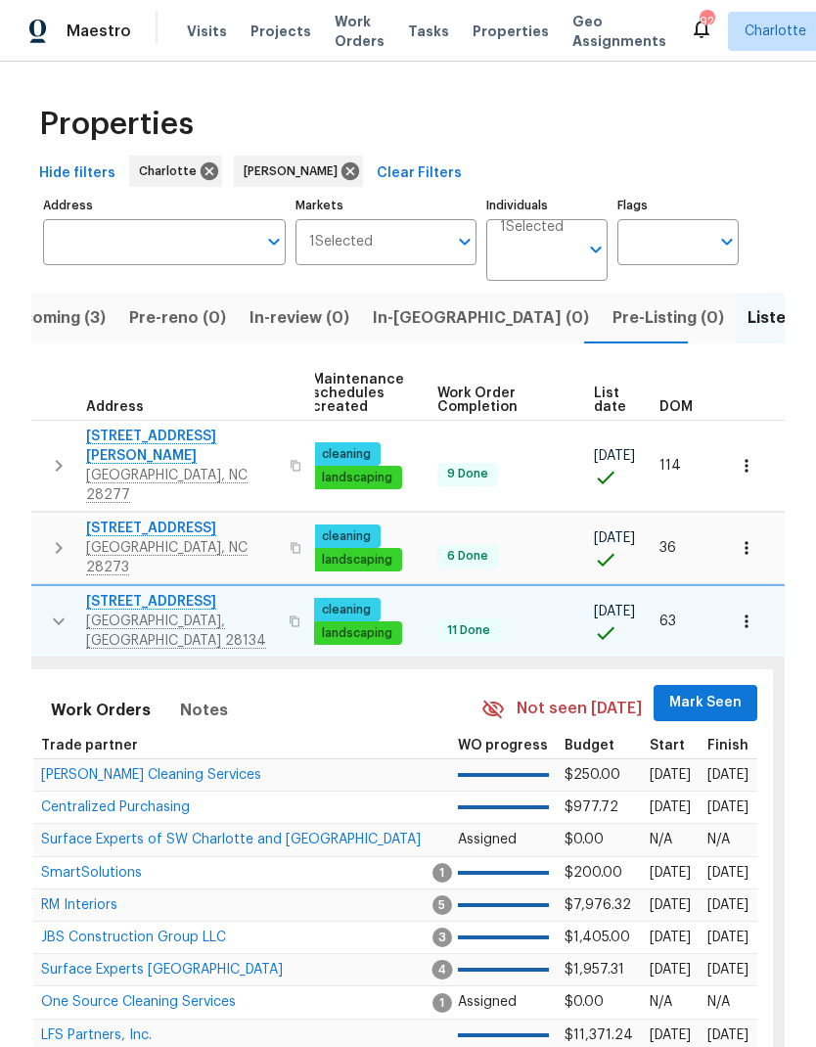
click at [712, 691] on span "Mark Seen" at bounding box center [705, 703] width 72 height 24
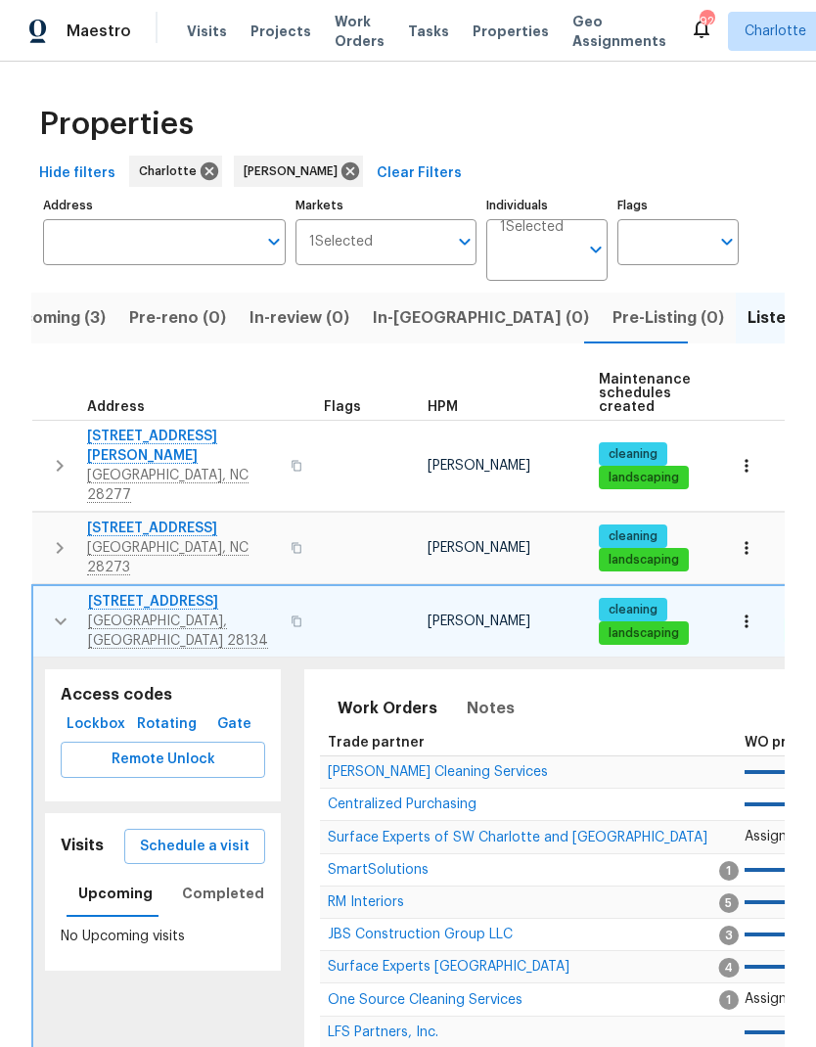
click at [62, 609] on icon "button" at bounding box center [60, 620] width 23 height 23
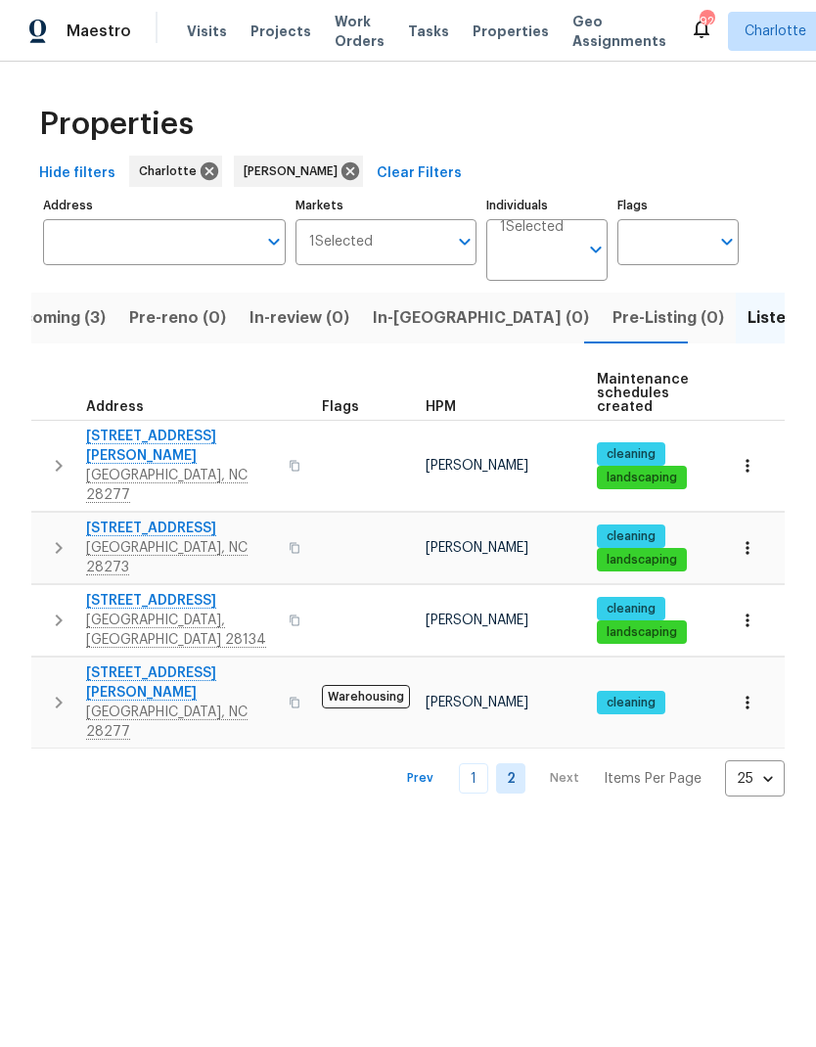
click at [60, 696] on icon "button" at bounding box center [59, 702] width 7 height 12
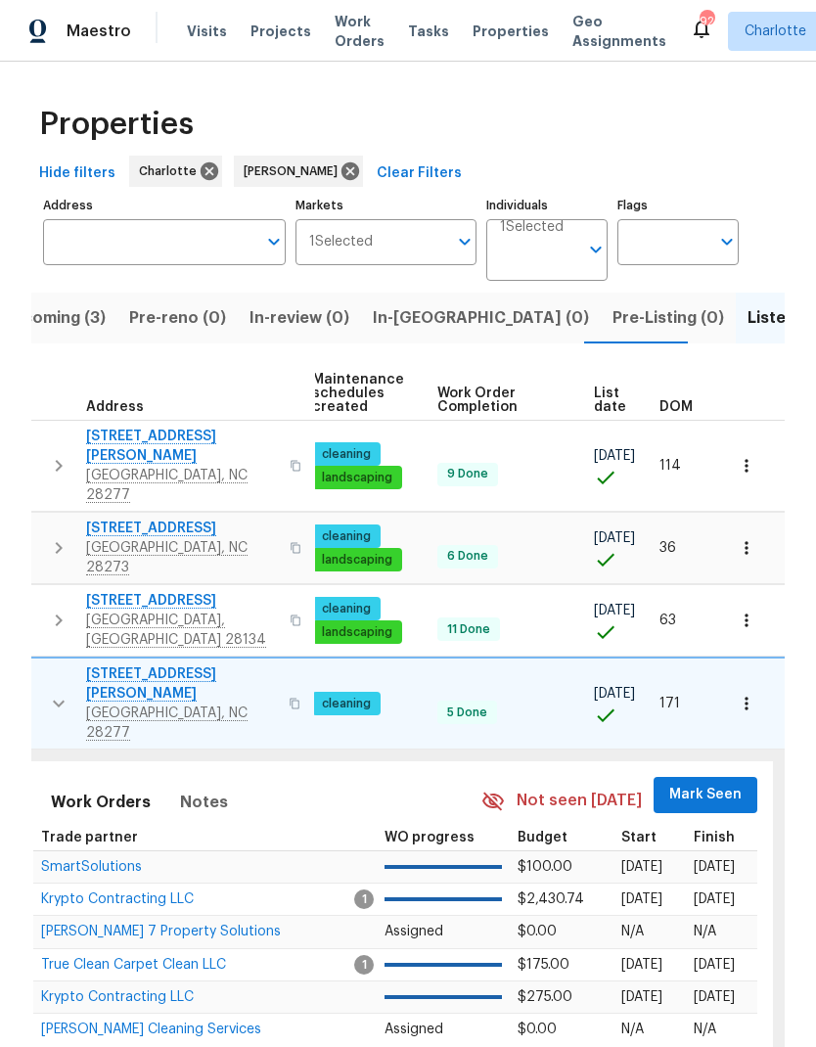
click at [706, 782] on span "Mark Seen" at bounding box center [705, 794] width 72 height 24
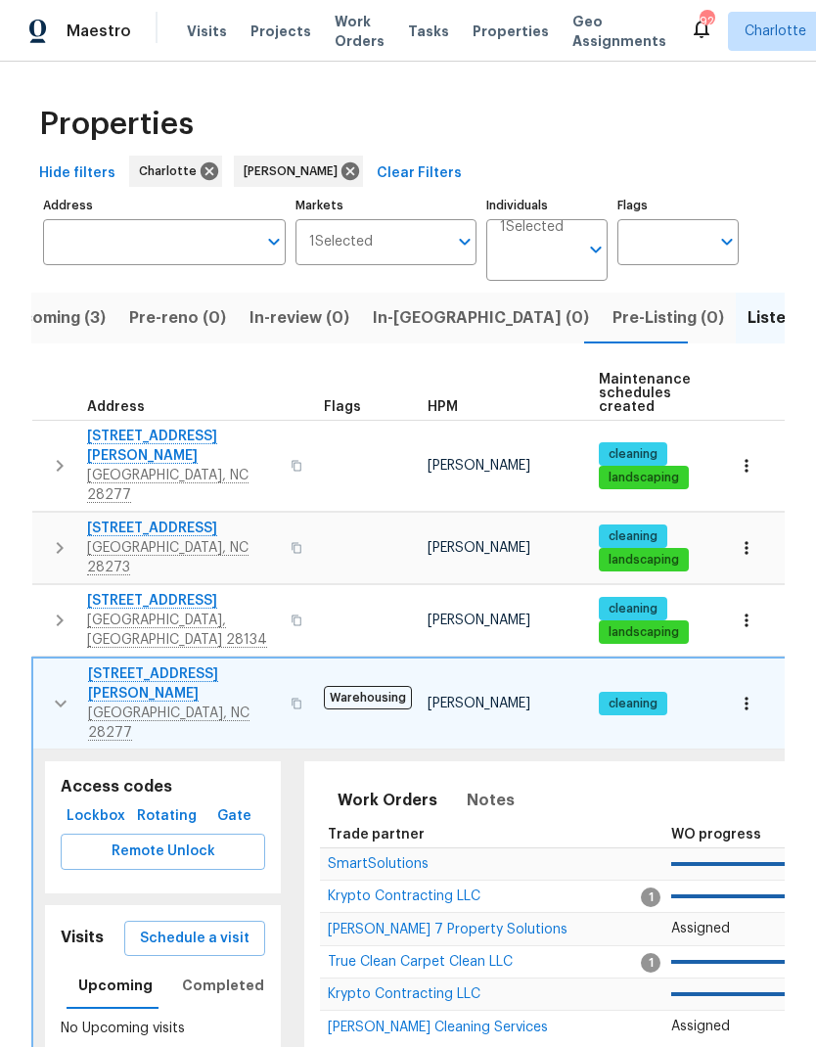
click at [56, 692] on icon "button" at bounding box center [60, 703] width 23 height 23
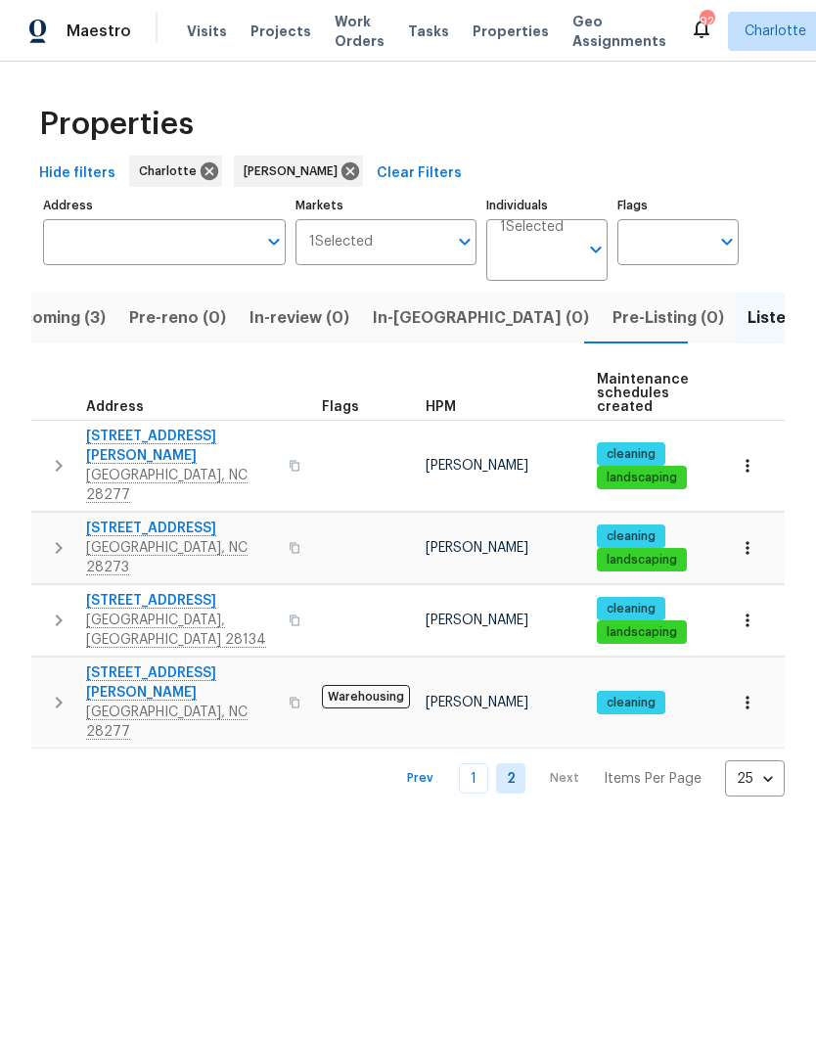
click at [62, 317] on span "Upcoming (3)" at bounding box center [53, 317] width 105 height 27
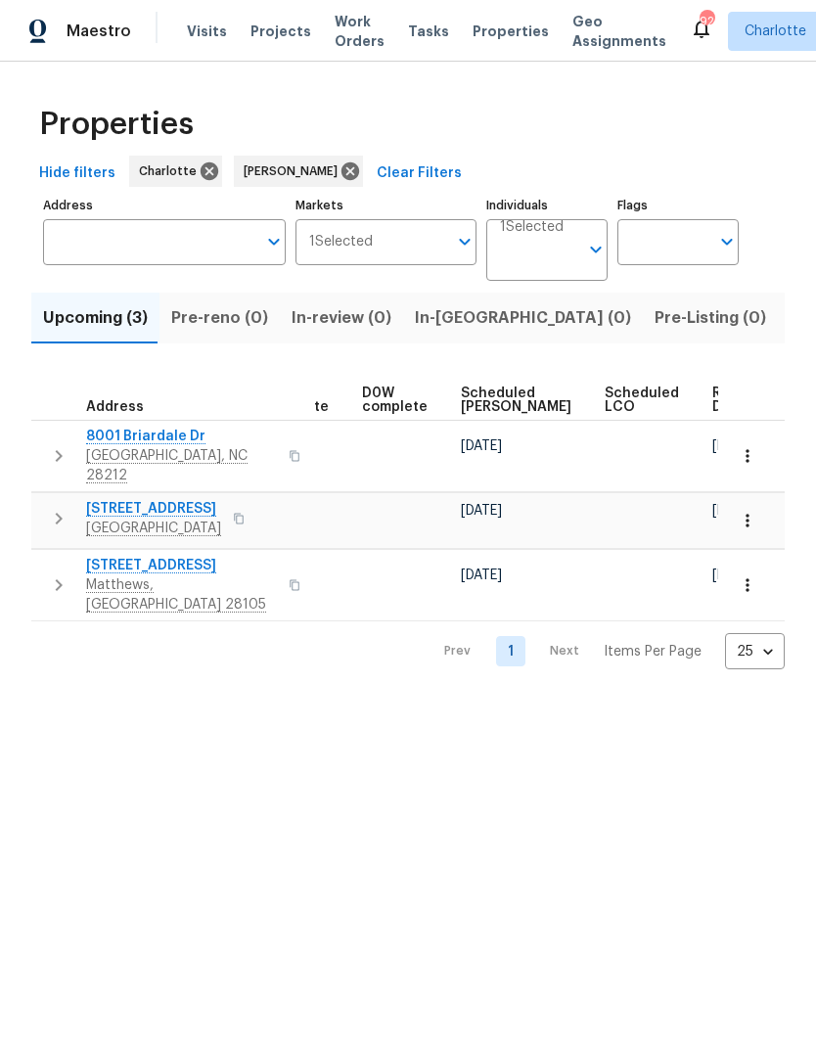
scroll to position [0, 492]
click at [713, 400] on span "Ready Date" at bounding box center [734, 399] width 43 height 27
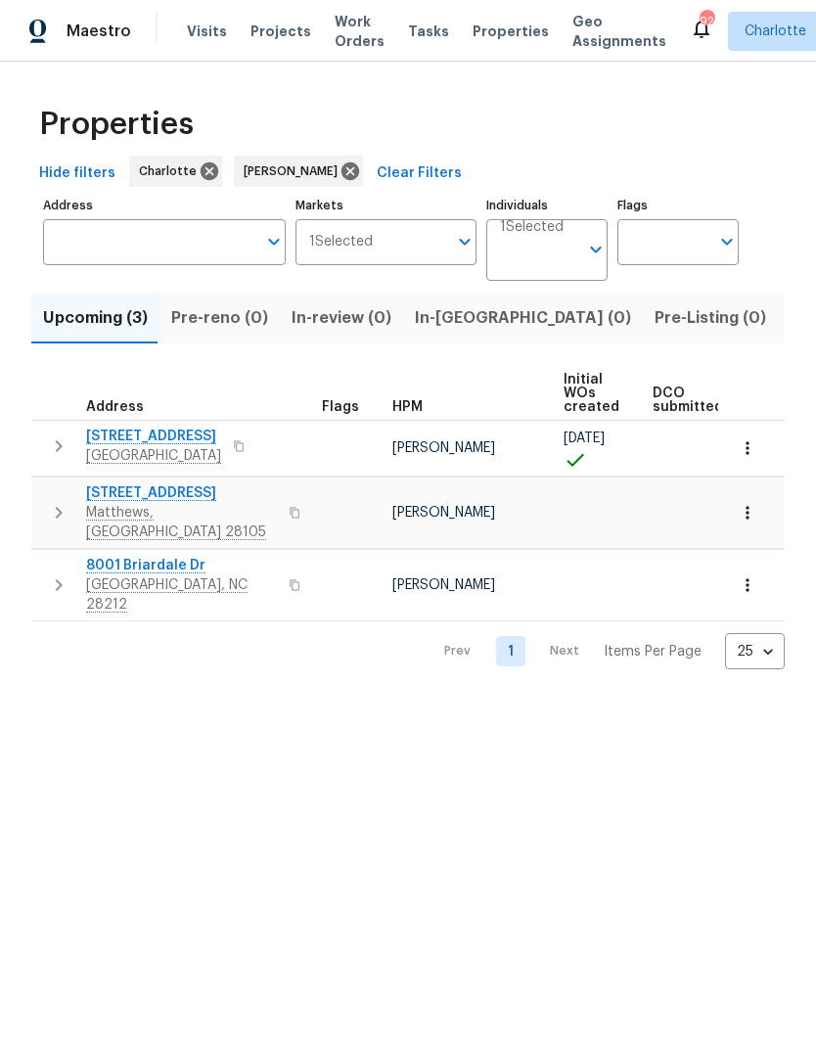
click at [49, 511] on icon "button" at bounding box center [58, 512] width 23 height 23
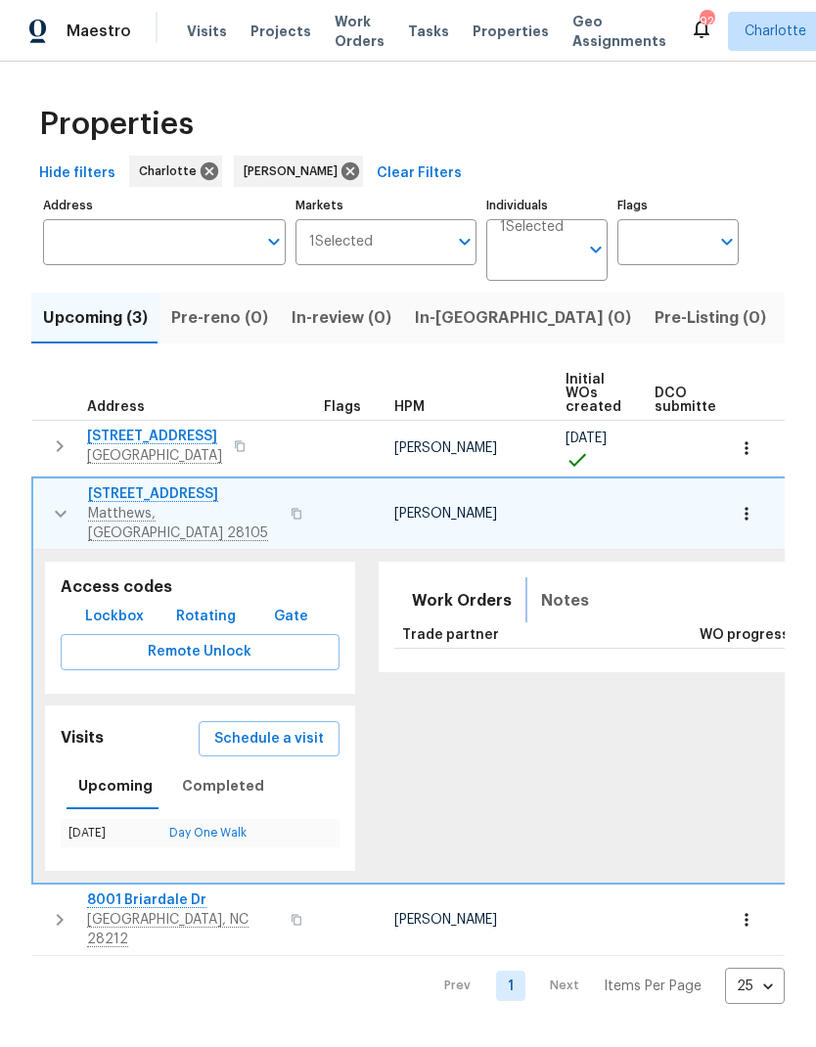
click at [552, 587] on span "Notes" at bounding box center [565, 600] width 48 height 27
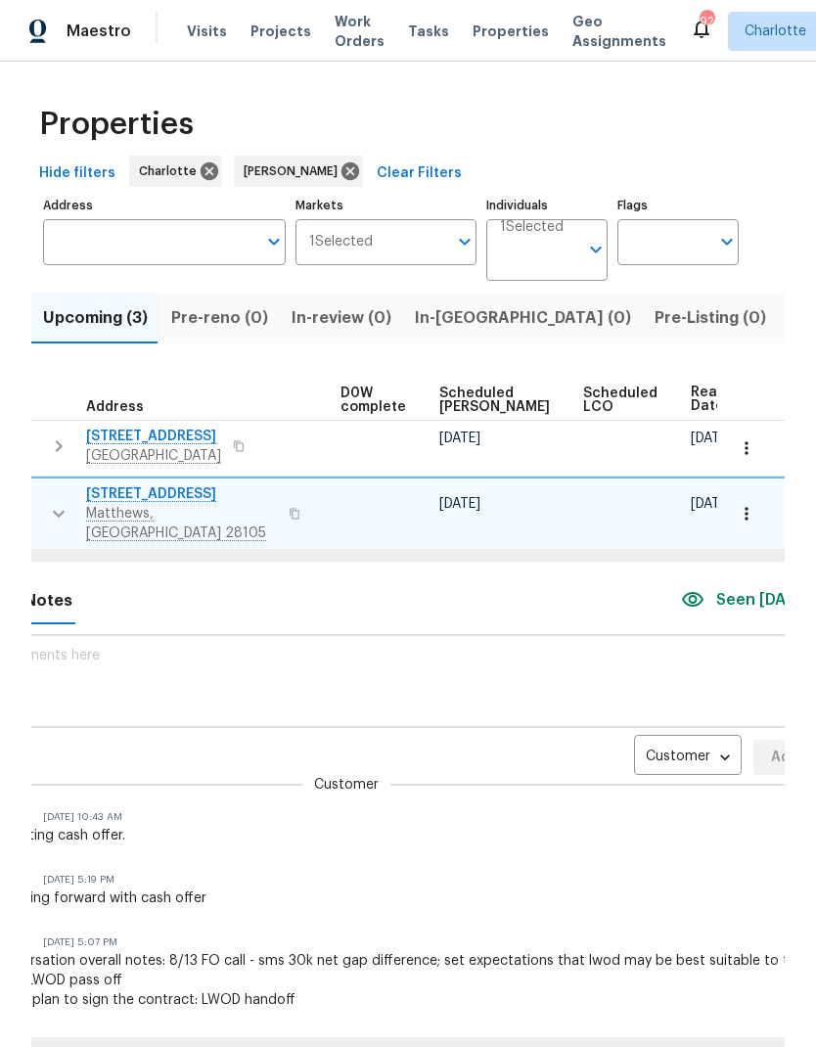
scroll to position [0, 515]
click at [658, 741] on body "Maestro Visits Projects Work Orders Tasks Properties Geo Assignments 92 Charlot…" at bounding box center [408, 523] width 816 height 1047
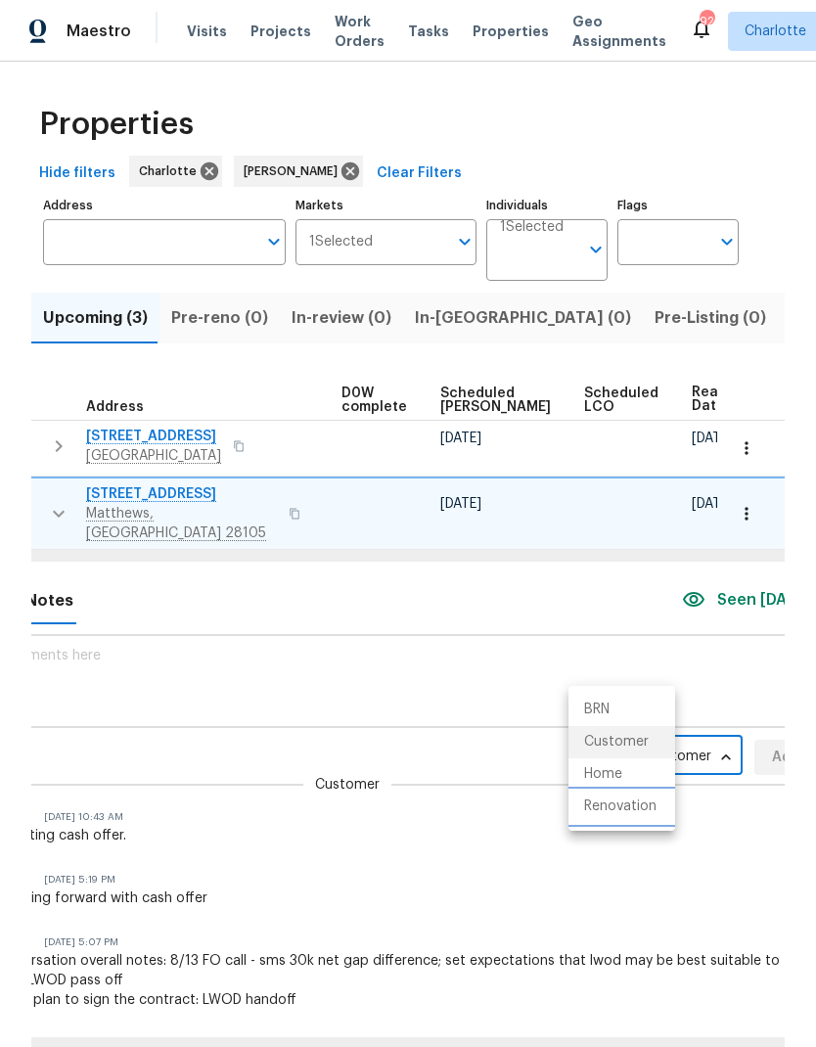
click at [658, 815] on li "Renovation" at bounding box center [621, 806] width 107 height 32
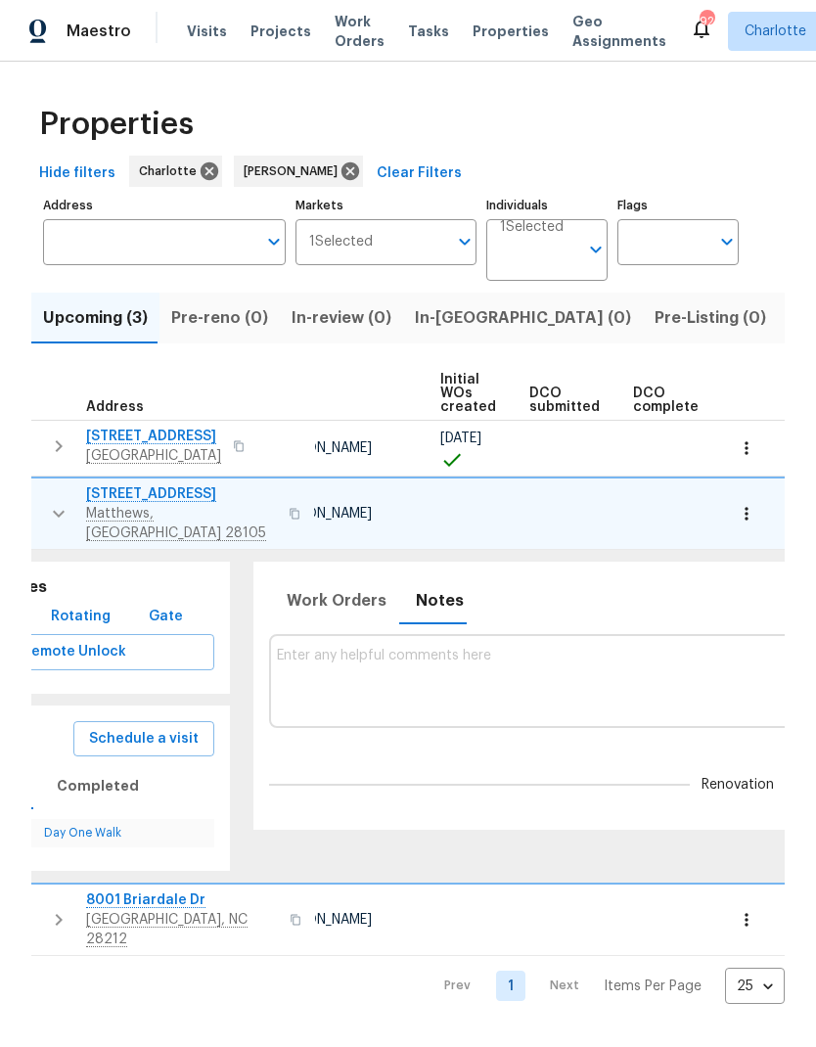
scroll to position [0, 34]
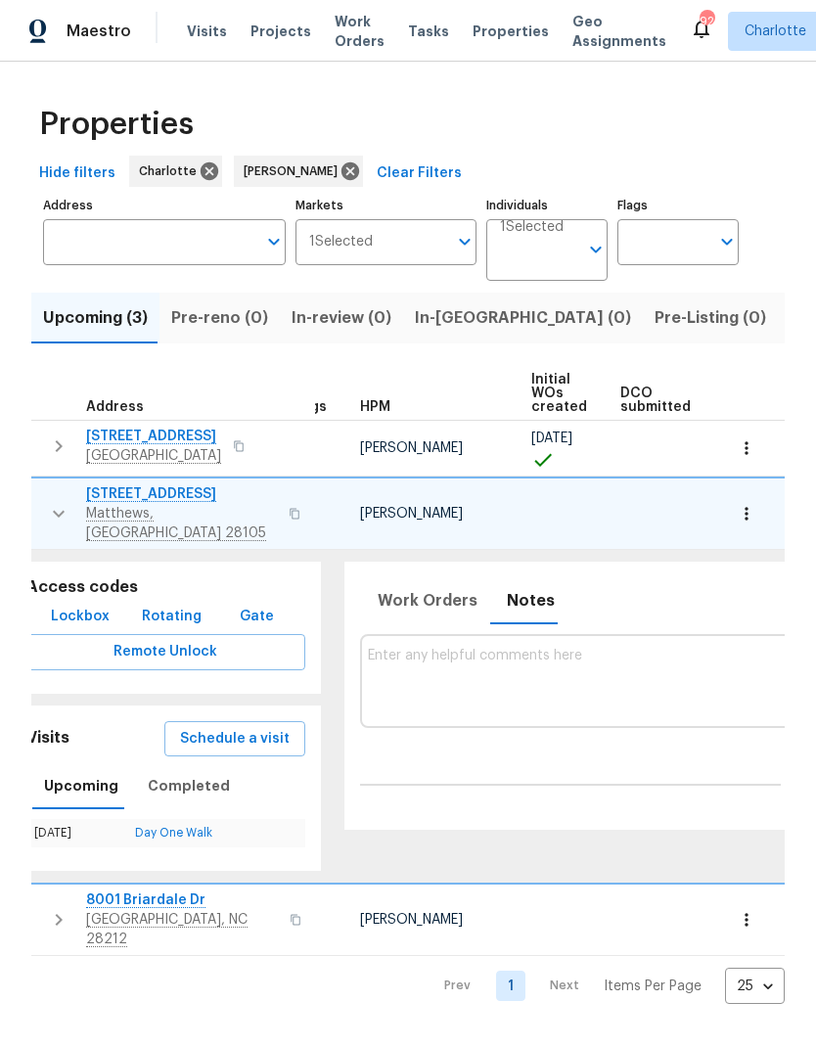
click at [598, 659] on textarea at bounding box center [829, 680] width 923 height 66
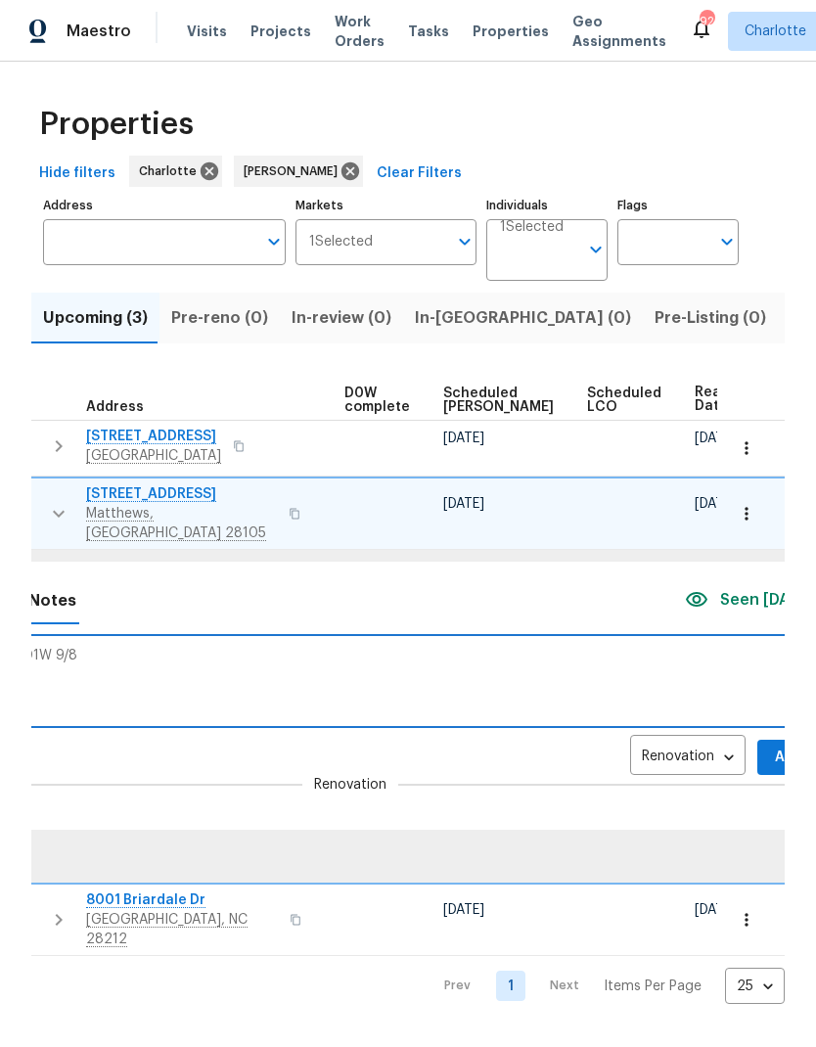
scroll to position [0, 511]
type textarea "COE 9/5, D1W 9/8"
click at [759, 739] on button "Add" at bounding box center [790, 757] width 63 height 36
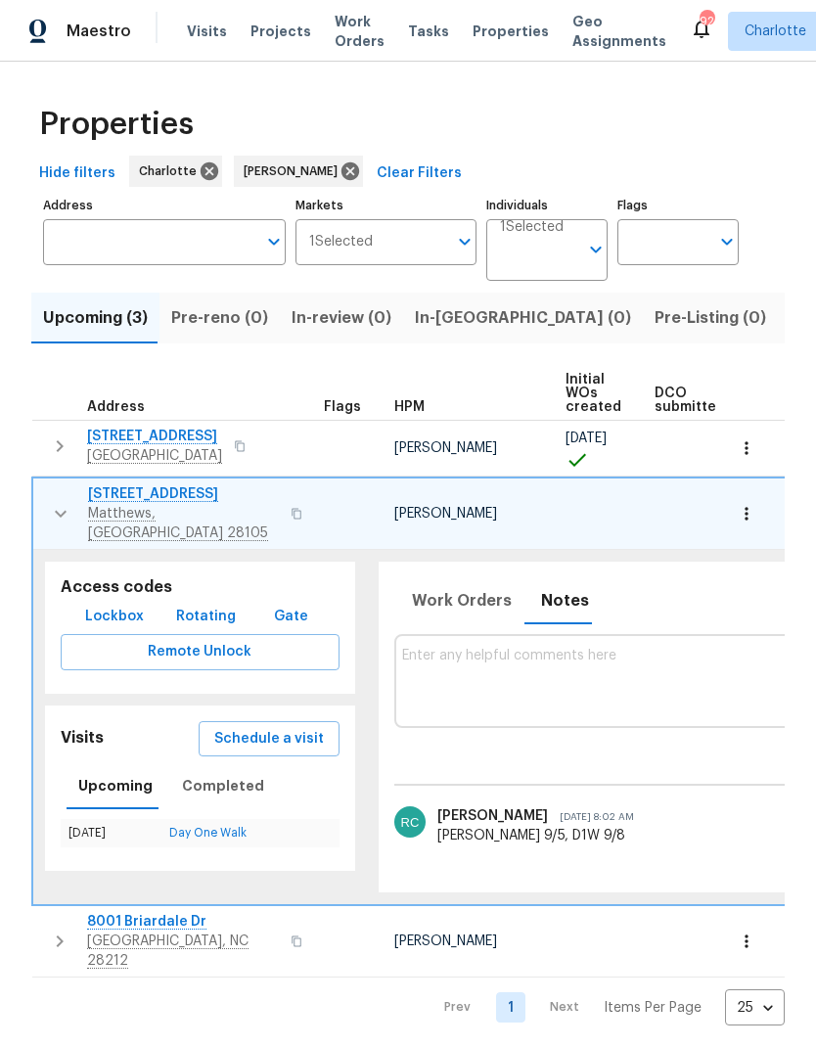
scroll to position [0, 0]
click at [60, 503] on icon "button" at bounding box center [60, 513] width 23 height 23
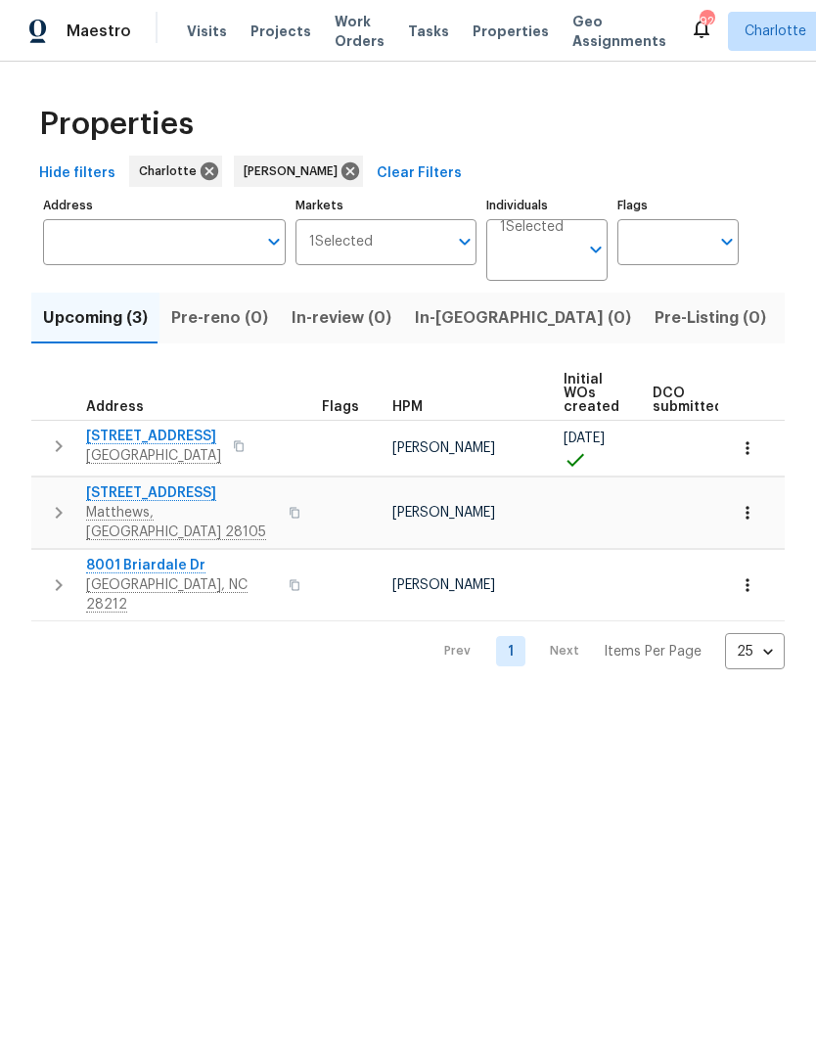
click at [55, 573] on icon "button" at bounding box center [58, 584] width 23 height 23
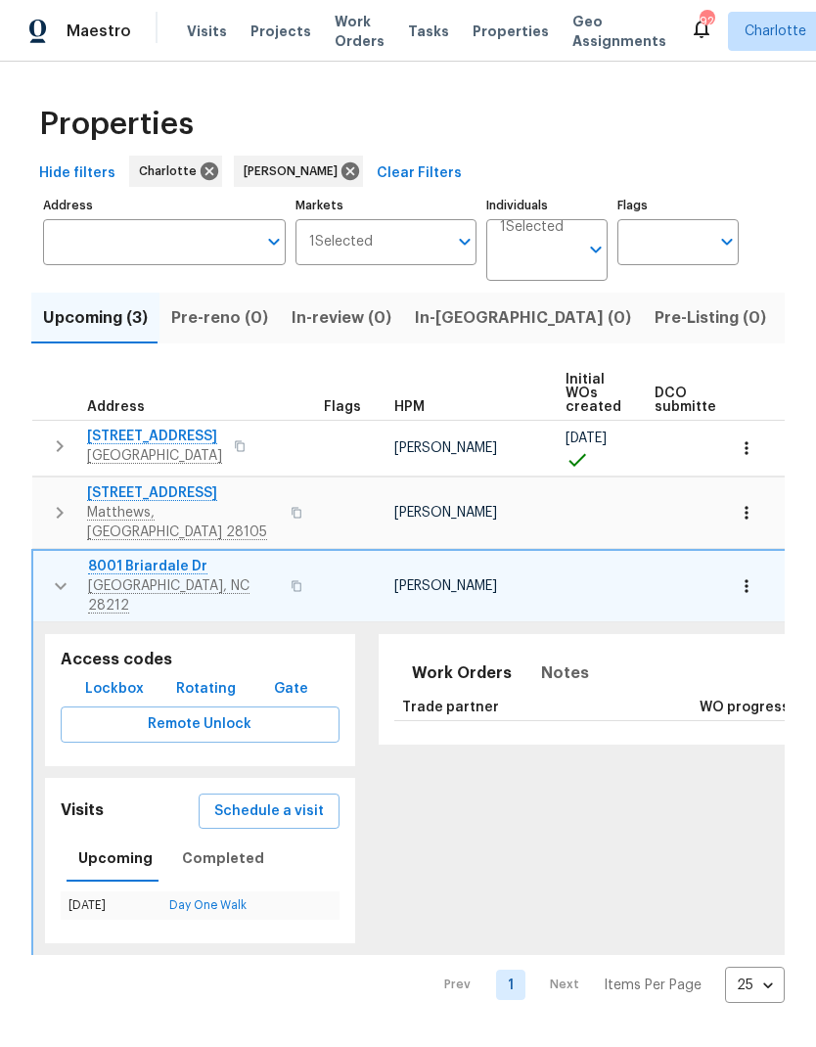
click at [59, 573] on button "button" at bounding box center [60, 586] width 39 height 59
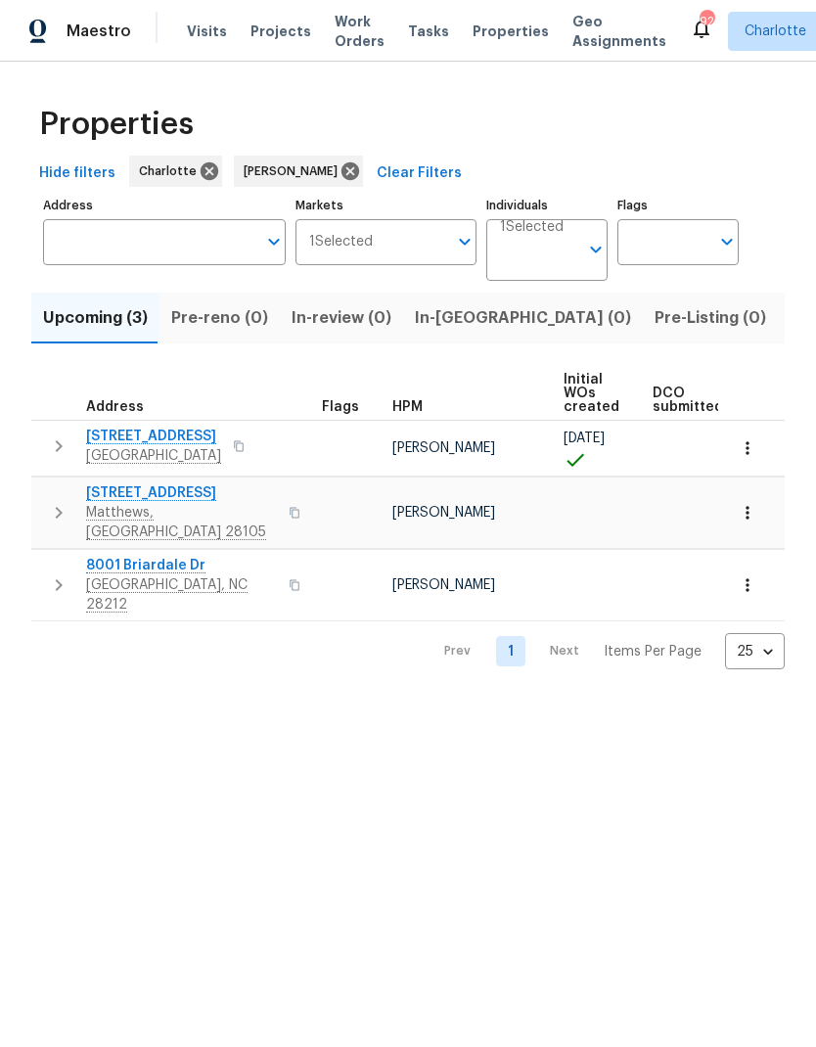
click at [45, 557] on button "button" at bounding box center [58, 585] width 39 height 59
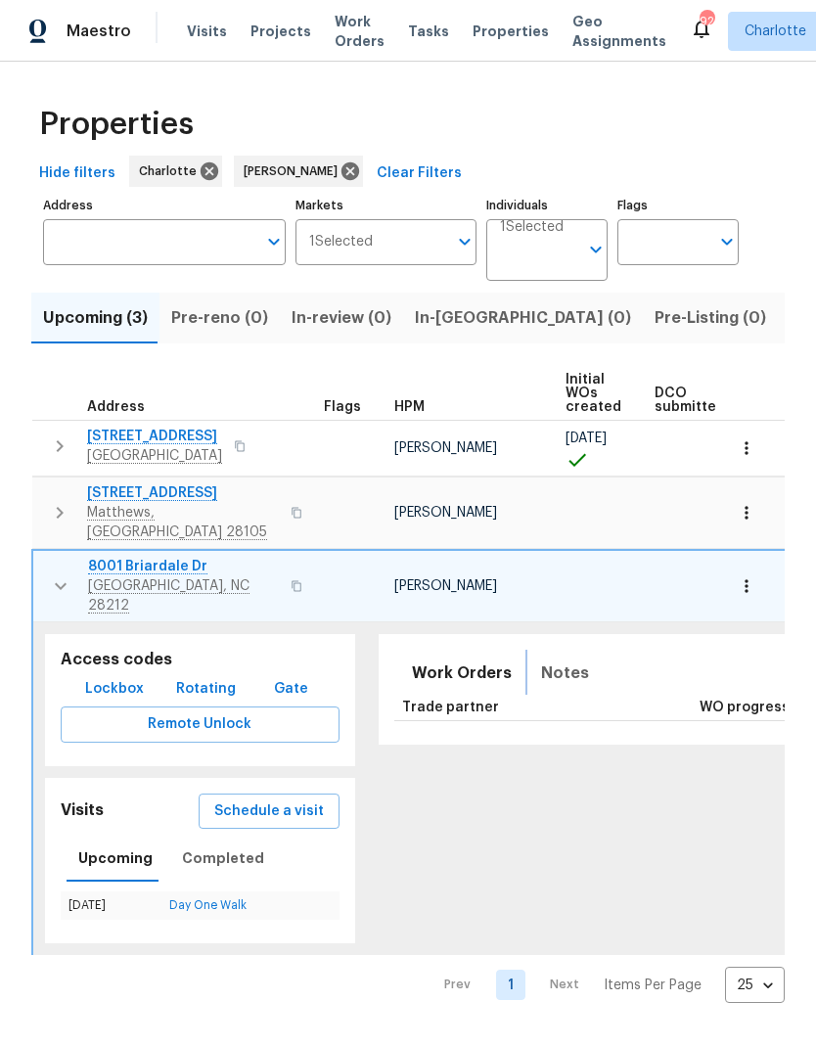
click at [557, 659] on span "Notes" at bounding box center [565, 672] width 48 height 27
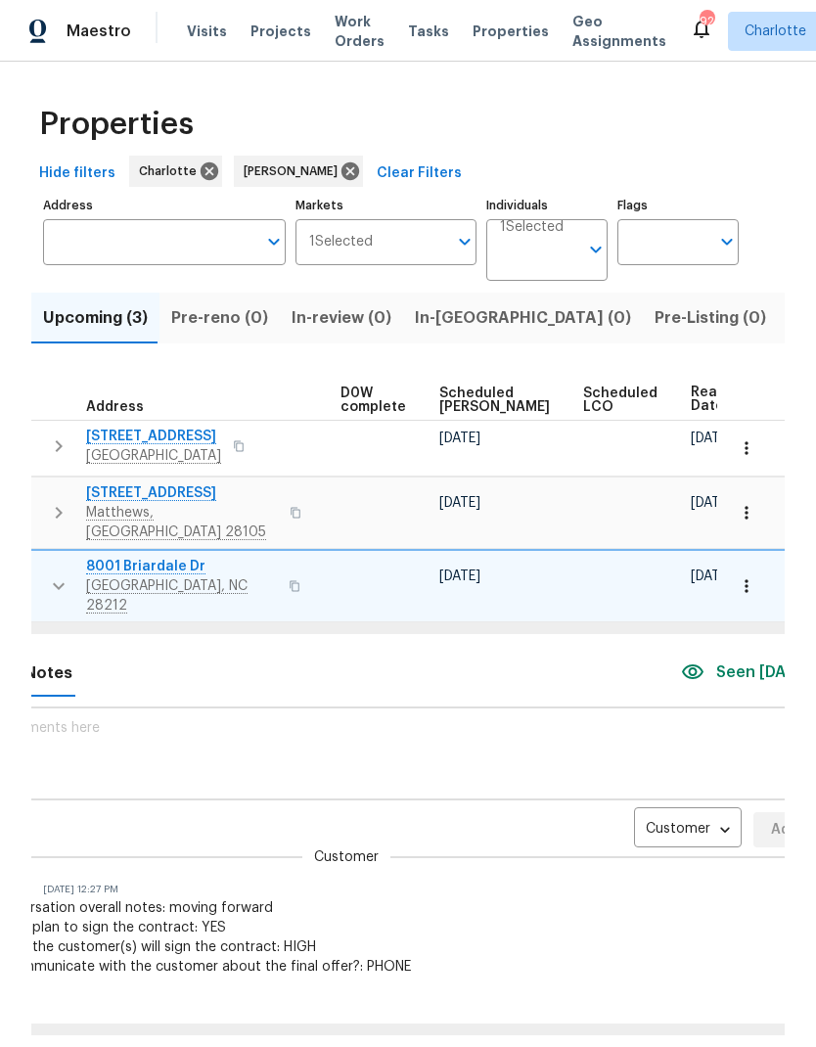
scroll to position [0, 515]
click at [666, 793] on body "Maestro Visits Projects Work Orders Tasks Properties Geo Assignments 92 Charlot…" at bounding box center [408, 523] width 816 height 1047
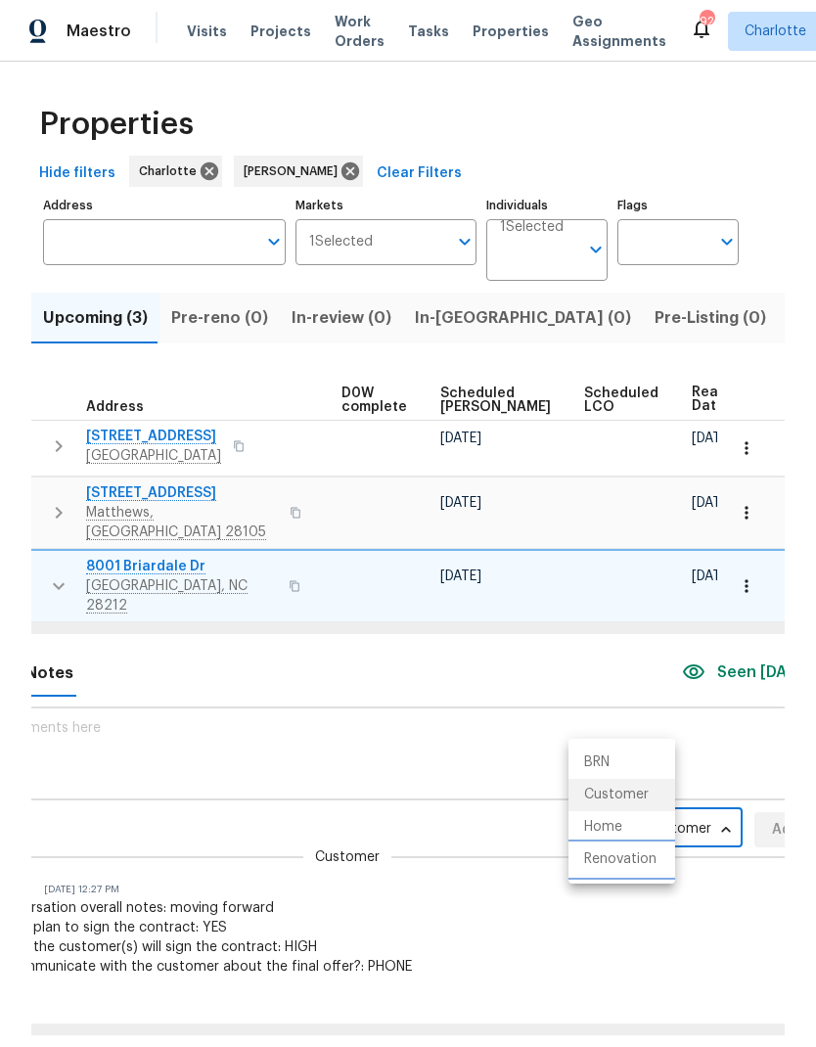
click at [658, 861] on li "Renovation" at bounding box center [621, 859] width 107 height 32
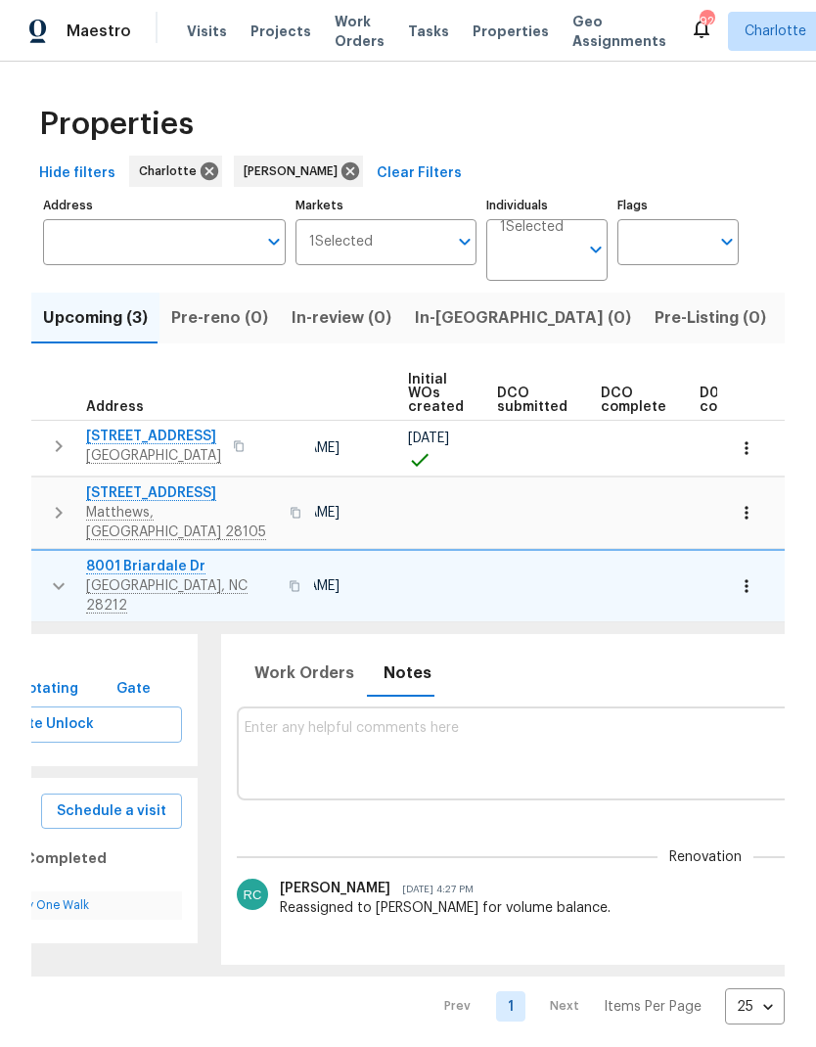
scroll to position [0, 124]
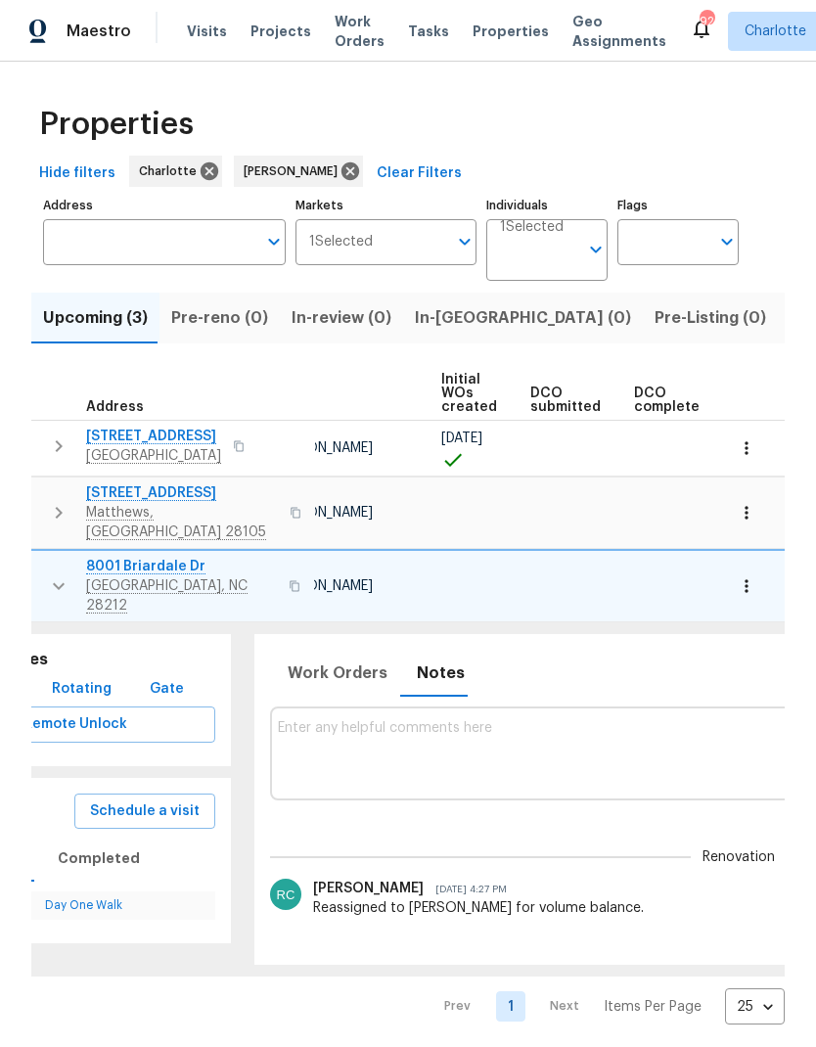
click at [622, 741] on textarea at bounding box center [739, 753] width 923 height 66
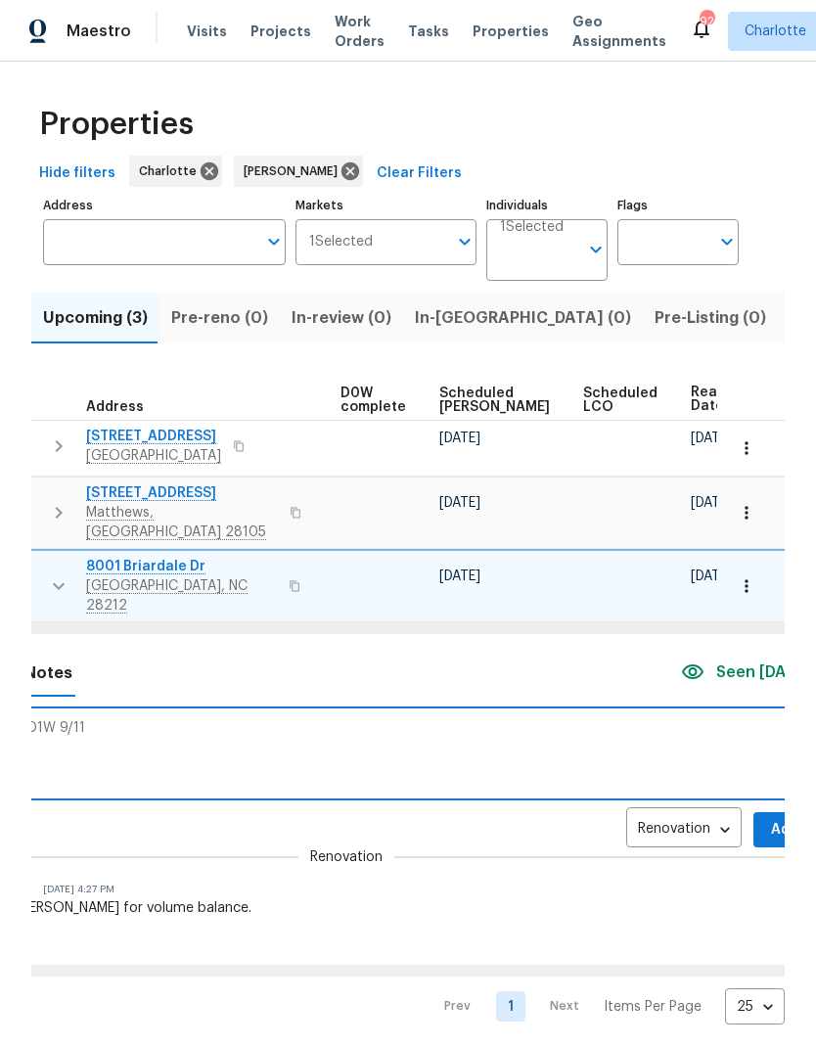
type textarea "COE 9/10, D1W 9/11"
click at [769, 818] on span "Add" at bounding box center [784, 830] width 31 height 24
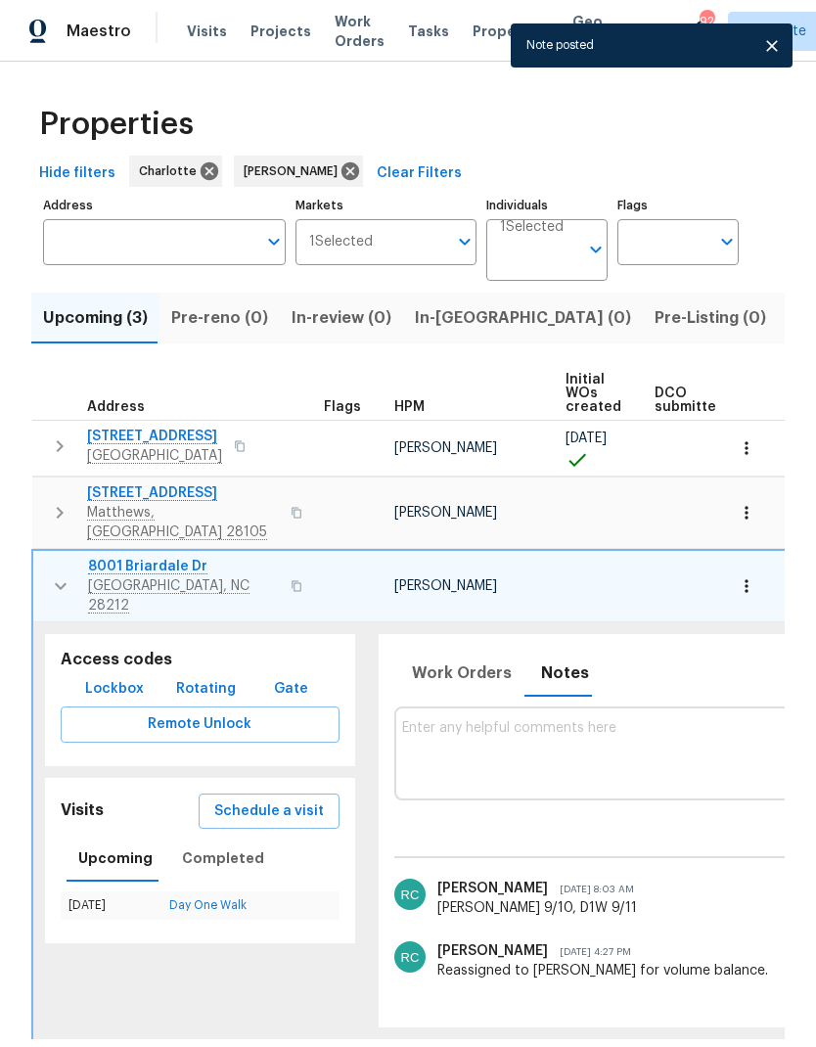
scroll to position [0, 0]
click at [58, 574] on icon "button" at bounding box center [60, 585] width 23 height 23
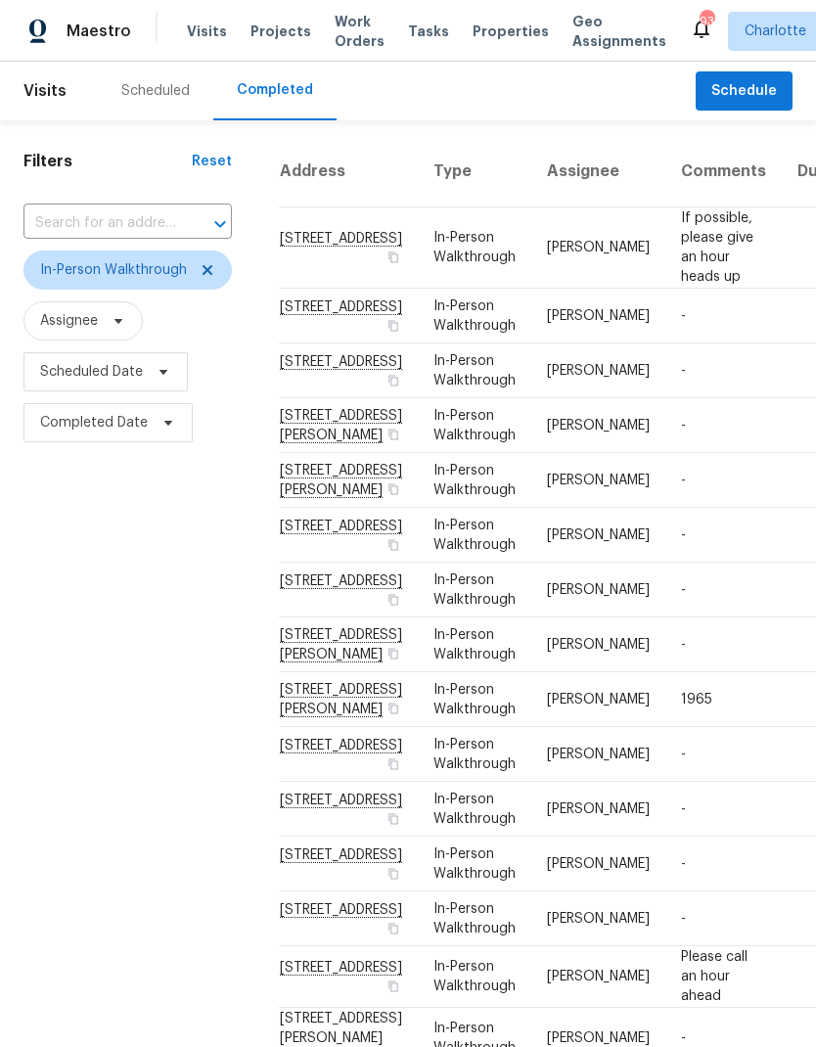
click at [447, 453] on td "In-Person Walkthrough" at bounding box center [474, 425] width 113 height 55
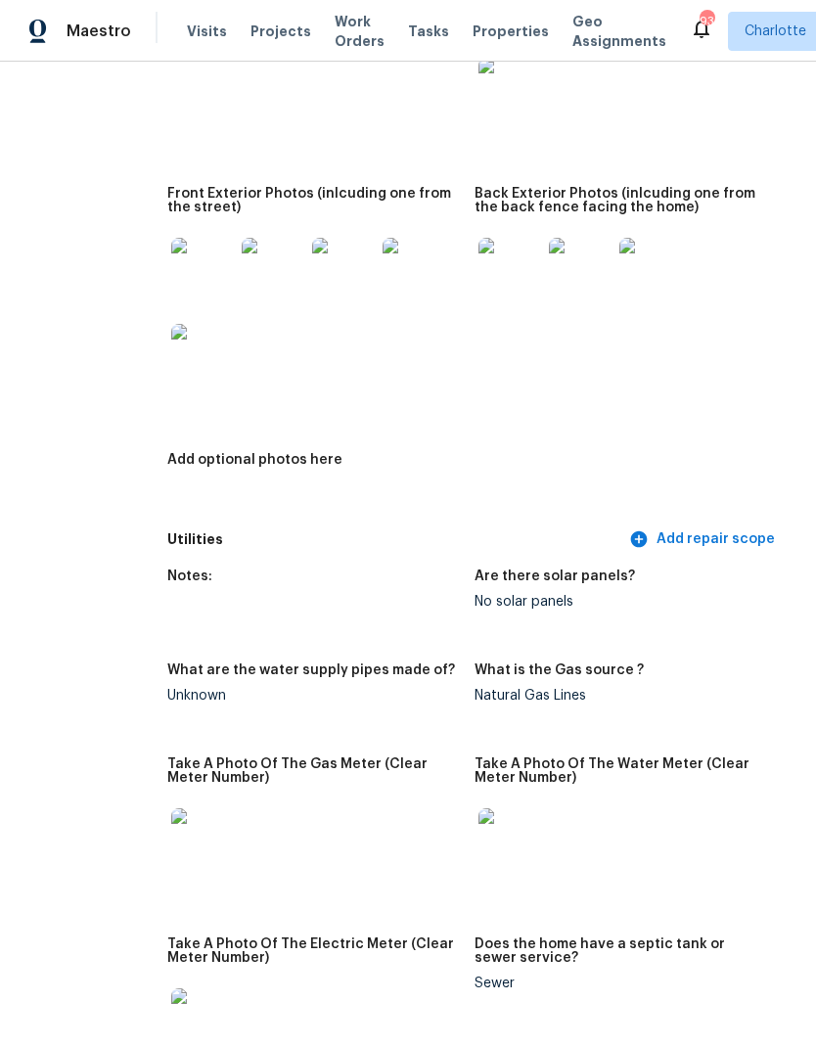
scroll to position [1052, 67]
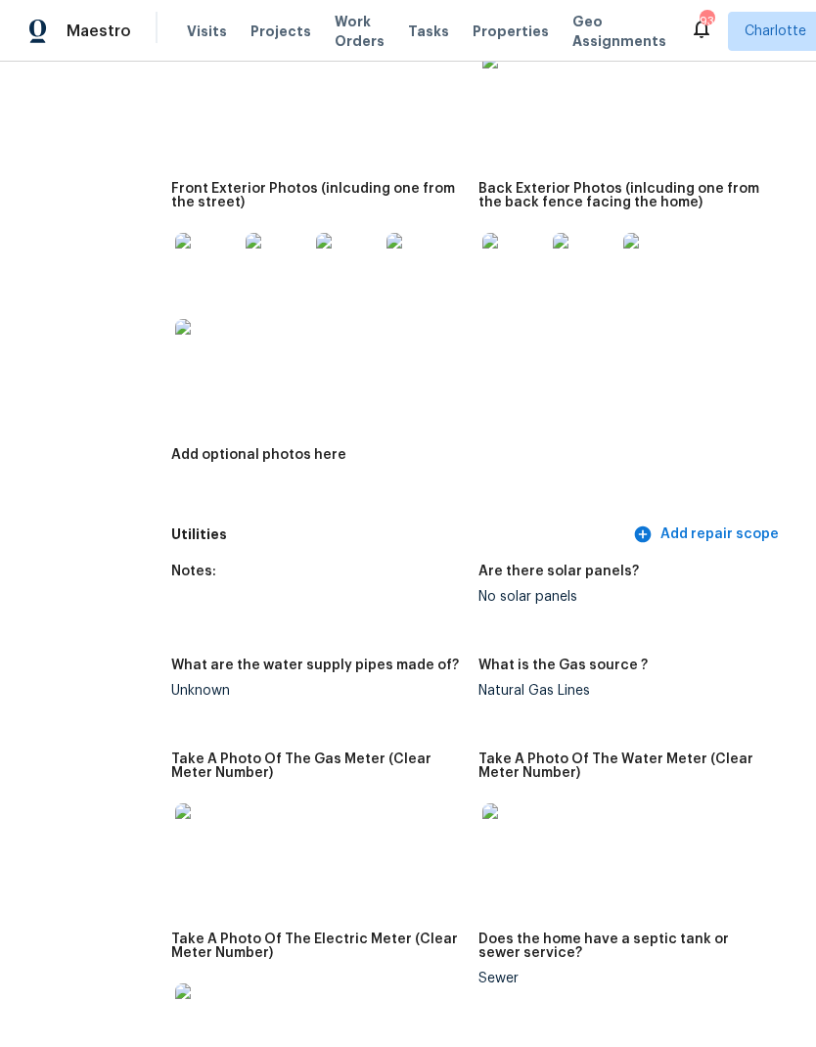
click at [623, 252] on img at bounding box center [654, 264] width 63 height 63
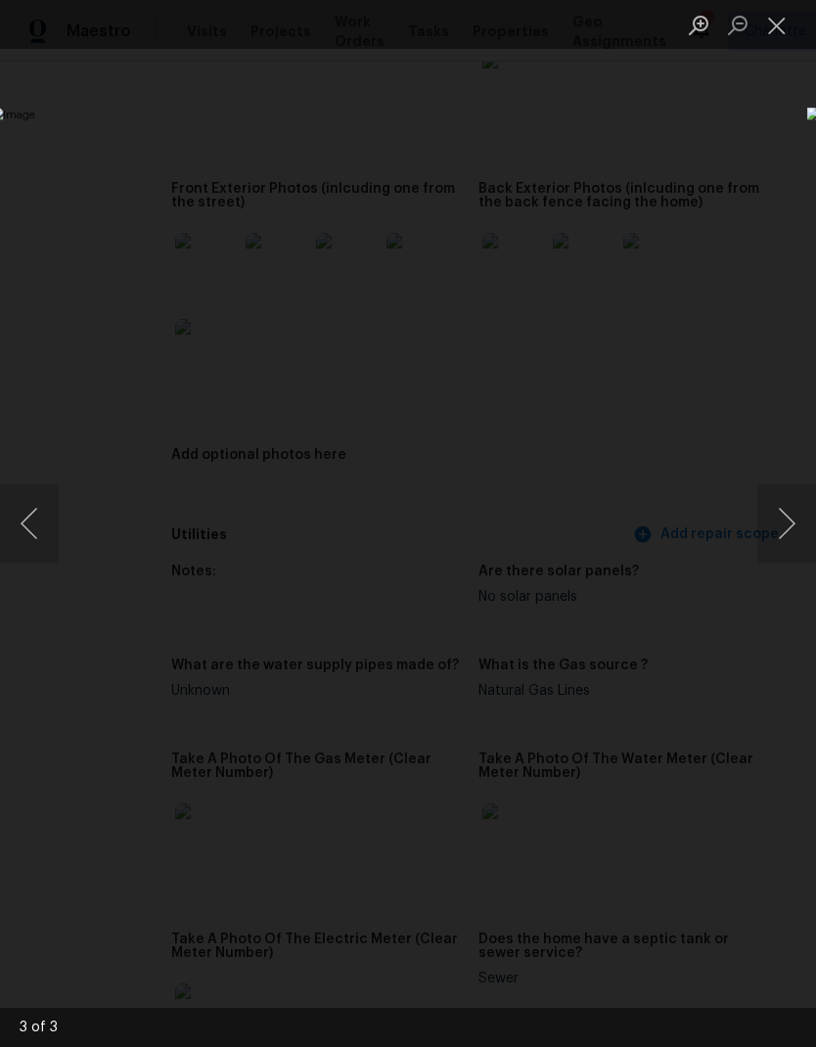
click at [789, 532] on button "Next image" at bounding box center [786, 523] width 59 height 78
click at [785, 532] on button "Next image" at bounding box center [786, 523] width 59 height 78
click at [774, 53] on div "Lightbox" at bounding box center [408, 523] width 816 height 1047
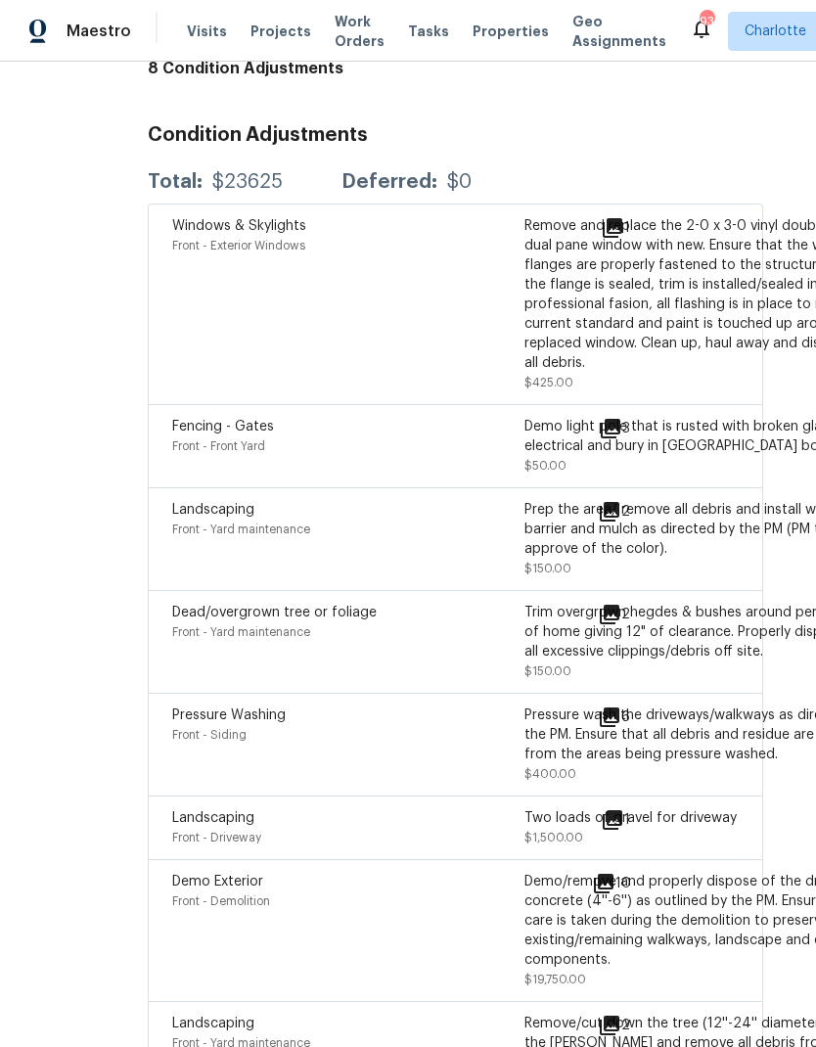
scroll to position [6059, 90]
click at [595, 873] on icon at bounding box center [605, 883] width 20 height 20
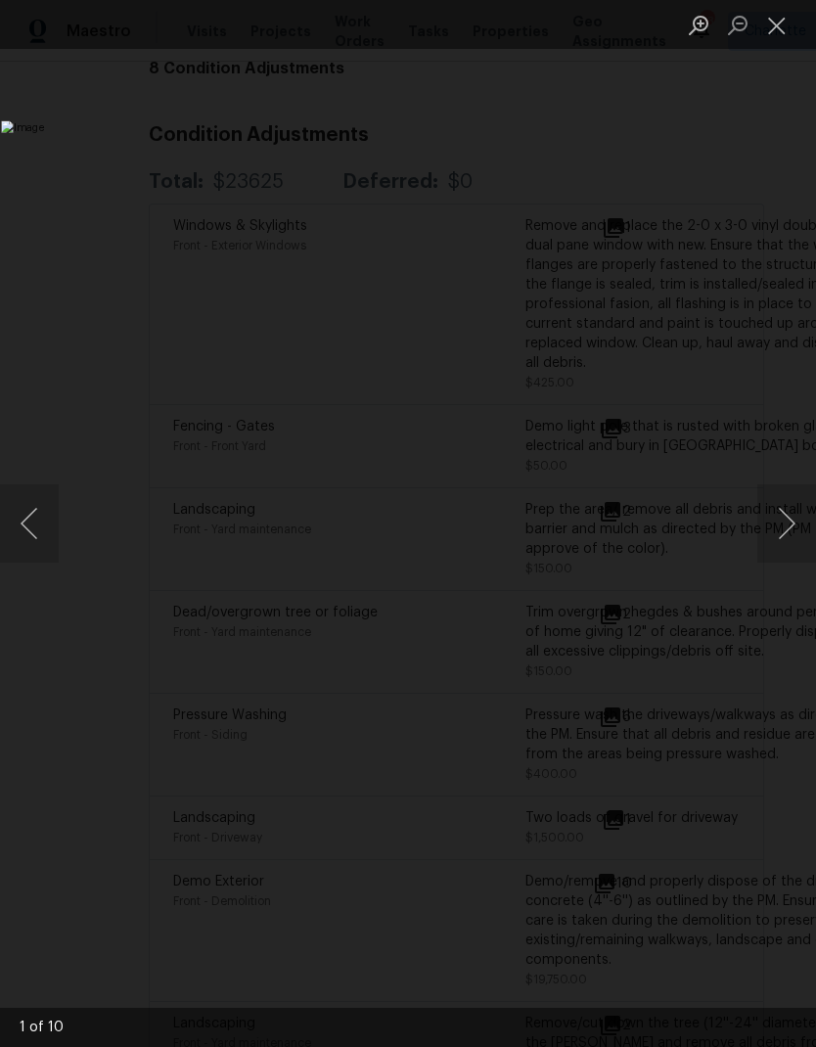
click at [795, 525] on button "Next image" at bounding box center [786, 523] width 59 height 78
click at [779, 542] on button "Next image" at bounding box center [786, 523] width 59 height 78
click at [772, 536] on button "Next image" at bounding box center [786, 523] width 59 height 78
click at [764, 527] on button "Next image" at bounding box center [786, 523] width 59 height 78
click at [768, 534] on button "Next image" at bounding box center [786, 523] width 59 height 78
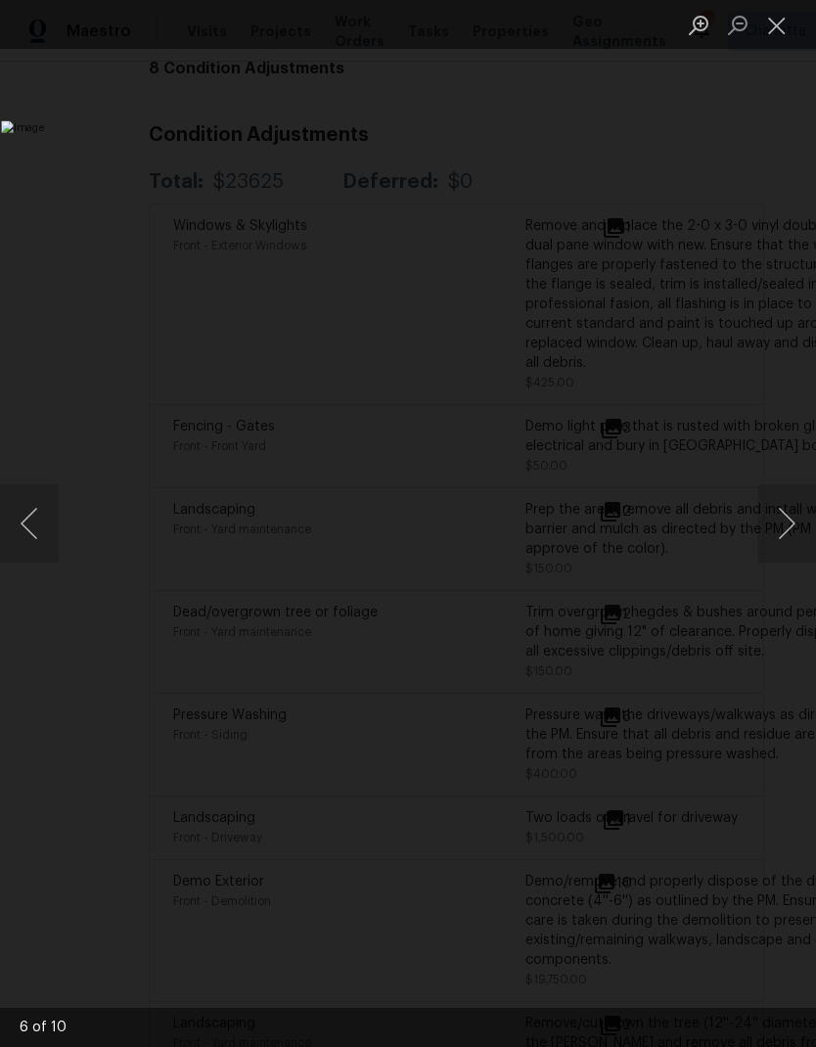
click at [765, 517] on button "Next image" at bounding box center [786, 523] width 59 height 78
click at [765, 516] on button "Next image" at bounding box center [786, 523] width 59 height 78
click at [764, 517] on button "Next image" at bounding box center [786, 523] width 59 height 78
click at [780, 542] on button "Next image" at bounding box center [786, 523] width 59 height 78
click at [781, 519] on button "Next image" at bounding box center [786, 523] width 59 height 78
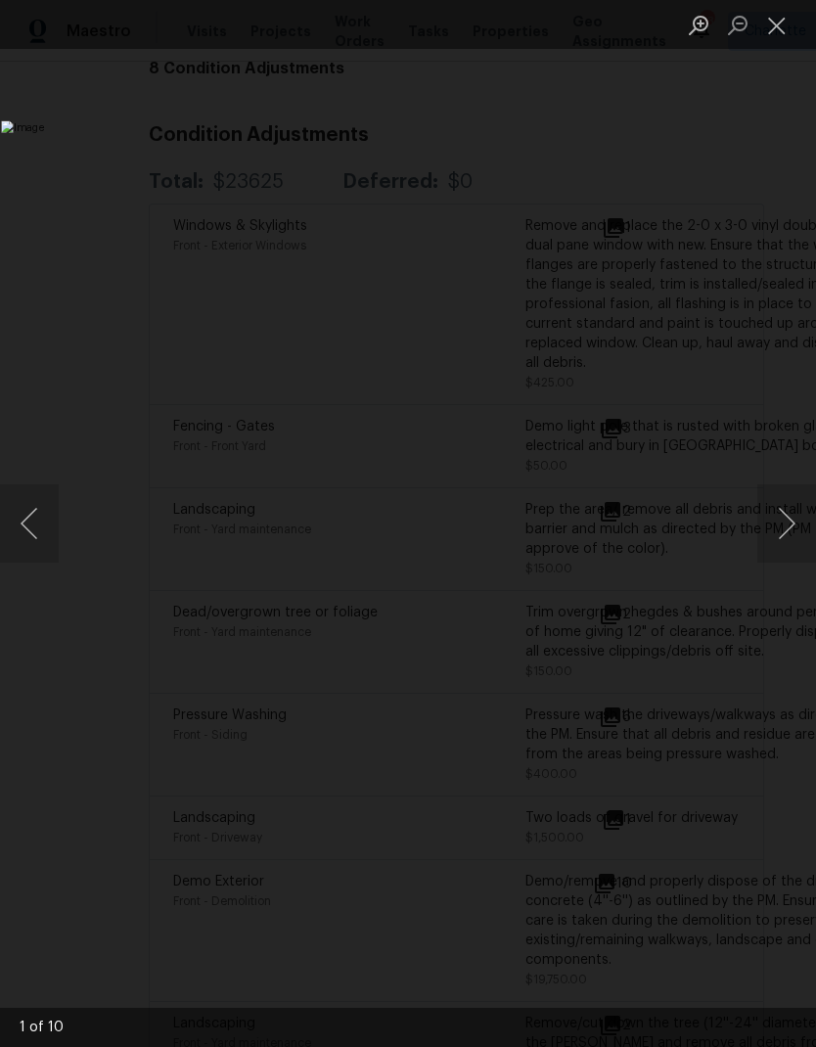
click at [781, 513] on button "Next image" at bounding box center [786, 523] width 59 height 78
click at [793, 530] on button "Next image" at bounding box center [786, 523] width 59 height 78
click at [774, 545] on button "Next image" at bounding box center [786, 523] width 59 height 78
click at [778, 538] on button "Next image" at bounding box center [786, 523] width 59 height 78
click at [785, 522] on button "Next image" at bounding box center [786, 523] width 59 height 78
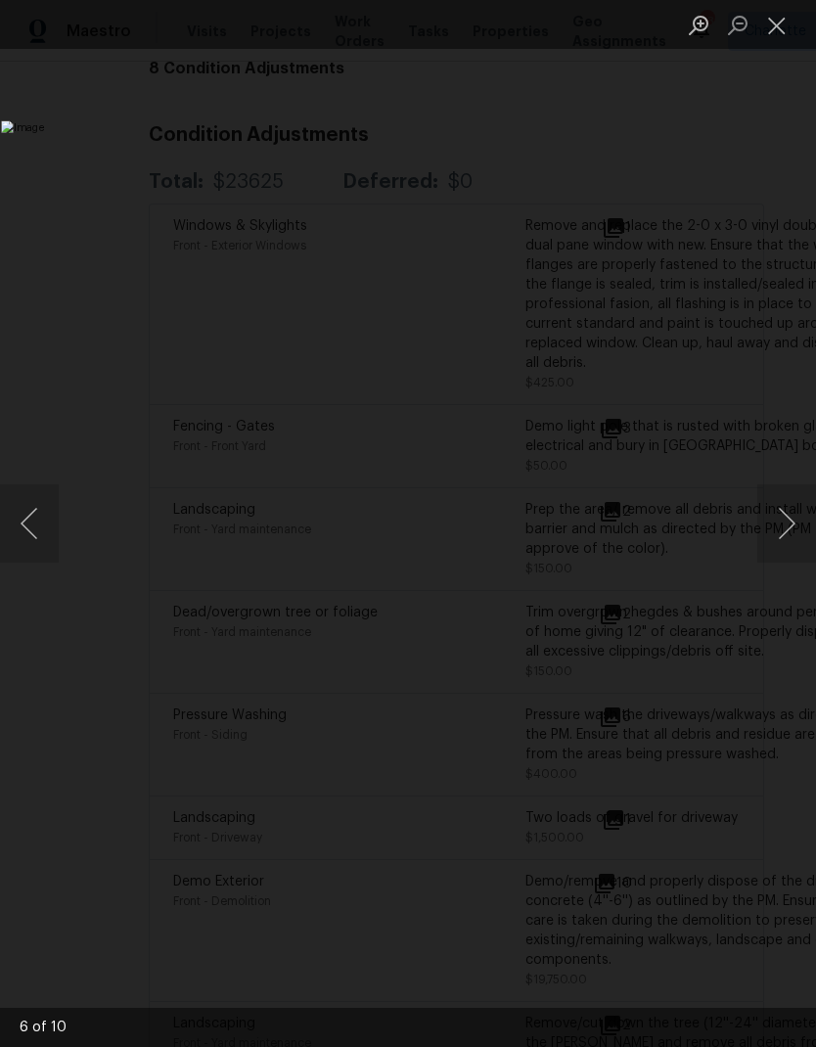
click at [786, 534] on button "Next image" at bounding box center [786, 523] width 59 height 78
click at [790, 539] on button "Next image" at bounding box center [786, 523] width 59 height 78
click at [781, 543] on button "Next image" at bounding box center [786, 523] width 59 height 78
click at [793, 38] on button "Close lightbox" at bounding box center [776, 25] width 39 height 34
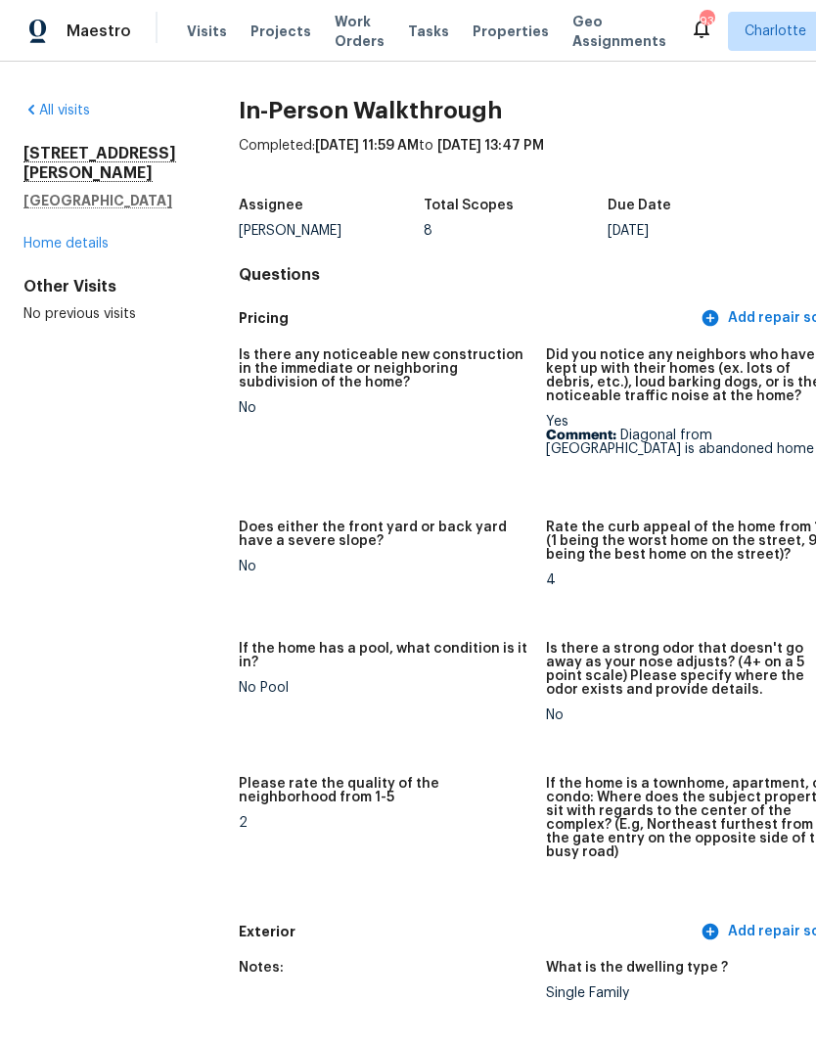
scroll to position [0, 0]
click at [68, 37] on span "Maestro" at bounding box center [99, 32] width 65 height 20
